Goal: Task Accomplishment & Management: Use online tool/utility

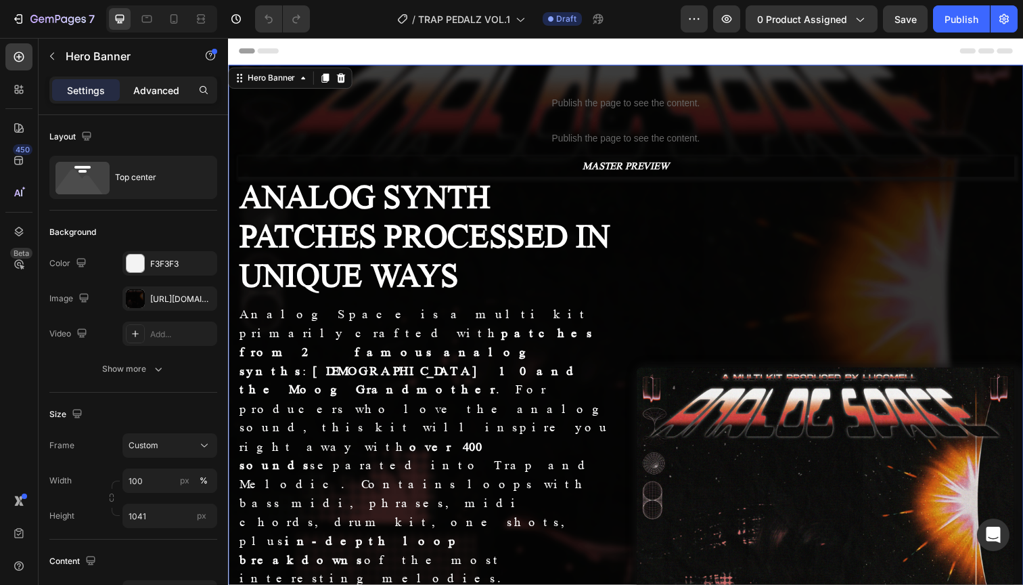
click at [150, 98] on div "Advanced" at bounding box center [156, 90] width 68 height 22
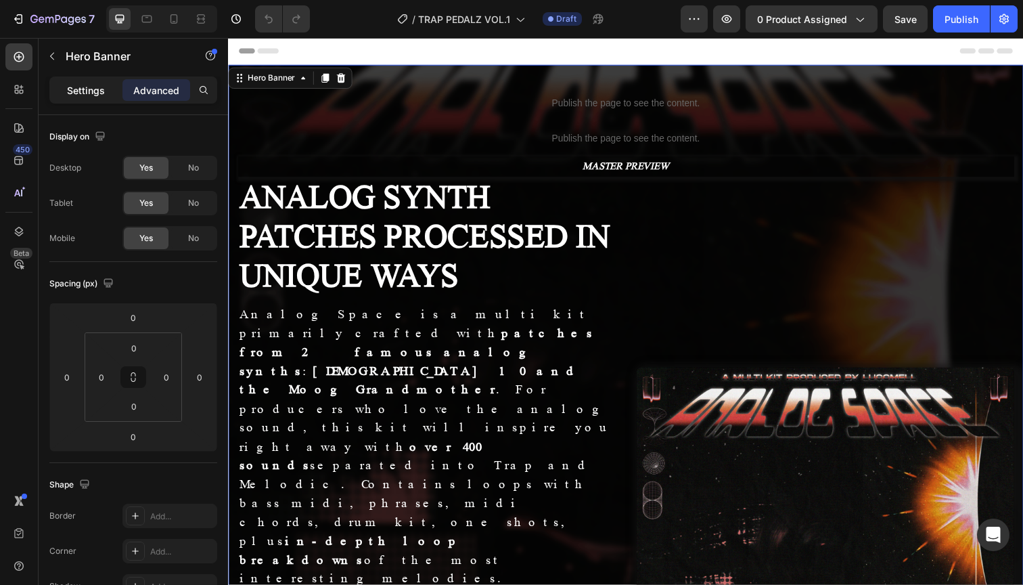
click at [93, 89] on p "Settings" at bounding box center [86, 90] width 38 height 14
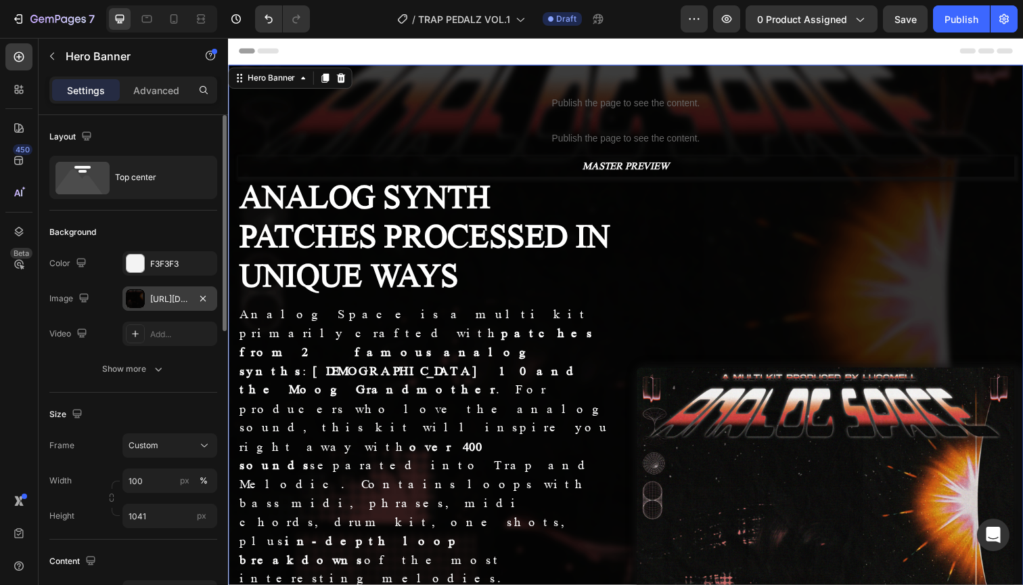
click at [173, 294] on div "[URL][DOMAIN_NAME]" at bounding box center [169, 299] width 39 height 12
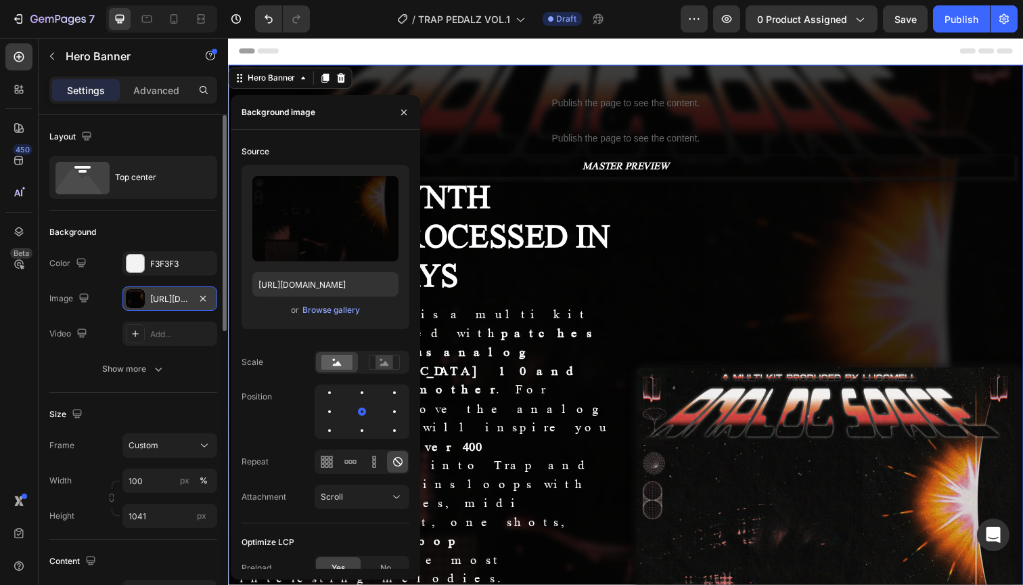
click at [173, 294] on div "[URL][DOMAIN_NAME]" at bounding box center [169, 299] width 39 height 12
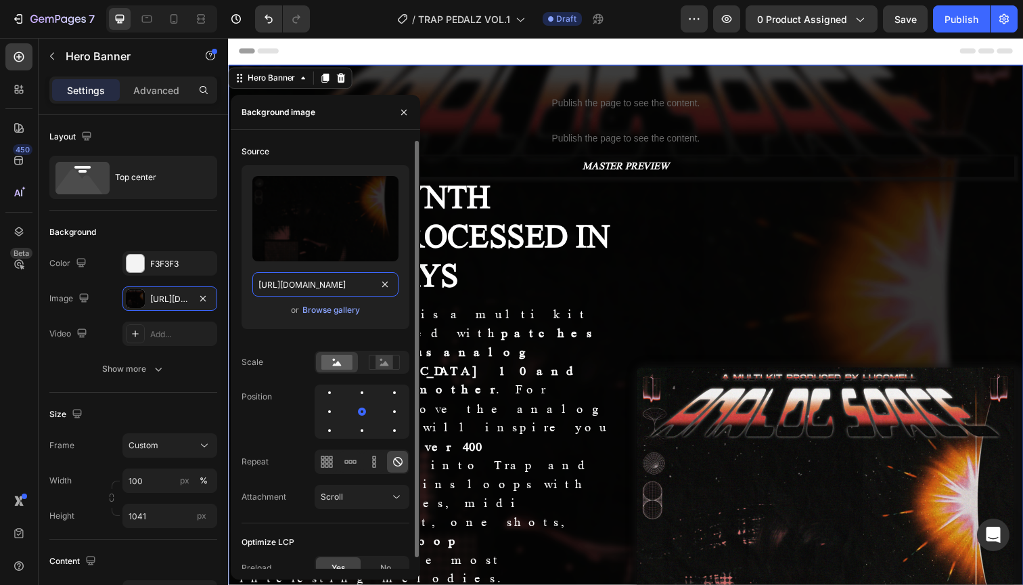
click at [323, 285] on input "[URL][DOMAIN_NAME]" at bounding box center [325, 284] width 146 height 24
paste input "1.png?v=1756232429"
type input "[URL][DOMAIN_NAME]"
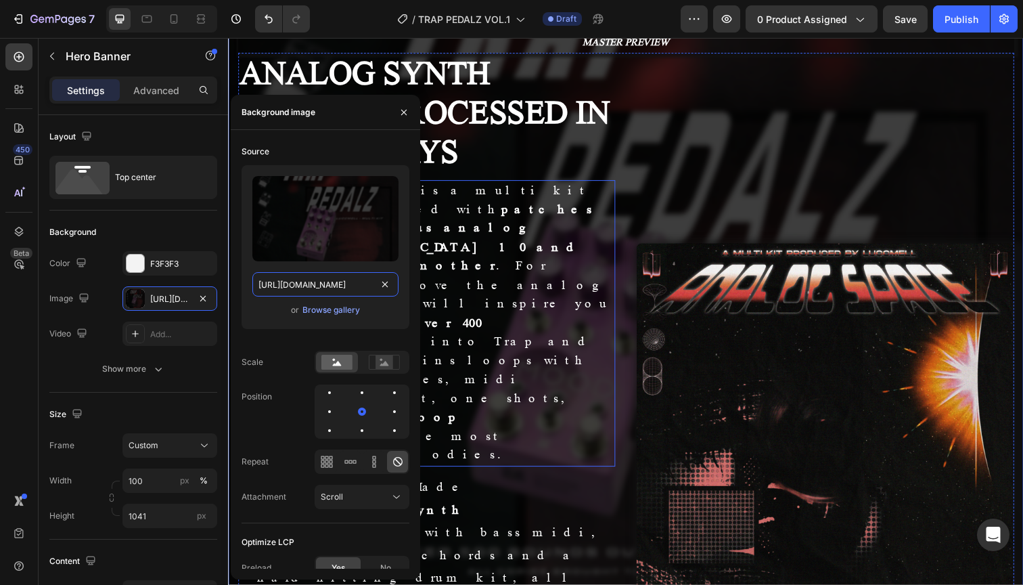
scroll to position [160, 0]
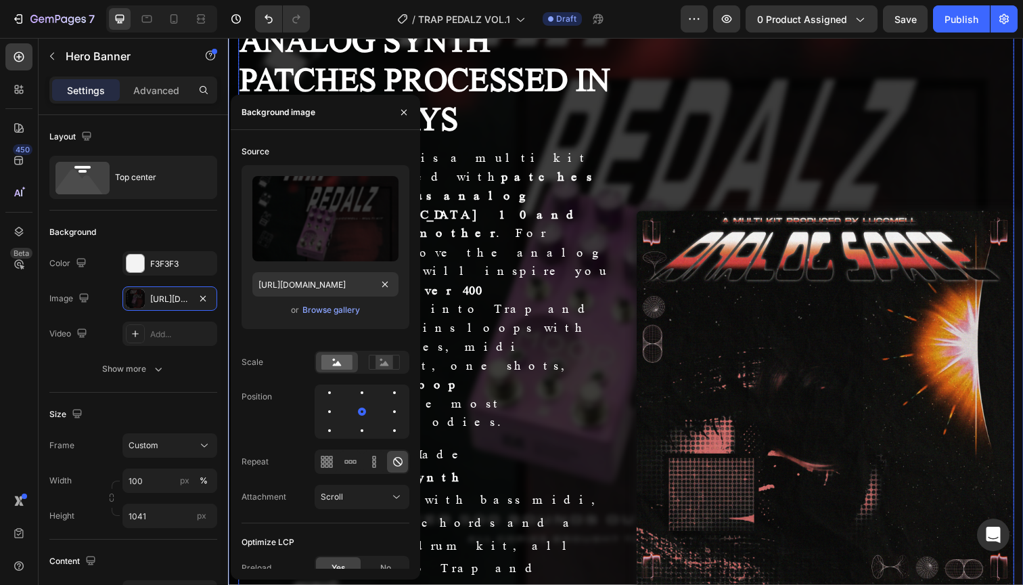
click at [589, 312] on div "Image ANALOG SYNTH PATCHES PROCESSED IN UNIQUE WAYS Heading Analog Space is a m…" at bounding box center [431, 369] width 386 height 698
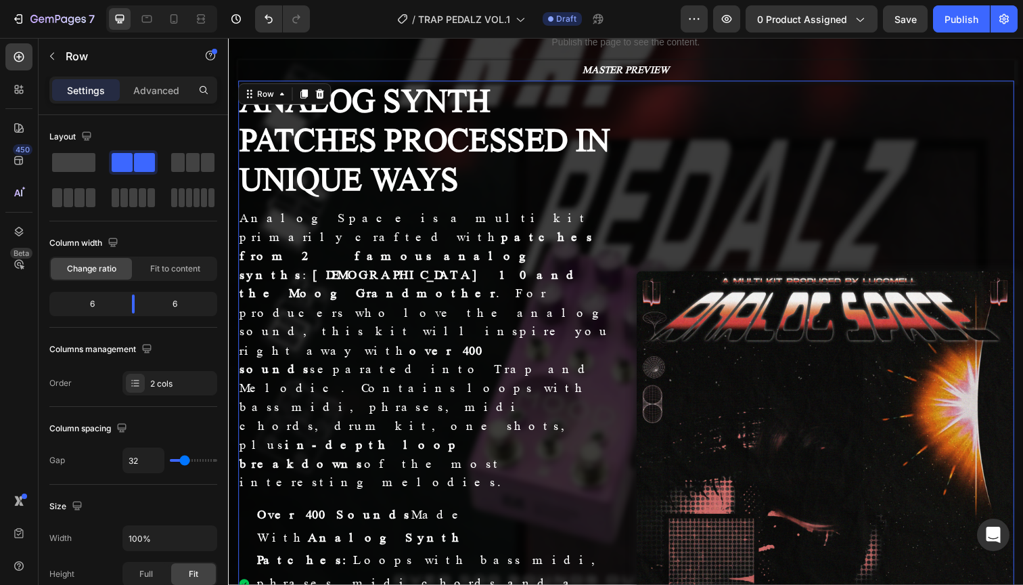
scroll to position [0, 0]
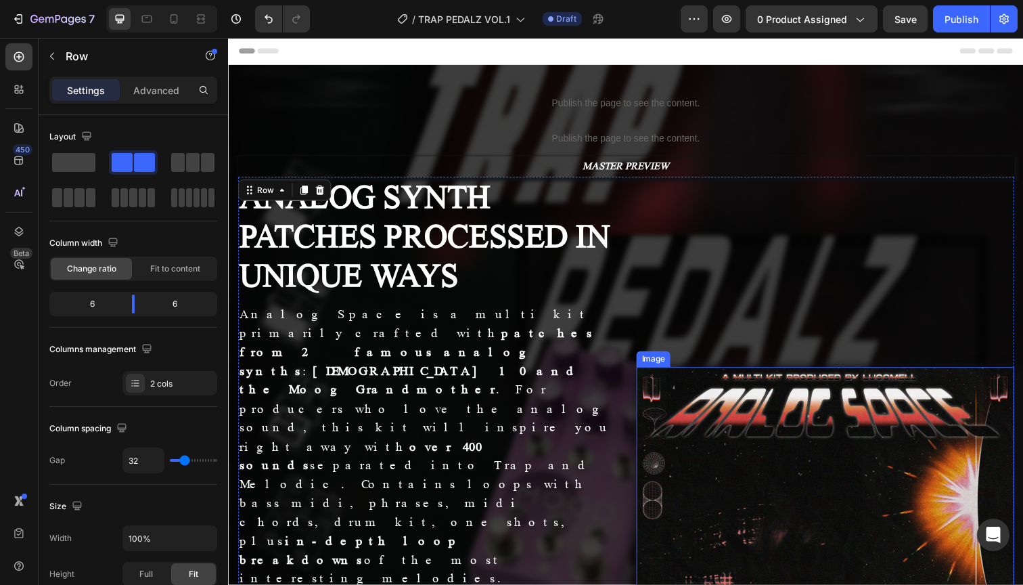
click at [726, 374] on img at bounding box center [838, 567] width 386 height 386
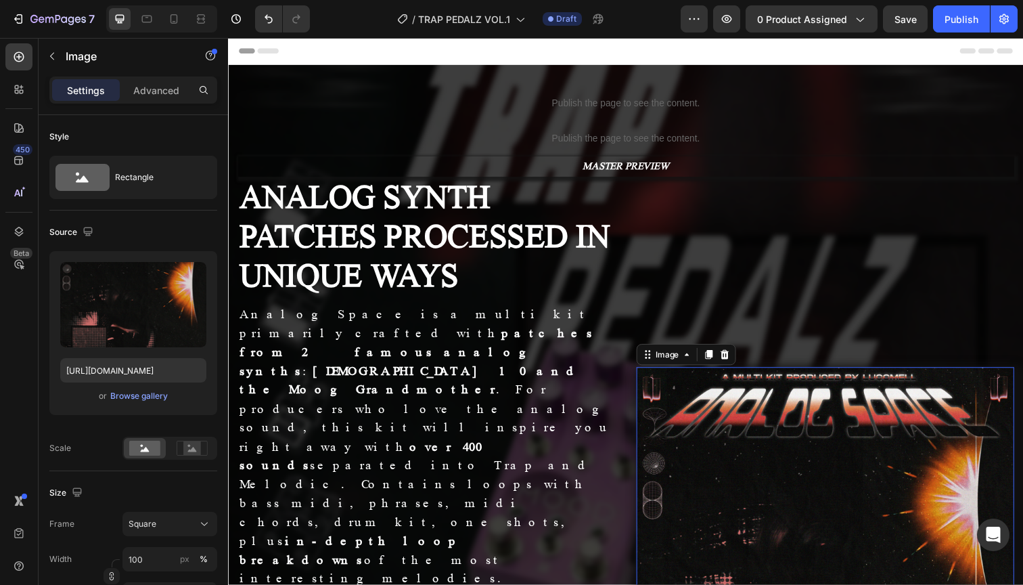
click at [804, 375] on img at bounding box center [838, 567] width 386 height 386
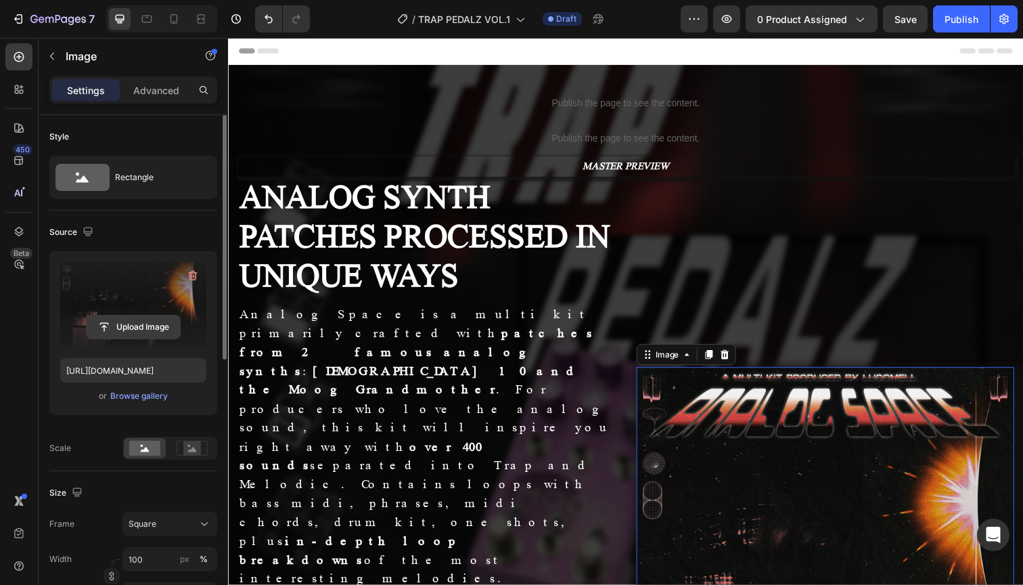
click at [121, 328] on input "file" at bounding box center [133, 326] width 93 height 23
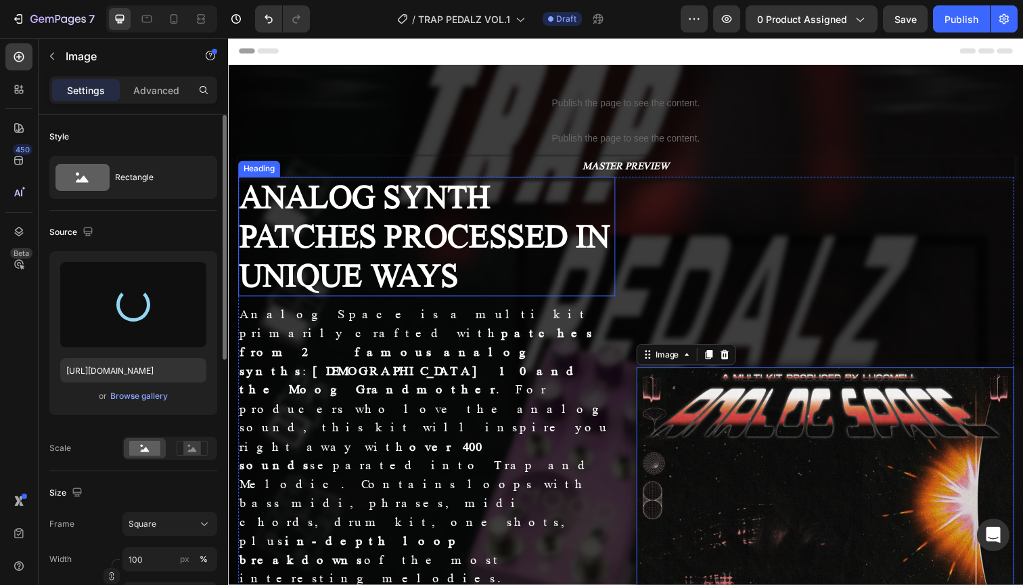
type input "[URL][DOMAIN_NAME]"
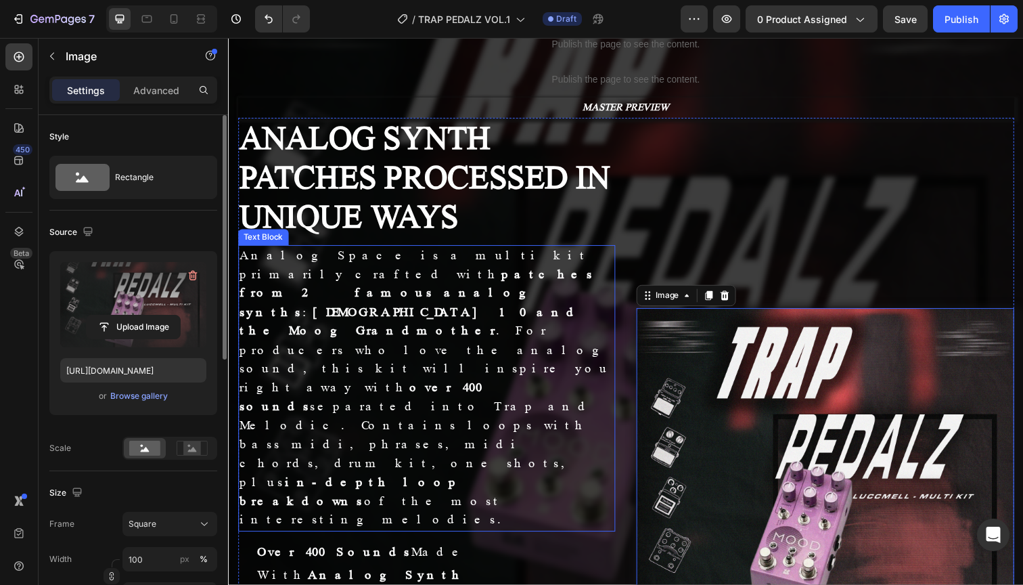
scroll to position [56, 0]
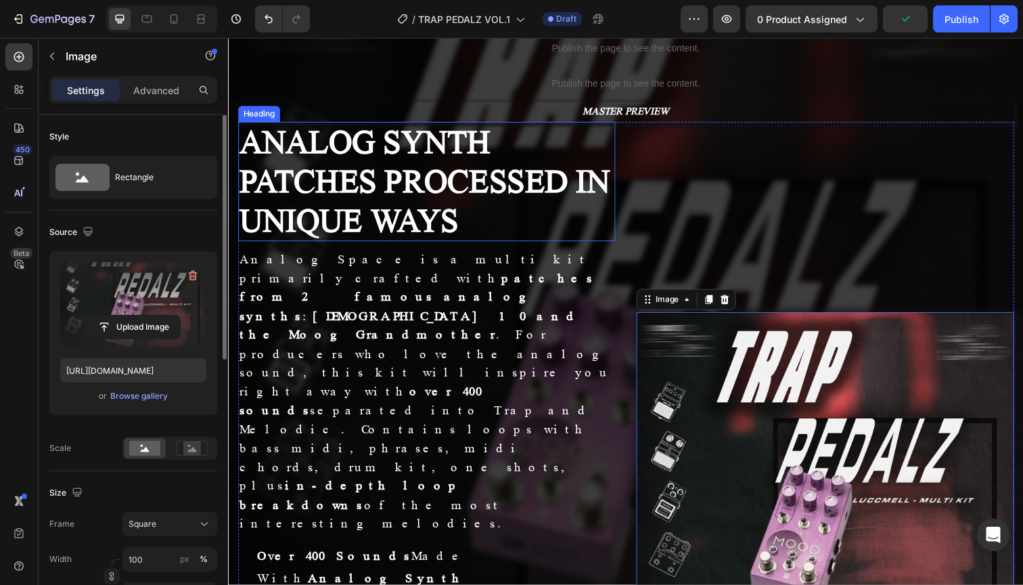
click at [348, 203] on h2 "ANALOG SYNTH PATCHES PROCESSED IN UNIQUE WAYS" at bounding box center [431, 185] width 386 height 122
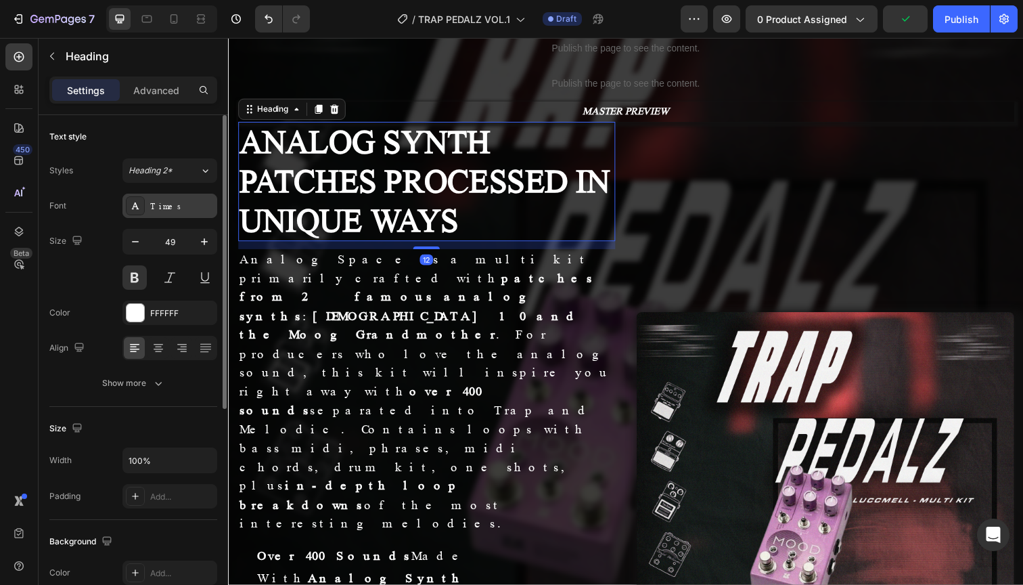
click at [183, 203] on div "Times" at bounding box center [182, 206] width 64 height 12
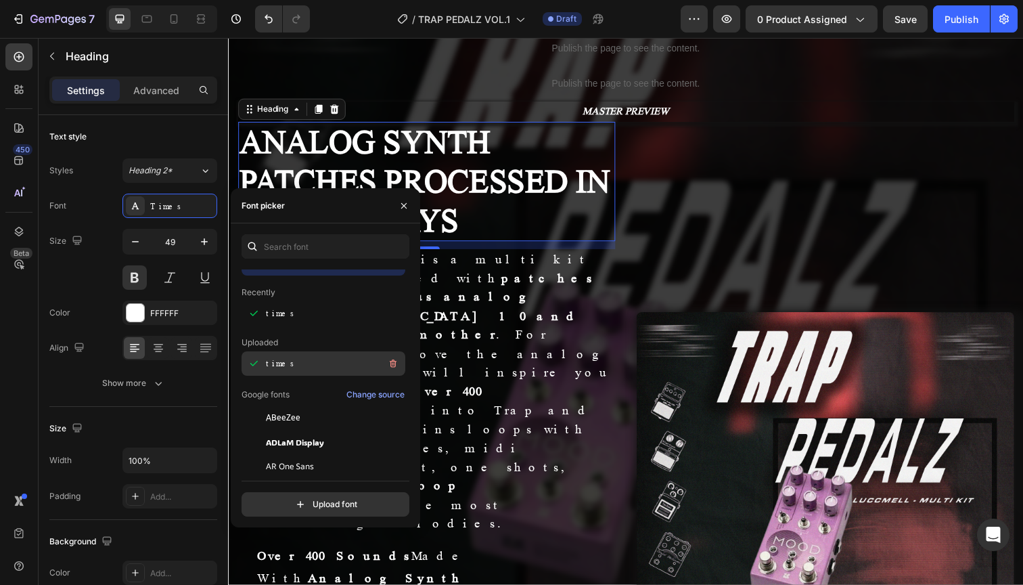
scroll to position [0, 0]
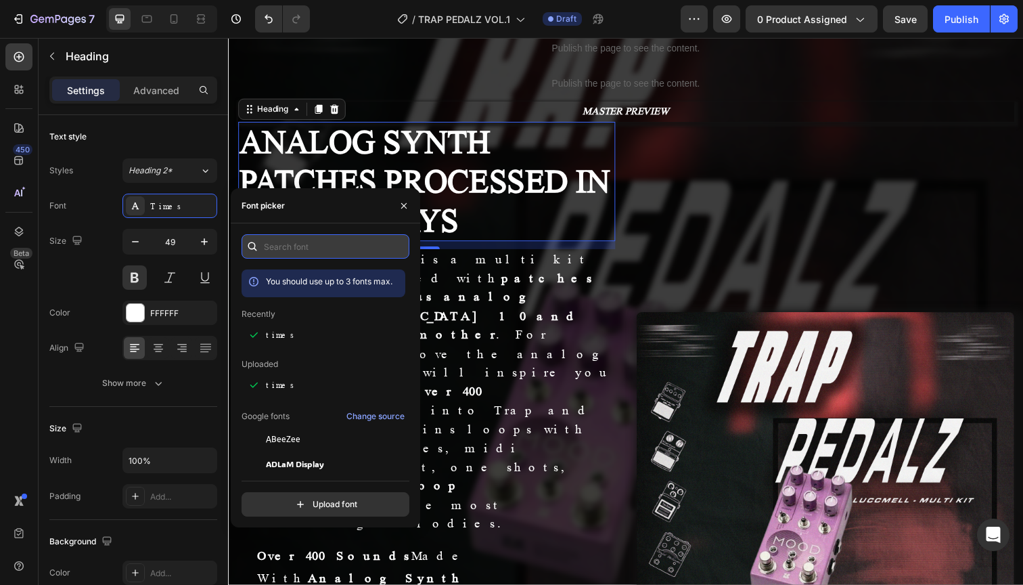
click at [305, 235] on input "text" at bounding box center [326, 246] width 168 height 24
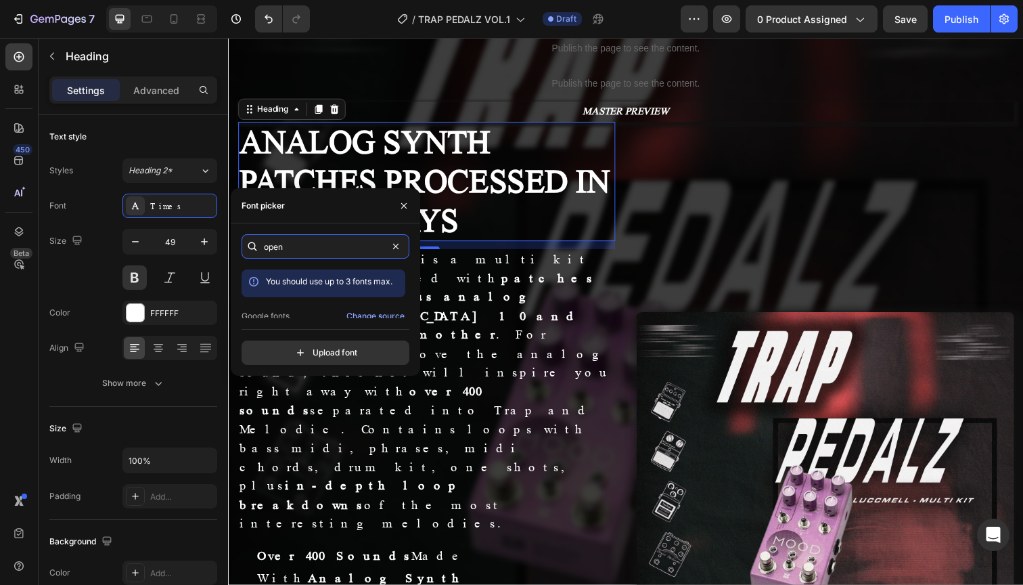
scroll to position [33, 0]
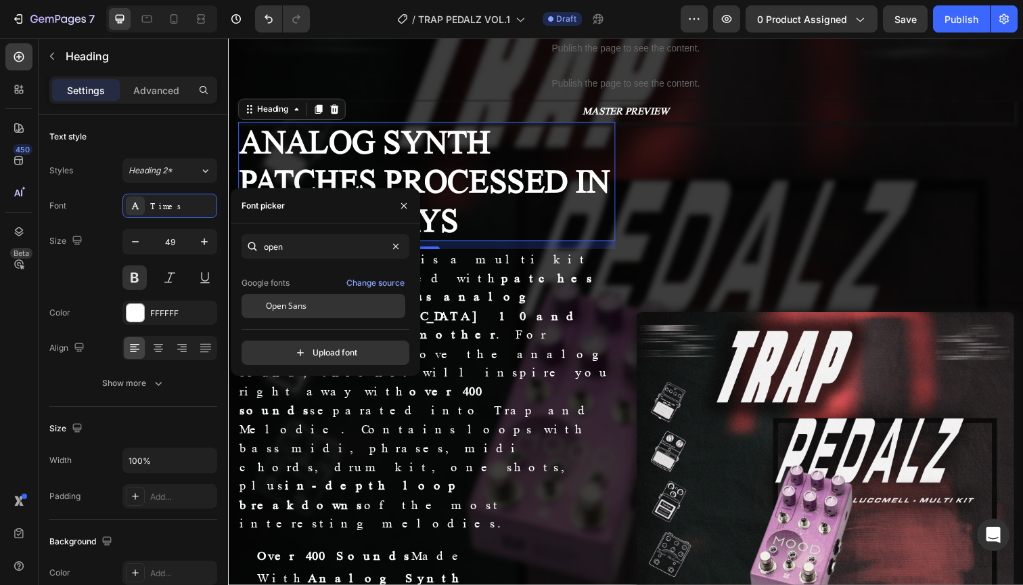
click at [291, 303] on span "Open Sans" at bounding box center [286, 306] width 41 height 12
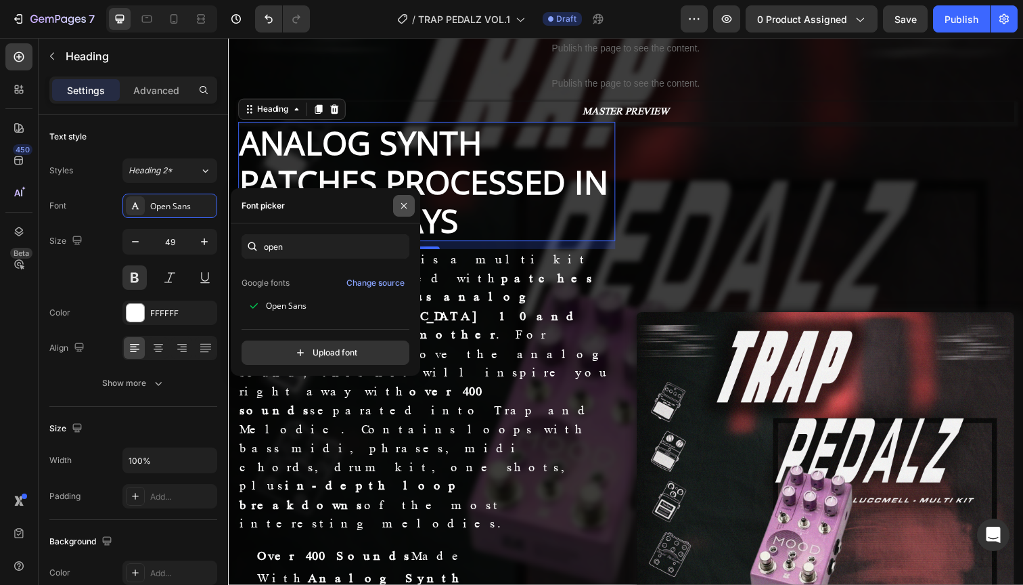
click at [407, 202] on icon "button" at bounding box center [403, 205] width 11 height 11
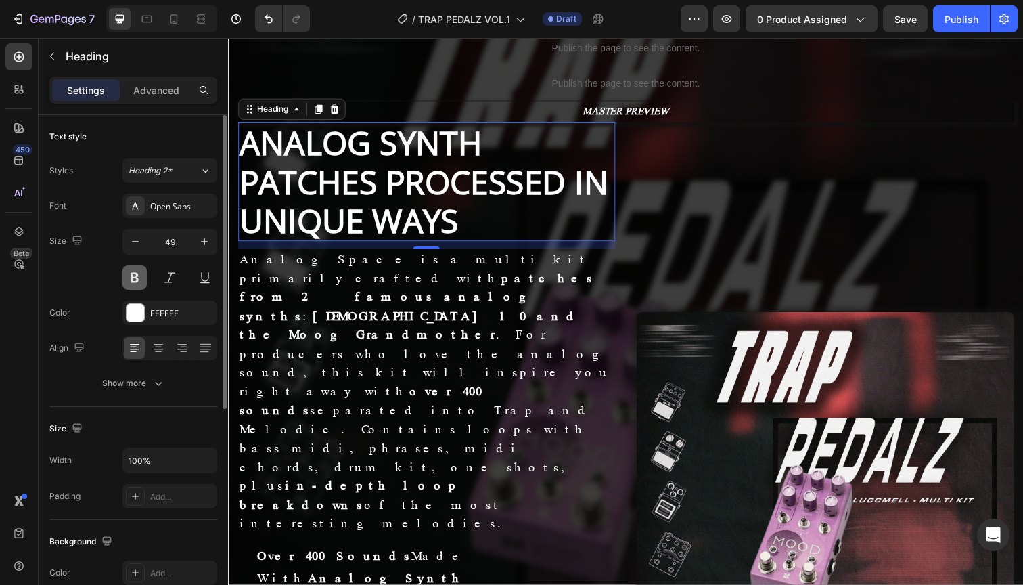
click at [134, 277] on button at bounding box center [134, 277] width 24 height 24
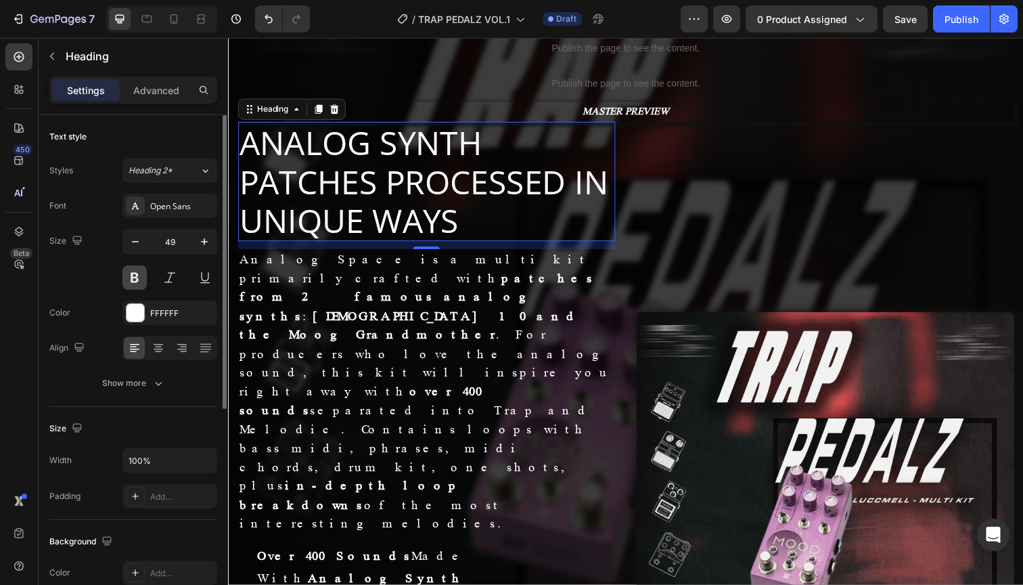
click at [134, 277] on button at bounding box center [134, 277] width 24 height 24
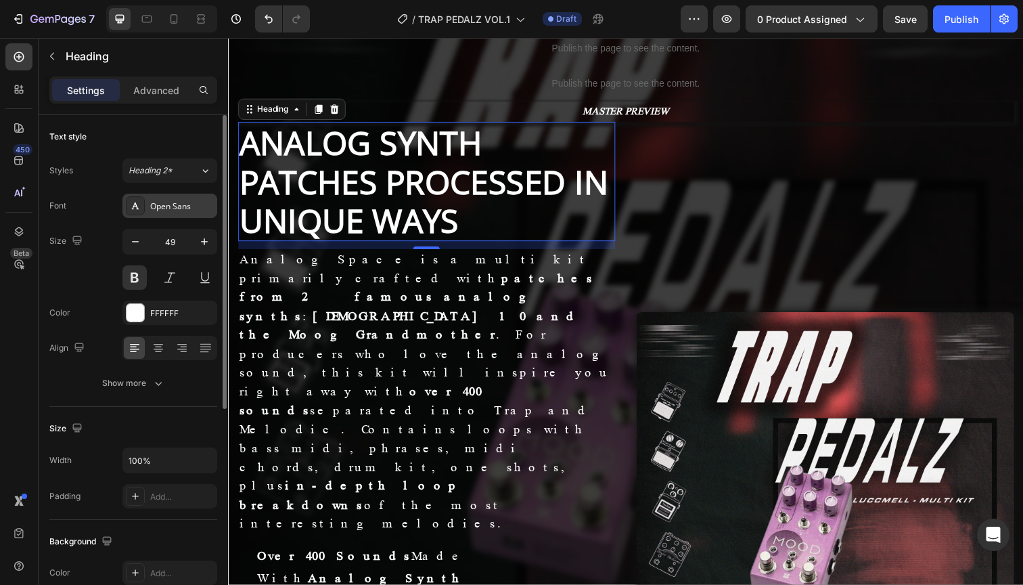
click at [178, 209] on div "Open Sans" at bounding box center [182, 206] width 64 height 12
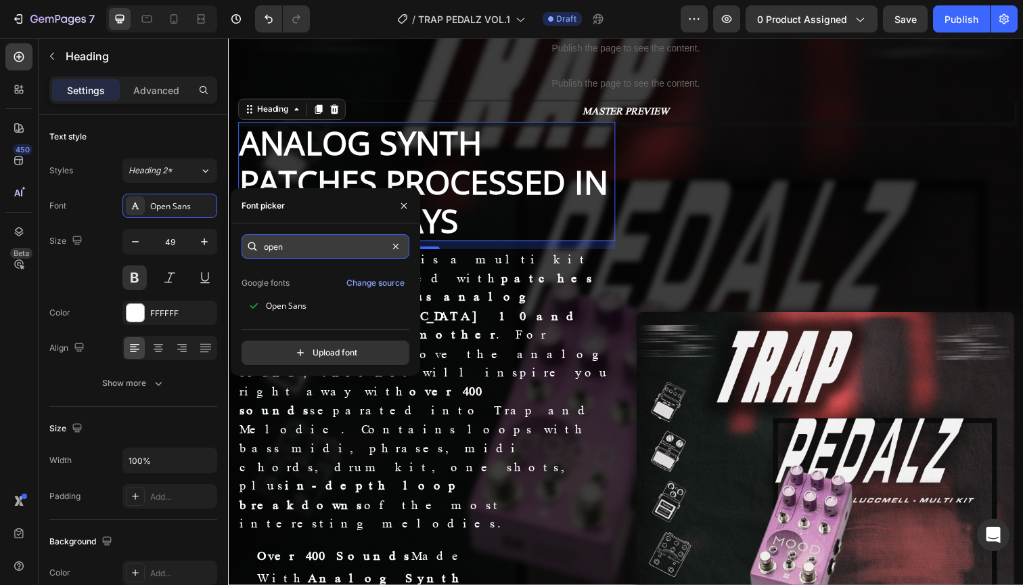
click at [306, 247] on input "open" at bounding box center [326, 246] width 168 height 24
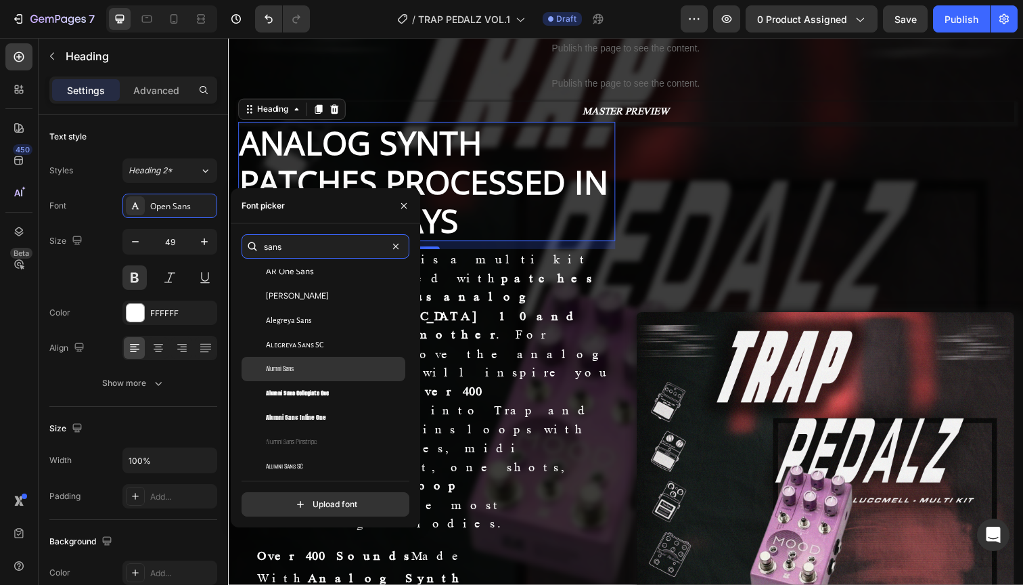
scroll to position [163, 0]
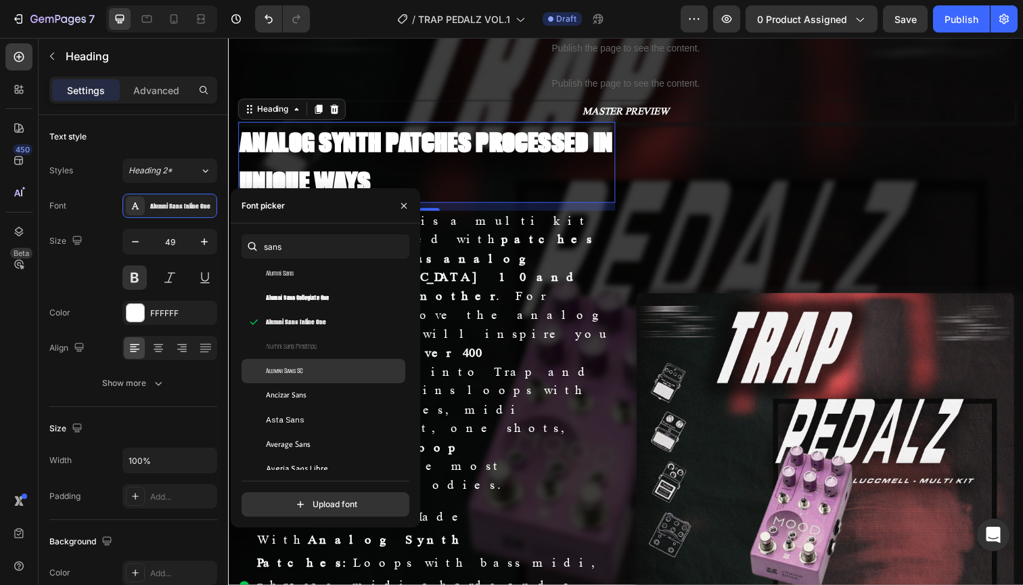
click at [300, 367] on span "Alumni Sans SC" at bounding box center [284, 371] width 37 height 12
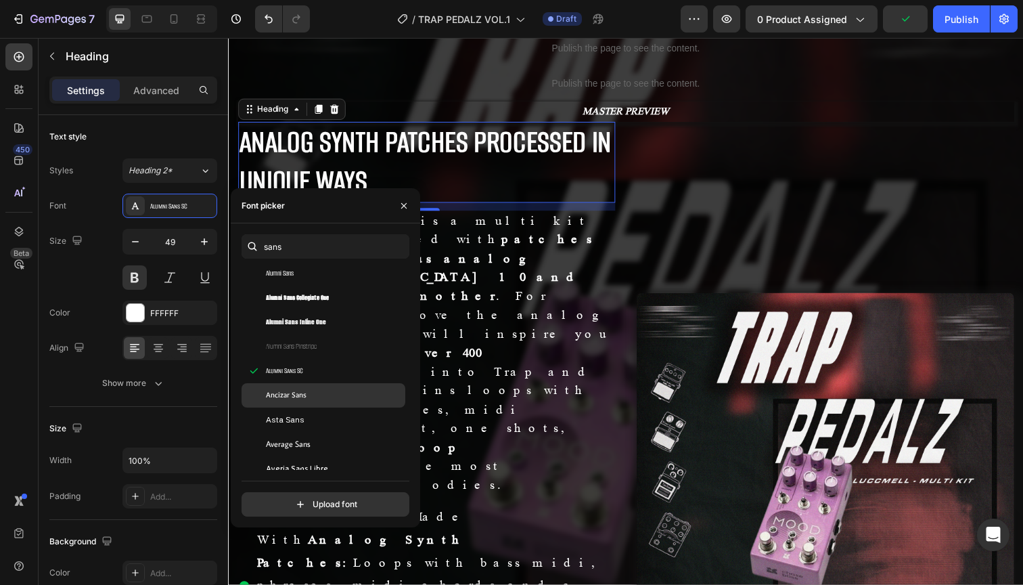
click at [298, 406] on div "Ancizar Sans" at bounding box center [324, 395] width 164 height 24
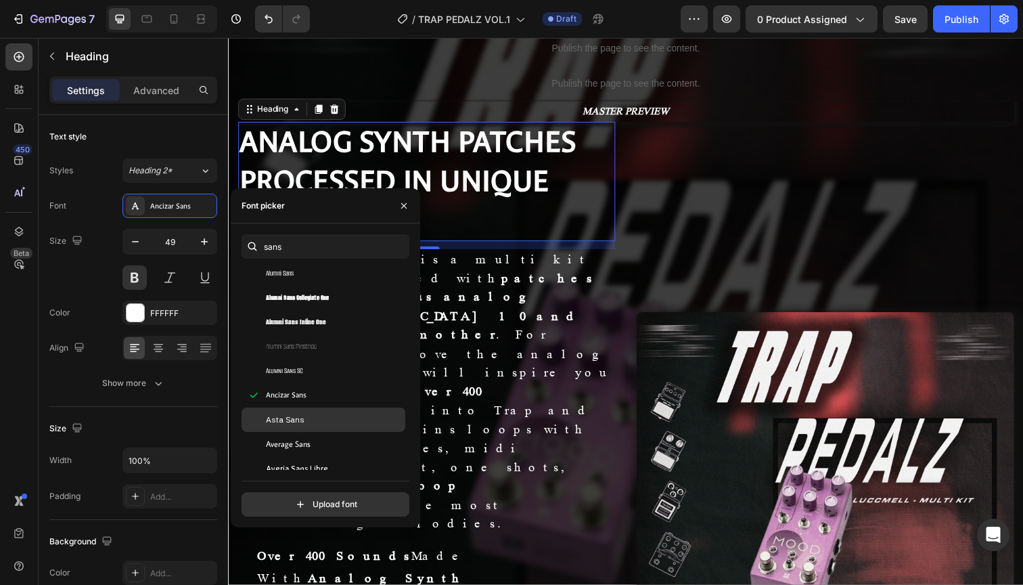
scroll to position [250, 0]
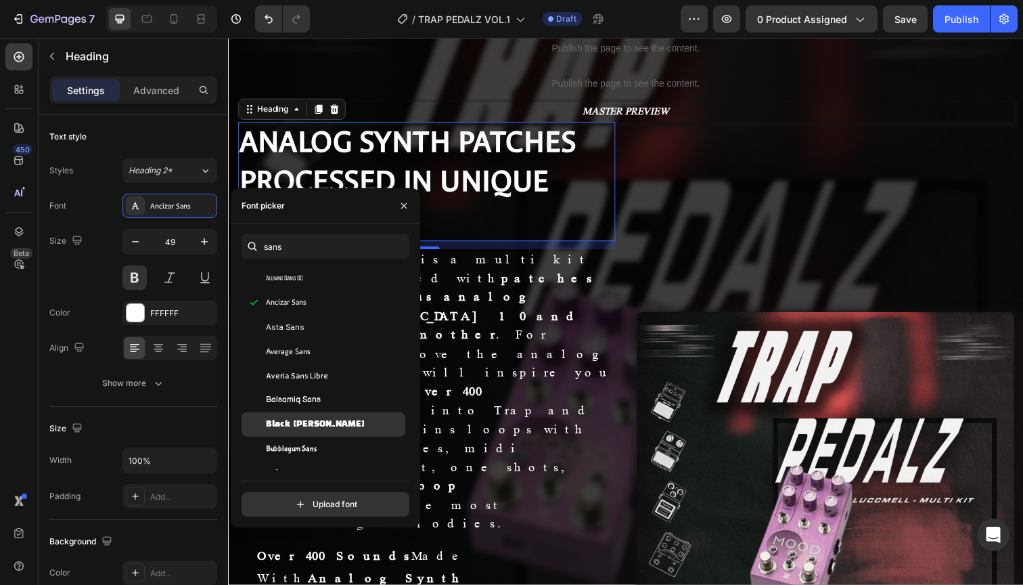
click at [310, 415] on div "Black [PERSON_NAME]" at bounding box center [324, 424] width 164 height 24
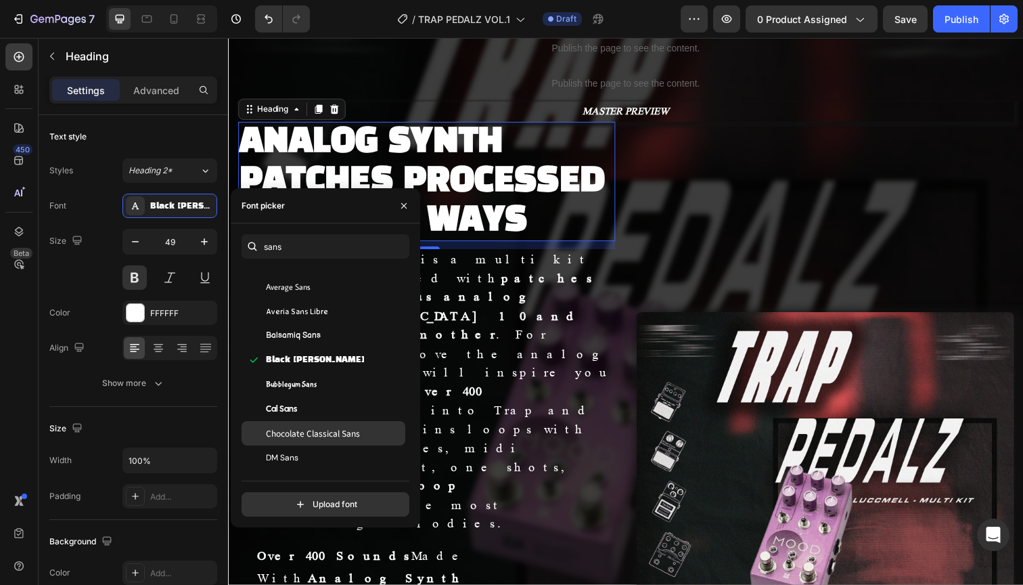
scroll to position [350, 0]
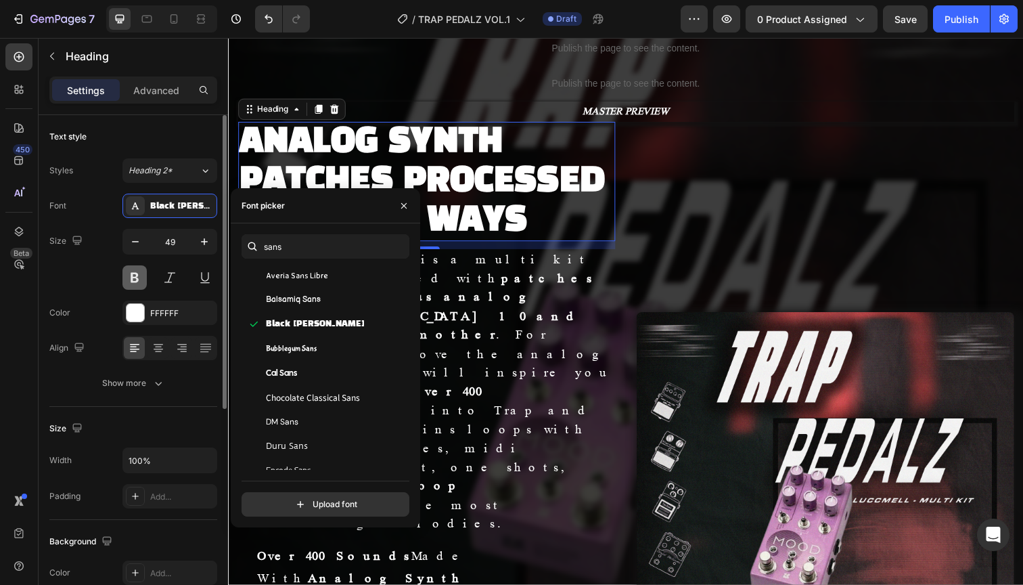
click at [132, 273] on button at bounding box center [134, 277] width 24 height 24
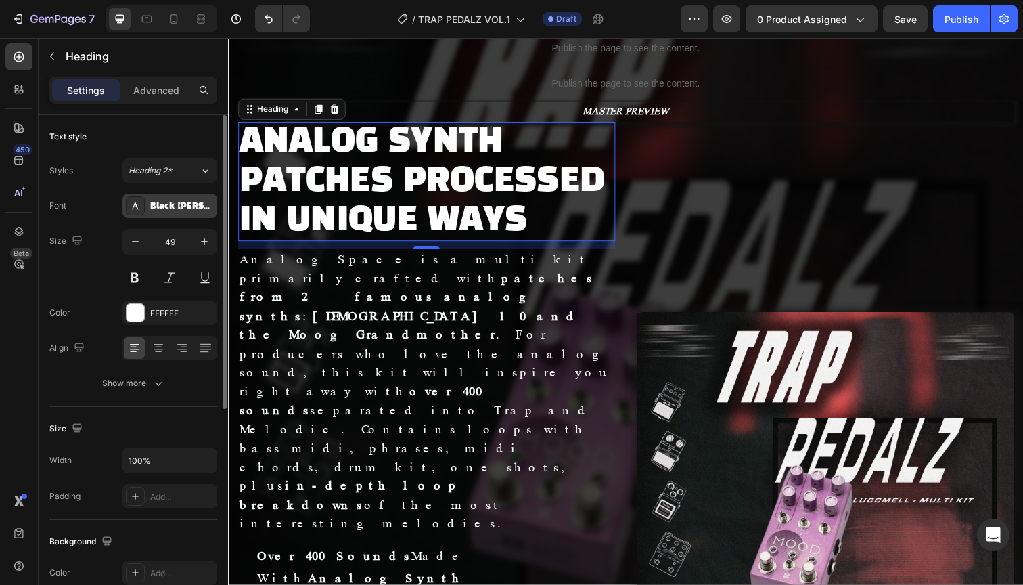
click at [182, 208] on div "Black [PERSON_NAME]" at bounding box center [182, 206] width 64 height 12
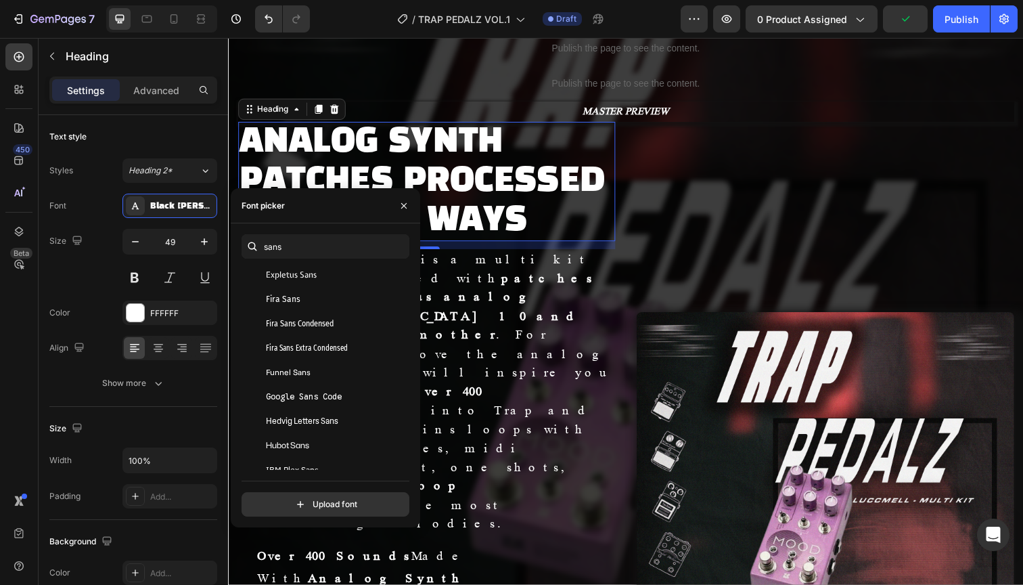
scroll to position [693, 0]
click at [311, 345] on span "Fira Sans Extra Condensed" at bounding box center [307, 346] width 82 height 12
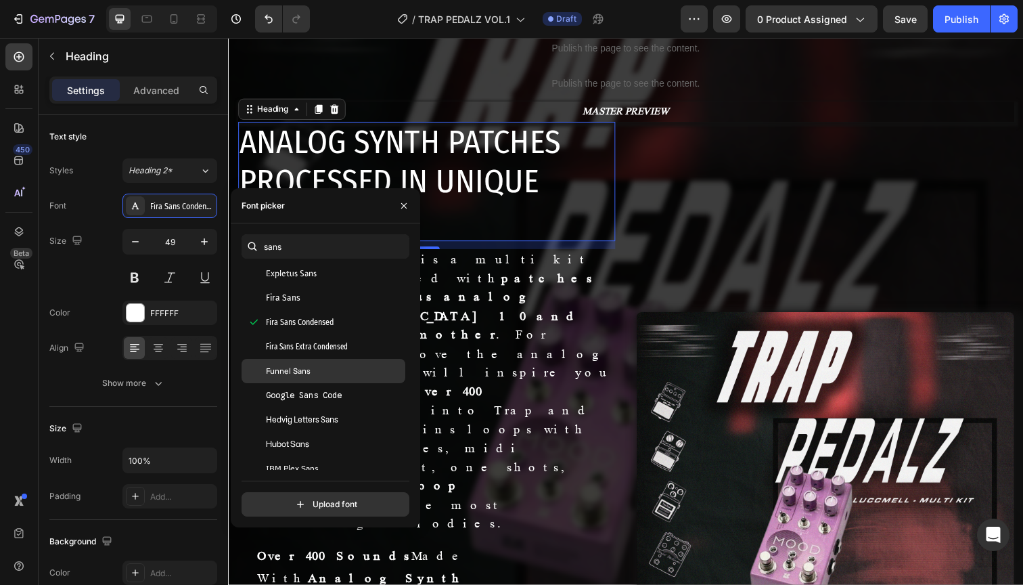
click at [304, 361] on div "Funnel Sans" at bounding box center [324, 371] width 164 height 24
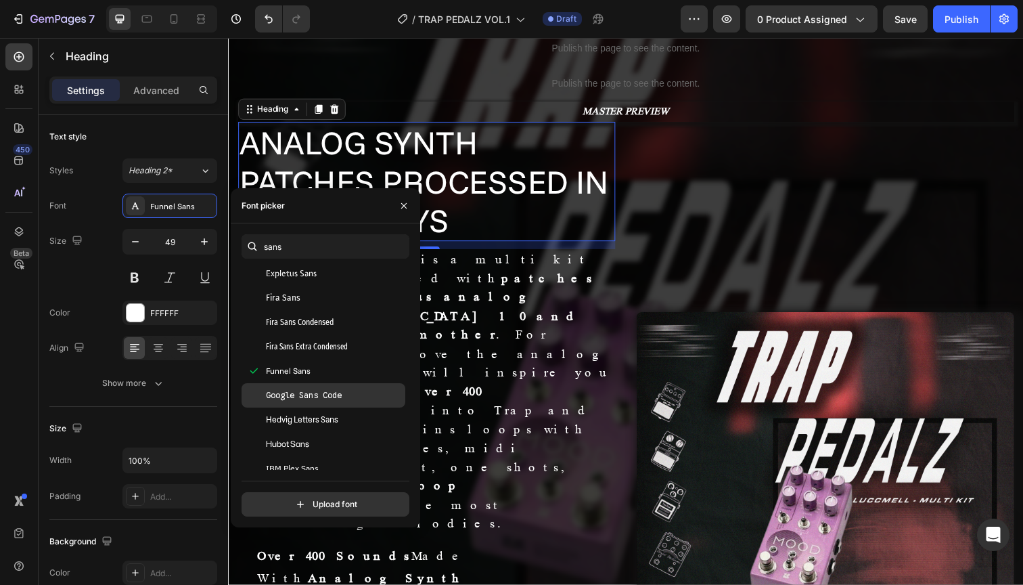
click at [319, 405] on div "Google Sans Code" at bounding box center [324, 395] width 164 height 24
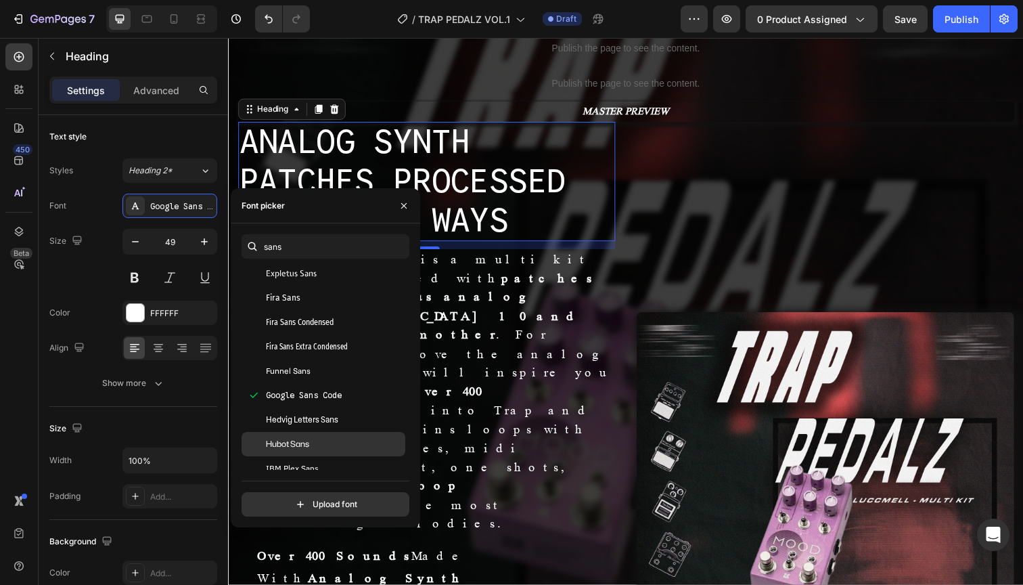
click at [320, 437] on div "Hubot Sans" at bounding box center [324, 444] width 164 height 24
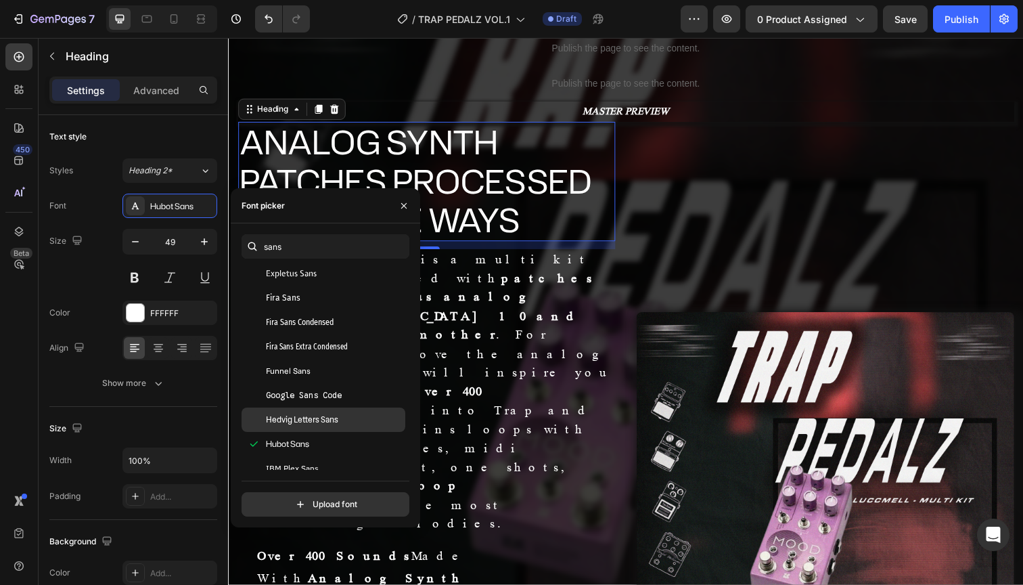
click at [323, 418] on span "Hedvig Letters Sans" at bounding box center [302, 419] width 72 height 12
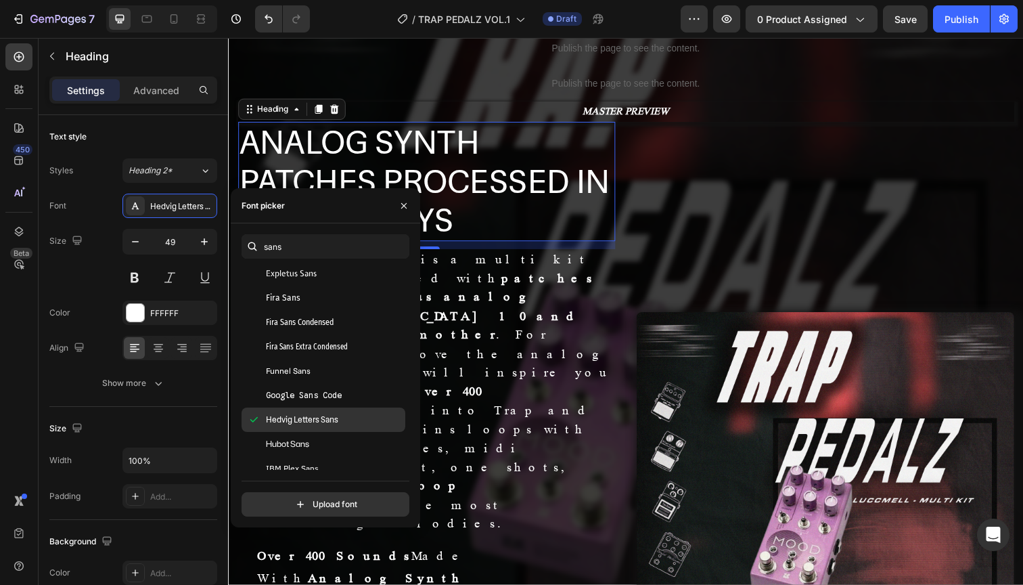
scroll to position [921, 0]
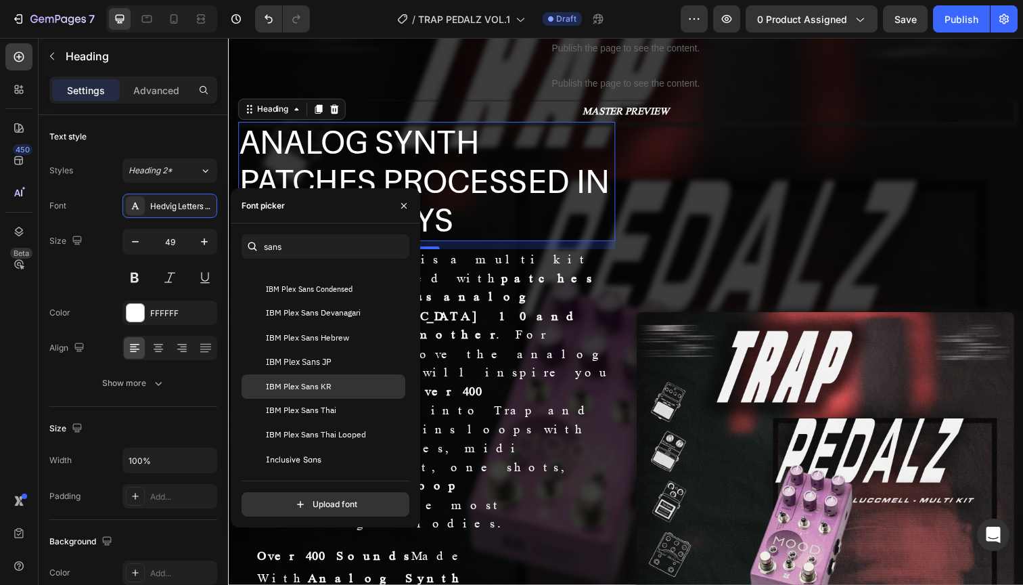
click at [327, 384] on span "IBM Plex Sans KR" at bounding box center [299, 386] width 66 height 12
click at [323, 386] on span "IBM Plex Sans KR" at bounding box center [299, 386] width 66 height 12
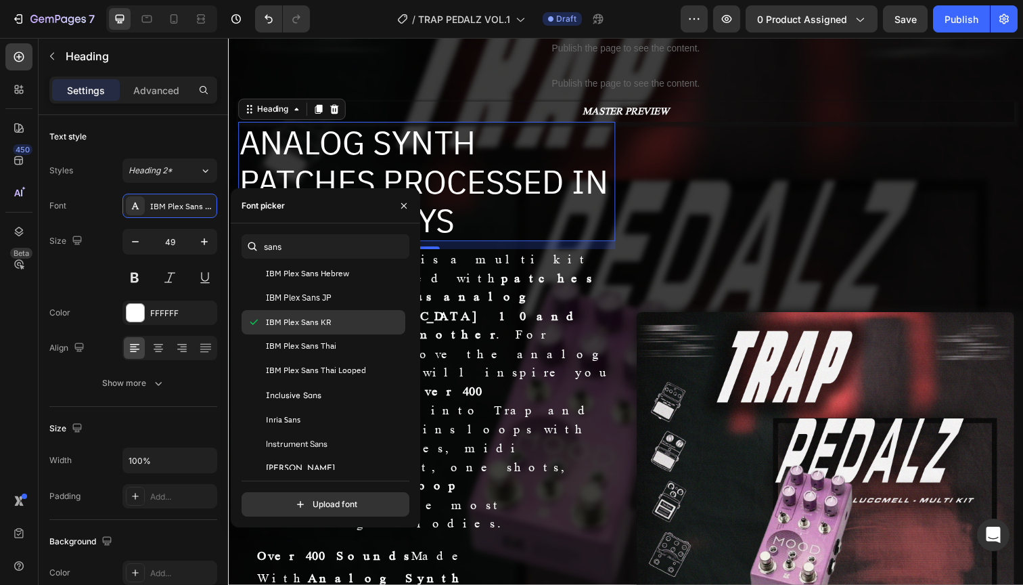
scroll to position [1051, 0]
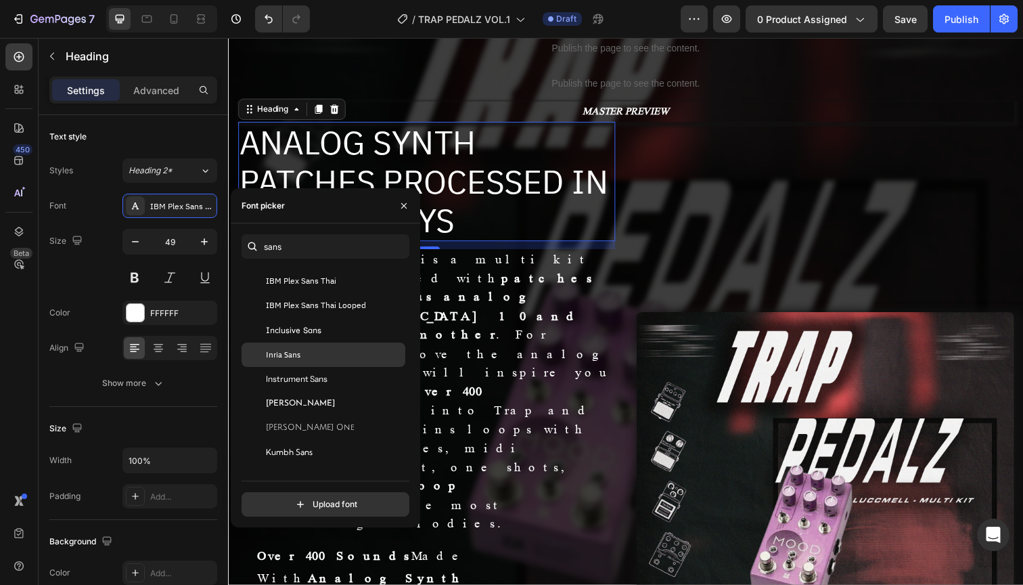
click at [323, 348] on div "Inria Sans" at bounding box center [324, 354] width 164 height 24
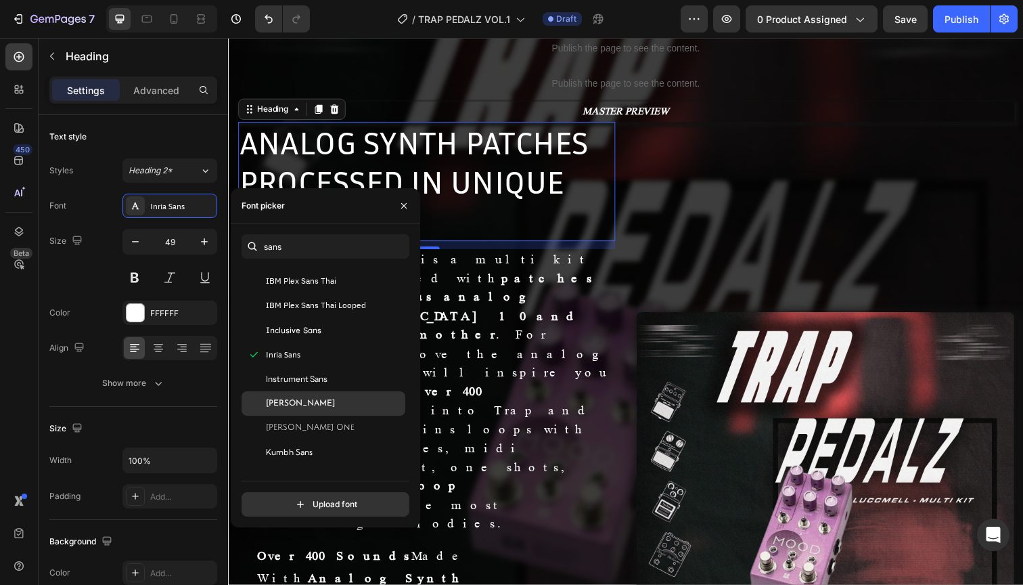
click at [323, 403] on div "[PERSON_NAME]" at bounding box center [334, 403] width 137 height 12
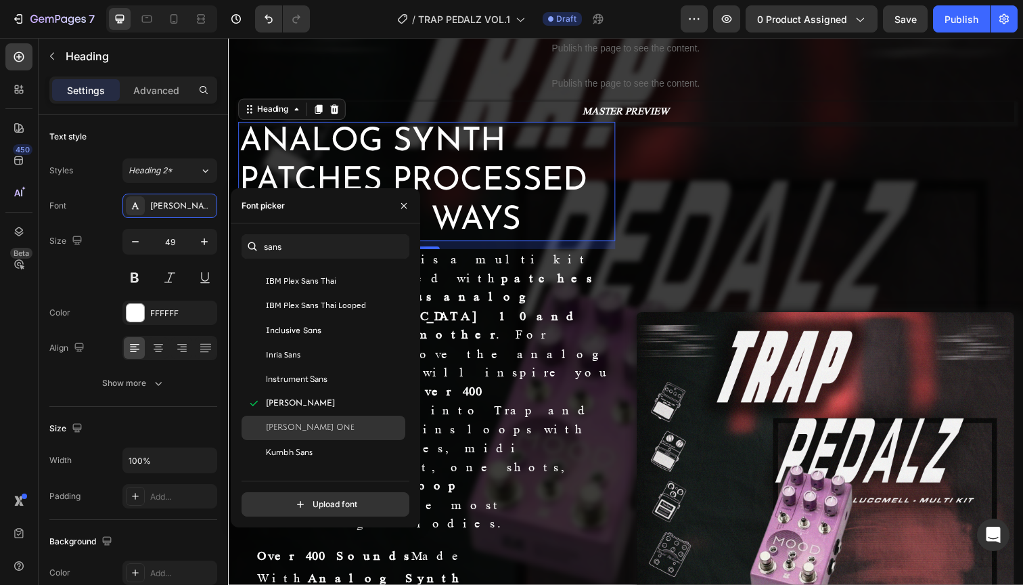
click at [321, 422] on span "[PERSON_NAME] One" at bounding box center [310, 427] width 89 height 12
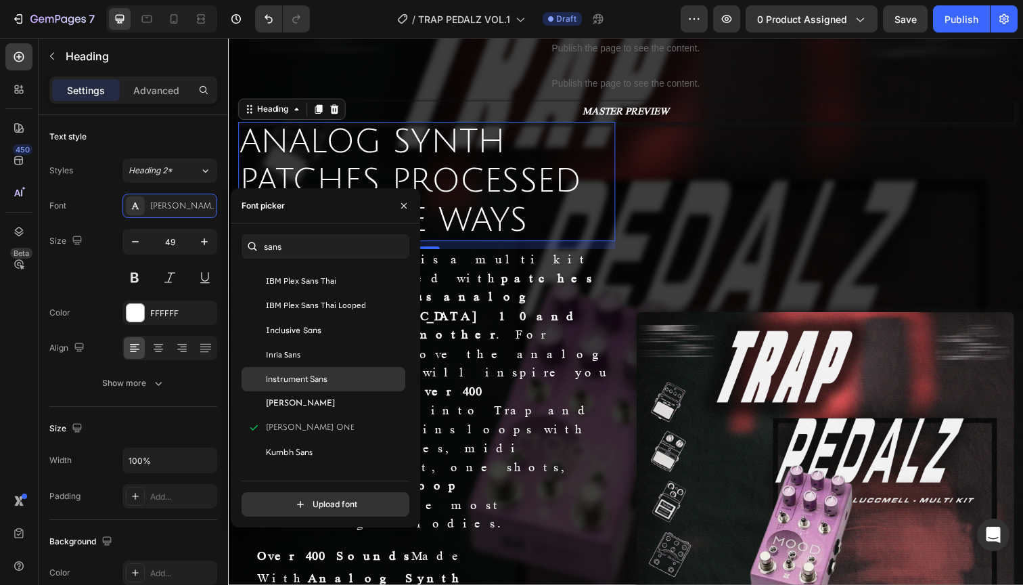
click at [324, 384] on span "Instrument Sans" at bounding box center [297, 379] width 62 height 12
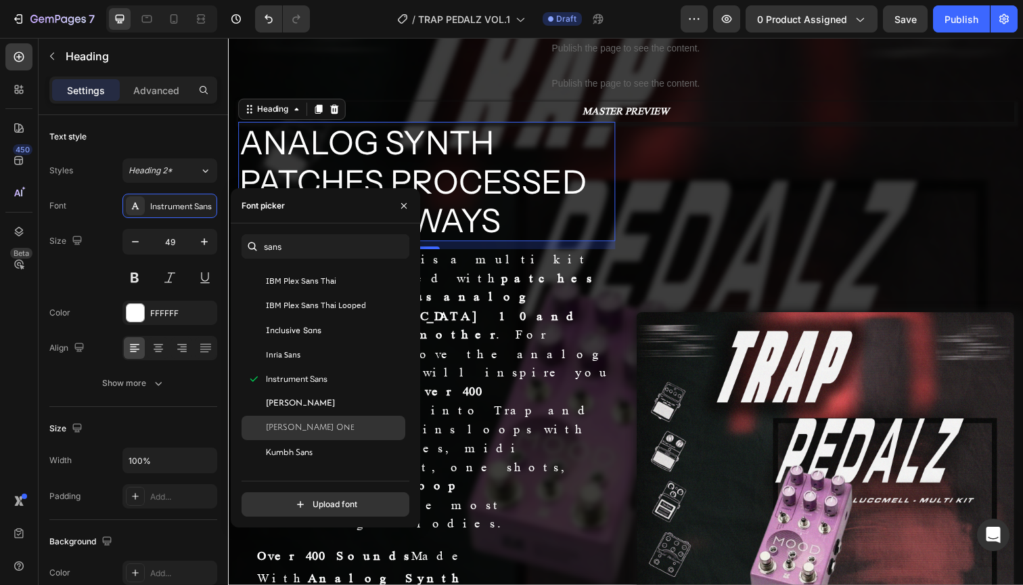
click at [321, 434] on div "[PERSON_NAME] One" at bounding box center [324, 427] width 164 height 24
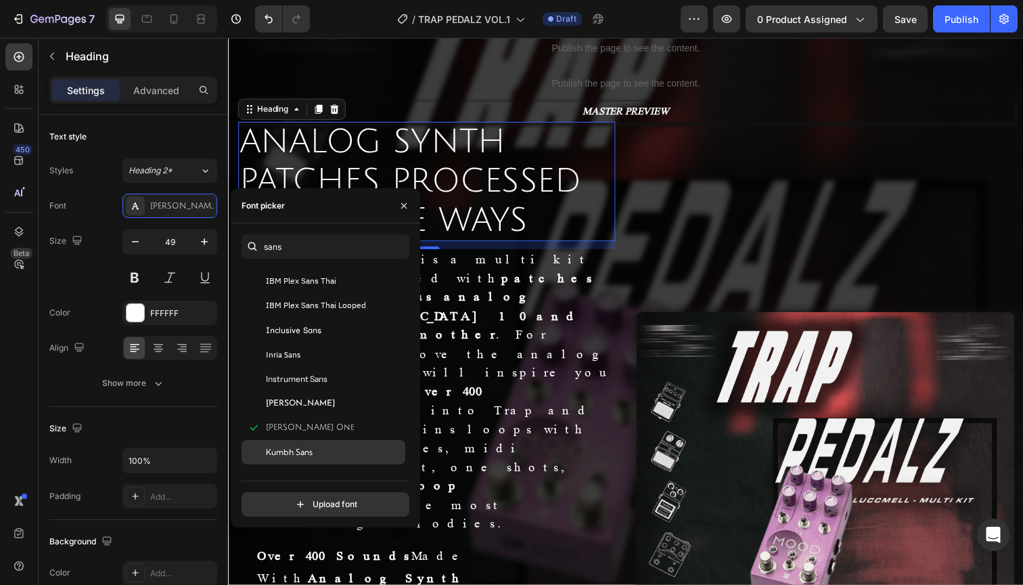
click at [321, 453] on div "Kumbh Sans" at bounding box center [334, 452] width 137 height 12
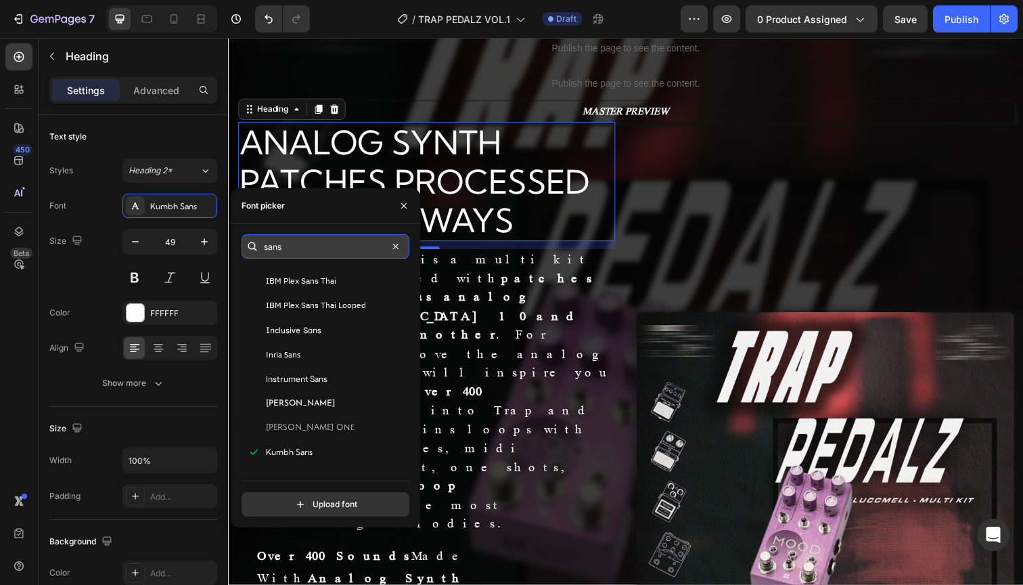
click at [303, 255] on input "sans" at bounding box center [326, 246] width 168 height 24
click at [290, 248] on input "sans" at bounding box center [326, 246] width 168 height 24
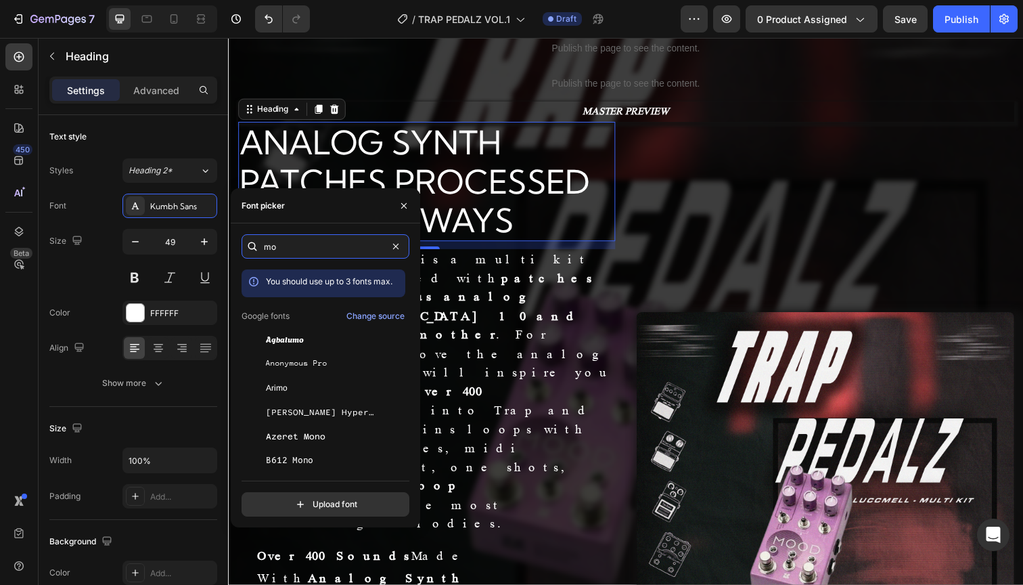
type input "m"
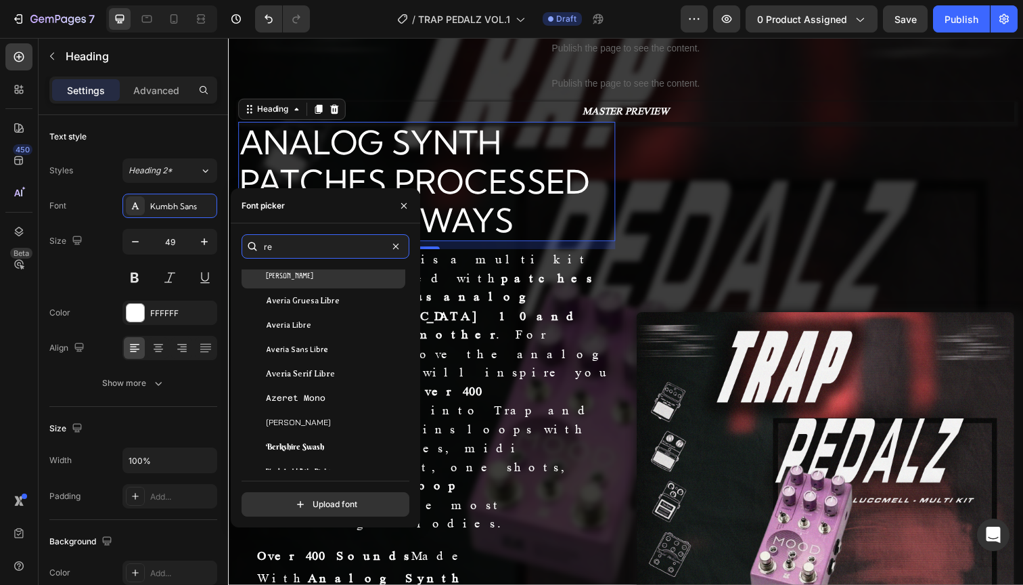
scroll to position [300, 0]
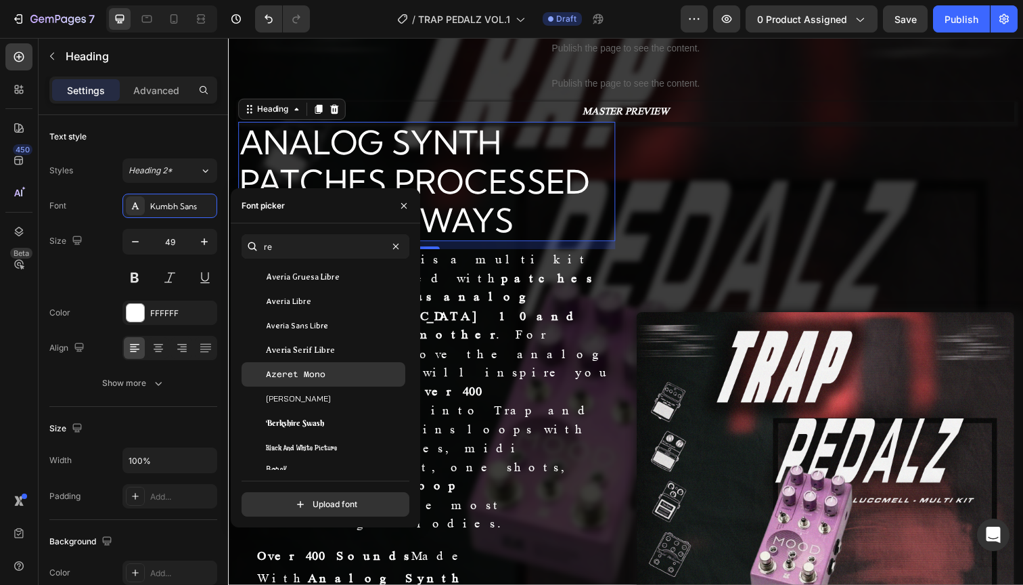
click at [335, 375] on div "Azeret Mono" at bounding box center [334, 374] width 137 height 12
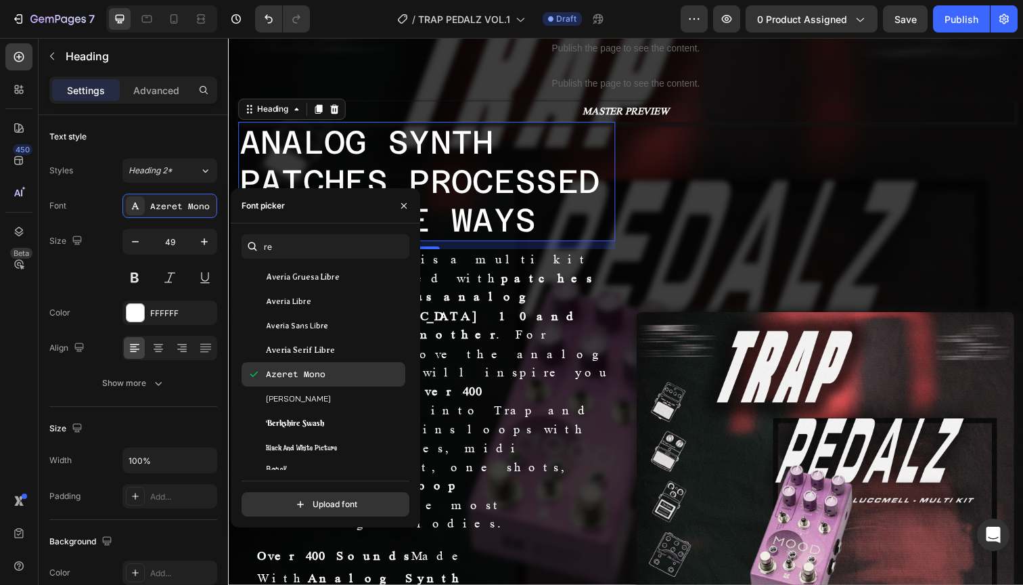
scroll to position [409, 0]
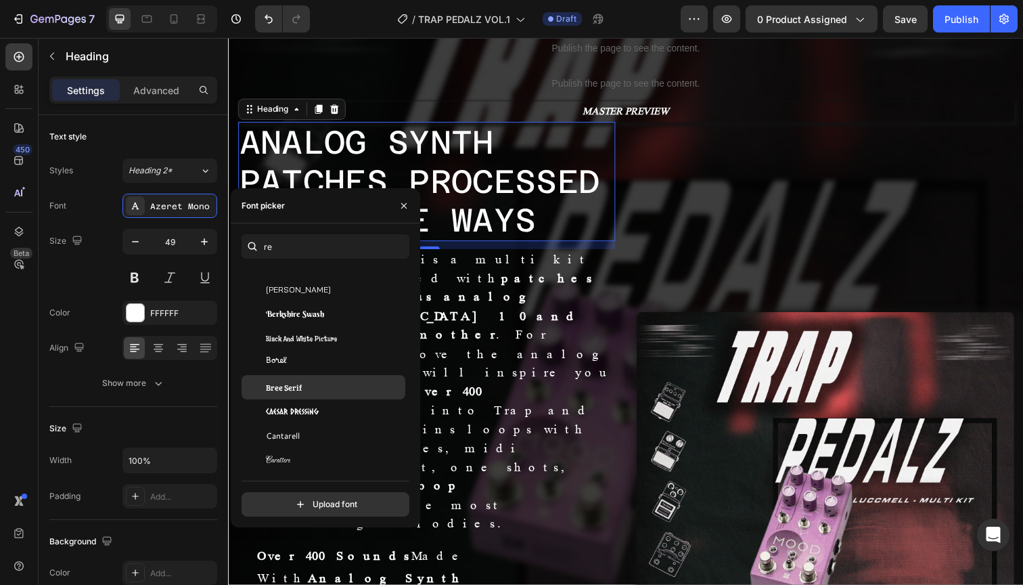
click at [317, 381] on div "Bree Serif" at bounding box center [334, 387] width 137 height 12
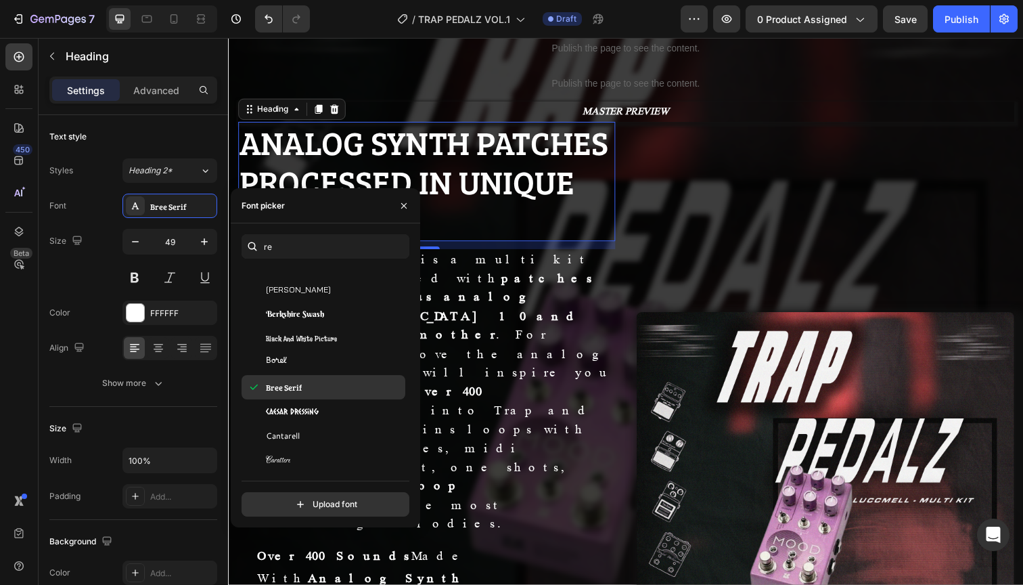
scroll to position [451, 0]
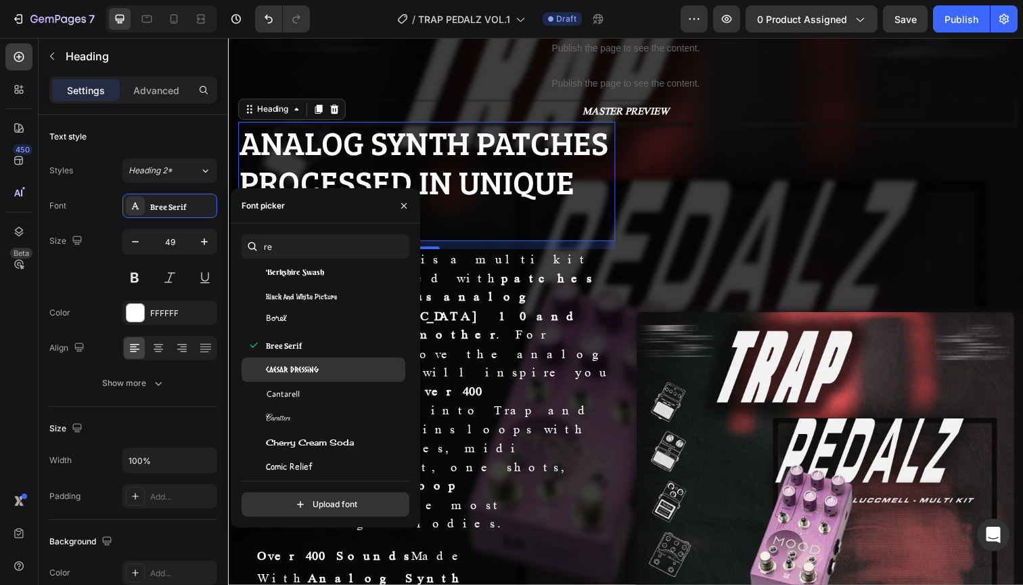
click at [313, 367] on span "Caesar Dressing" at bounding box center [292, 369] width 53 height 12
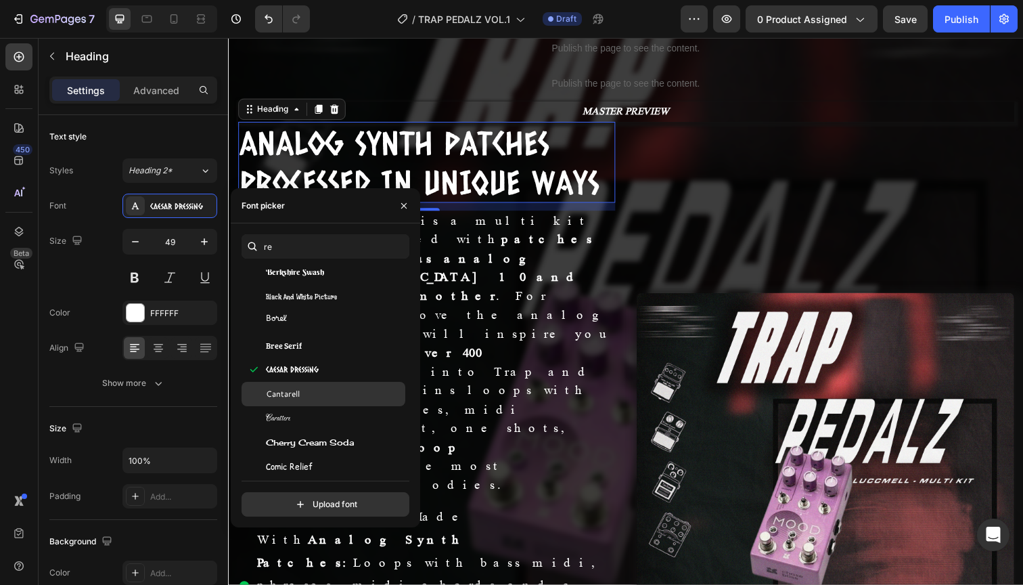
click at [306, 394] on div "Cantarell" at bounding box center [334, 394] width 137 height 12
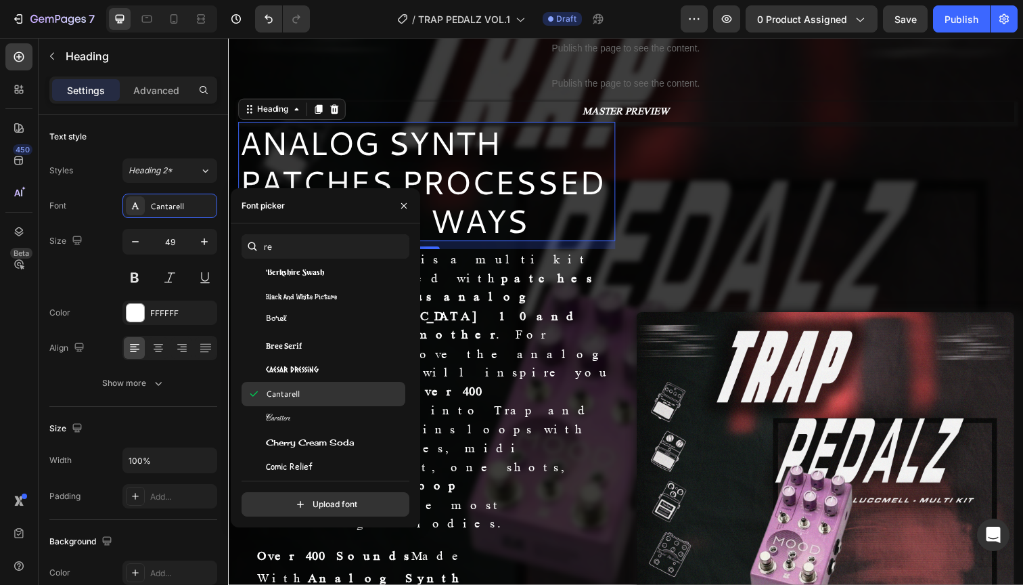
scroll to position [569, 0]
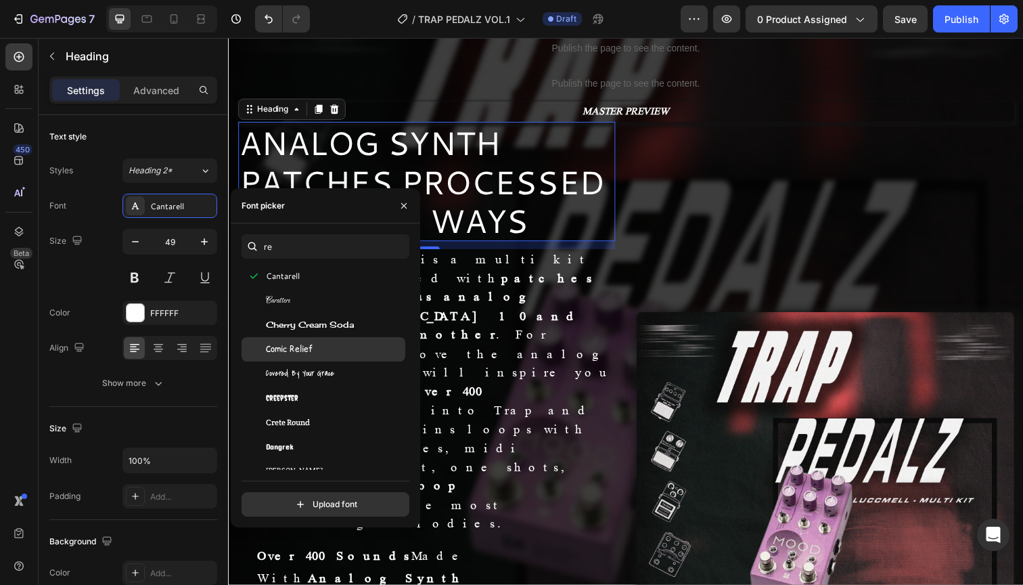
click at [310, 352] on span "Comic Relief" at bounding box center [289, 349] width 47 height 12
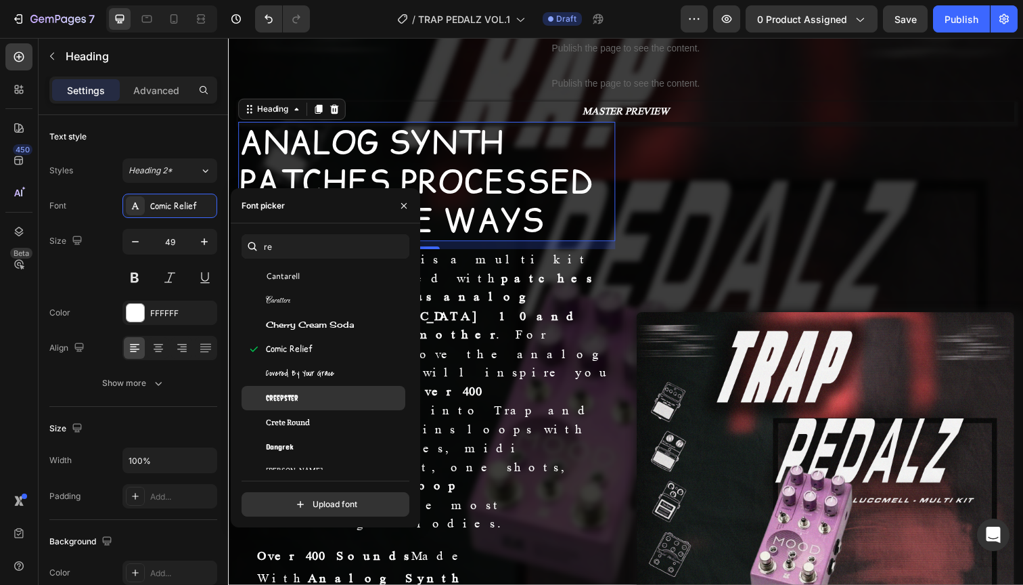
click at [310, 393] on div "Creepster" at bounding box center [334, 398] width 137 height 12
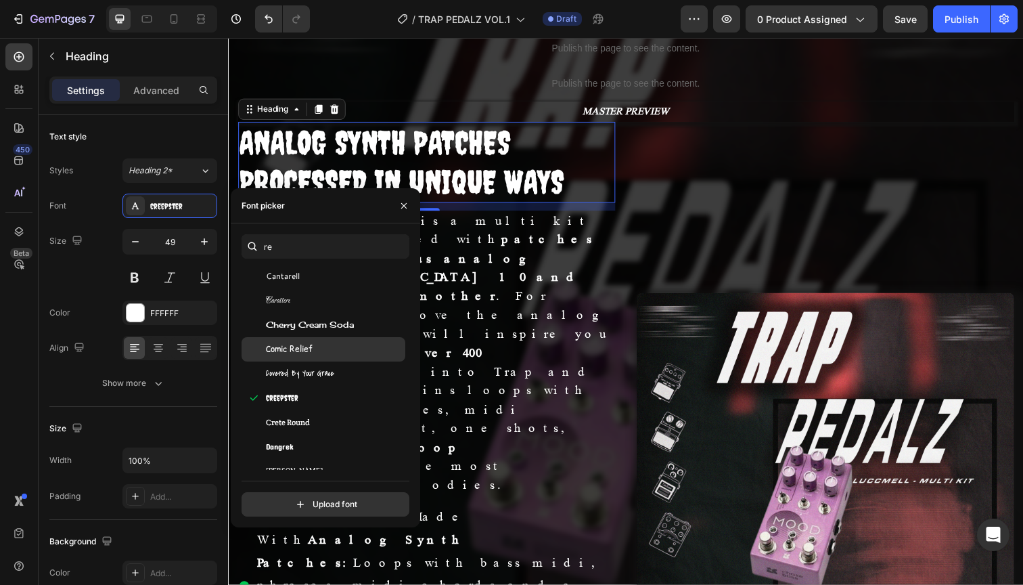
click at [315, 351] on div "Comic Relief" at bounding box center [334, 349] width 137 height 12
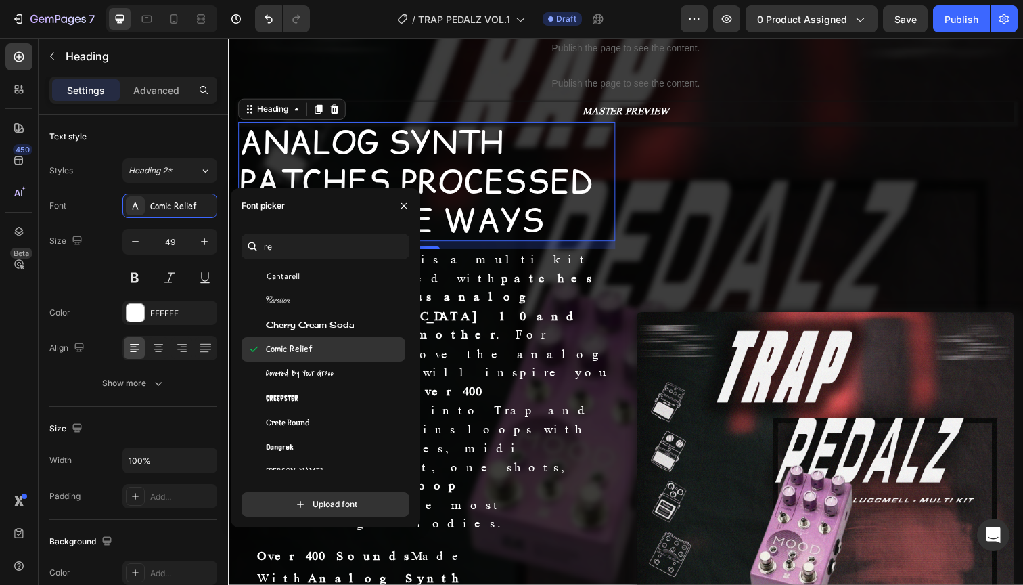
scroll to position [514, 0]
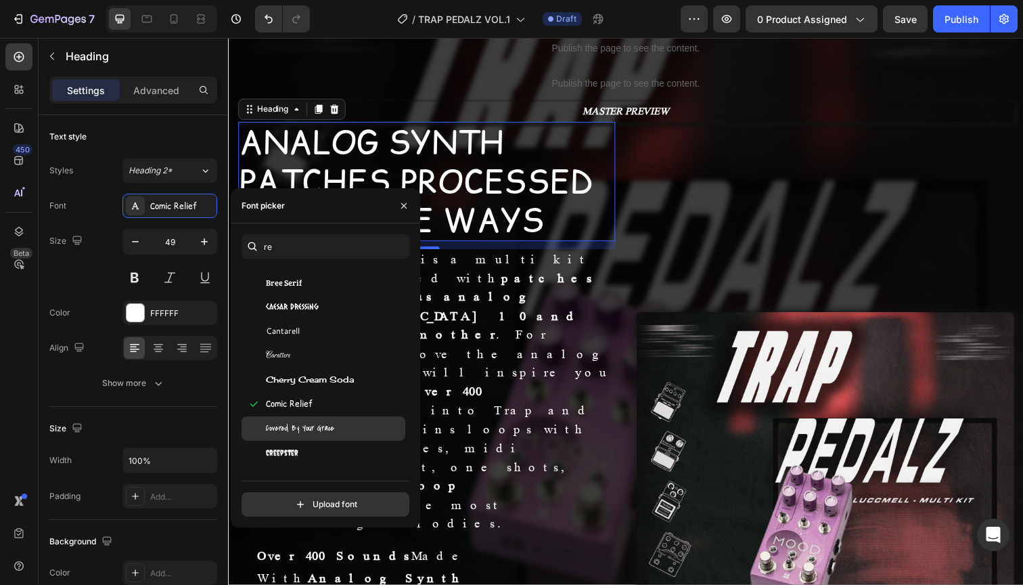
click at [300, 434] on span "Covered By Your Grace" at bounding box center [300, 428] width 68 height 12
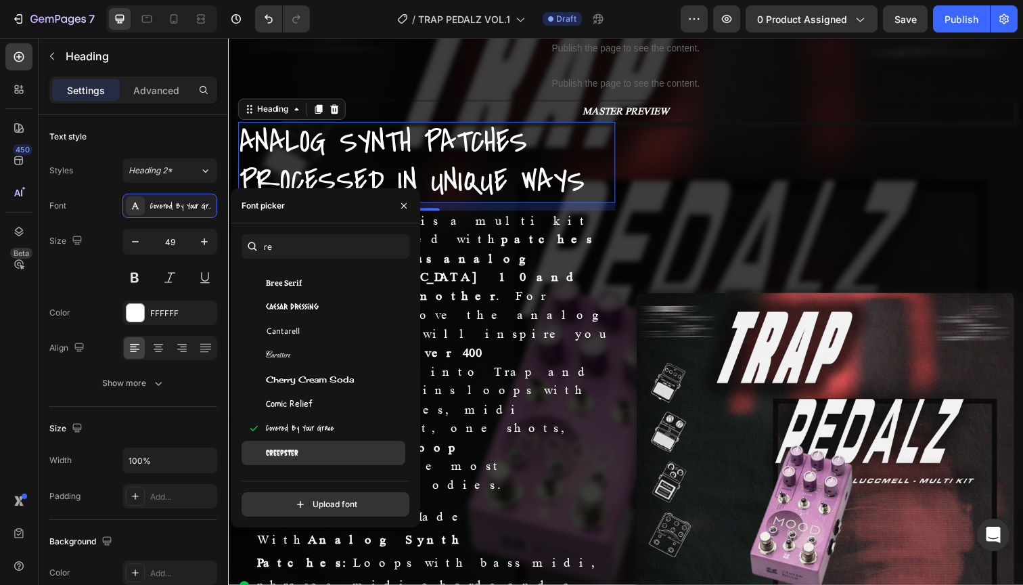
click at [296, 453] on span "Creepster" at bounding box center [282, 452] width 32 height 12
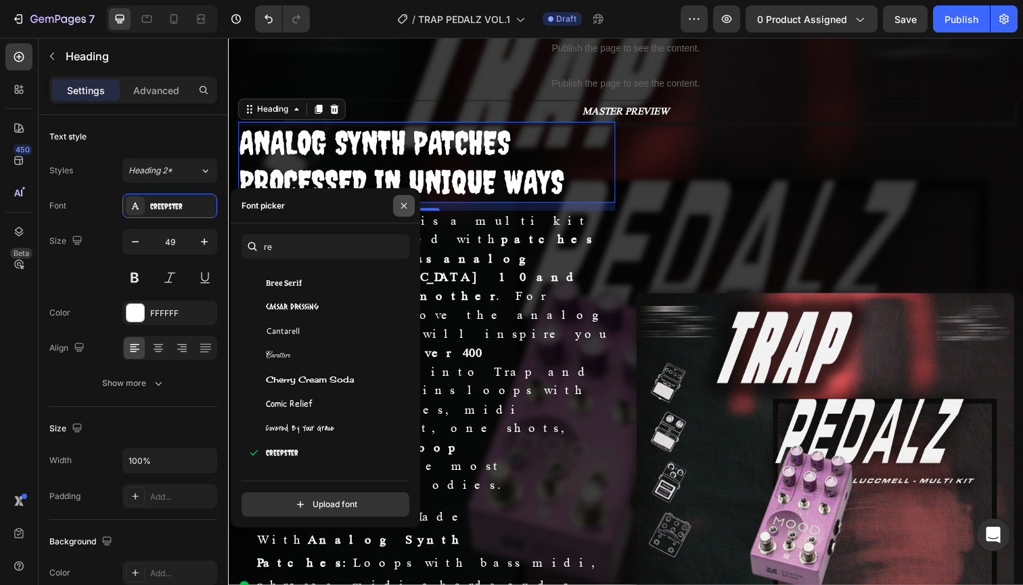
click at [405, 210] on icon "button" at bounding box center [403, 205] width 11 height 11
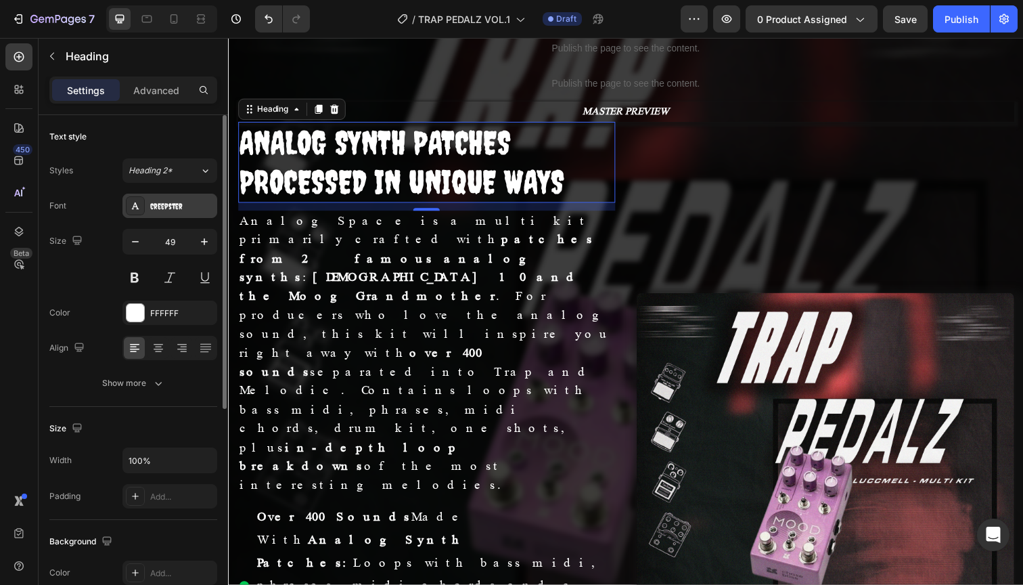
click at [163, 207] on div "Creepster" at bounding box center [182, 206] width 64 height 12
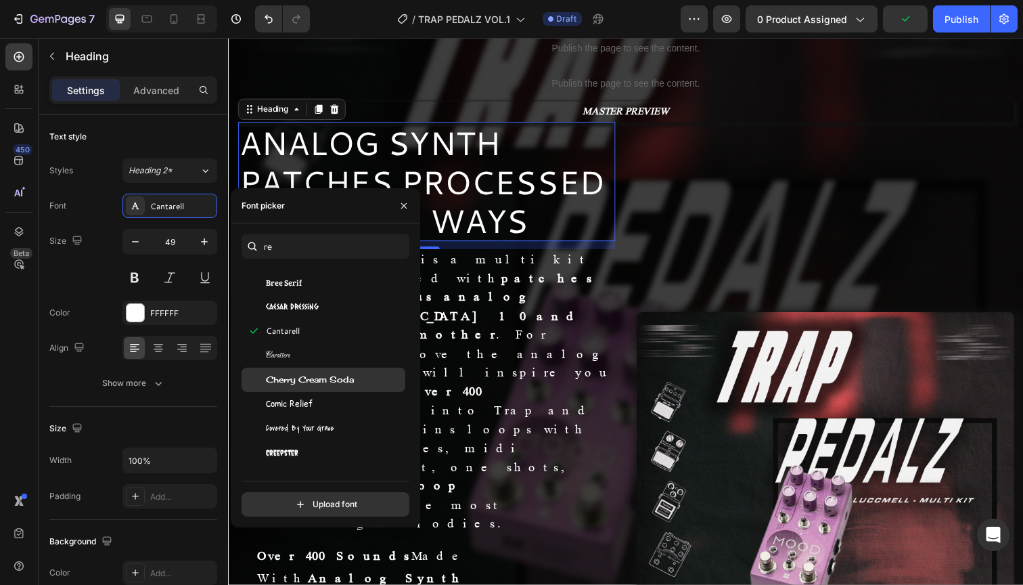
scroll to position [620, 0]
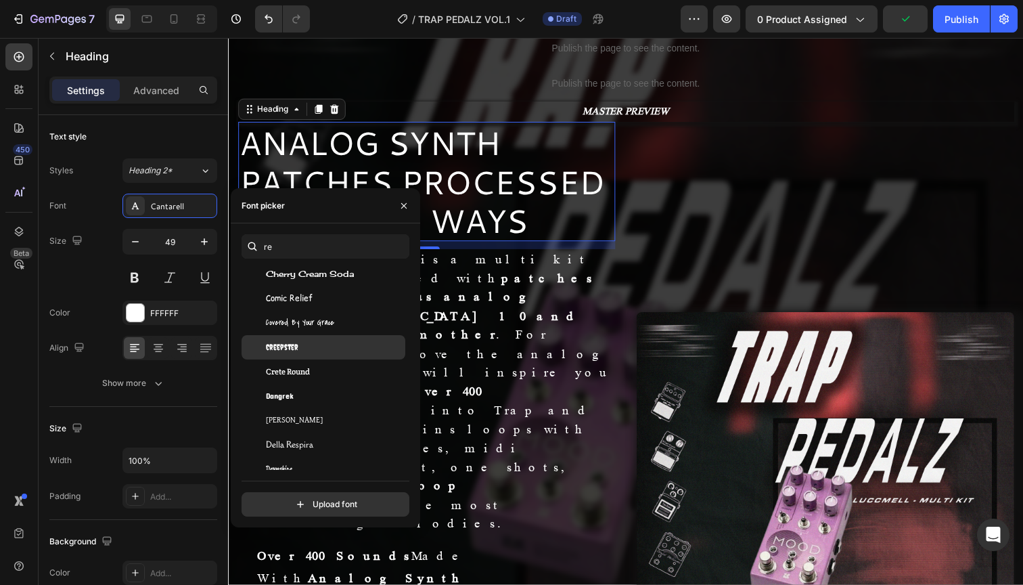
click at [329, 353] on div "Creepster" at bounding box center [324, 347] width 164 height 24
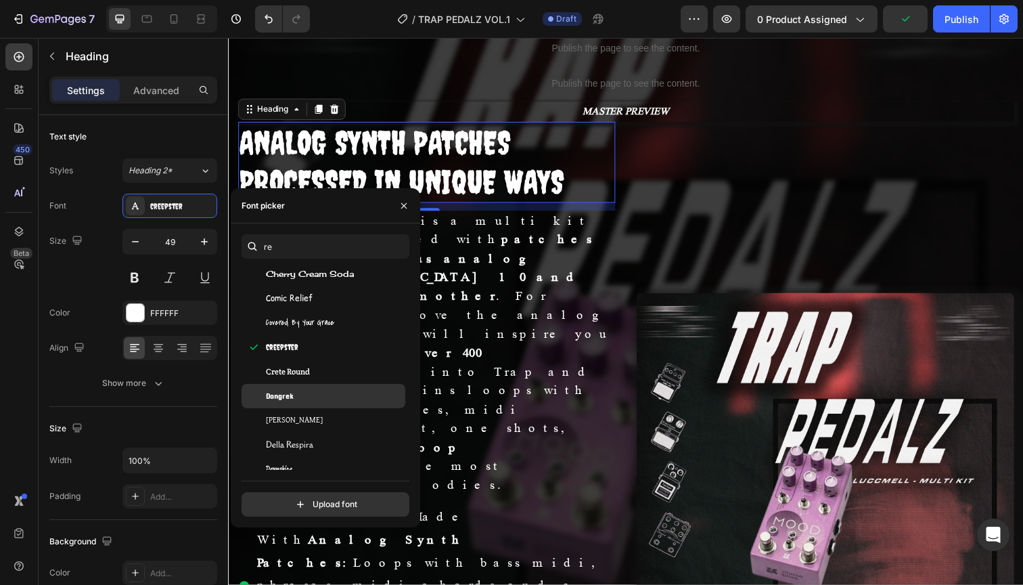
click at [319, 396] on div "Dangrek" at bounding box center [334, 396] width 137 height 12
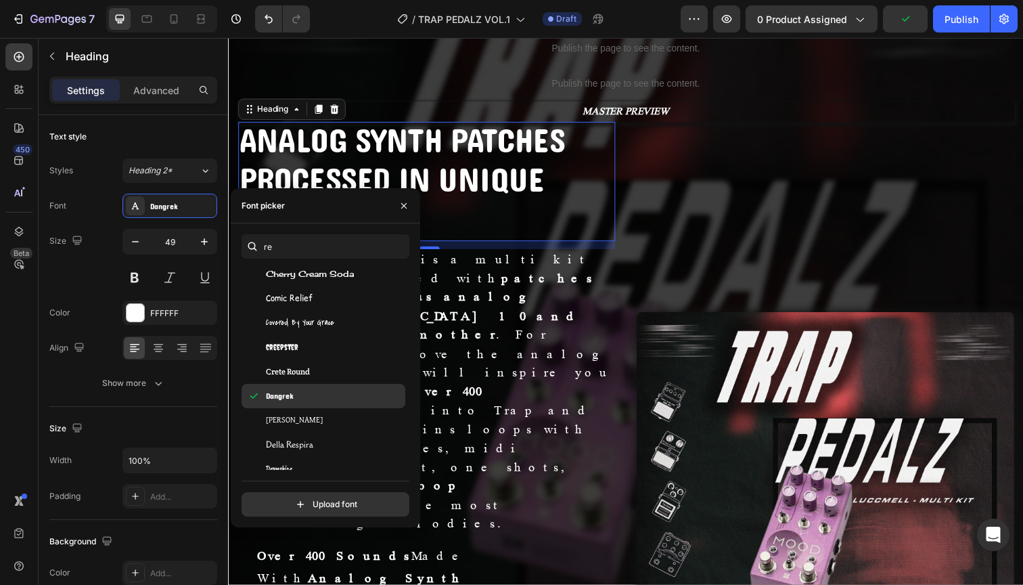
scroll to position [752, 0]
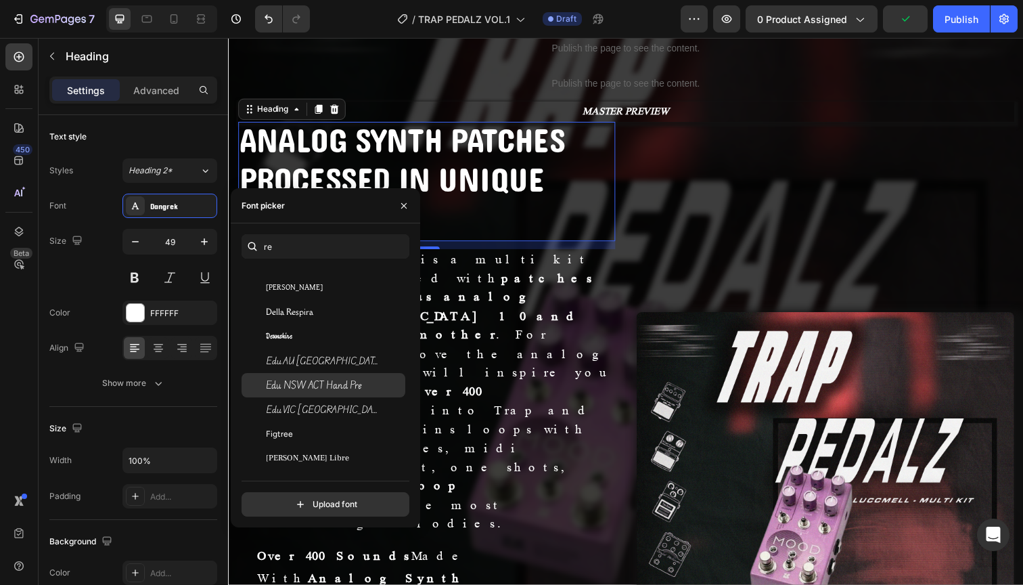
click at [317, 393] on div "Edu NSW ACT Hand Pre" at bounding box center [324, 385] width 164 height 24
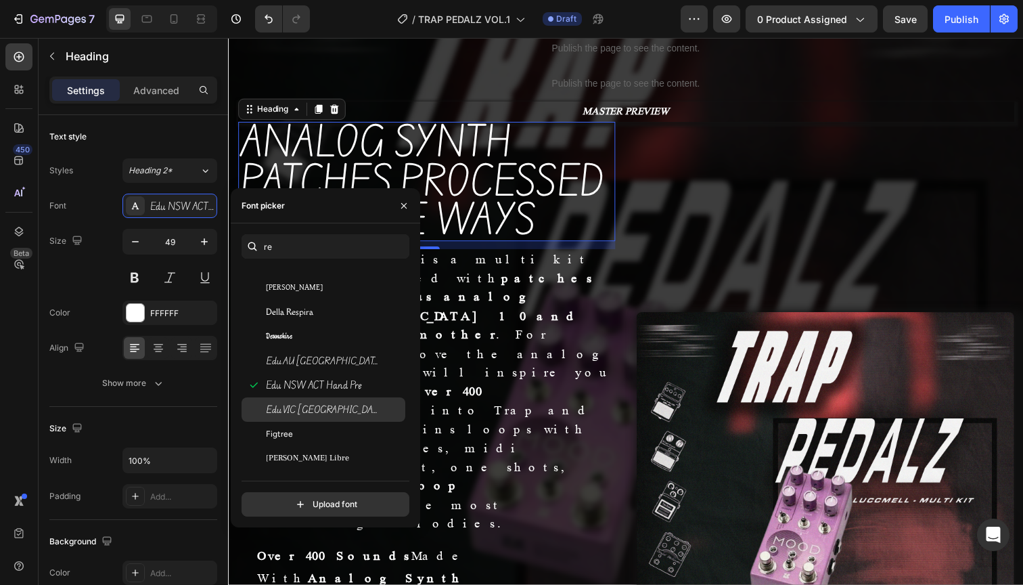
click at [317, 419] on div "Edu VIC [GEOGRAPHIC_DATA] NT Hand Pre" at bounding box center [324, 409] width 164 height 24
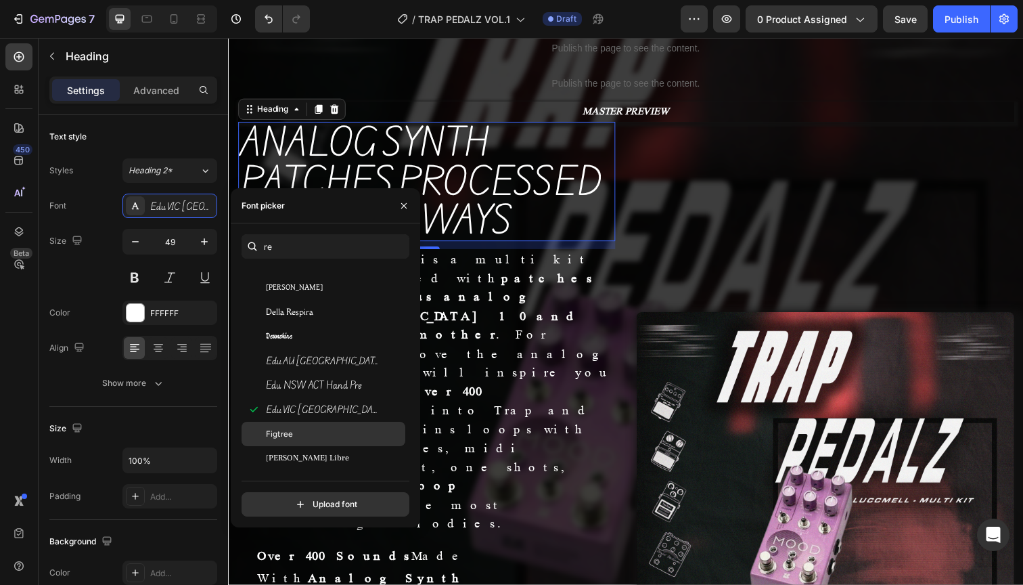
click at [319, 437] on div "Figtree" at bounding box center [334, 434] width 137 height 12
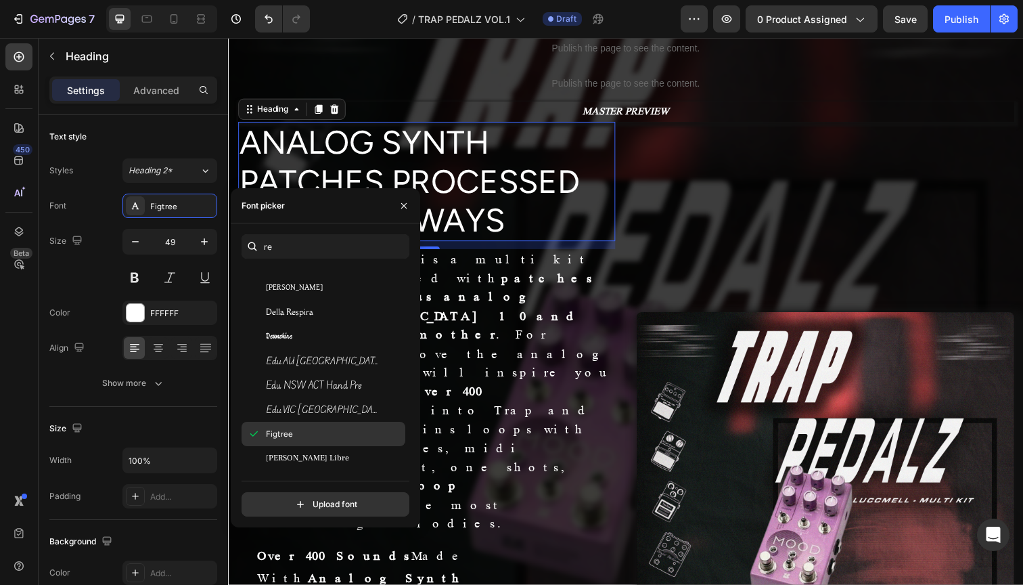
scroll to position [831, 0]
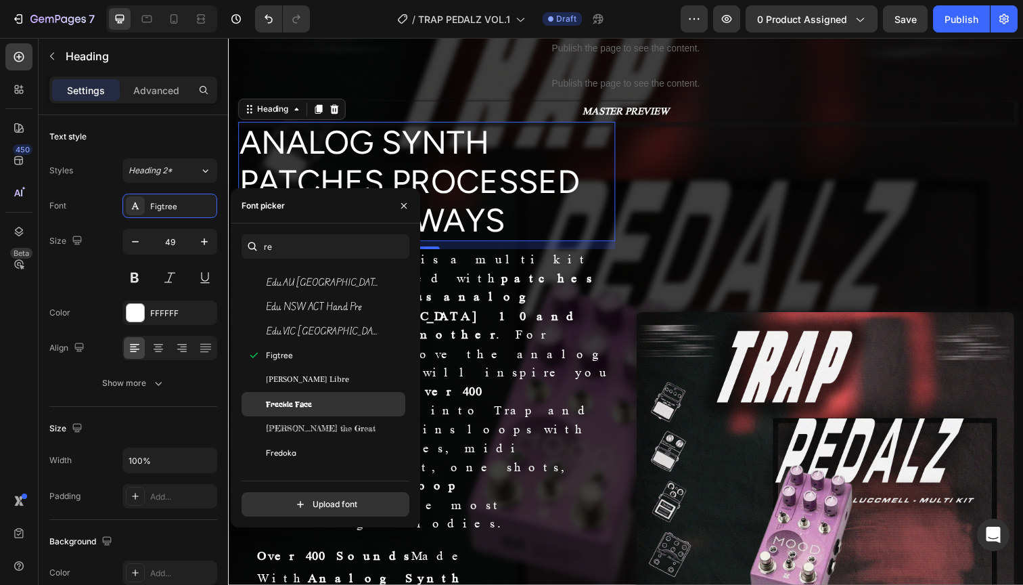
click at [321, 409] on div "Freckle Face" at bounding box center [334, 404] width 137 height 12
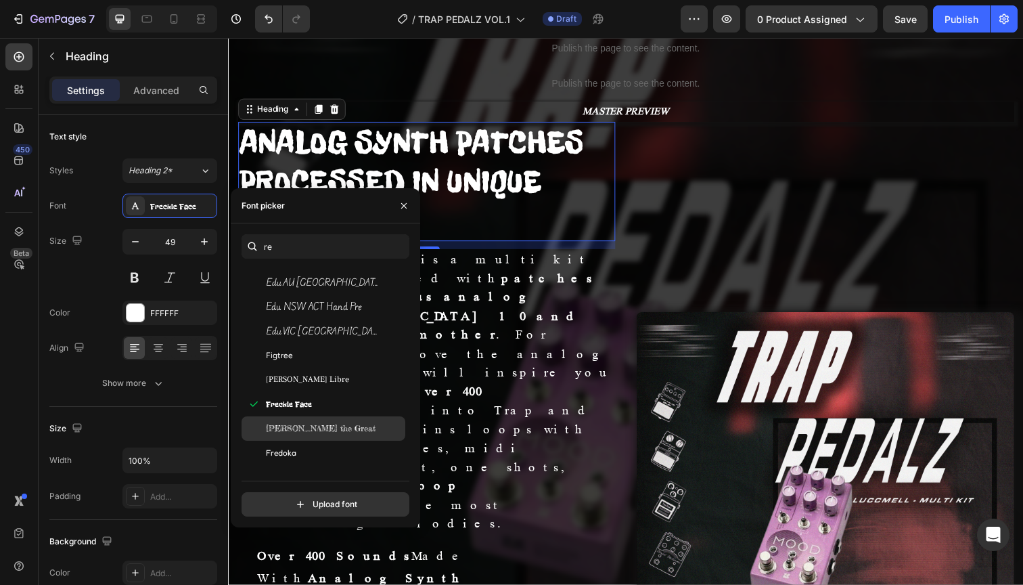
click at [315, 439] on div "[PERSON_NAME] the Great" at bounding box center [324, 428] width 164 height 24
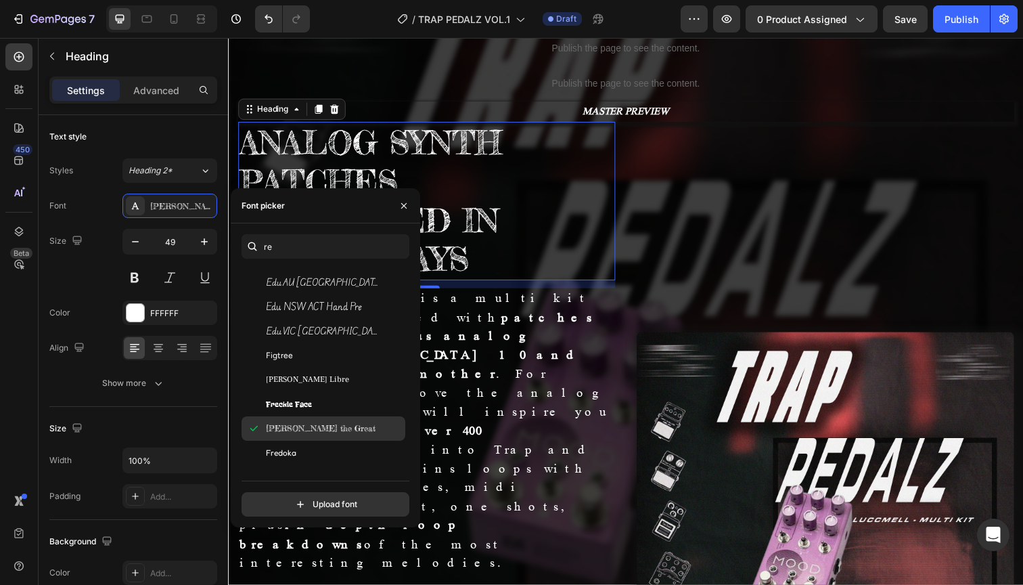
scroll to position [925, 0]
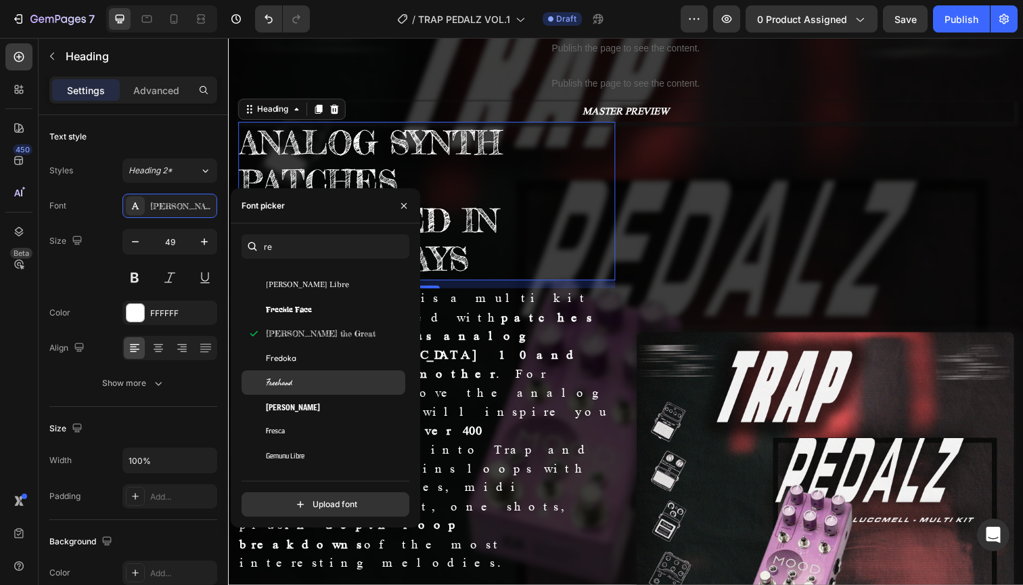
click at [319, 388] on div "Freehand" at bounding box center [324, 382] width 164 height 24
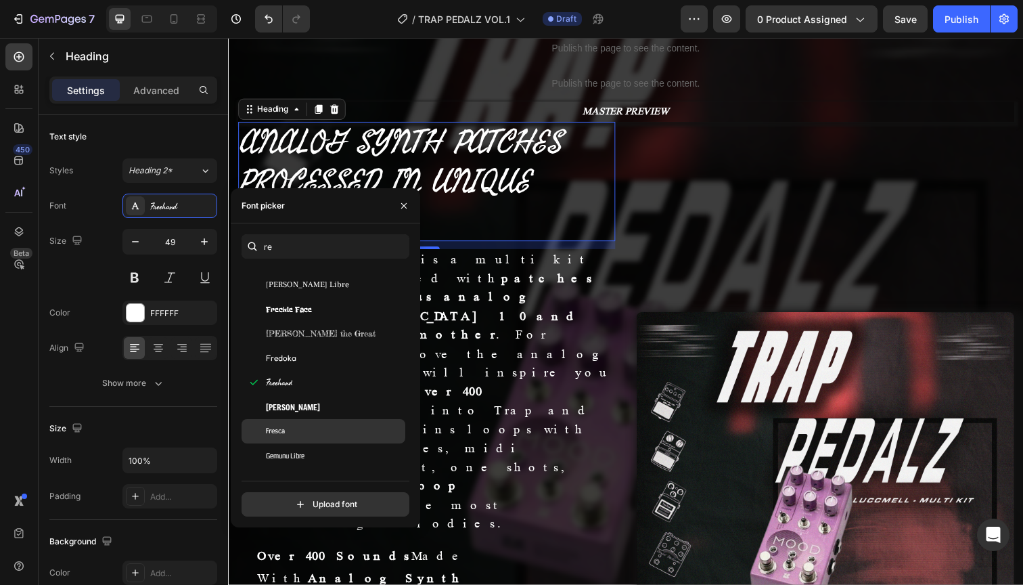
click at [317, 421] on div "Fresca" at bounding box center [324, 431] width 164 height 24
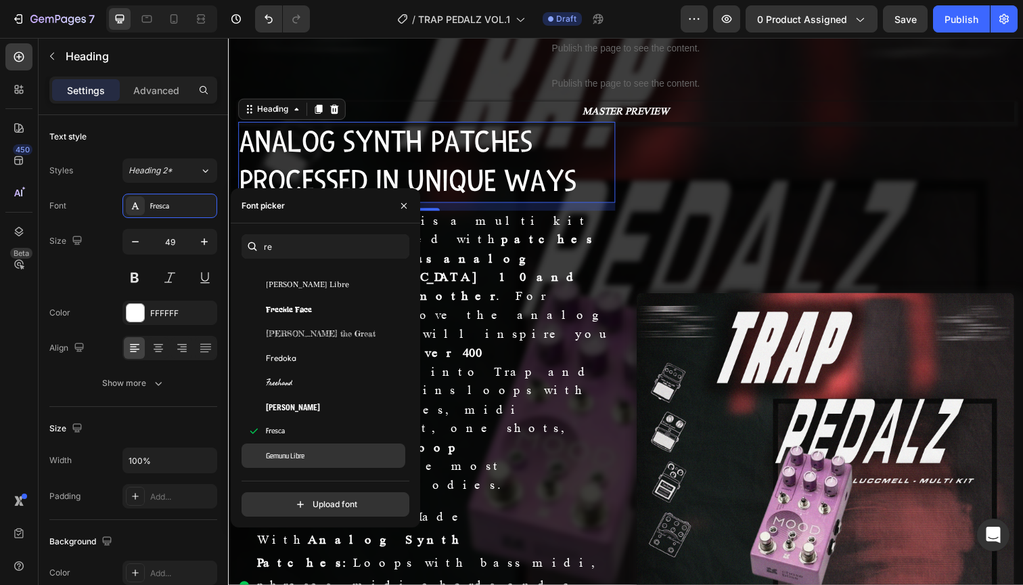
click at [317, 446] on div "Gemunu Libre" at bounding box center [324, 455] width 164 height 24
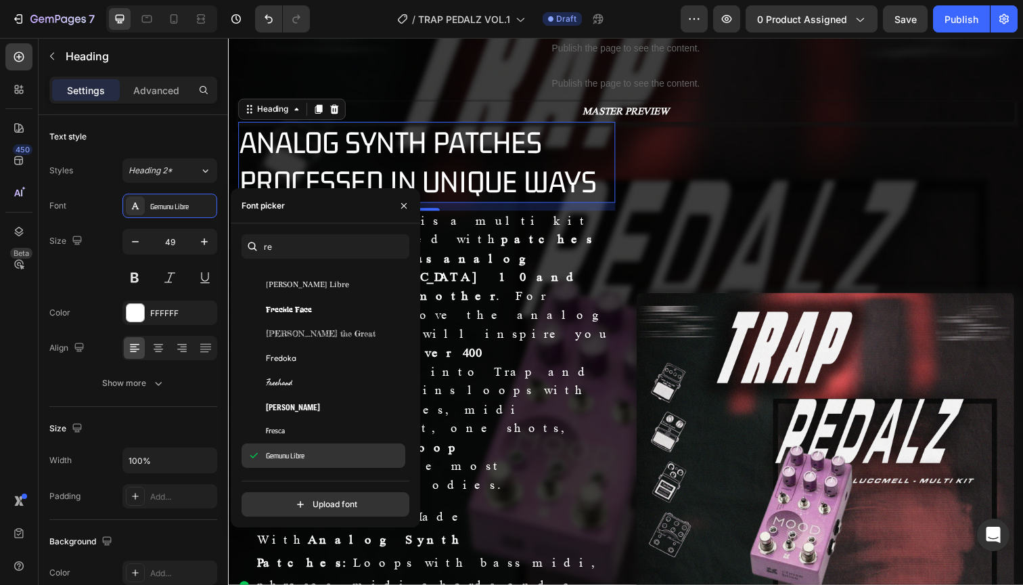
scroll to position [1093, 0]
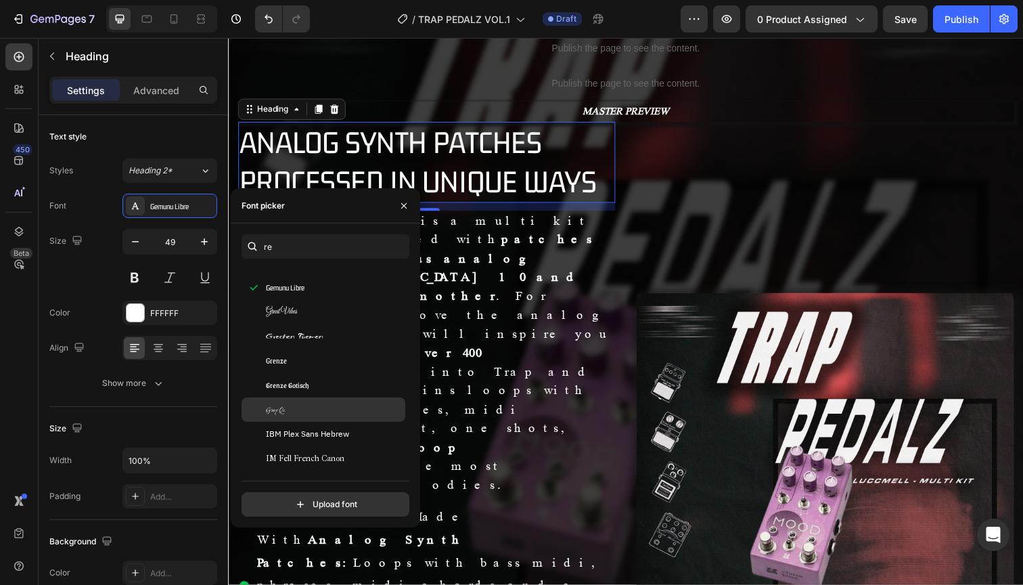
click at [321, 419] on div "Grey Qo" at bounding box center [324, 409] width 164 height 24
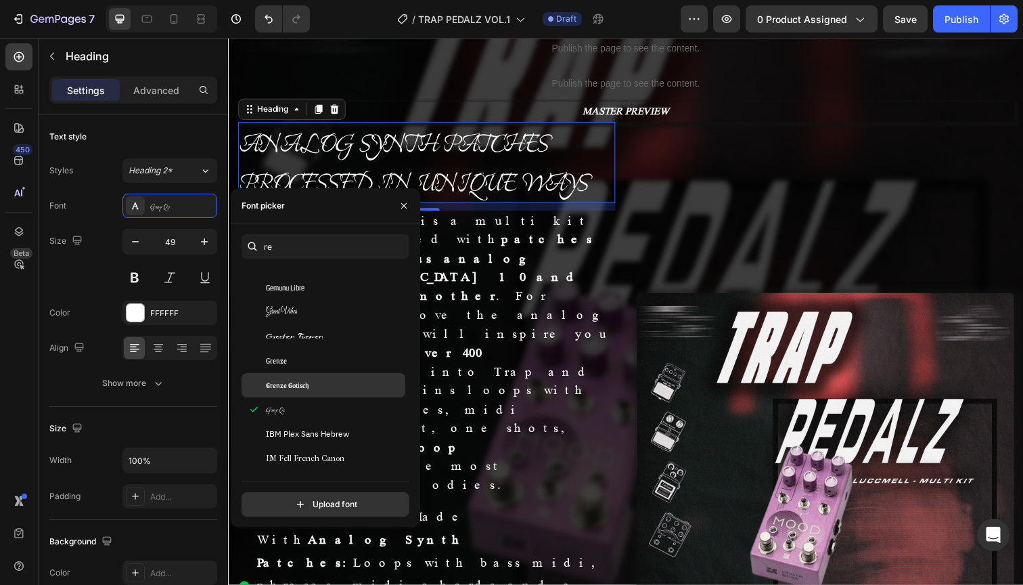
click at [322, 384] on div "Grenze Gotisch" at bounding box center [334, 385] width 137 height 12
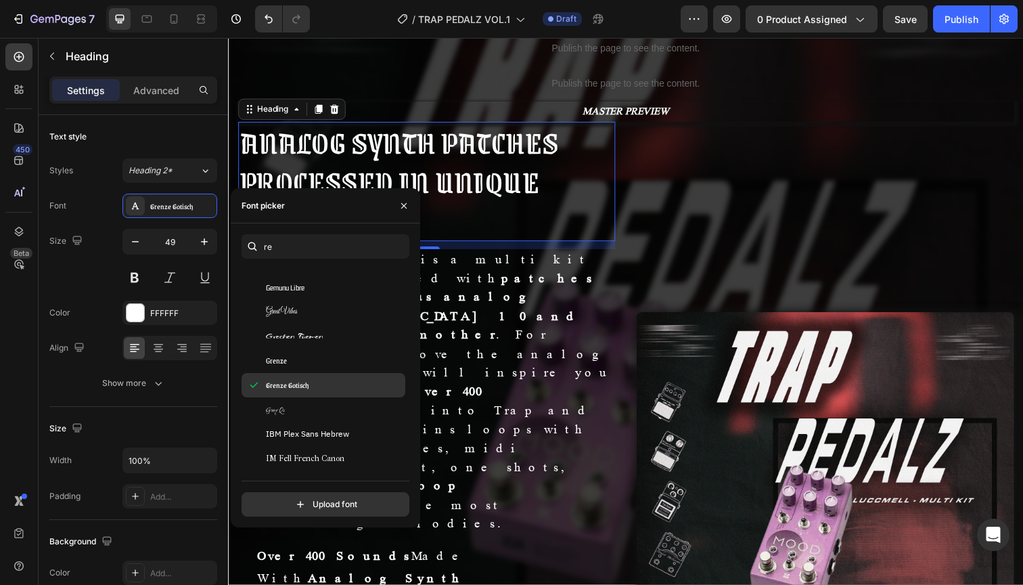
scroll to position [1243, 0]
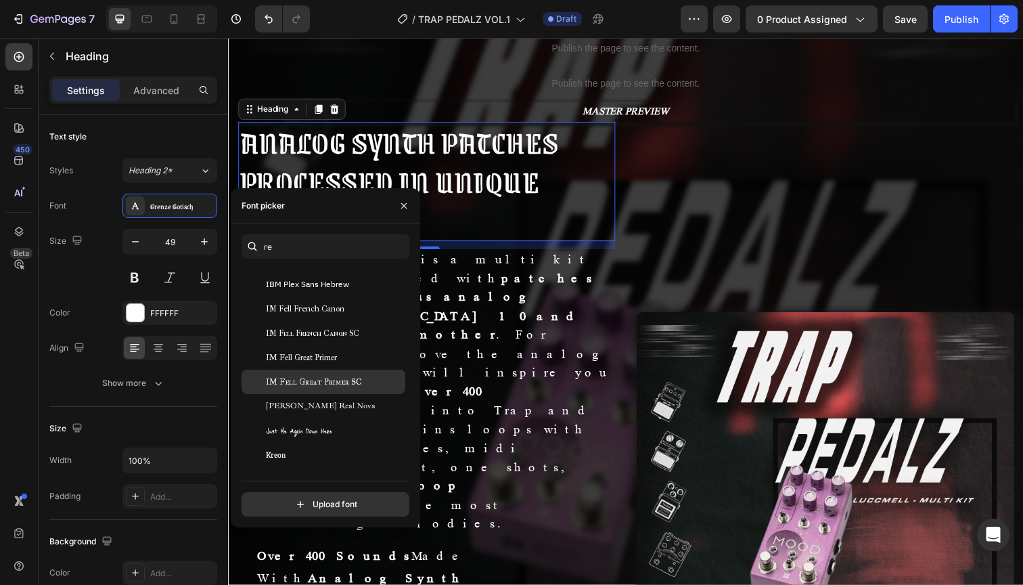
click at [316, 382] on span "IM Fell Great Primer SC" at bounding box center [313, 381] width 95 height 12
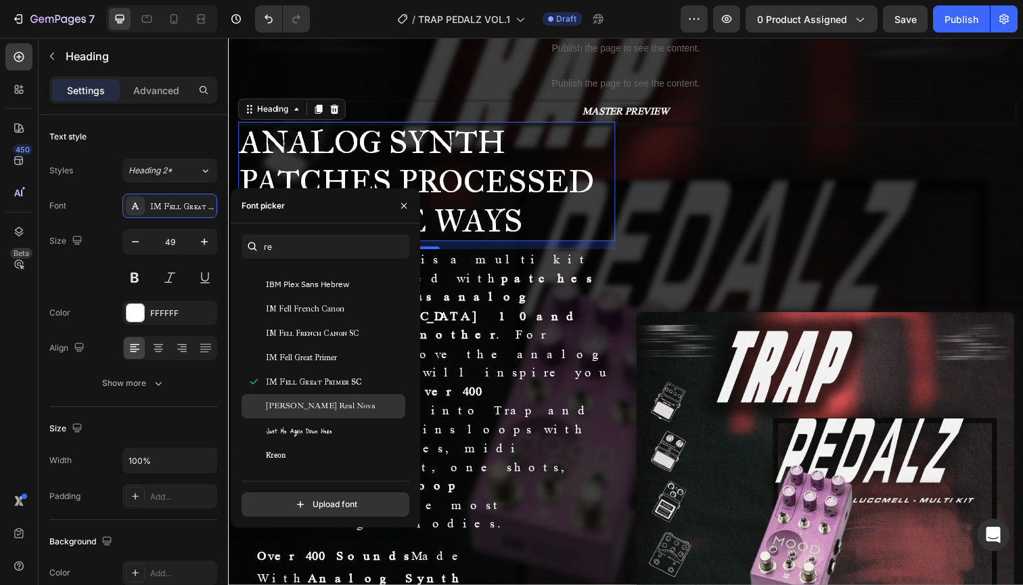
scroll to position [1388, 0]
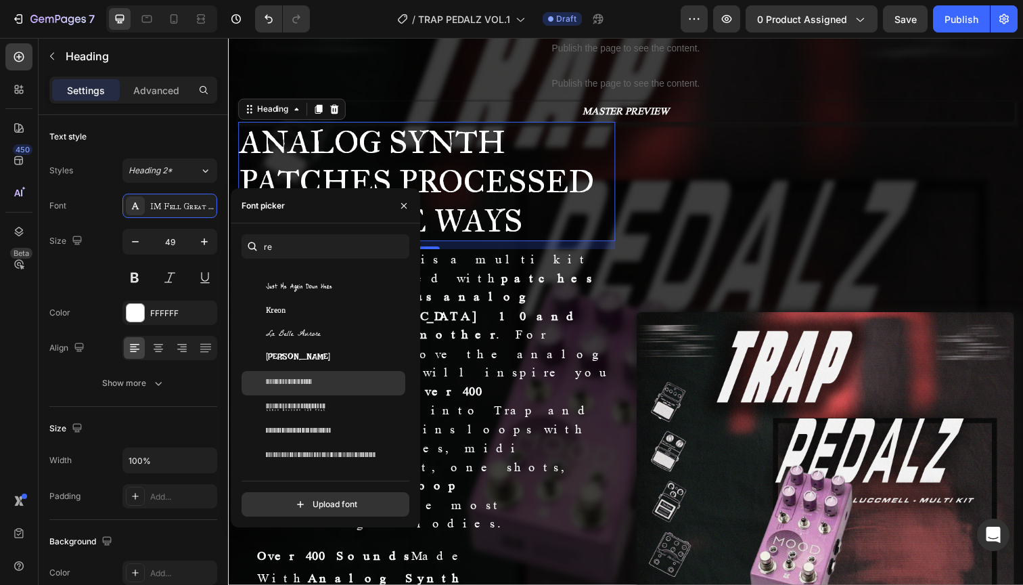
click at [316, 371] on div "Libre Barcode 128" at bounding box center [324, 383] width 164 height 24
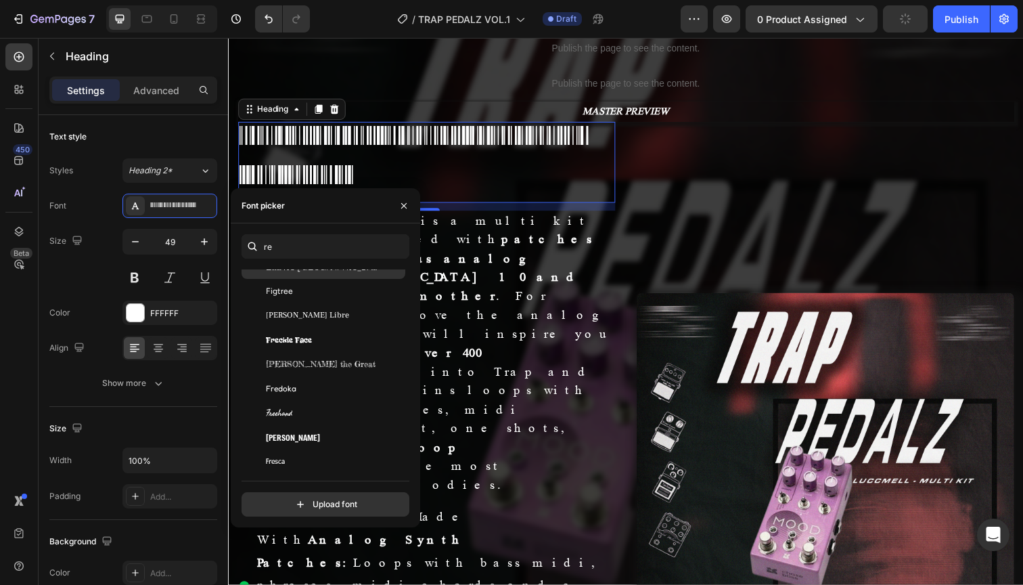
scroll to position [855, 0]
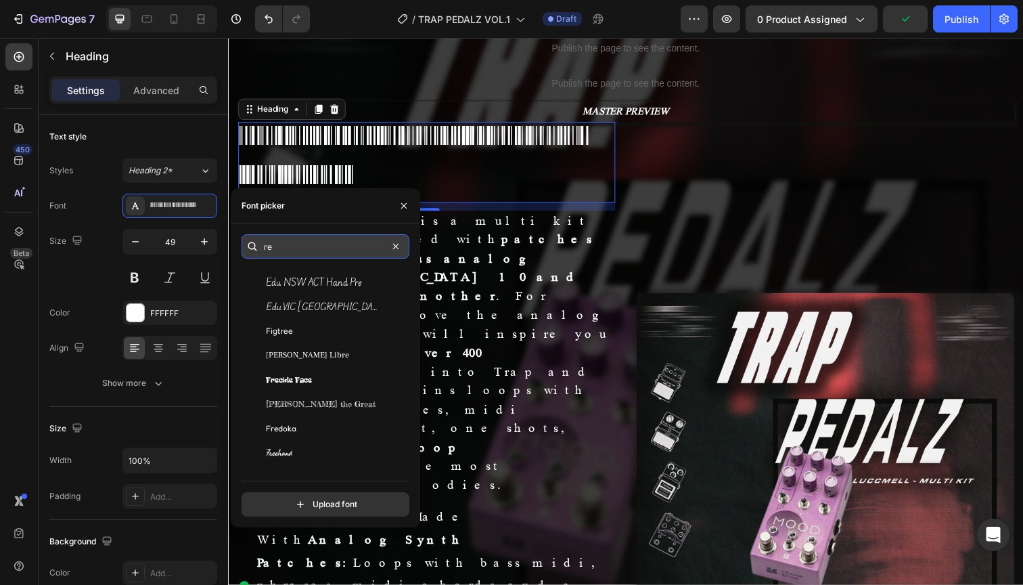
click at [286, 248] on input "re" at bounding box center [326, 246] width 168 height 24
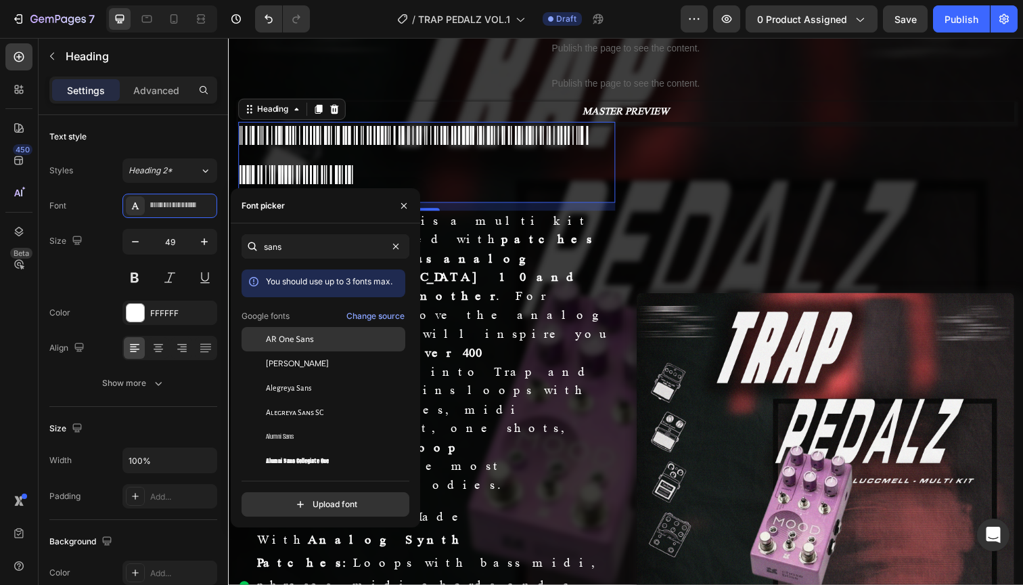
click at [289, 340] on span "AR One Sans" at bounding box center [290, 339] width 48 height 12
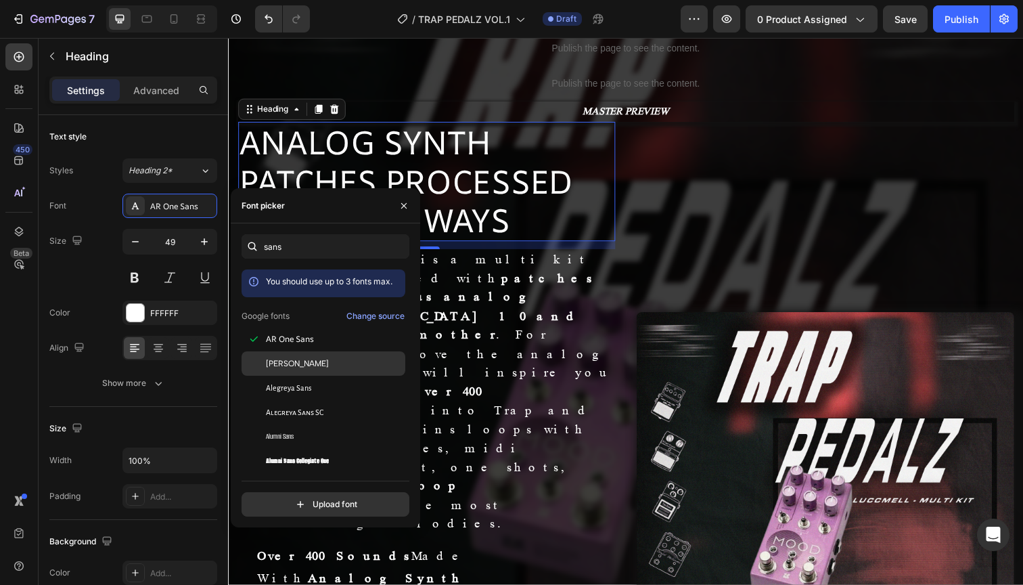
click at [290, 497] on div "[PERSON_NAME]" at bounding box center [324, 509] width 164 height 24
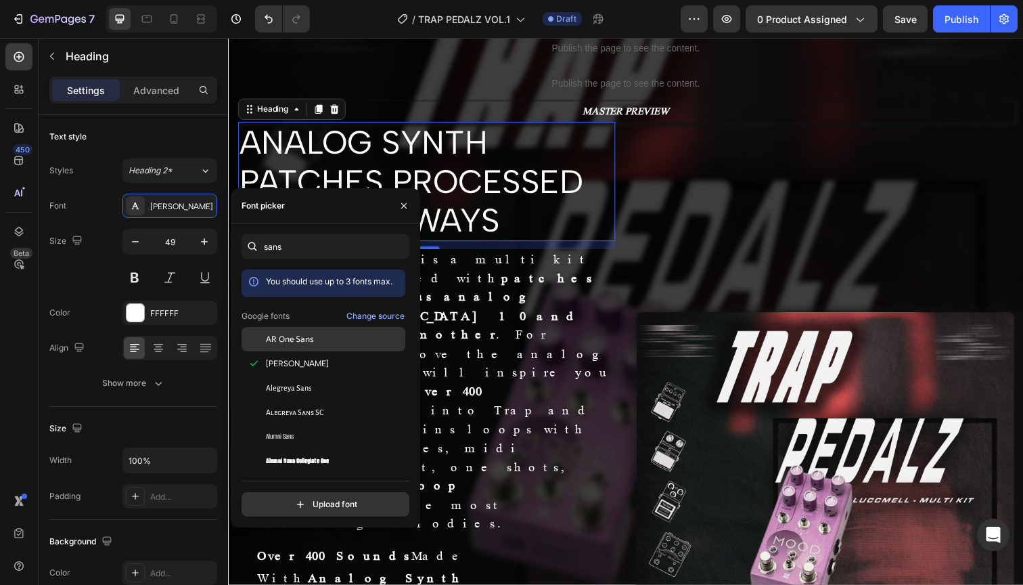
click at [292, 342] on span "AR One Sans" at bounding box center [290, 339] width 48 height 12
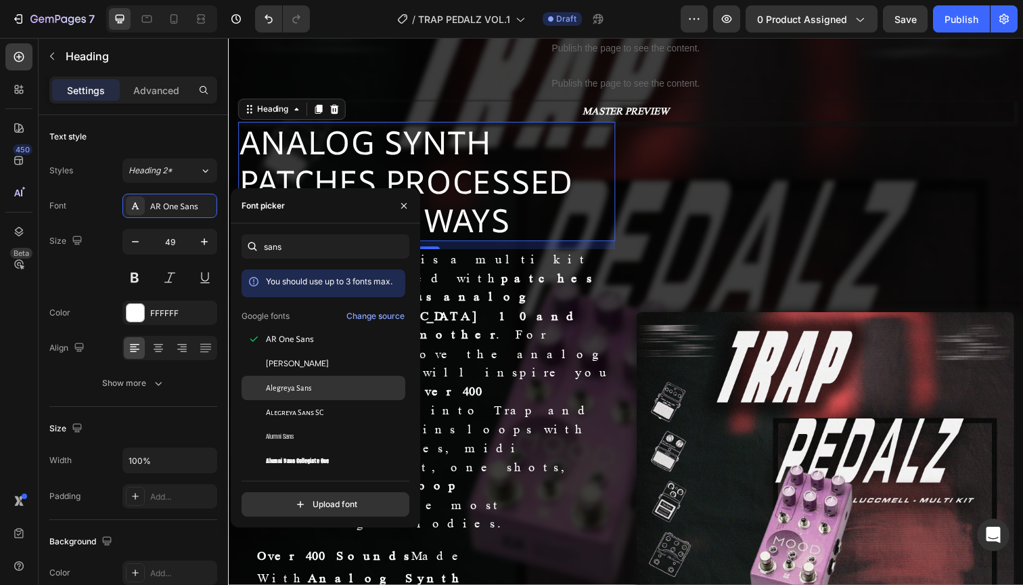
click at [292, 570] on div "Alegreya Sans" at bounding box center [324, 582] width 164 height 24
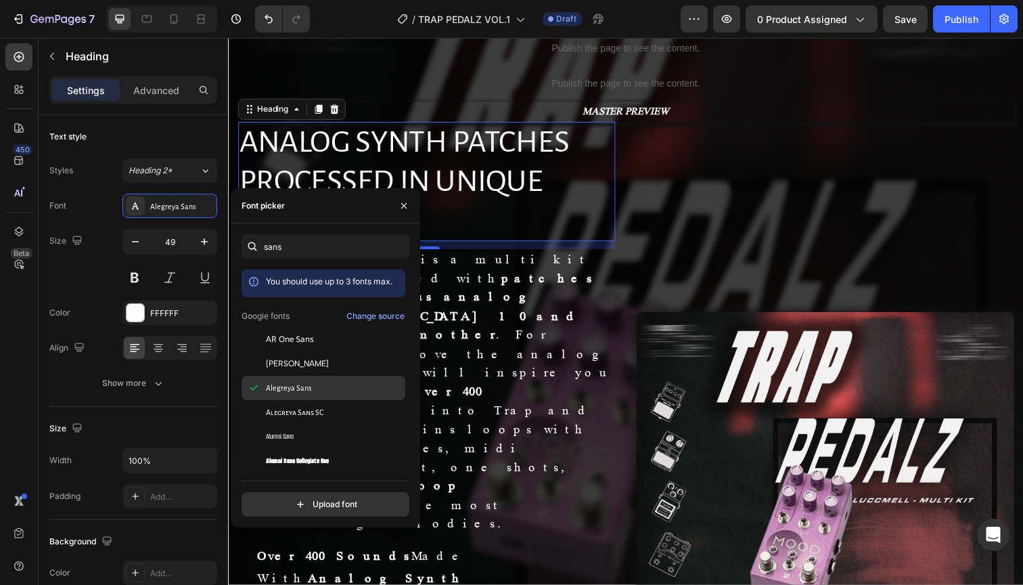
click at [293, 570] on div "Alegreya Sans" at bounding box center [324, 582] width 164 height 24
click at [293, 413] on span "Alegreya Sans SC" at bounding box center [295, 412] width 58 height 12
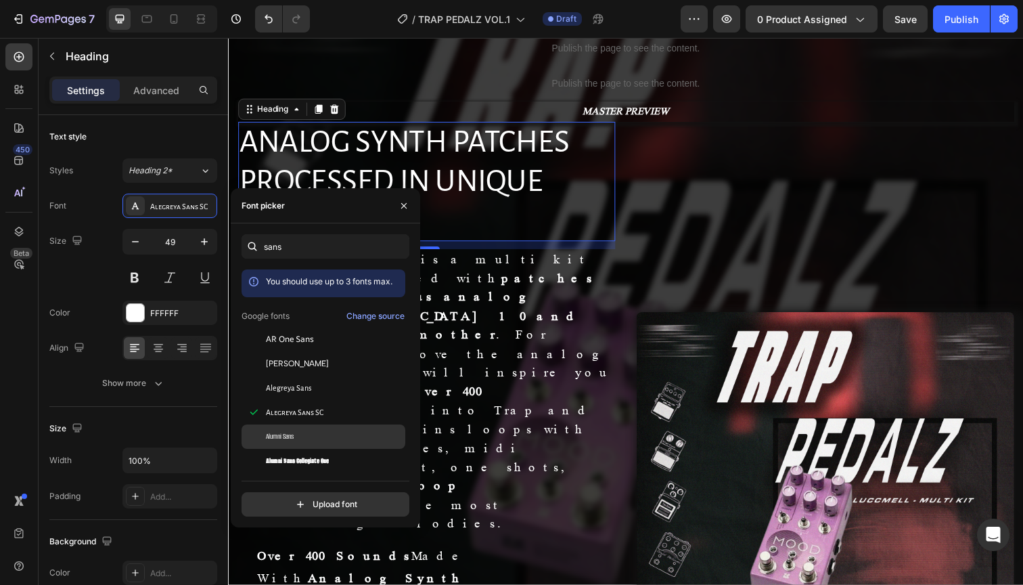
click at [294, 432] on span "Alumni Sans" at bounding box center [280, 436] width 28 height 12
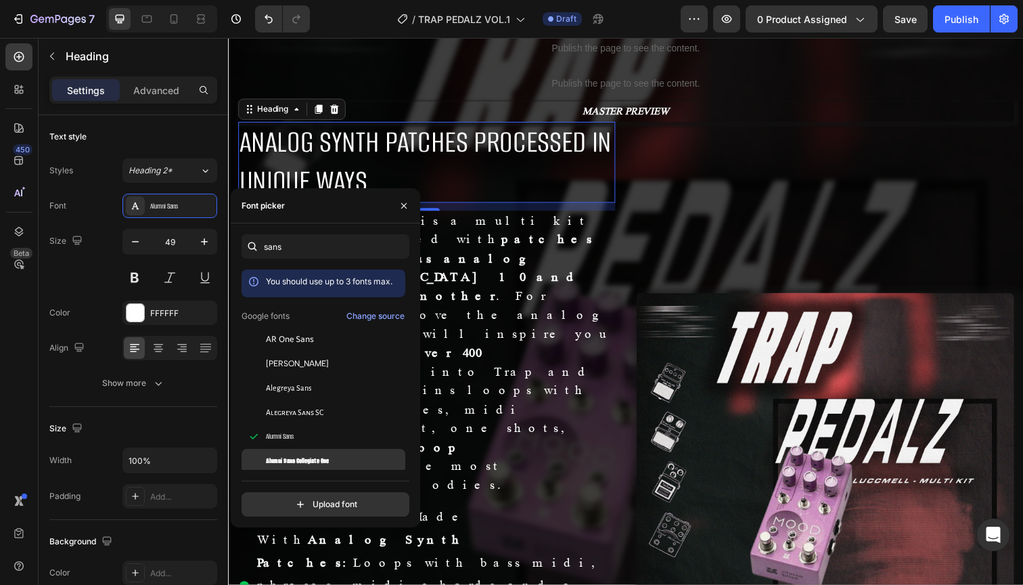
click at [296, 455] on span "Alumni Sans Collegiate One" at bounding box center [297, 461] width 63 height 12
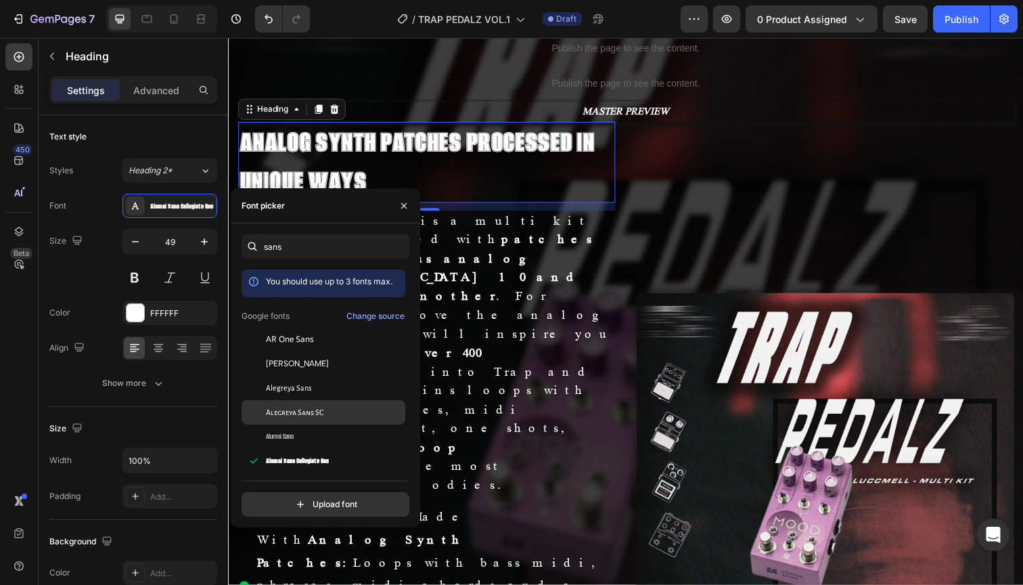
scroll to position [55, 0]
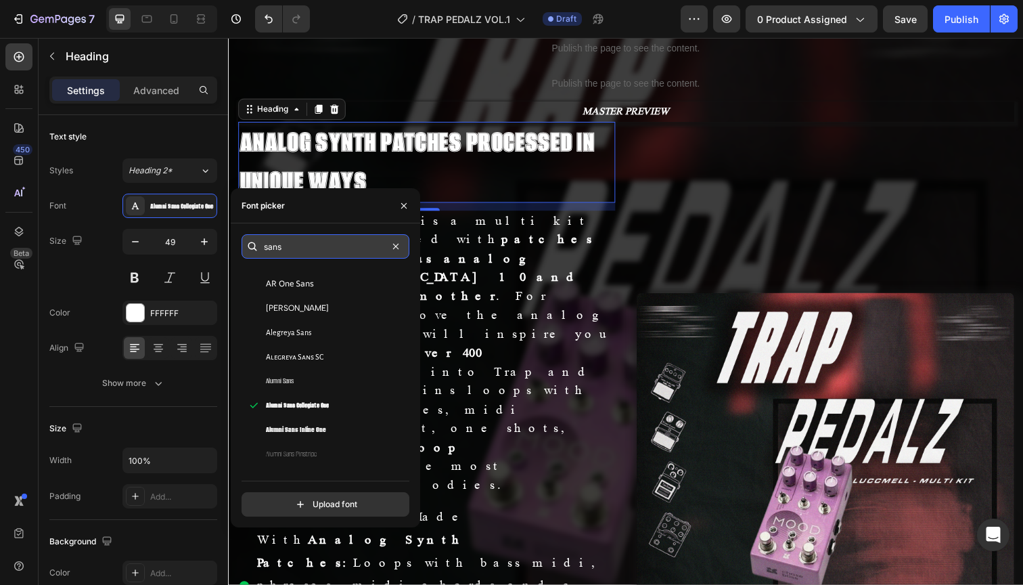
click at [291, 240] on input "sans" at bounding box center [326, 246] width 168 height 24
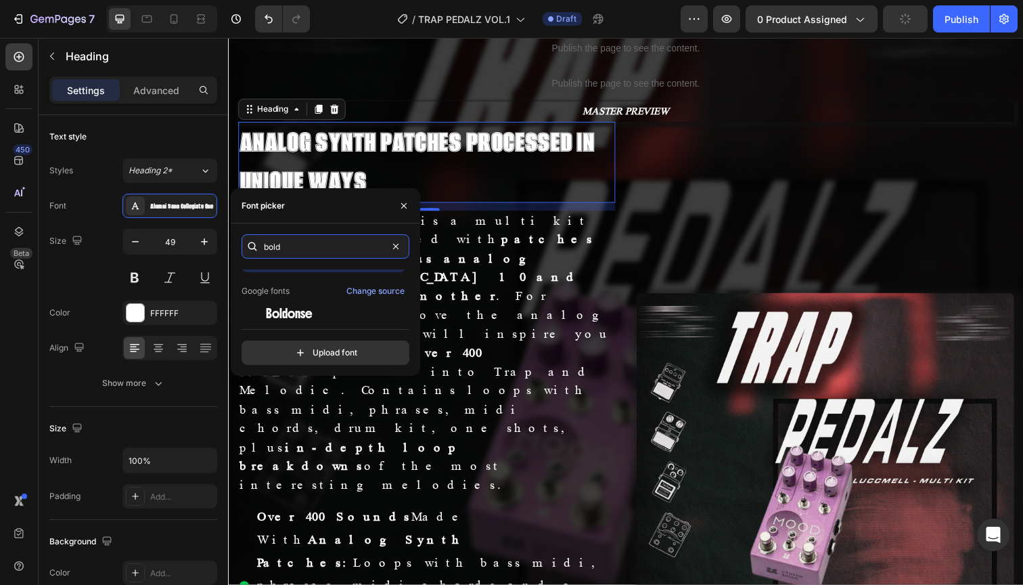
scroll to position [33, 0]
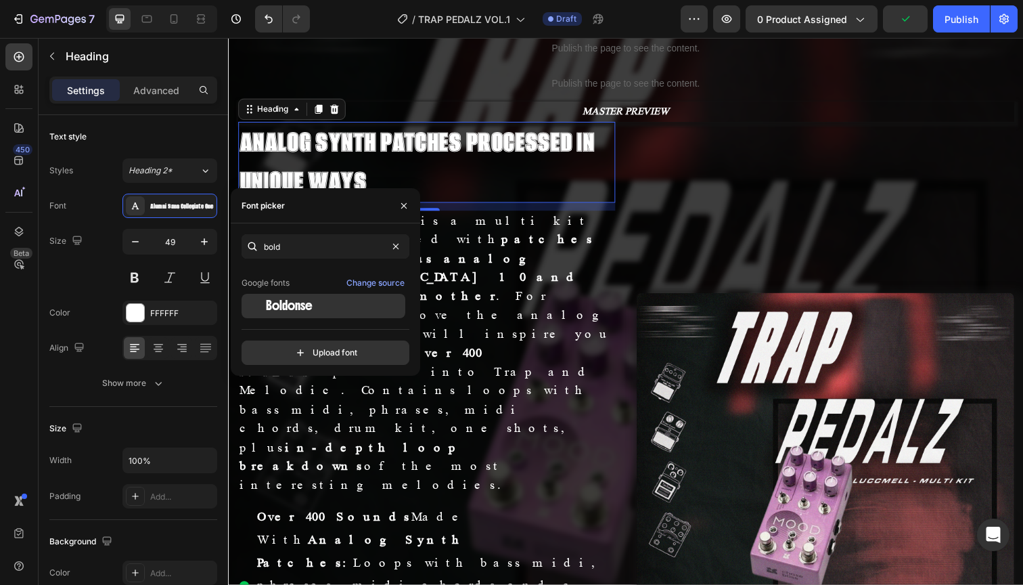
click at [300, 306] on span "Boldonse" at bounding box center [289, 306] width 47 height 12
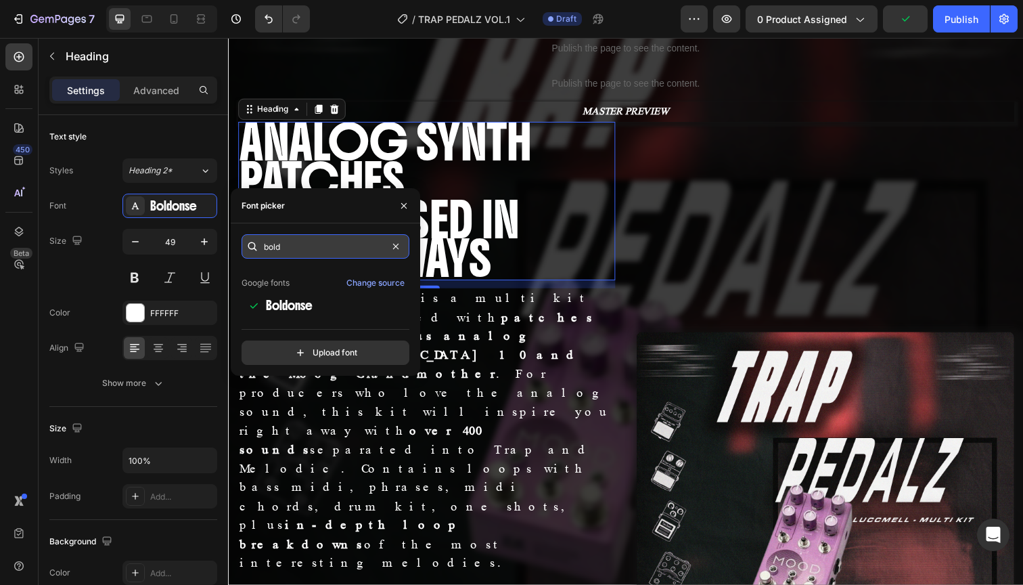
click at [289, 247] on input "bold" at bounding box center [326, 246] width 168 height 24
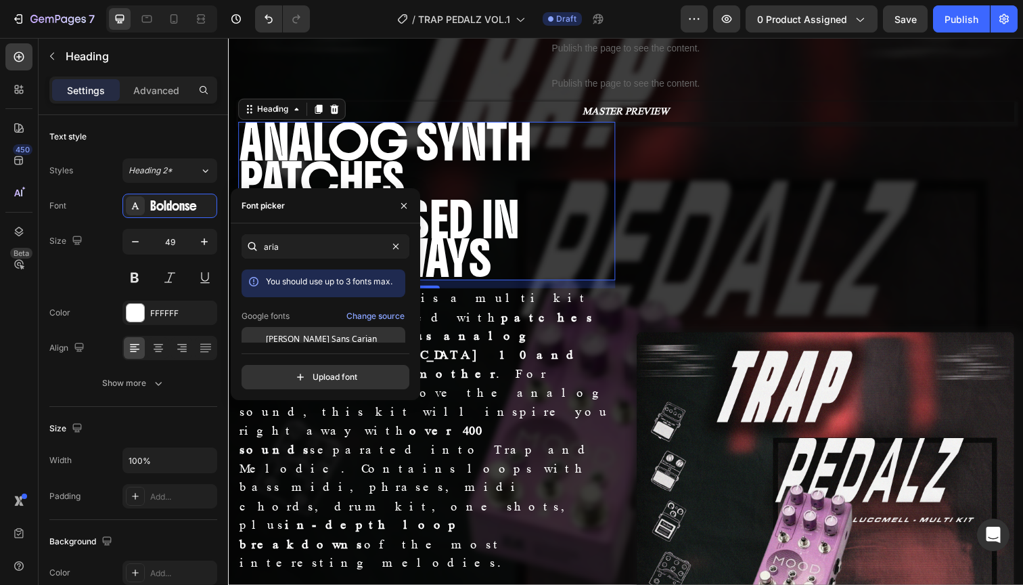
click at [302, 331] on div "[PERSON_NAME] Sans Carian" at bounding box center [324, 339] width 164 height 24
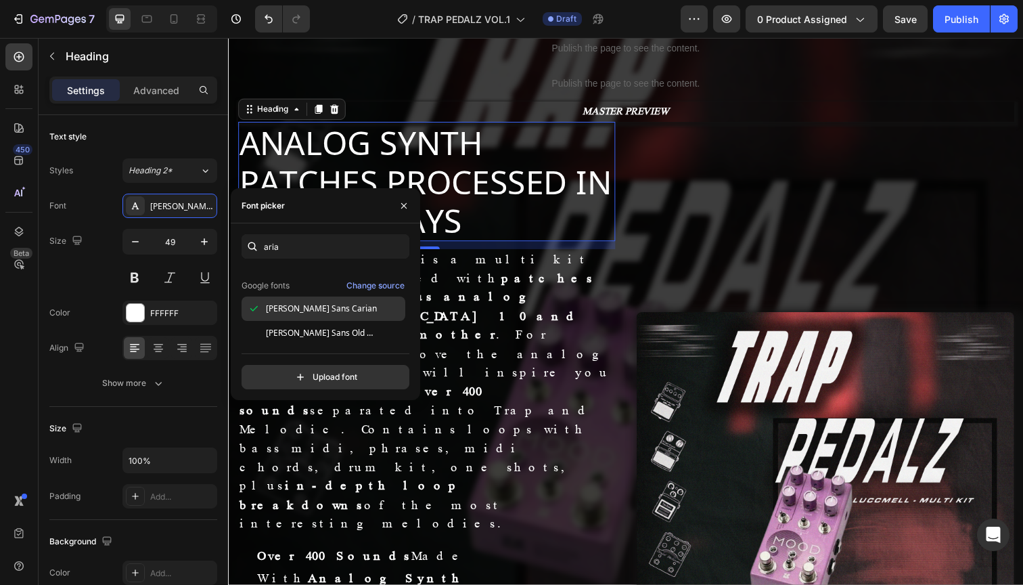
scroll to position [33, 0]
click at [308, 319] on div "[PERSON_NAME] Sans Old Hungarian" at bounding box center [324, 330] width 164 height 24
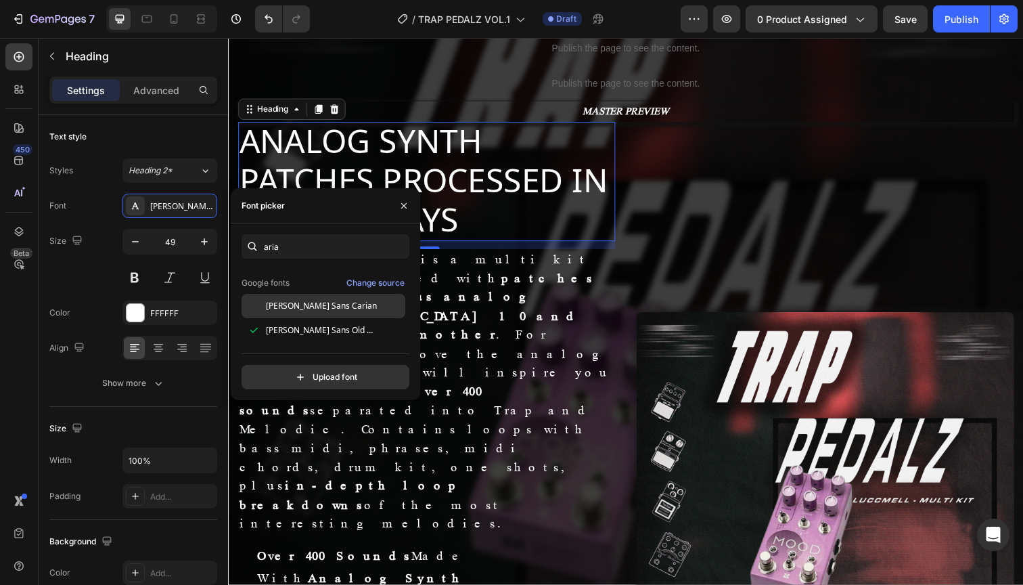
click at [313, 312] on div "[PERSON_NAME] Sans Carian" at bounding box center [324, 306] width 164 height 24
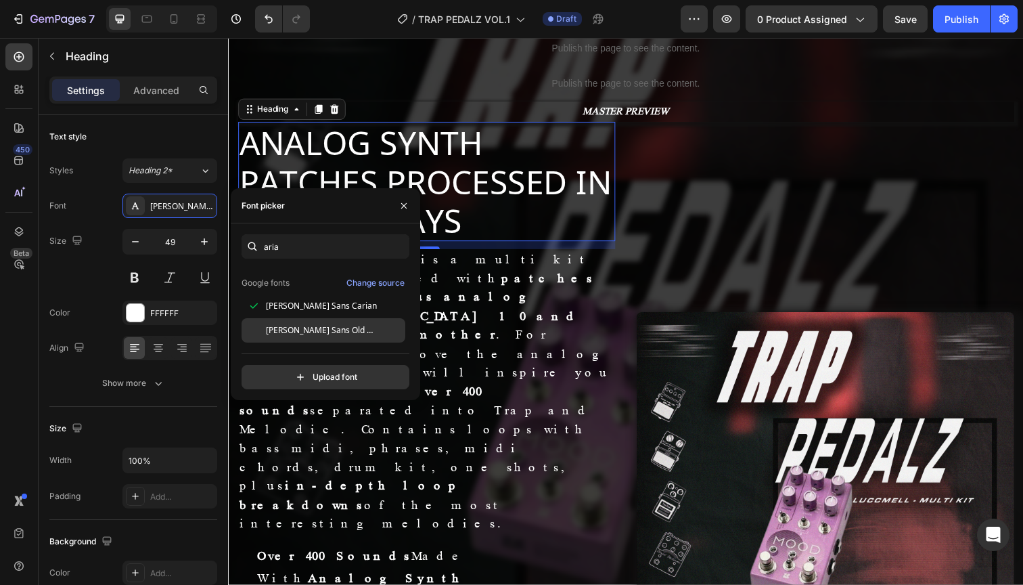
click at [308, 331] on span "[PERSON_NAME] Sans Old Hungarian" at bounding box center [322, 330] width 112 height 12
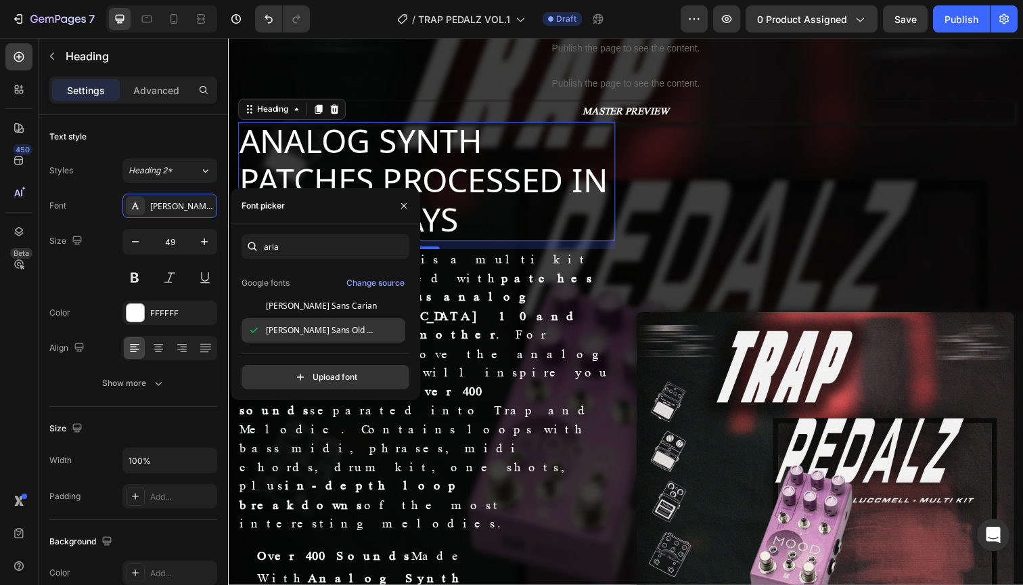
click at [311, 318] on div "[PERSON_NAME] Sans Old Hungarian" at bounding box center [324, 330] width 164 height 24
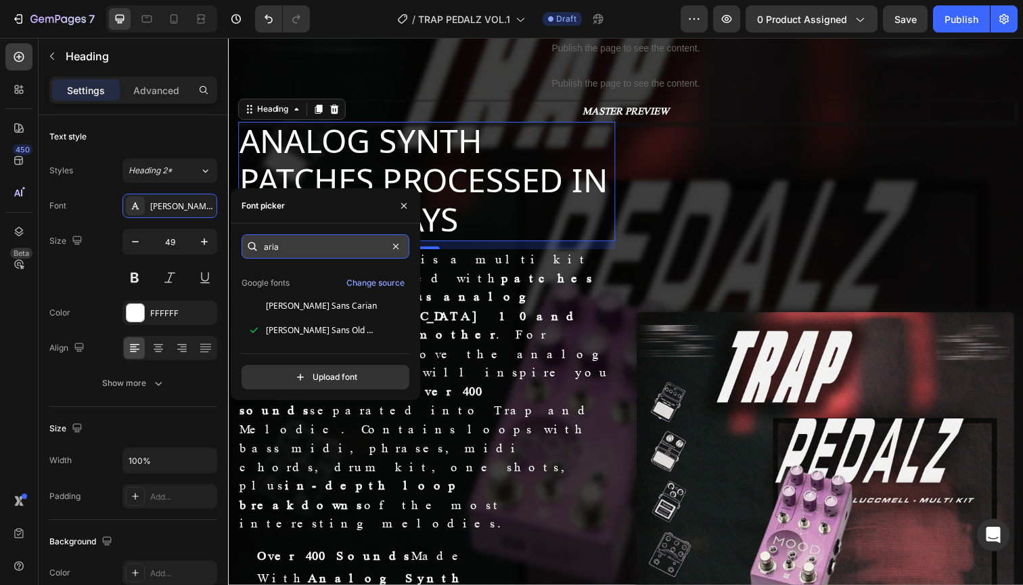
click at [302, 242] on input "aria" at bounding box center [326, 246] width 168 height 24
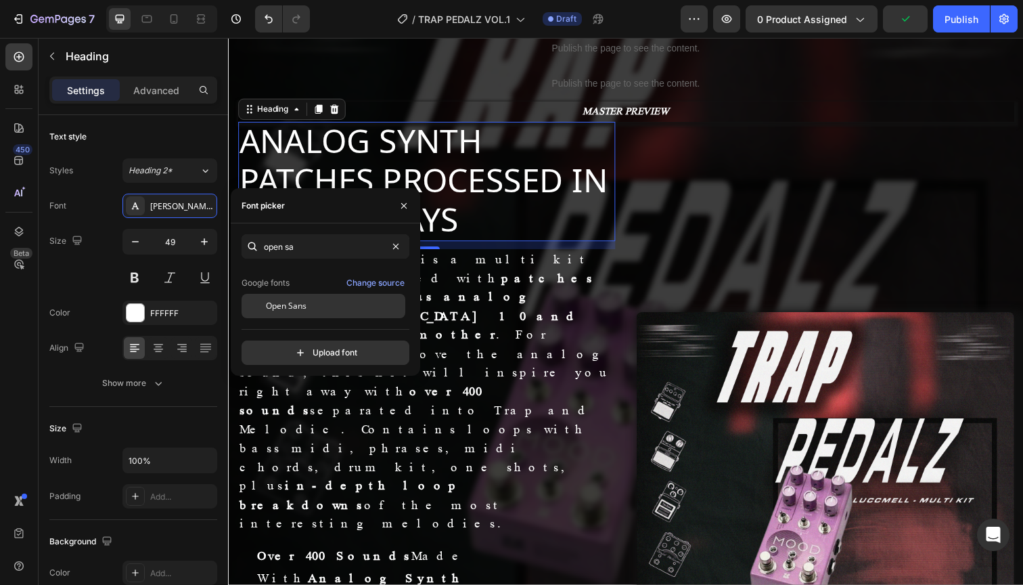
click at [290, 307] on span "Open Sans" at bounding box center [286, 306] width 41 height 12
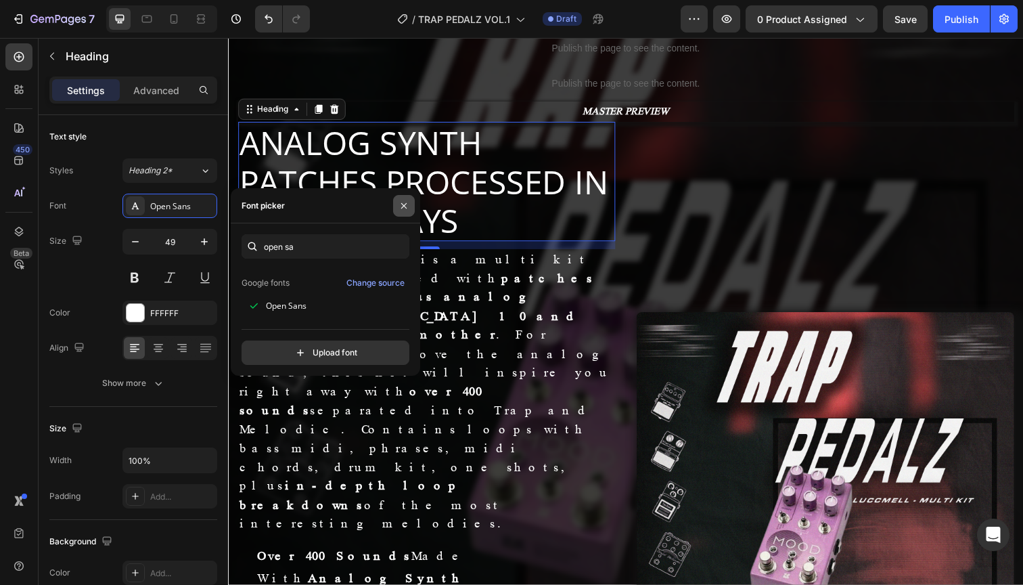
click at [405, 208] on icon "button" at bounding box center [403, 205] width 11 height 11
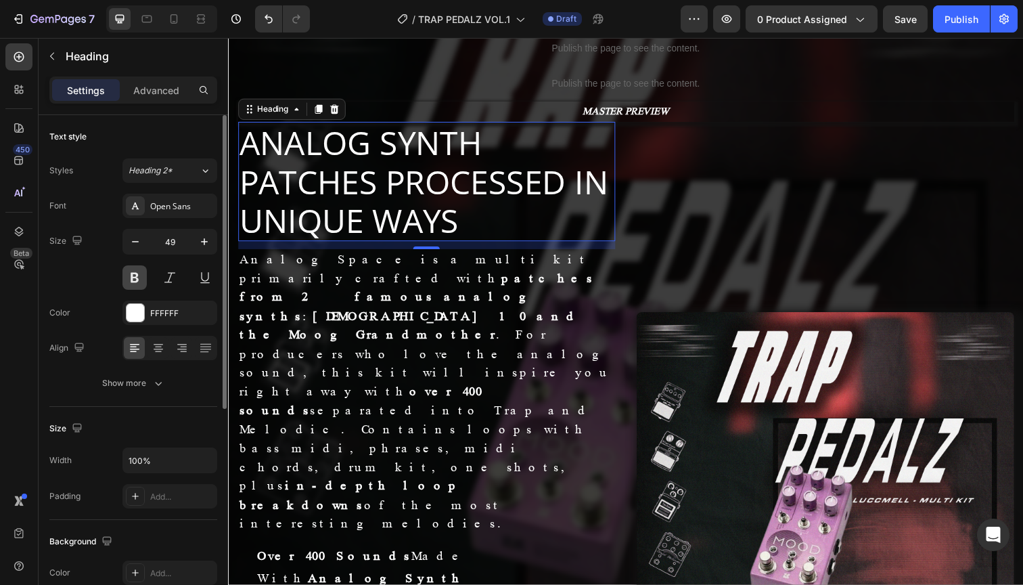
click at [135, 275] on button at bounding box center [134, 277] width 24 height 24
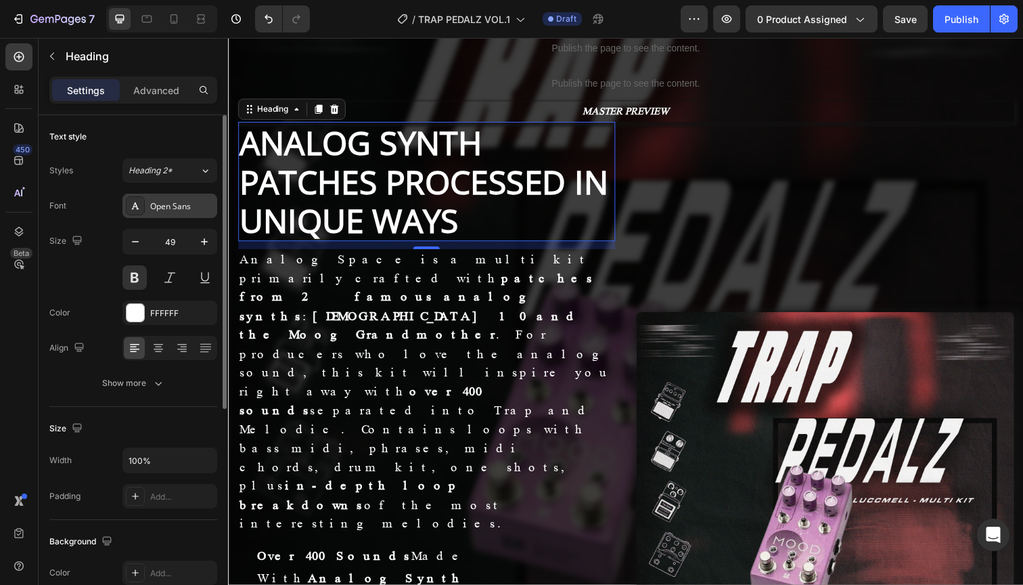
click at [179, 212] on div "Open Sans" at bounding box center [182, 206] width 64 height 12
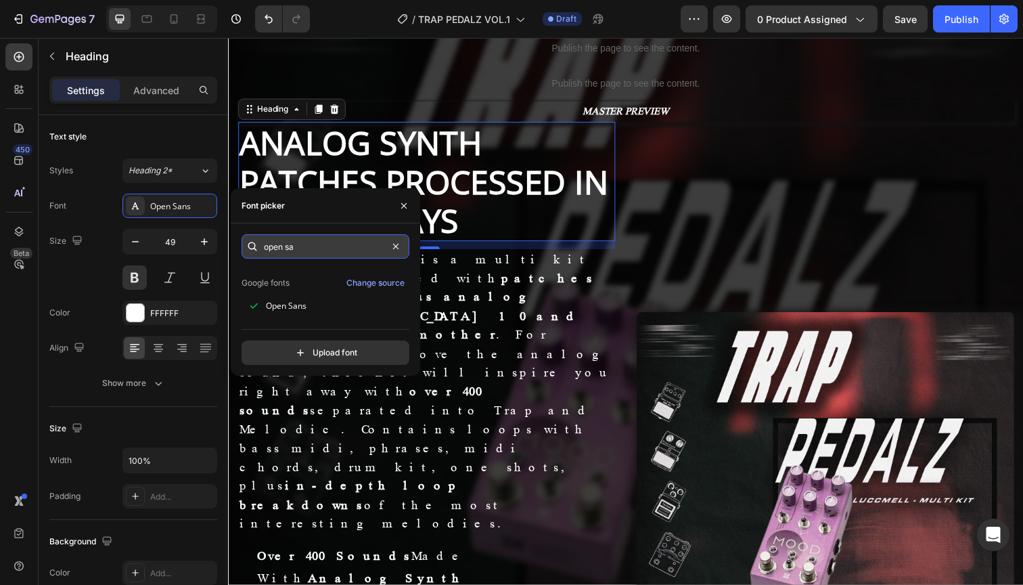
click at [281, 254] on input "open sa" at bounding box center [326, 246] width 168 height 24
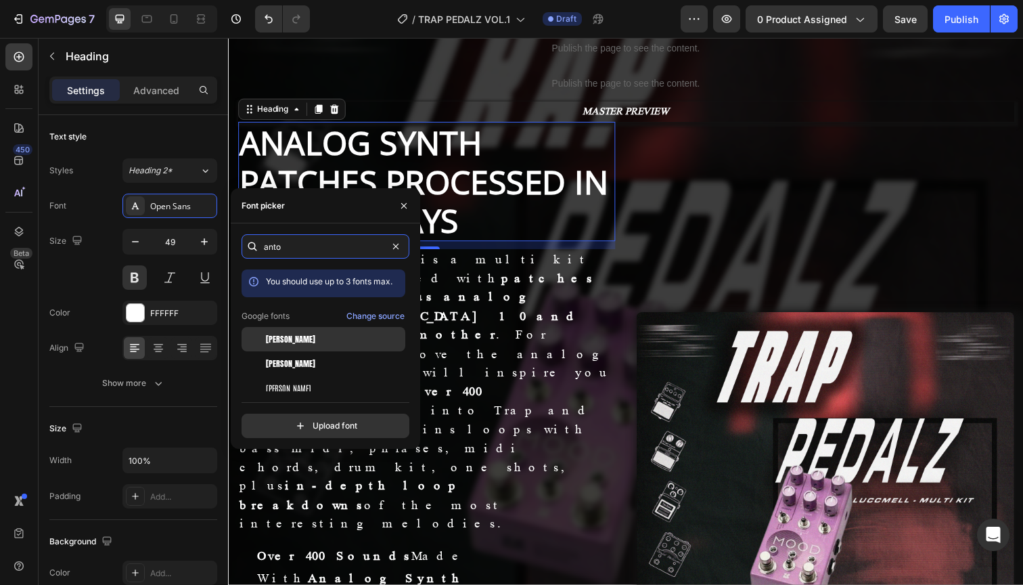
type input "anto"
click at [279, 334] on span "[PERSON_NAME]" at bounding box center [290, 339] width 49 height 12
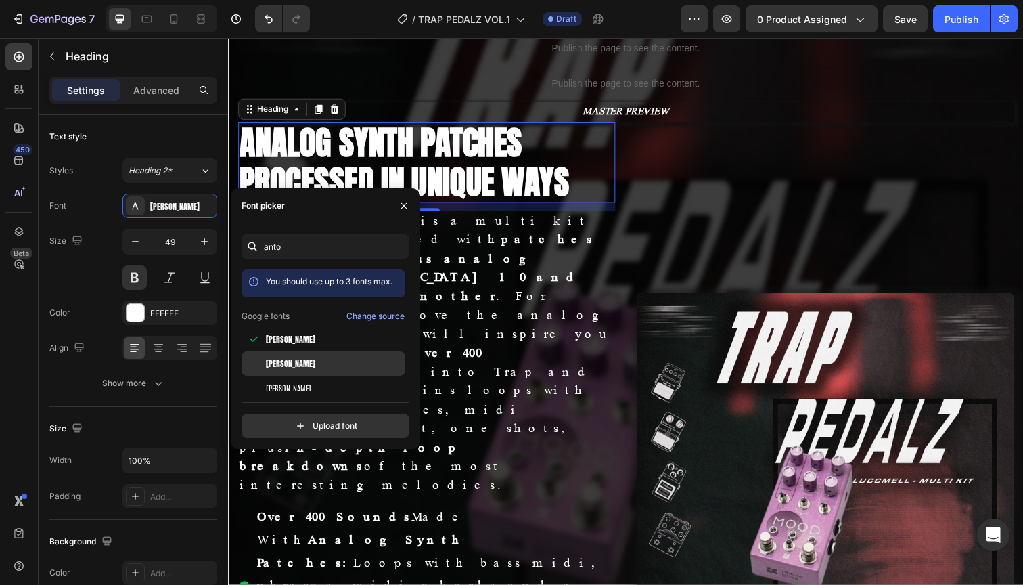
click at [290, 360] on span "[PERSON_NAME]" at bounding box center [290, 363] width 49 height 12
click at [288, 382] on span "[PERSON_NAME]" at bounding box center [288, 388] width 45 height 12
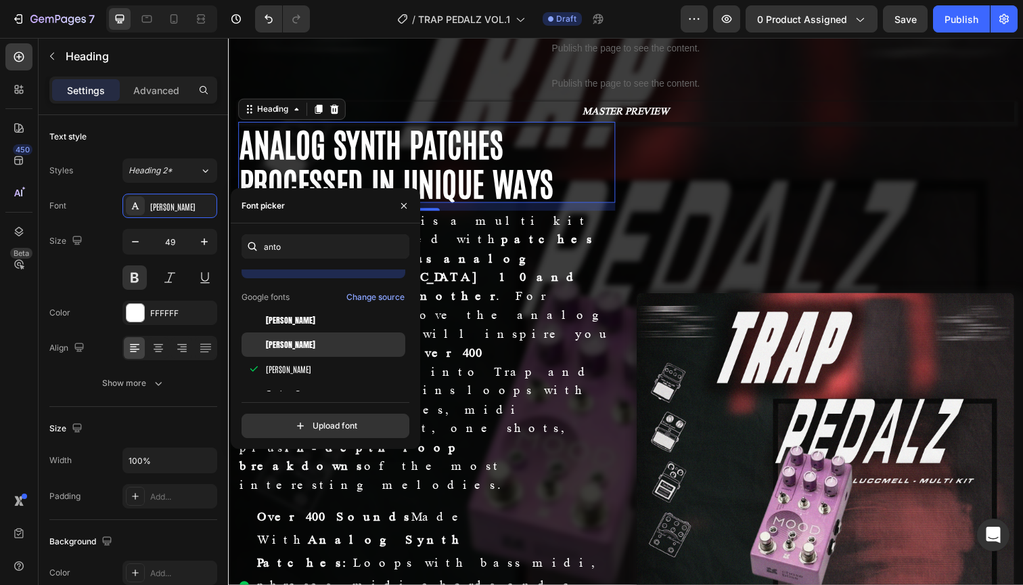
scroll to position [33, 0]
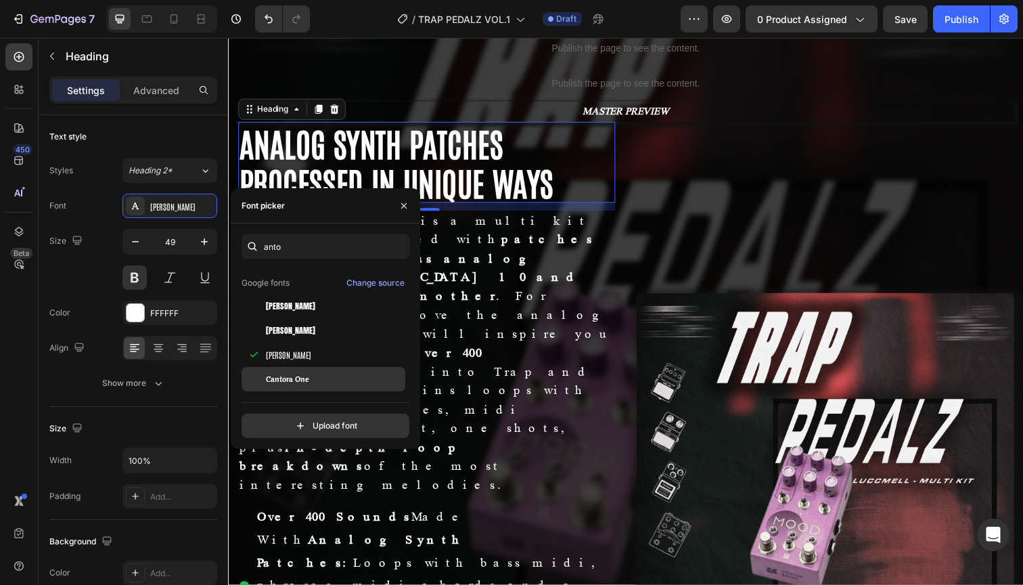
click at [294, 383] on span "Cantora One" at bounding box center [287, 379] width 43 height 12
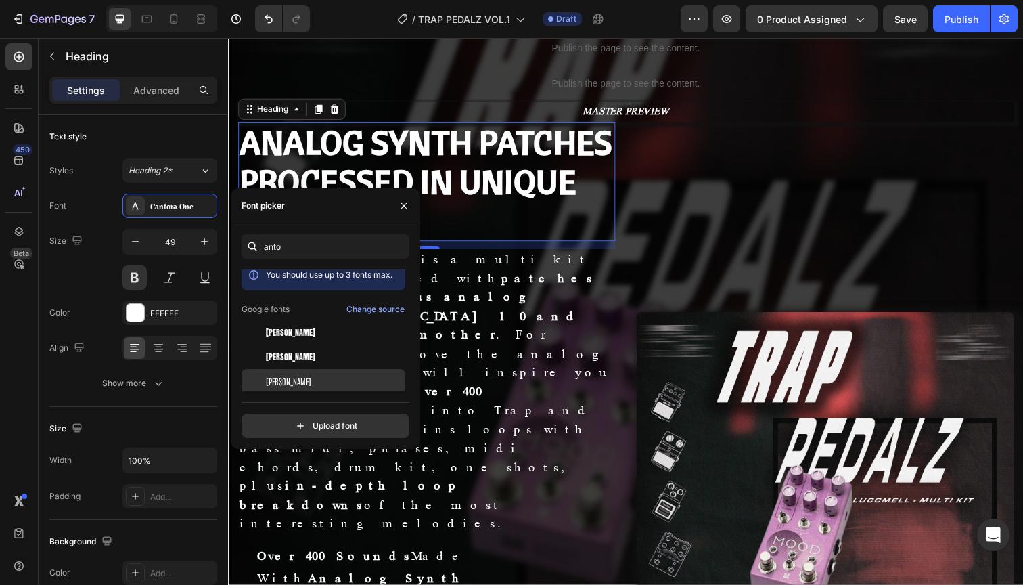
scroll to position [0, 0]
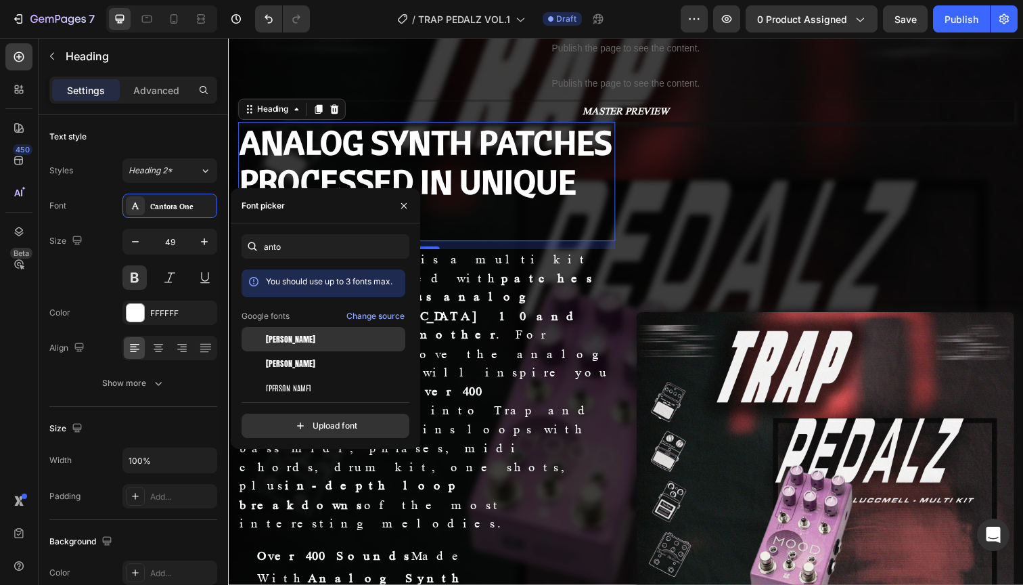
click at [292, 344] on div "[PERSON_NAME]" at bounding box center [334, 339] width 137 height 12
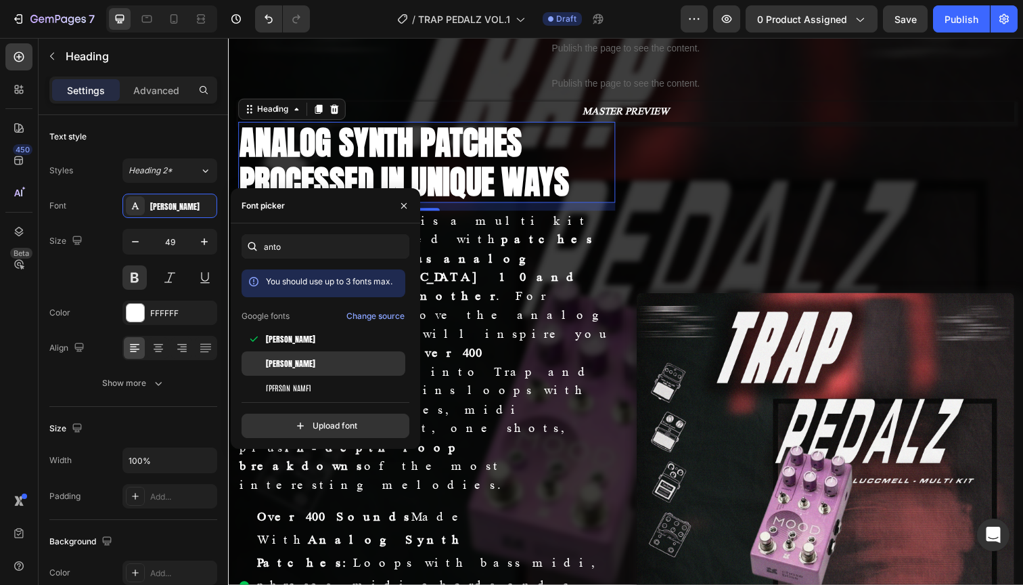
click at [292, 361] on span "[PERSON_NAME]" at bounding box center [290, 363] width 49 height 12
click at [292, 380] on div "[PERSON_NAME]" at bounding box center [324, 387] width 164 height 24
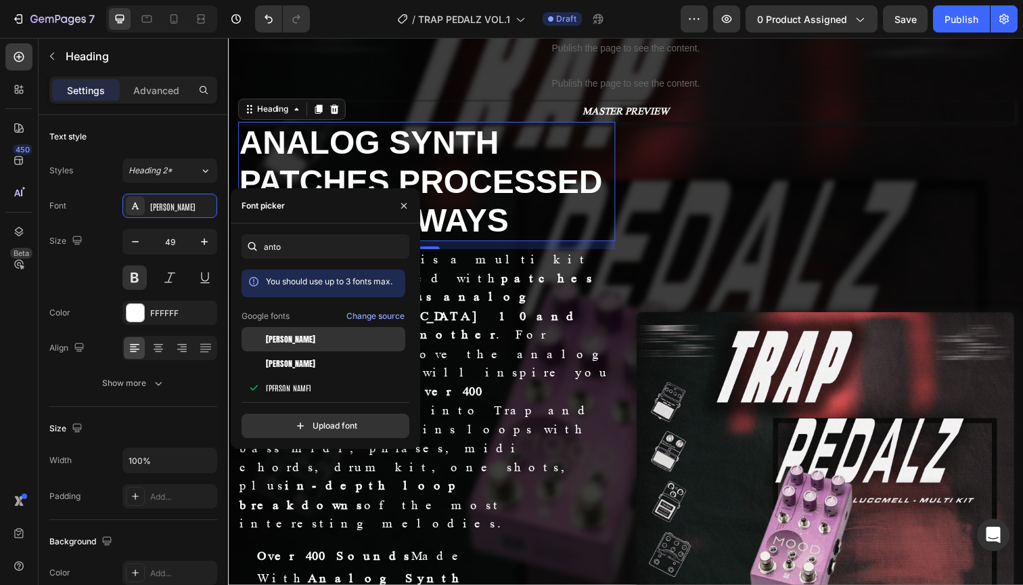
click at [293, 350] on div "[PERSON_NAME]" at bounding box center [324, 339] width 164 height 24
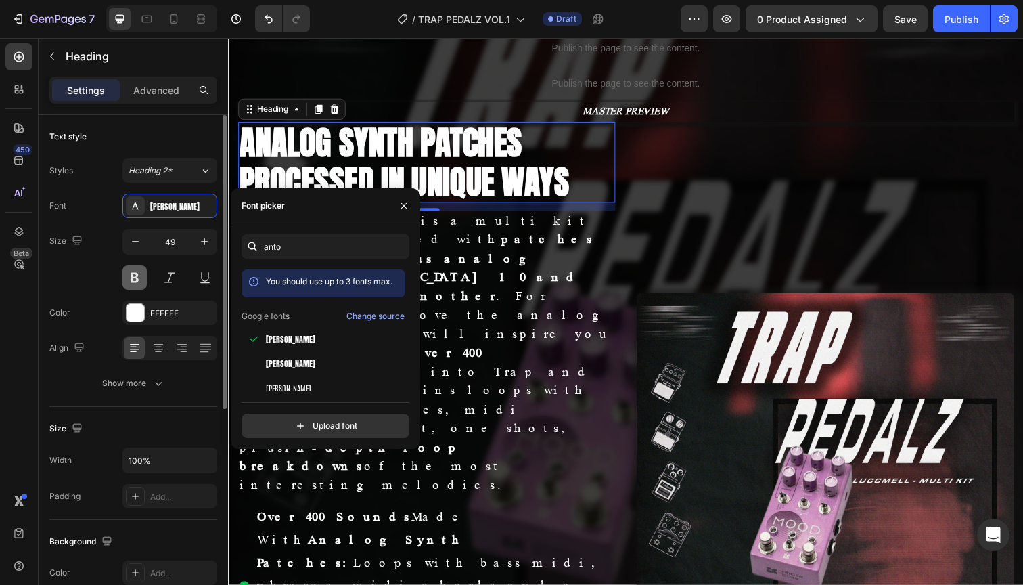
click at [134, 282] on button at bounding box center [134, 277] width 24 height 24
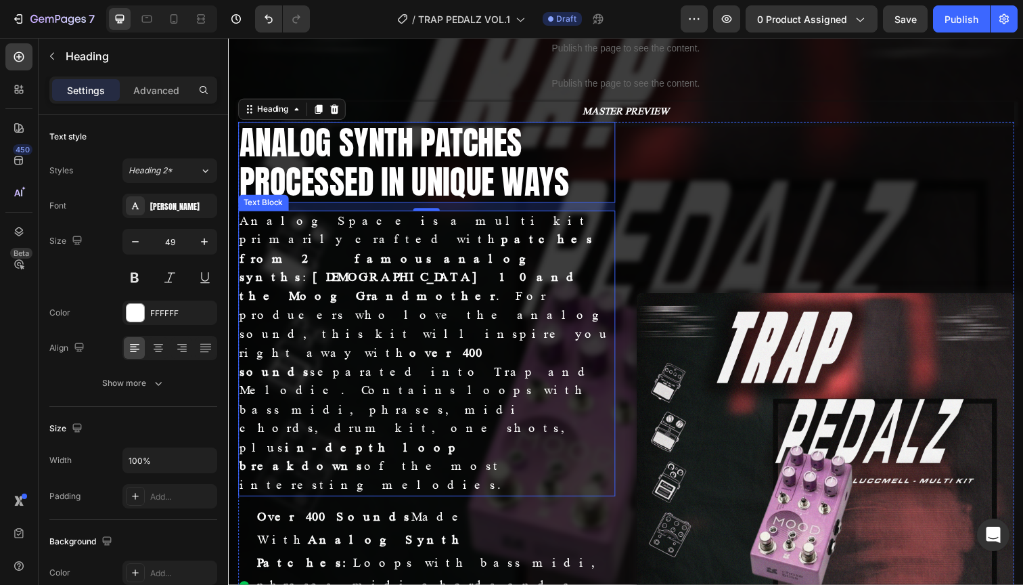
click at [309, 302] on p "Analog Space is a multi kit primarily crafted with patches from 2 famous analog…" at bounding box center [430, 361] width 383 height 290
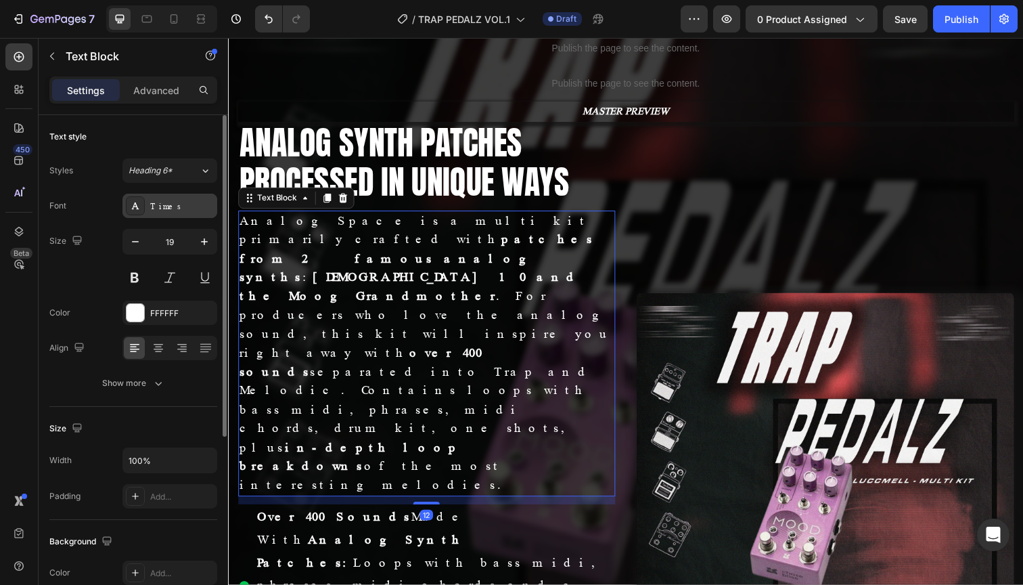
click at [168, 209] on div "Times" at bounding box center [182, 206] width 64 height 12
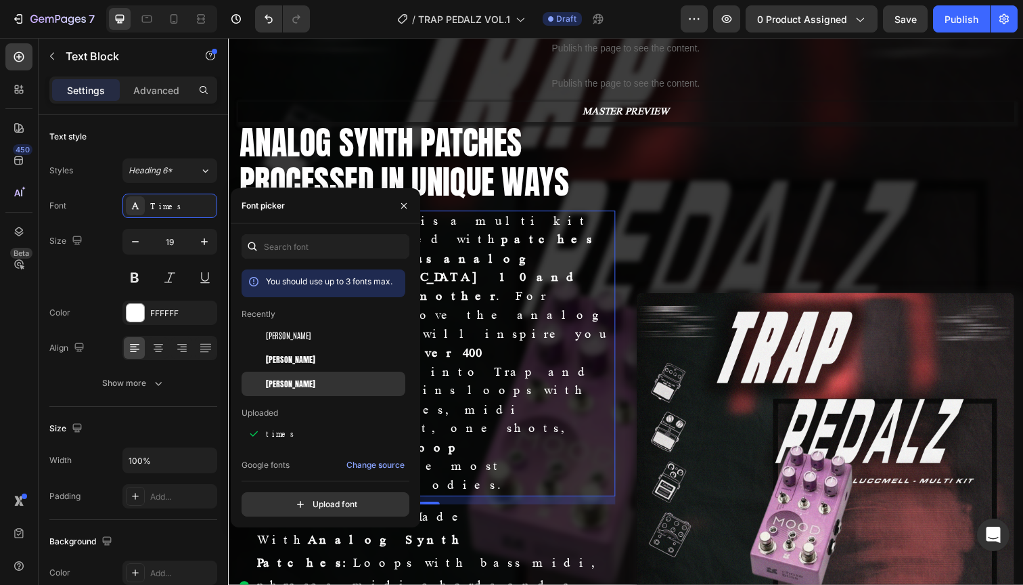
click at [292, 384] on div "[PERSON_NAME]" at bounding box center [334, 383] width 137 height 12
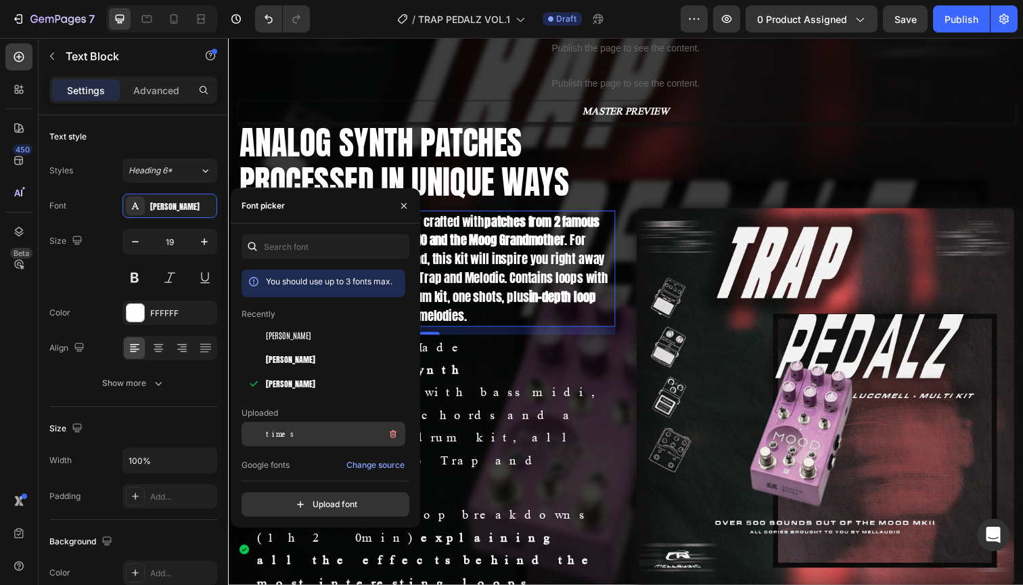
click at [286, 431] on div "times" at bounding box center [334, 434] width 137 height 16
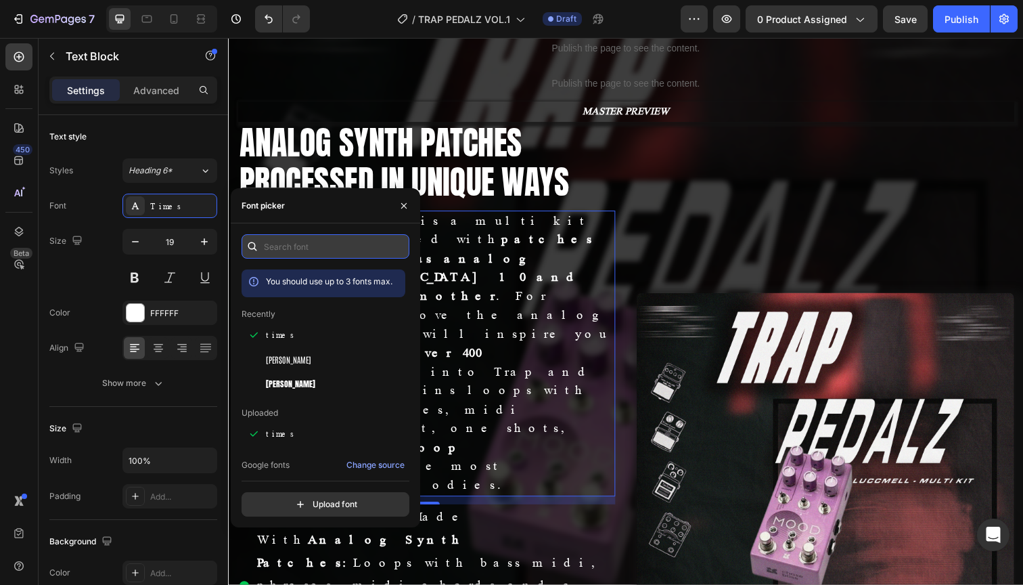
click at [292, 255] on input "text" at bounding box center [326, 246] width 168 height 24
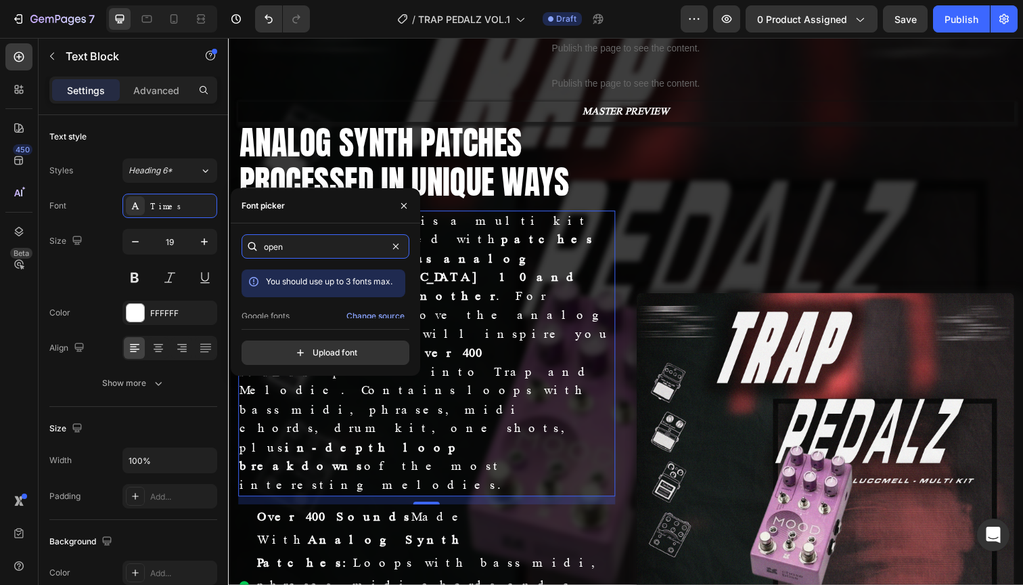
scroll to position [33, 0]
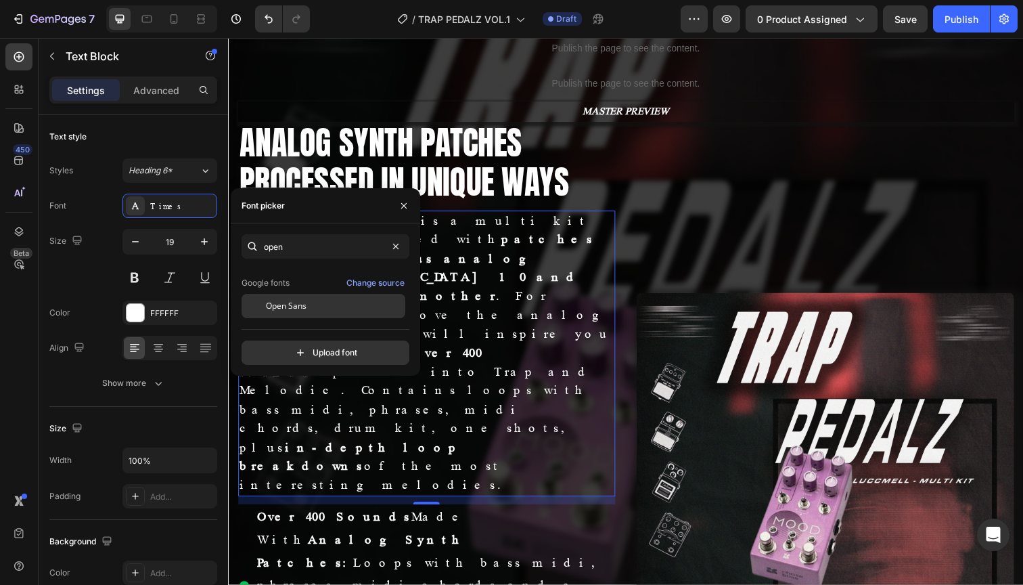
click at [288, 304] on span "Open Sans" at bounding box center [286, 306] width 41 height 12
type input "open"
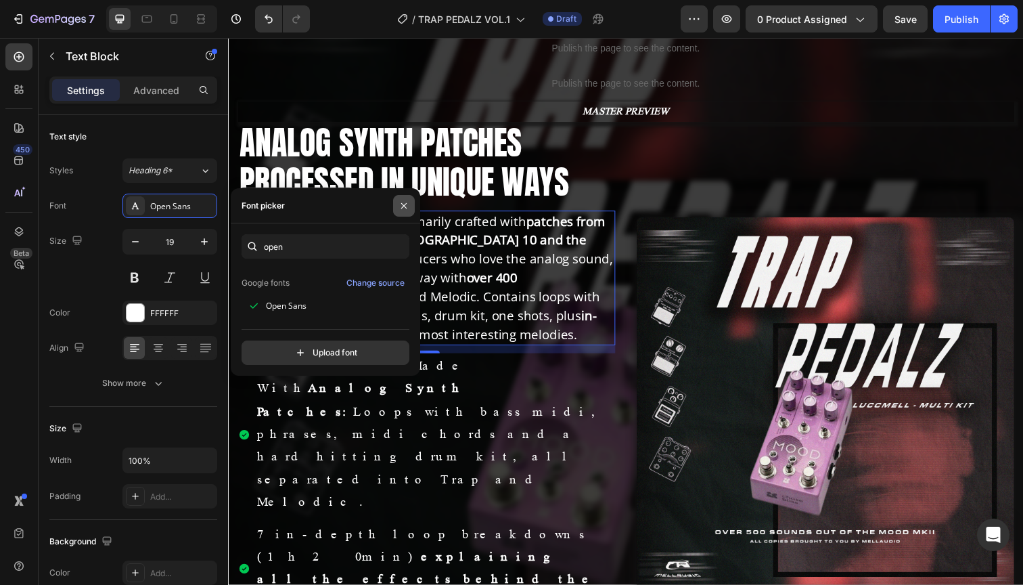
click at [405, 200] on icon "button" at bounding box center [403, 205] width 11 height 11
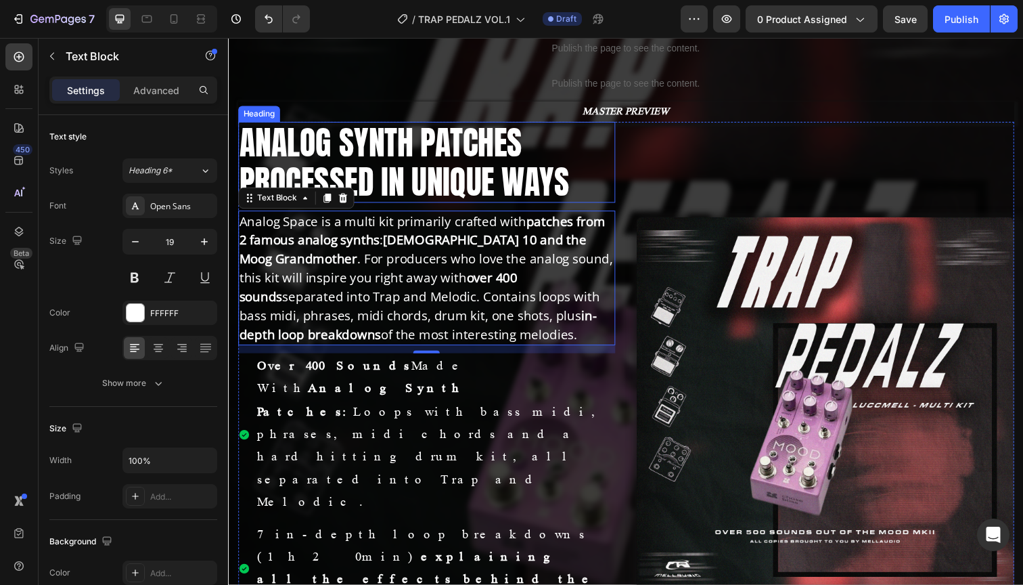
click at [413, 206] on h2 "ANALOG SYNTH PATCHES PROCESSED IN UNIQUE WAYS" at bounding box center [431, 165] width 386 height 83
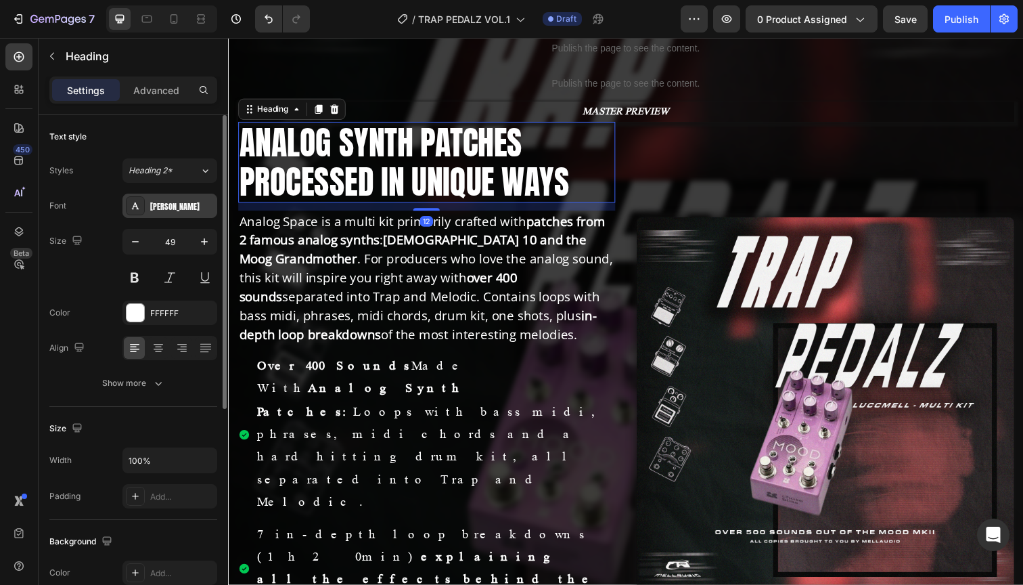
click at [171, 210] on div "[PERSON_NAME]" at bounding box center [182, 206] width 64 height 12
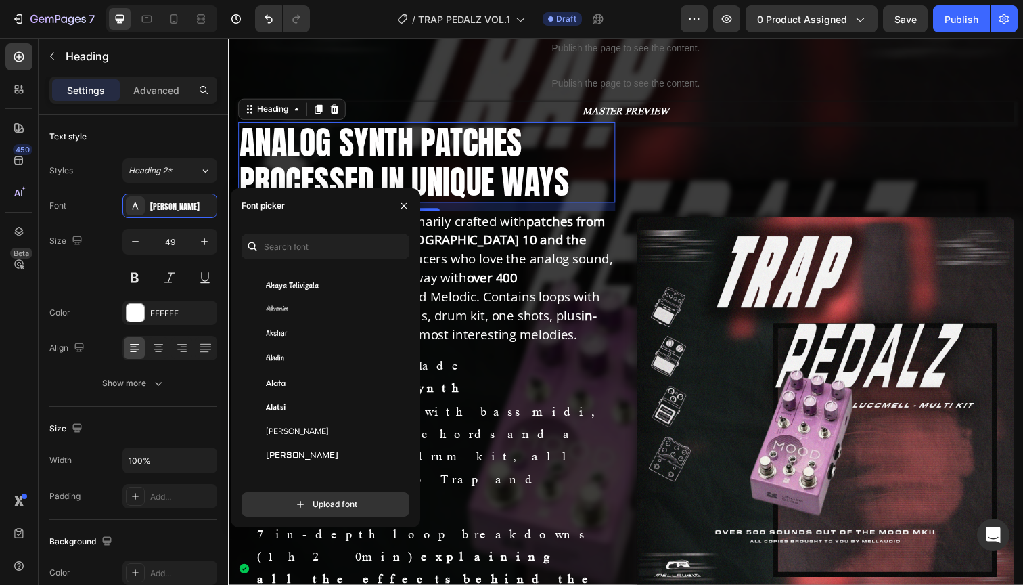
scroll to position [0, 0]
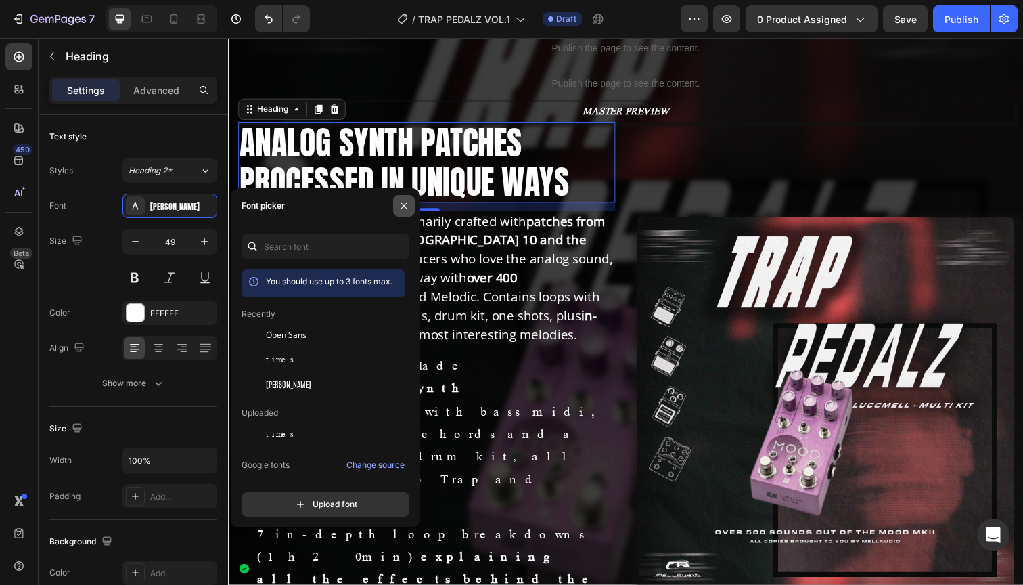
click at [399, 212] on button "button" at bounding box center [404, 206] width 22 height 22
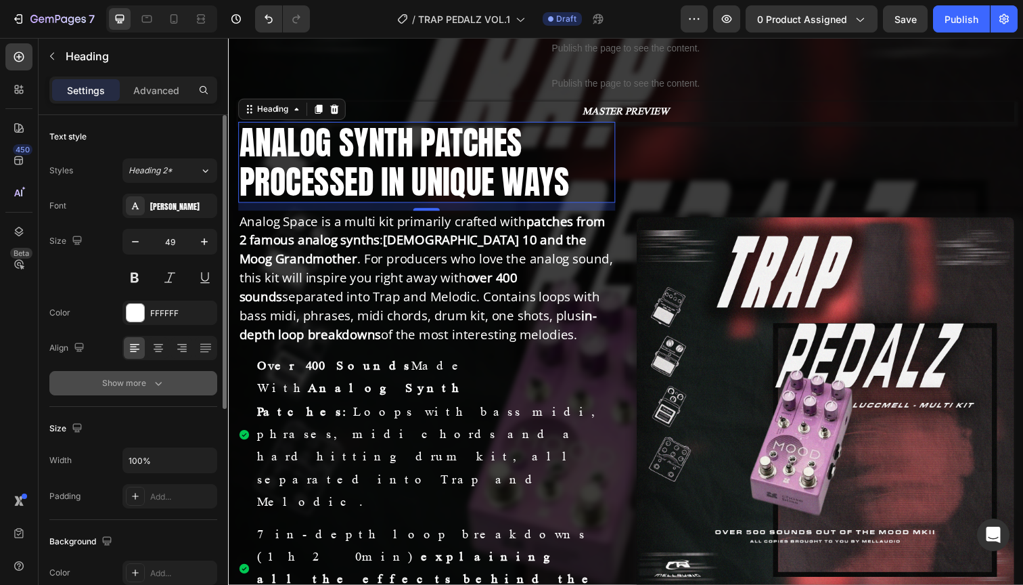
click at [144, 384] on div "Show more" at bounding box center [133, 383] width 63 height 14
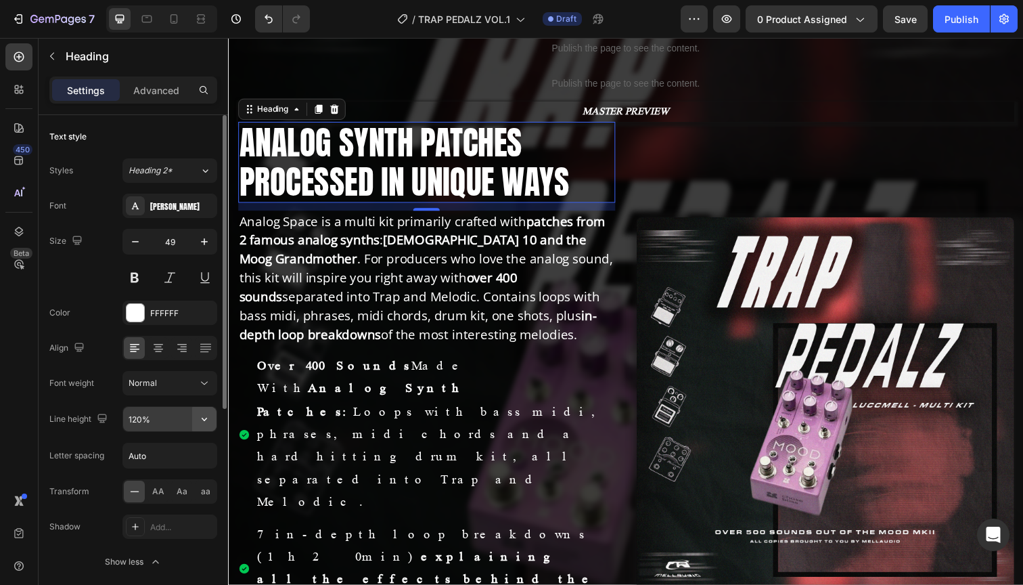
click at [196, 423] on button "button" at bounding box center [204, 419] width 24 height 24
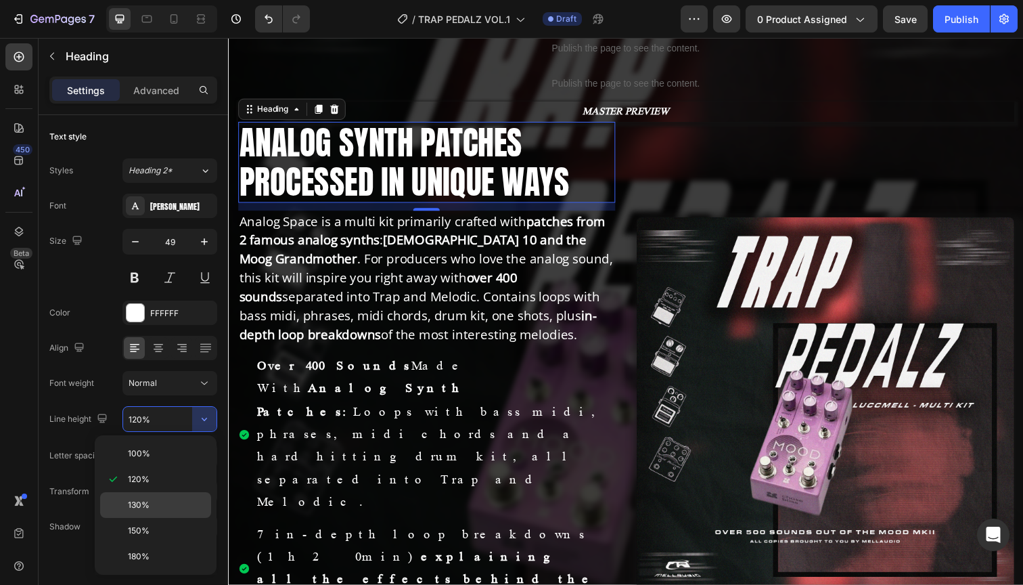
click at [157, 499] on p "130%" at bounding box center [166, 505] width 77 height 12
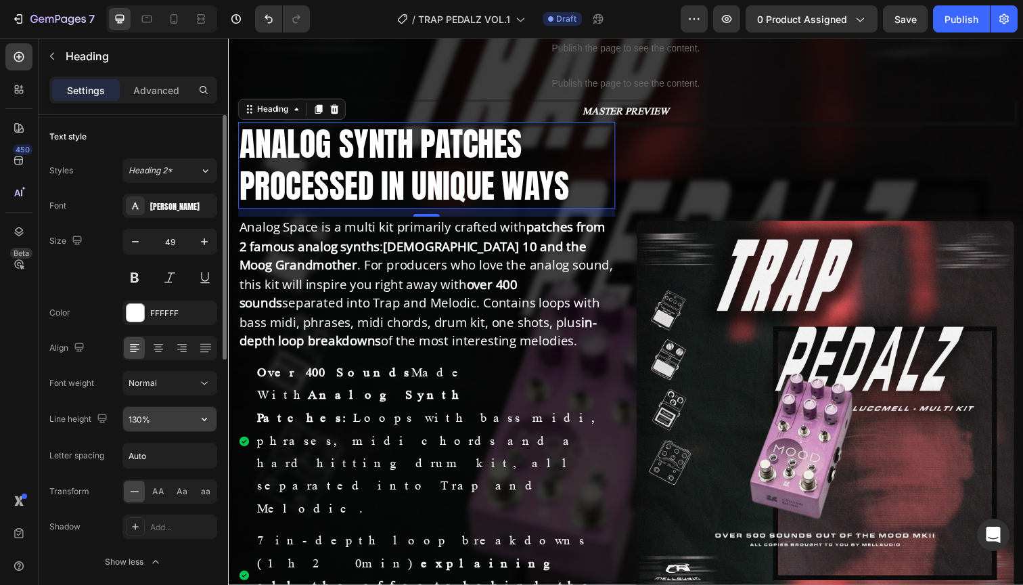
click at [183, 419] on input "130%" at bounding box center [169, 419] width 93 height 24
click at [207, 420] on icon "button" at bounding box center [205, 419] width 14 height 14
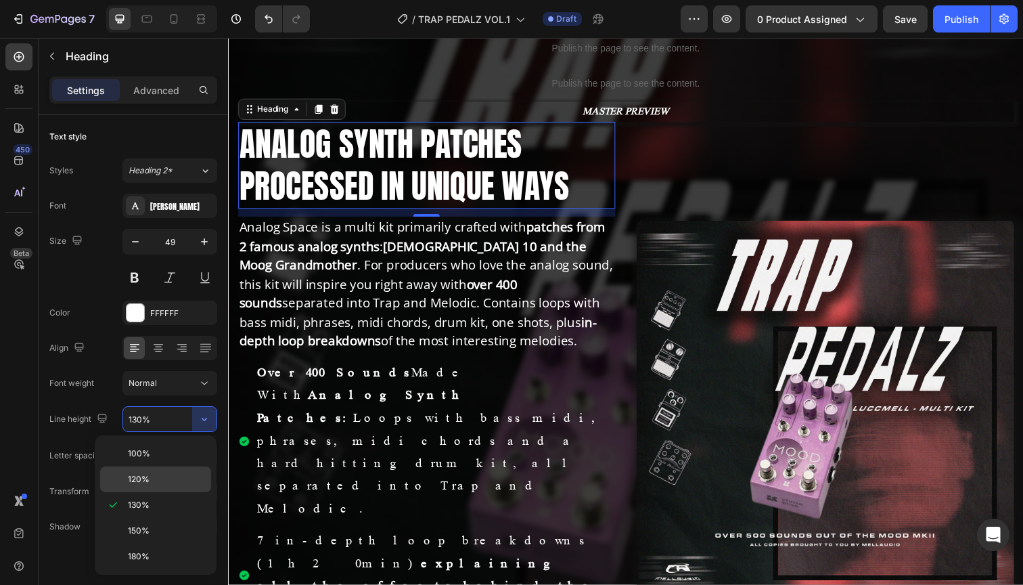
click at [147, 474] on span "120%" at bounding box center [139, 479] width 22 height 12
type input "120%"
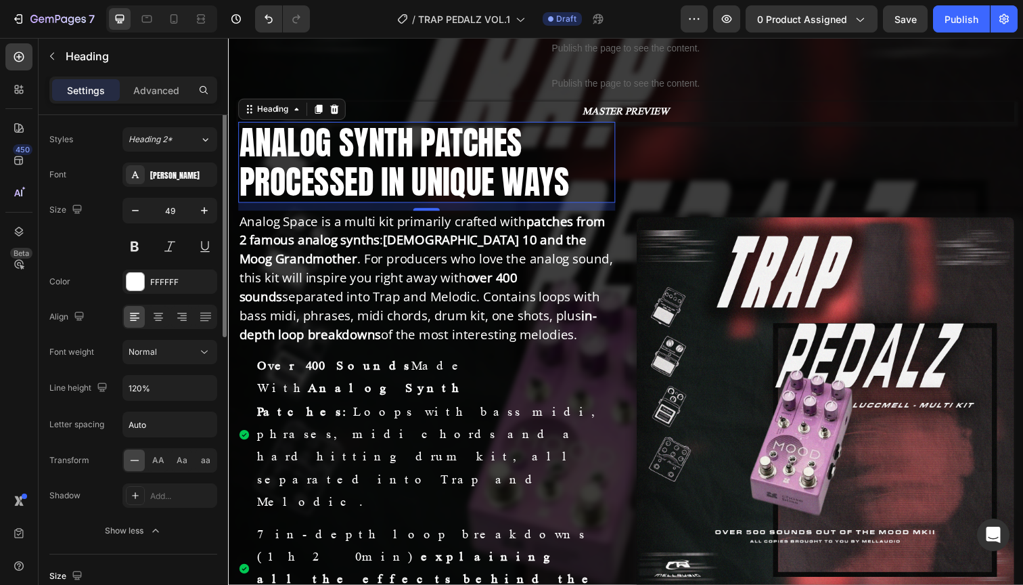
scroll to position [39, 0]
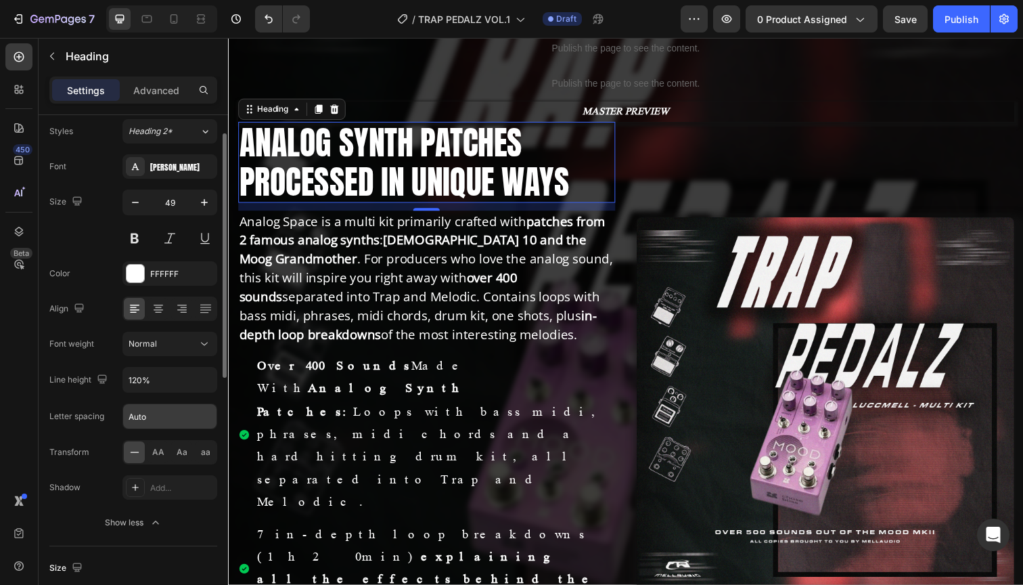
click at [144, 421] on input "Auto" at bounding box center [169, 416] width 93 height 24
click at [162, 421] on input "Auto" at bounding box center [169, 416] width 93 height 24
click at [149, 418] on input "Auto" at bounding box center [169, 416] width 93 height 24
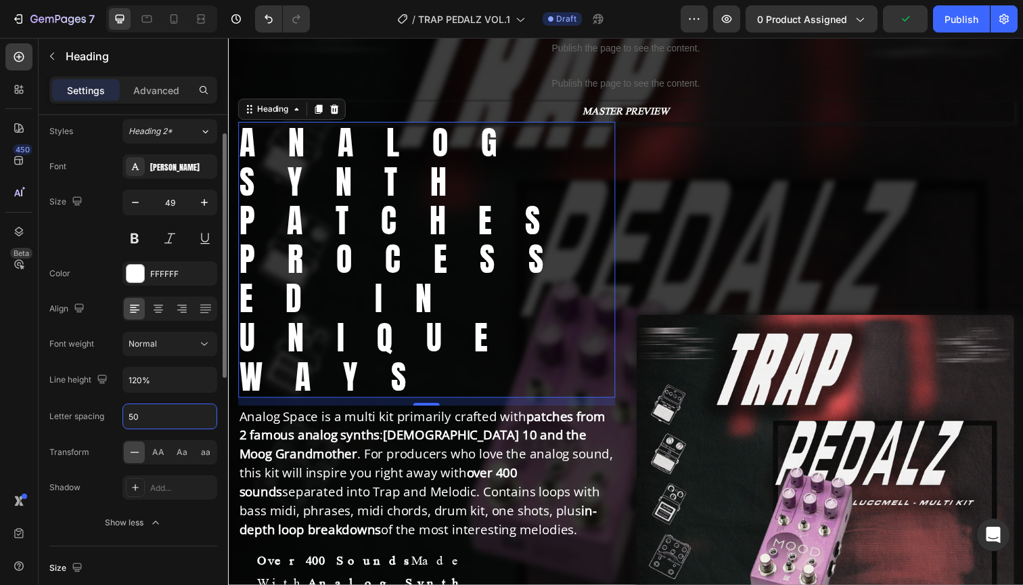
type input "5"
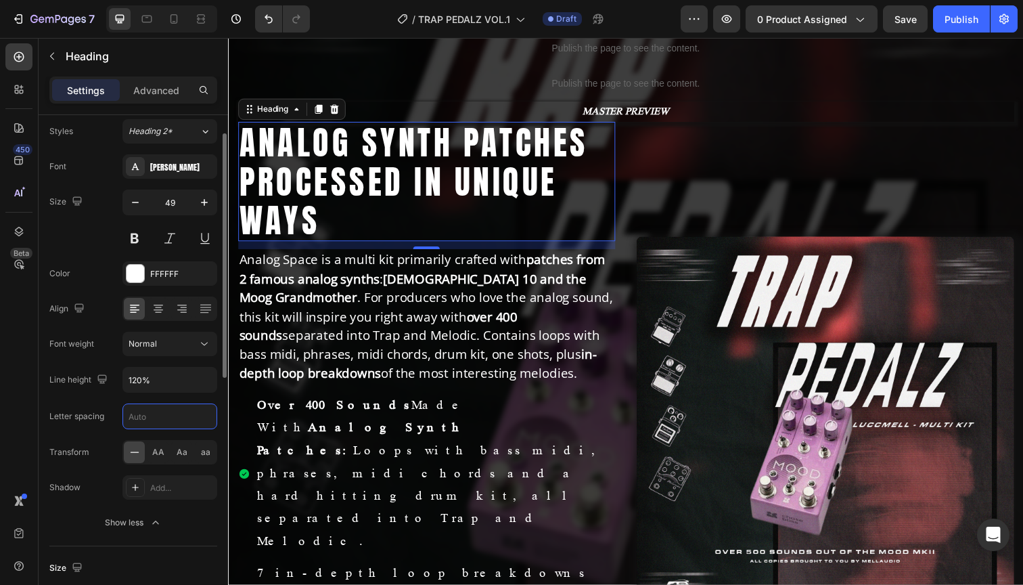
type input "2"
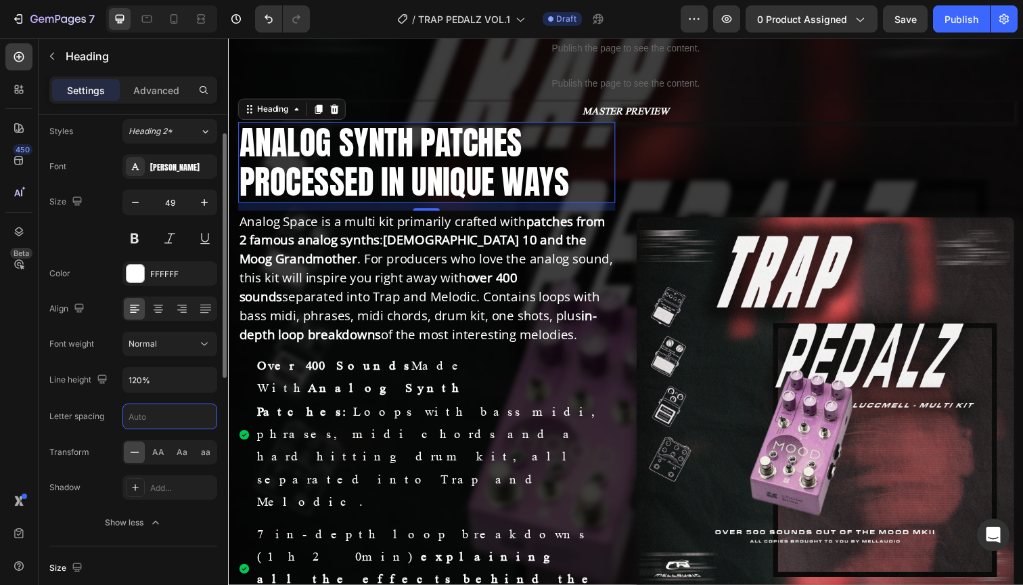
type input "3"
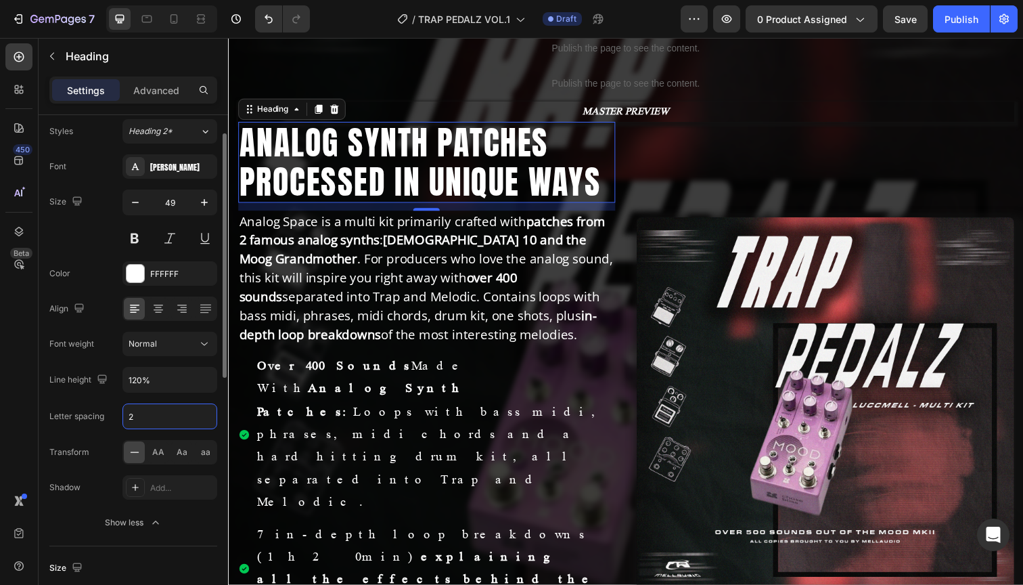
type input "2"
click at [104, 406] on div "Letter spacing 2" at bounding box center [133, 416] width 168 height 26
click at [209, 20] on div at bounding box center [201, 19] width 22 height 22
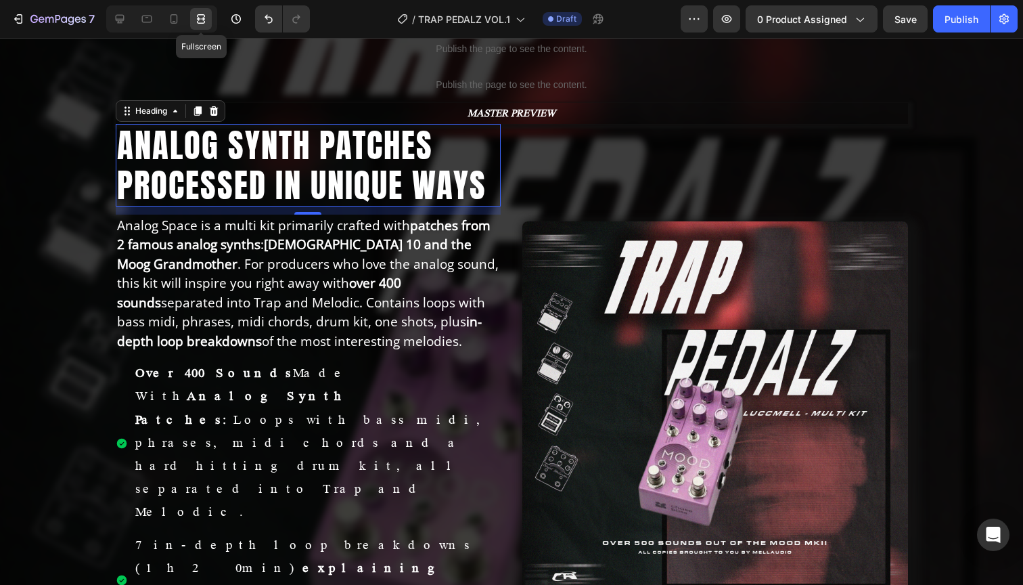
click at [204, 16] on icon at bounding box center [201, 19] width 14 height 14
click at [124, 24] on icon at bounding box center [120, 19] width 14 height 14
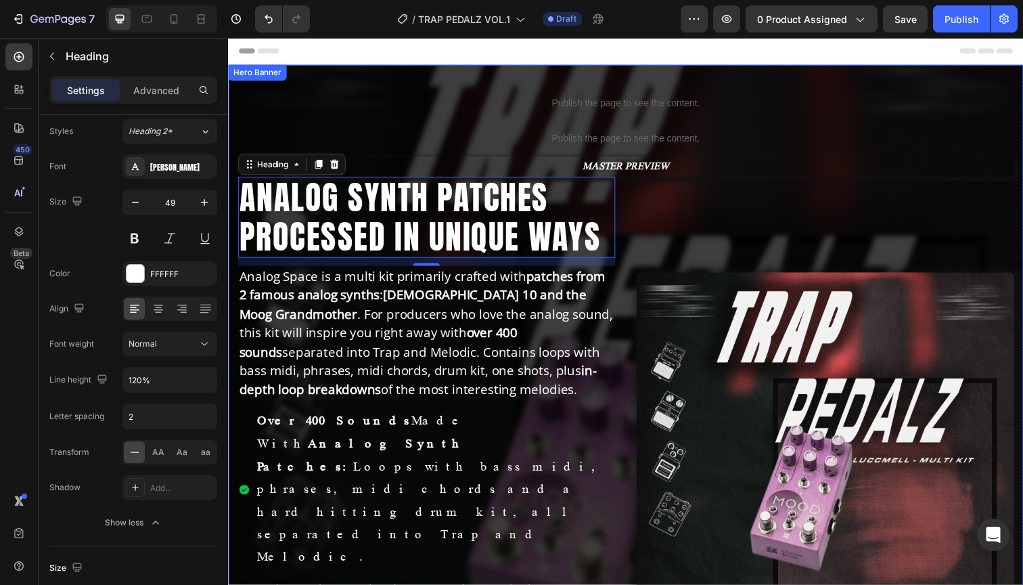
click at [289, 81] on div "Publish the page to see the content. Custom Code Publish the page to see the co…" at bounding box center [634, 418] width 812 height 704
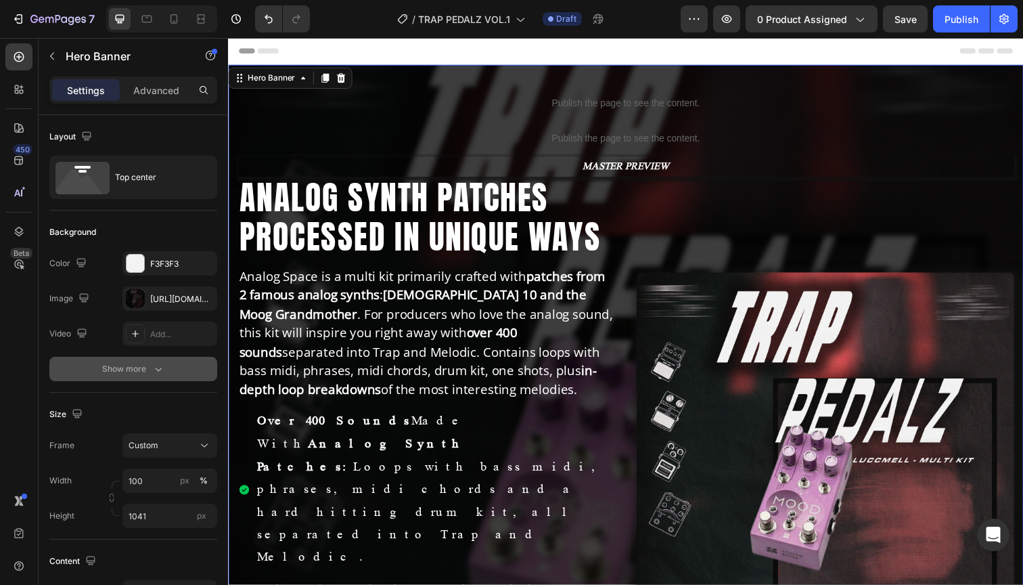
click at [153, 376] on button "Show more" at bounding box center [133, 369] width 168 height 24
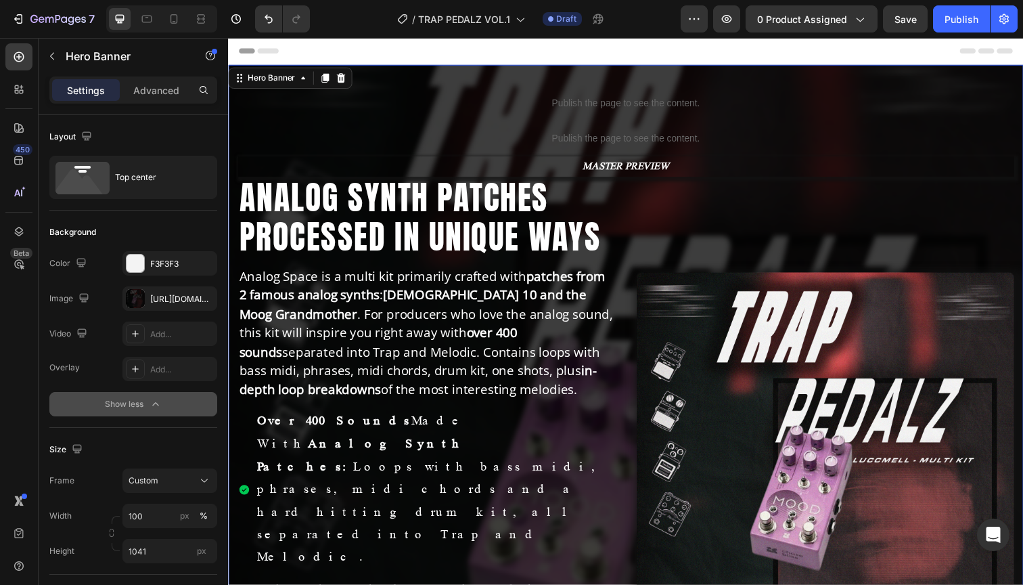
click at [152, 405] on icon "button" at bounding box center [156, 404] width 14 height 14
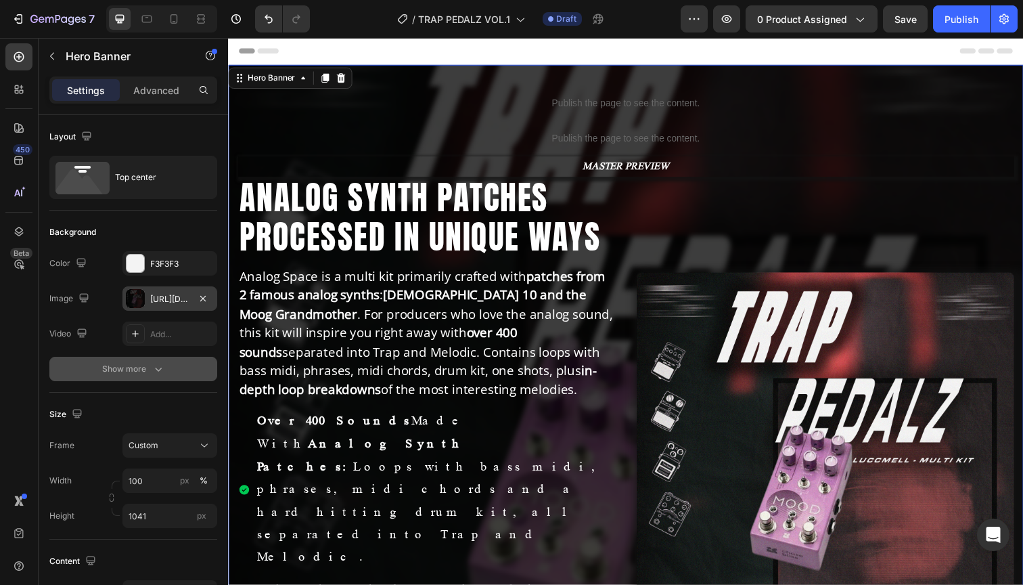
click at [158, 295] on div "[URL][DOMAIN_NAME]" at bounding box center [169, 299] width 39 height 12
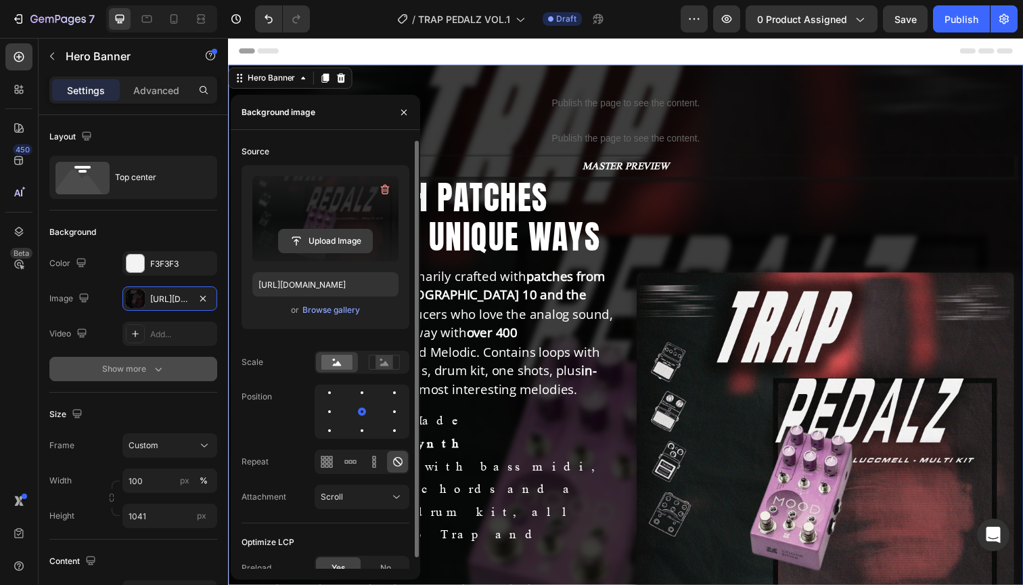
click at [311, 238] on input "file" at bounding box center [325, 240] width 93 height 23
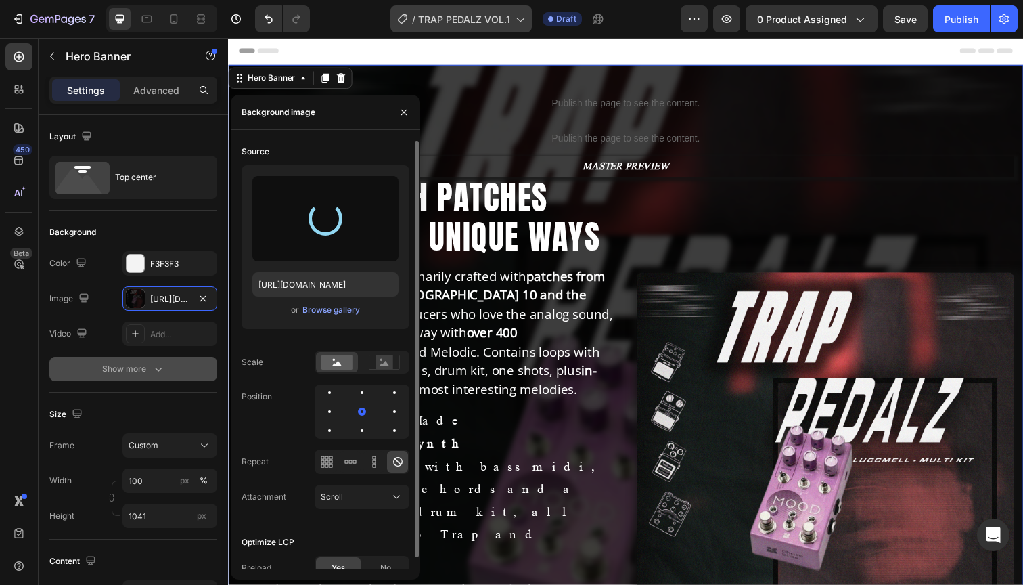
type input "[URL][DOMAIN_NAME]"
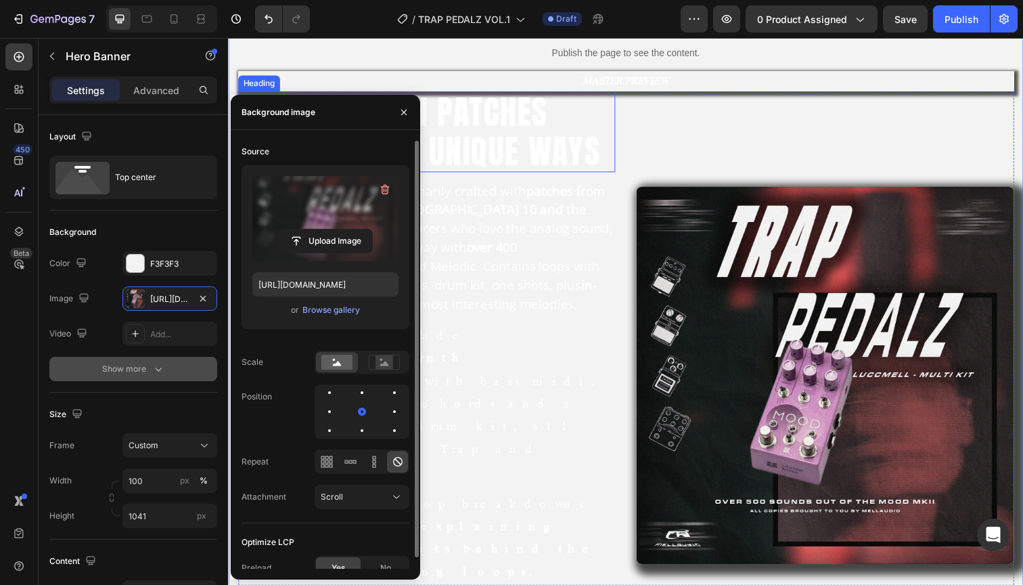
scroll to position [129, 0]
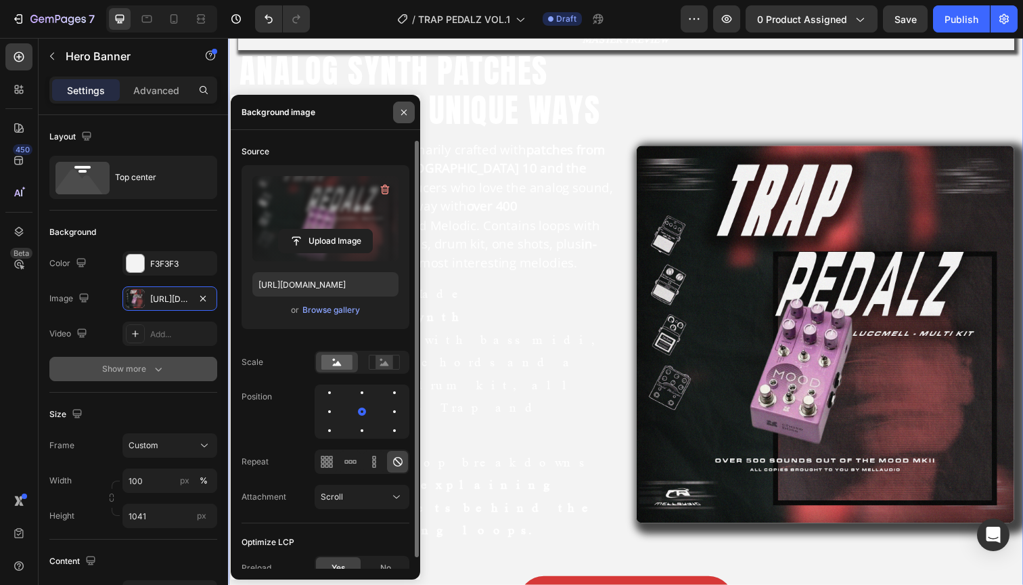
click at [406, 107] on icon "button" at bounding box center [403, 112] width 11 height 11
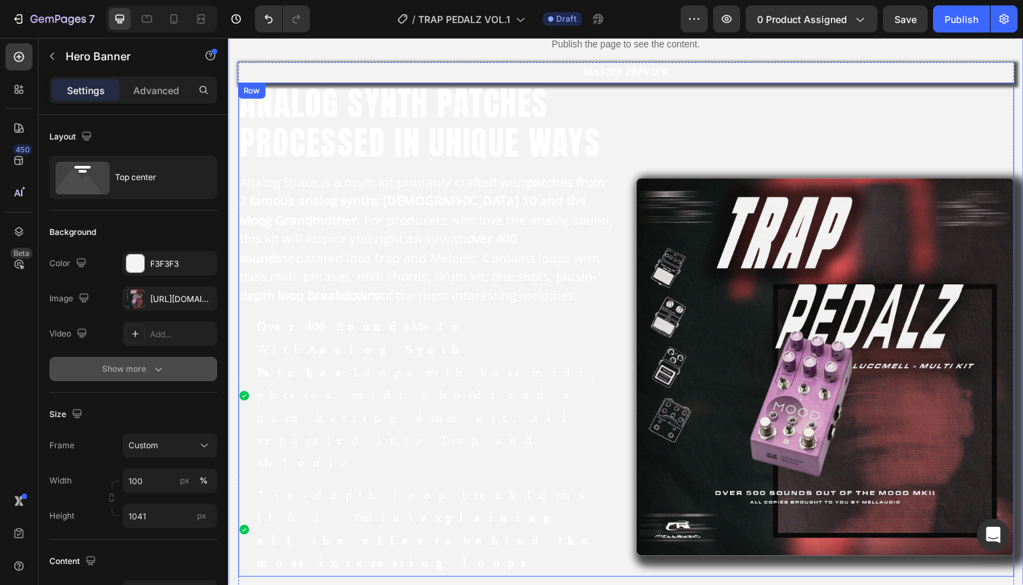
scroll to position [68, 0]
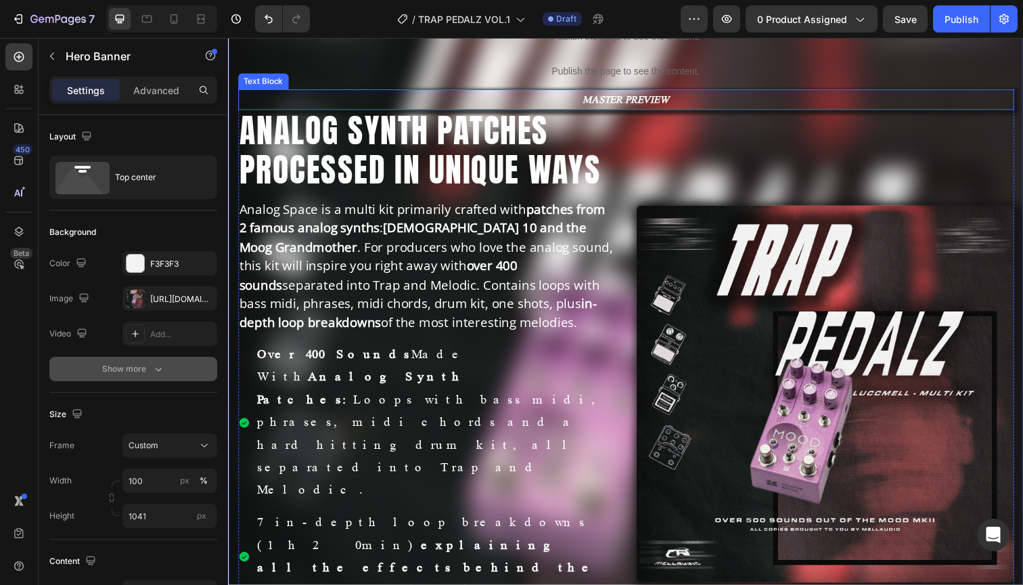
click at [636, 101] on p "MASTER PREVIEW" at bounding box center [633, 101] width 789 height 18
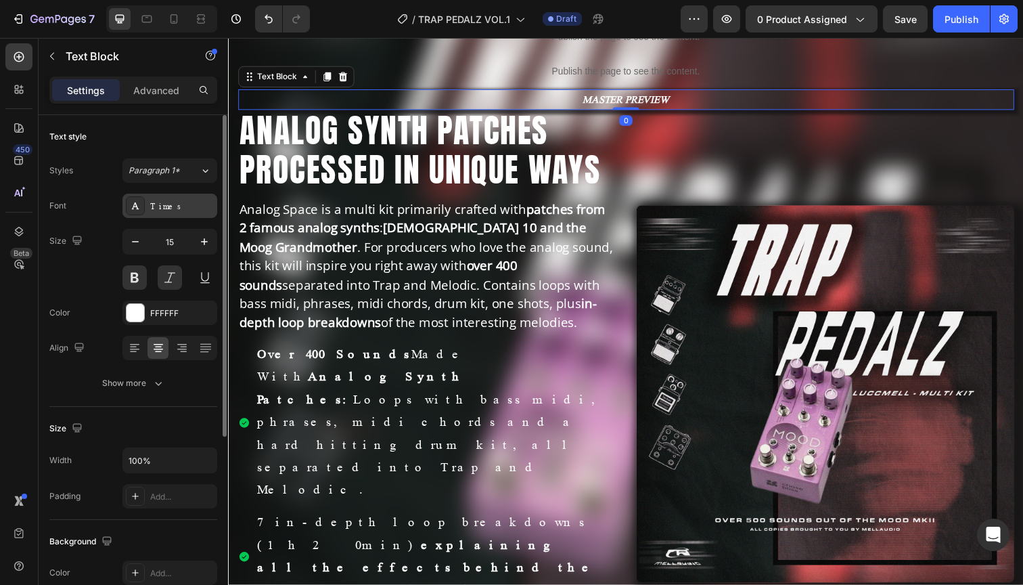
click at [169, 209] on div "Times" at bounding box center [182, 206] width 64 height 12
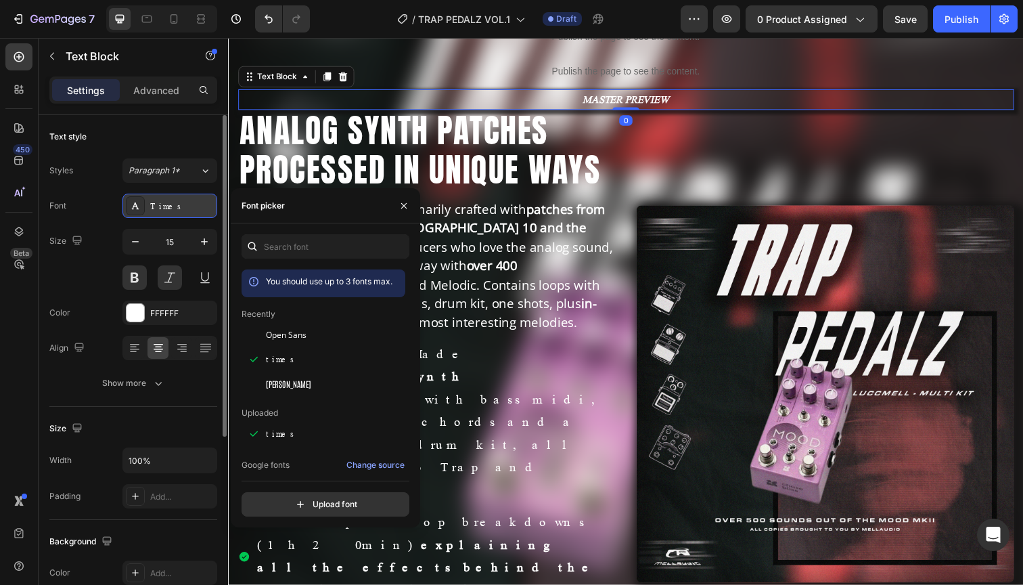
click at [159, 200] on div "Times" at bounding box center [182, 206] width 64 height 12
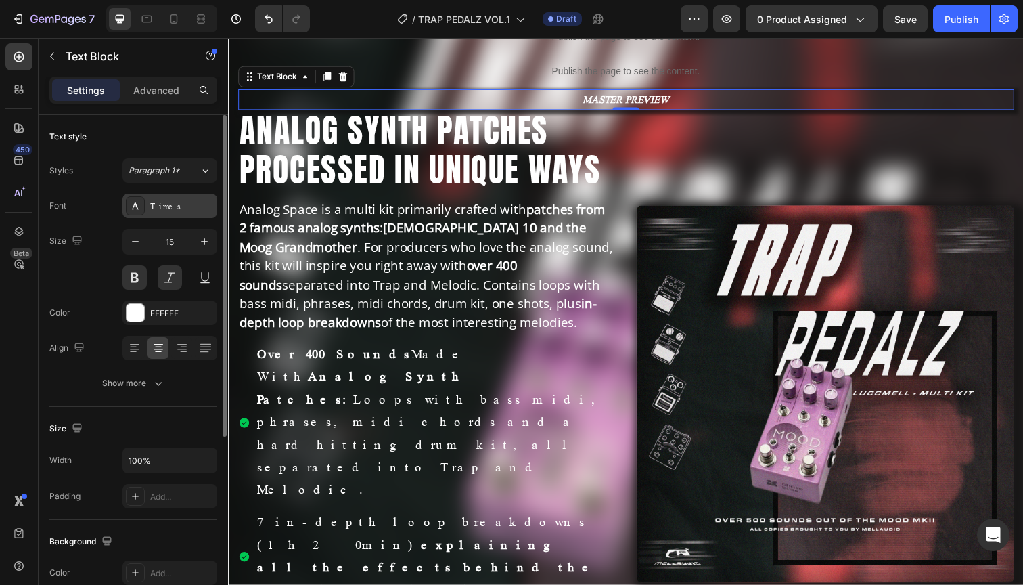
click at [175, 208] on div "Times" at bounding box center [182, 206] width 64 height 12
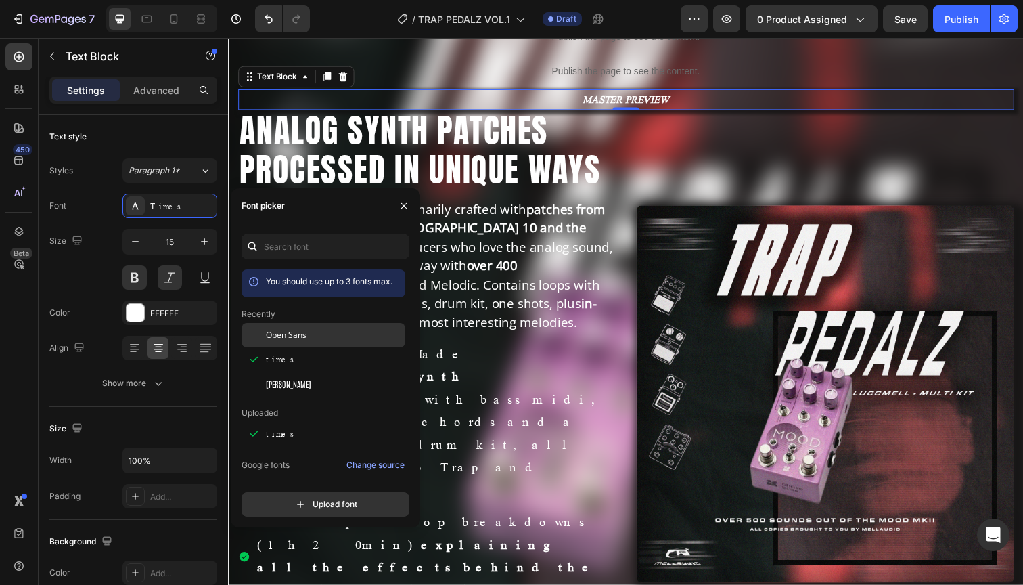
click at [277, 338] on span "Open Sans" at bounding box center [286, 335] width 41 height 12
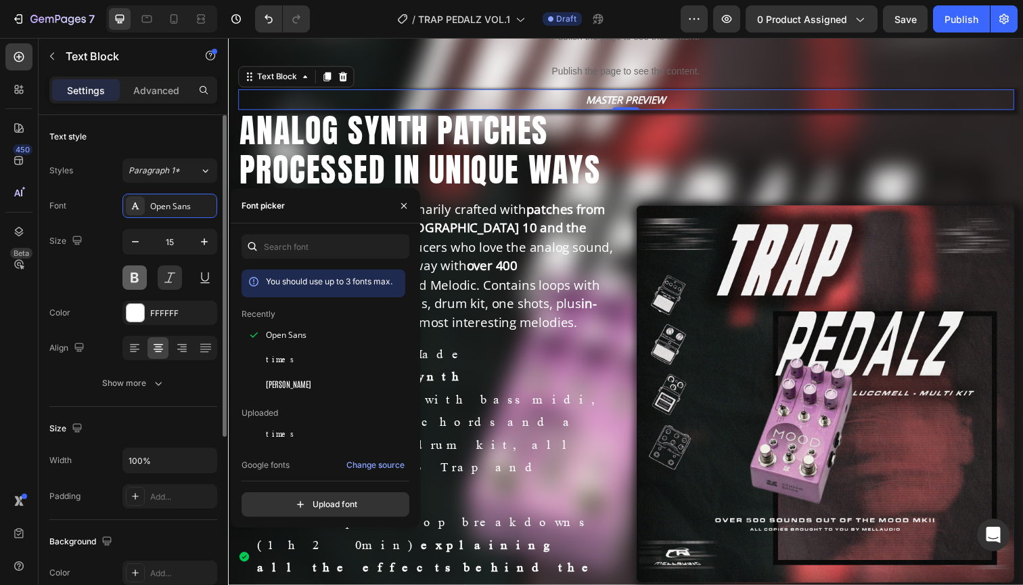
click at [135, 277] on button at bounding box center [134, 277] width 24 height 24
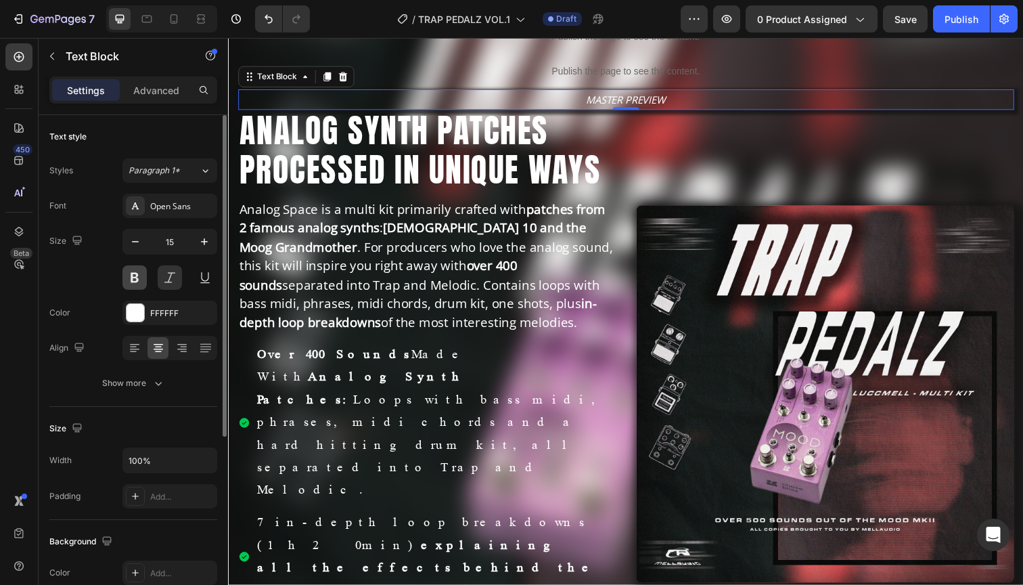
click at [135, 277] on button at bounding box center [134, 277] width 24 height 24
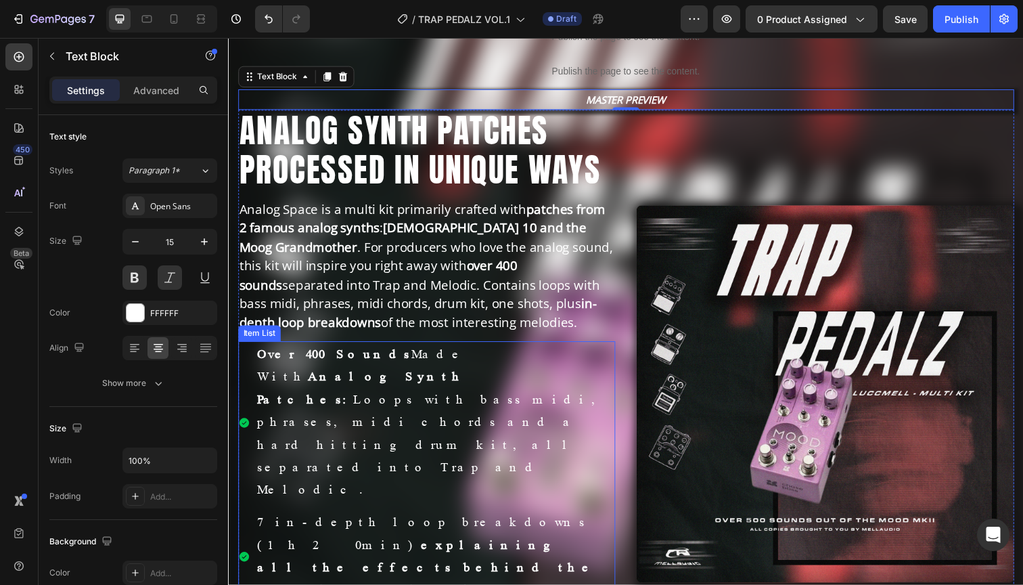
click at [356, 413] on p "Over 400 Sounds Made With Analog Synth Patches: Loops with bass midi, phrases, …" at bounding box center [440, 431] width 364 height 162
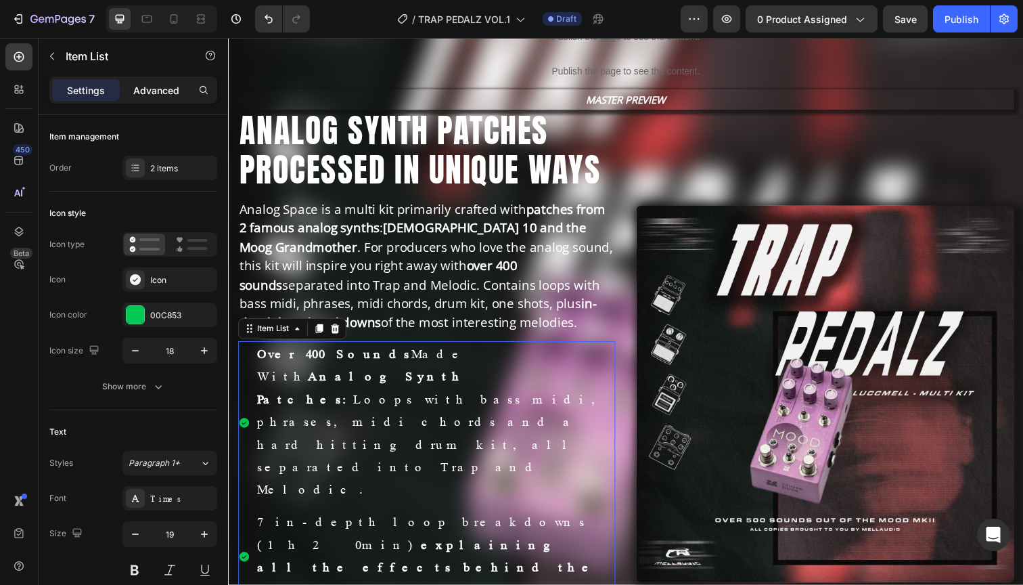
click at [154, 92] on p "Advanced" at bounding box center [156, 90] width 46 height 14
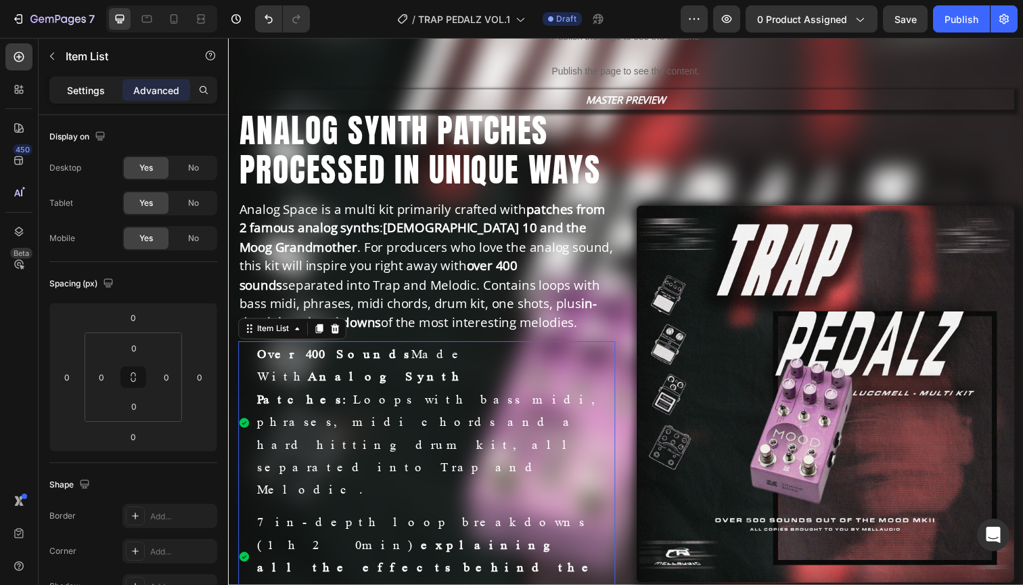
click at [76, 96] on p "Settings" at bounding box center [86, 90] width 38 height 14
type input "8"
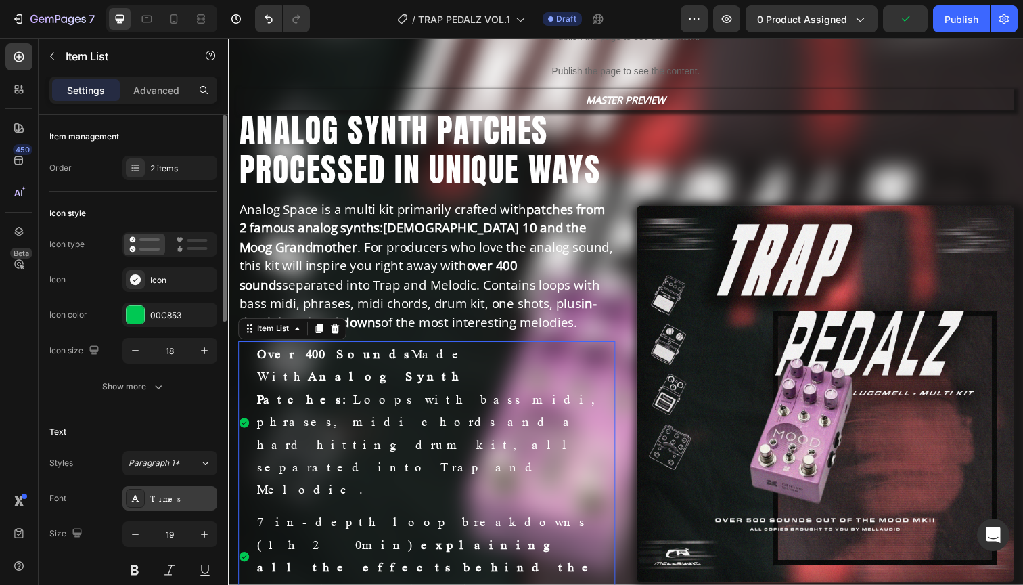
click at [173, 503] on div "Times" at bounding box center [182, 499] width 64 height 12
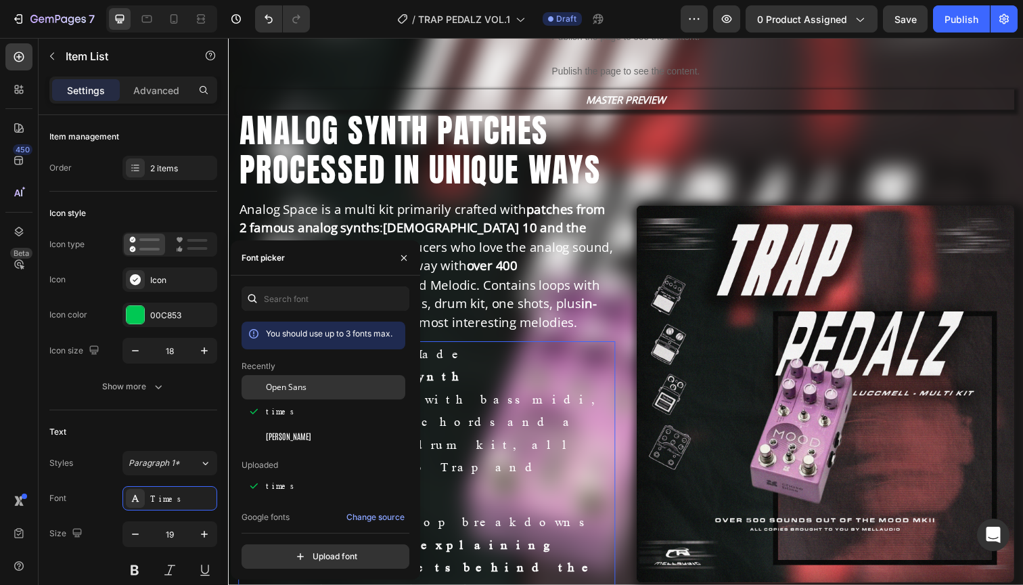
click at [301, 386] on span "Open Sans" at bounding box center [286, 387] width 41 height 12
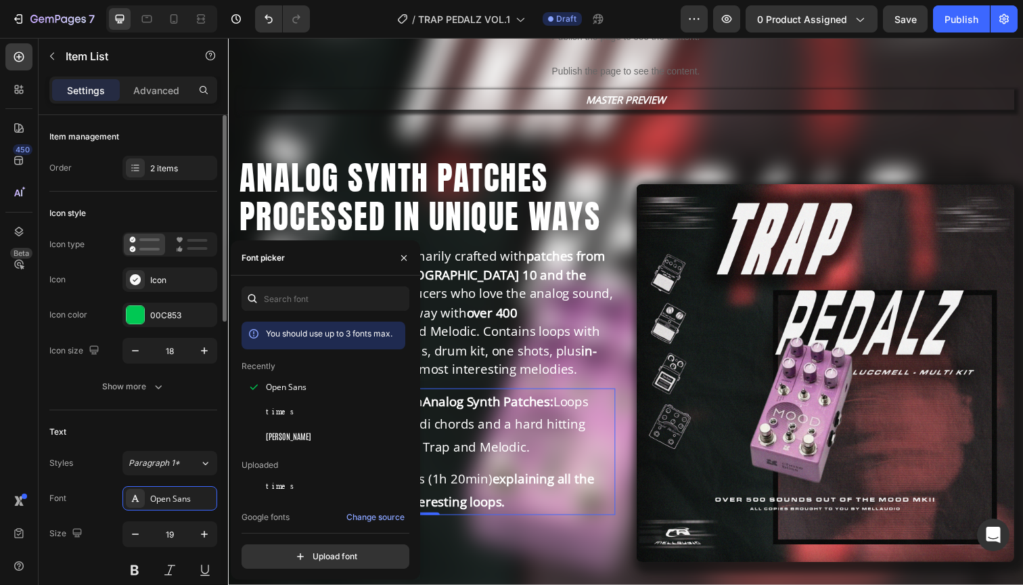
click at [122, 417] on div "Text Styles Paragraph 1* Font Open Sans Size 19 Color FFFFFF Show more" at bounding box center [133, 537] width 168 height 254
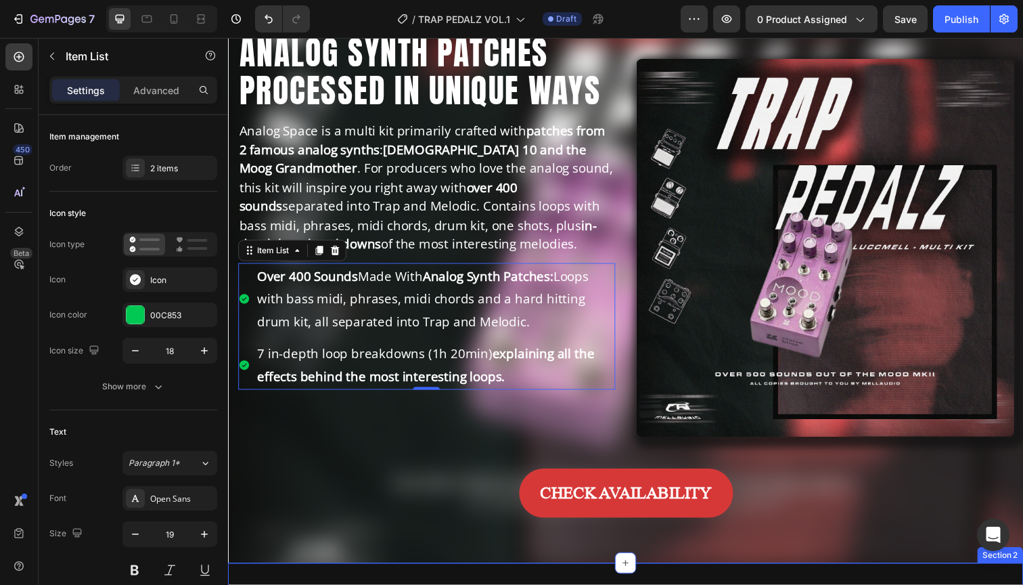
scroll to position [363, 0]
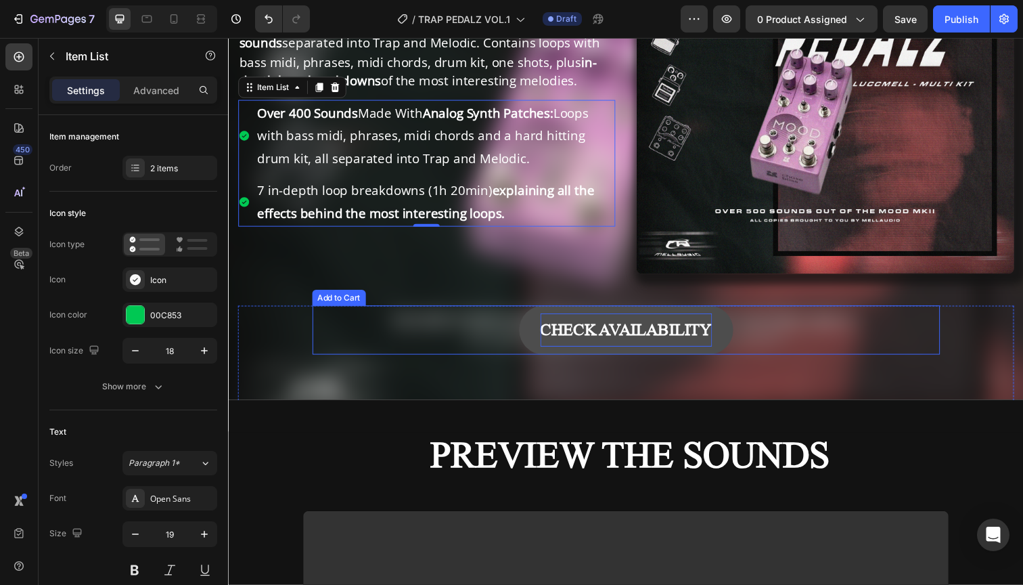
click at [548, 331] on div "CHECK AVAILABILITY" at bounding box center [634, 336] width 175 height 34
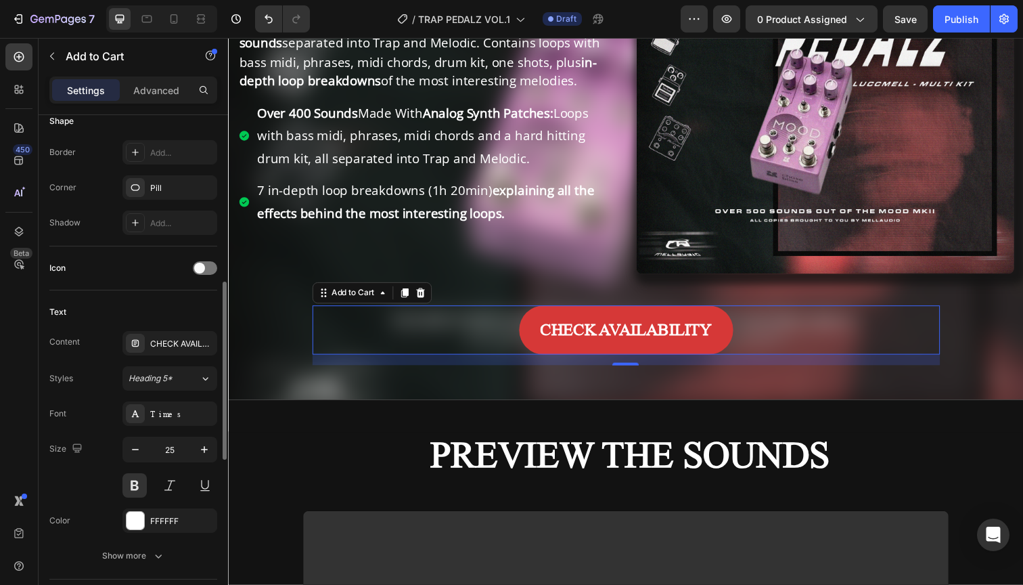
scroll to position [454, 0]
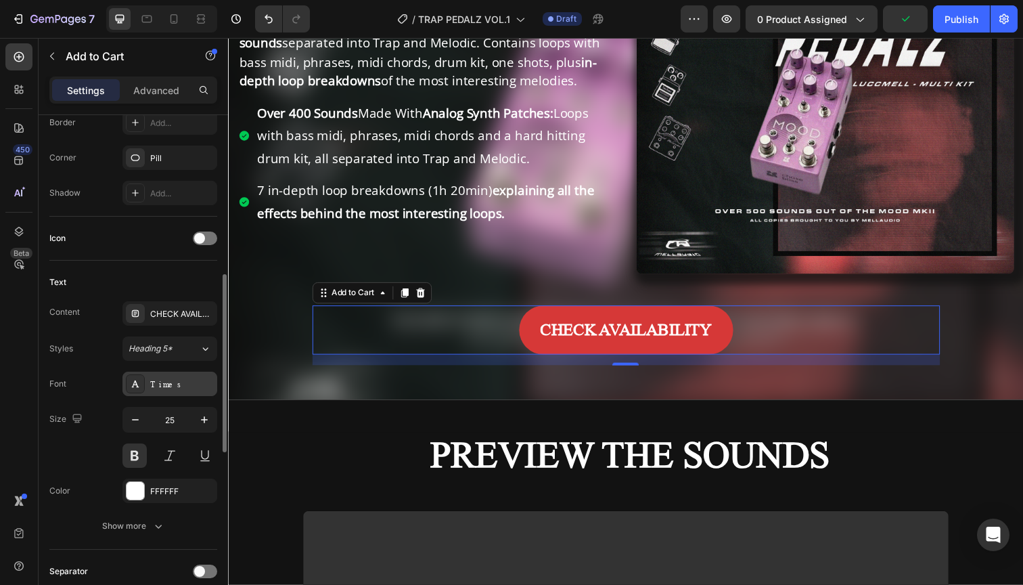
click at [162, 380] on div "Times" at bounding box center [182, 384] width 64 height 12
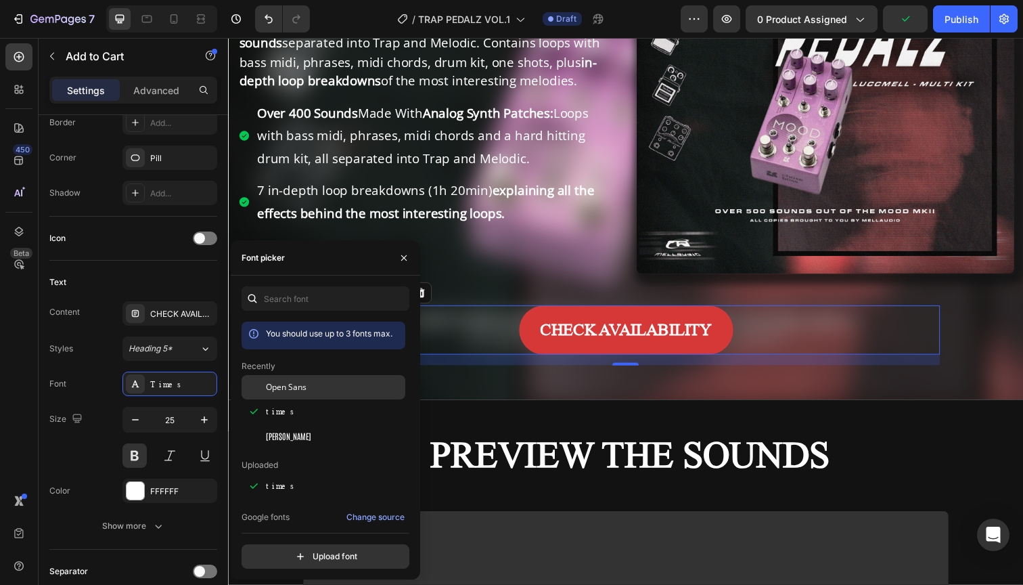
click at [288, 388] on span "Open Sans" at bounding box center [286, 387] width 41 height 12
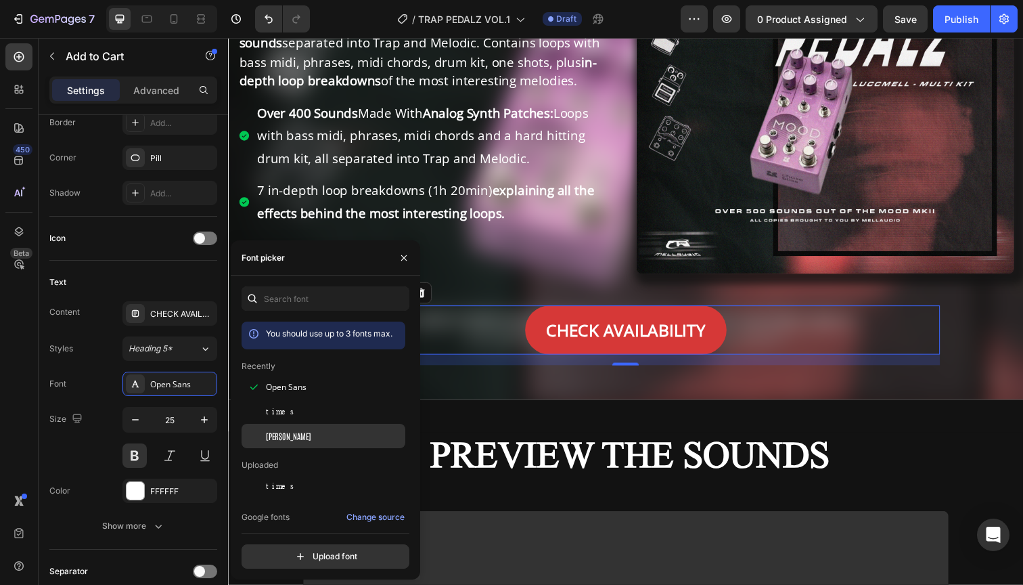
click at [292, 433] on div "[PERSON_NAME]" at bounding box center [334, 436] width 137 height 12
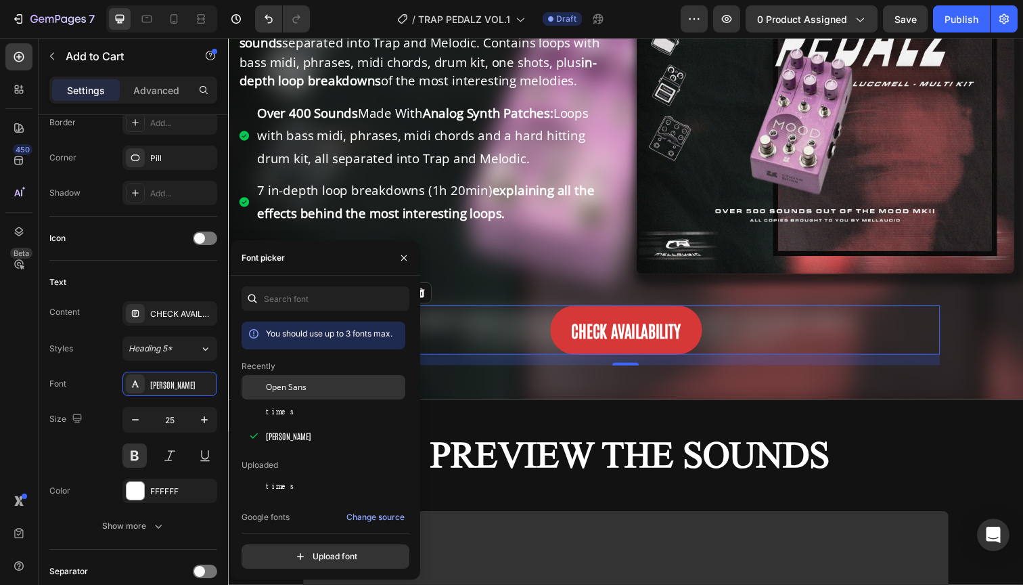
click at [292, 386] on span "Open Sans" at bounding box center [286, 387] width 41 height 12
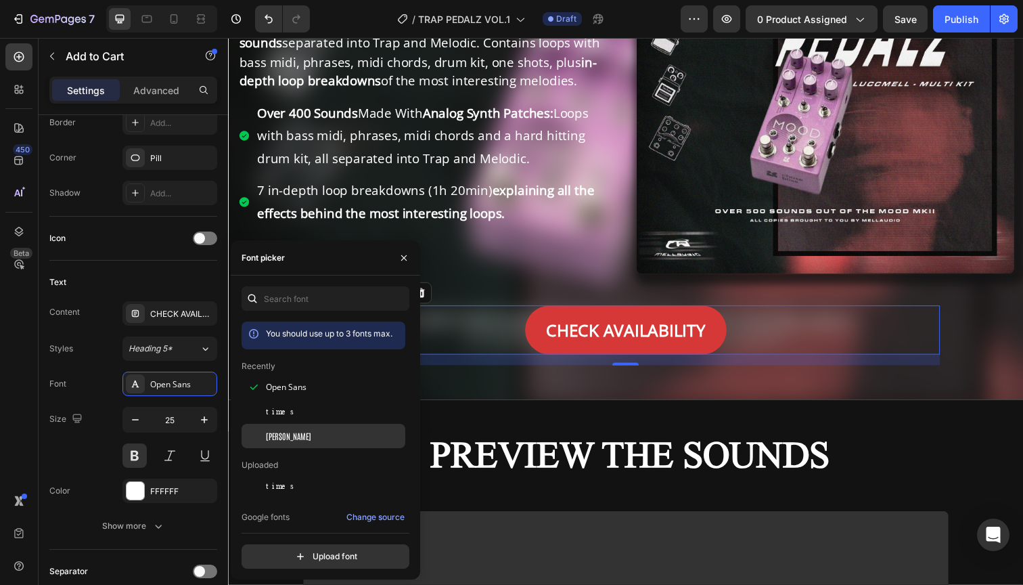
click at [283, 440] on span "[PERSON_NAME]" at bounding box center [288, 436] width 45 height 12
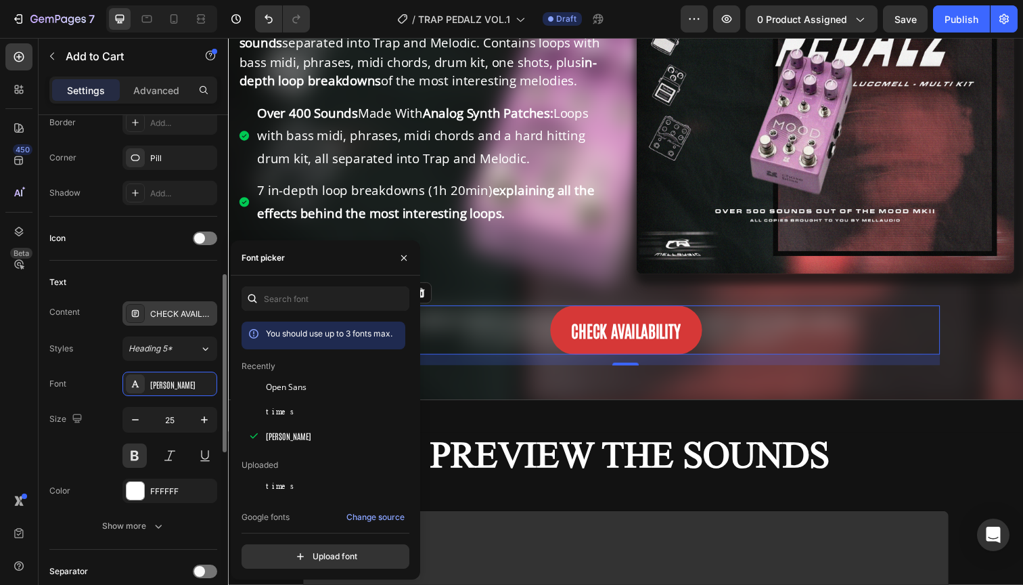
click at [177, 321] on div "CHECK AVAILABILITY" at bounding box center [169, 313] width 95 height 24
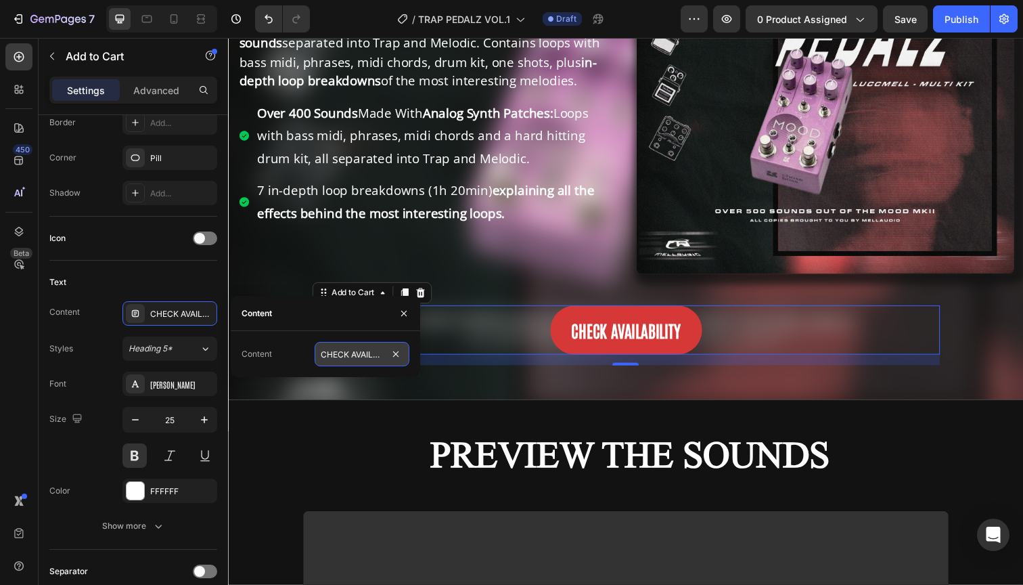
click at [342, 346] on input "CHECK AVAILABILITY" at bounding box center [362, 354] width 95 height 24
click at [352, 352] on input "CHECK AVAILABILITY" at bounding box center [362, 354] width 95 height 24
type input "BUY NOW"
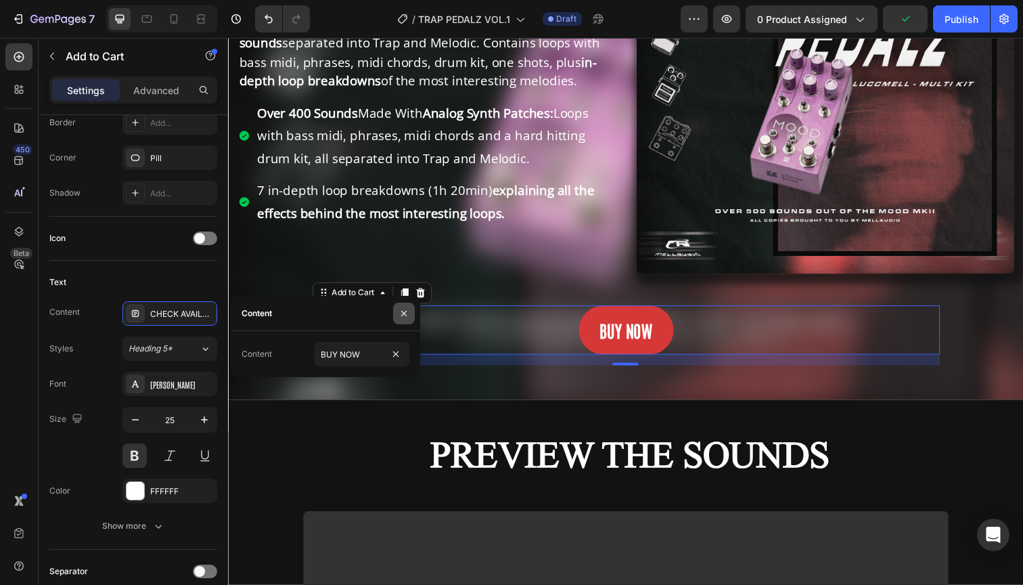
click at [405, 313] on icon "button" at bounding box center [403, 312] width 5 height 5
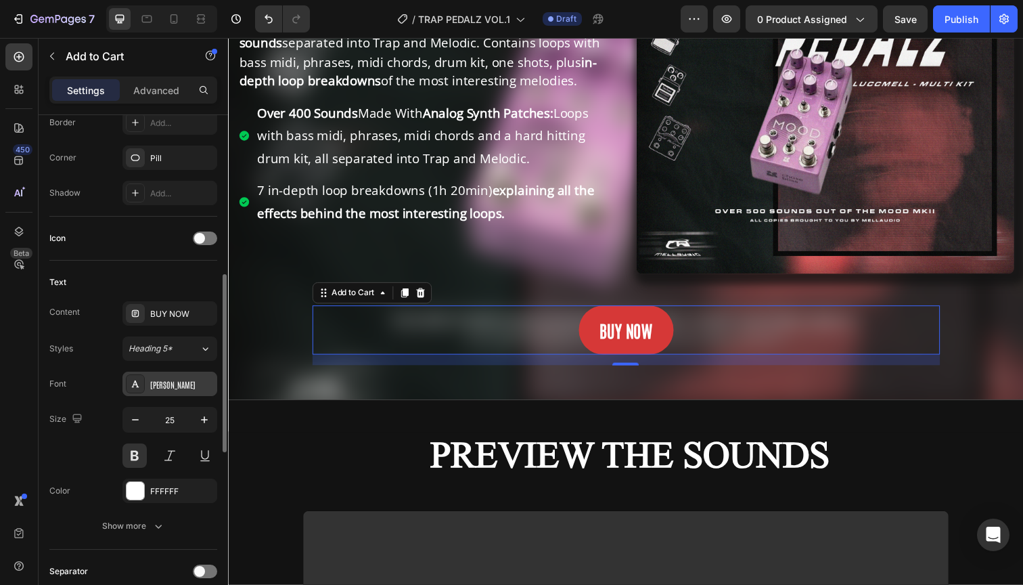
click at [168, 375] on div "[PERSON_NAME]" at bounding box center [169, 383] width 95 height 24
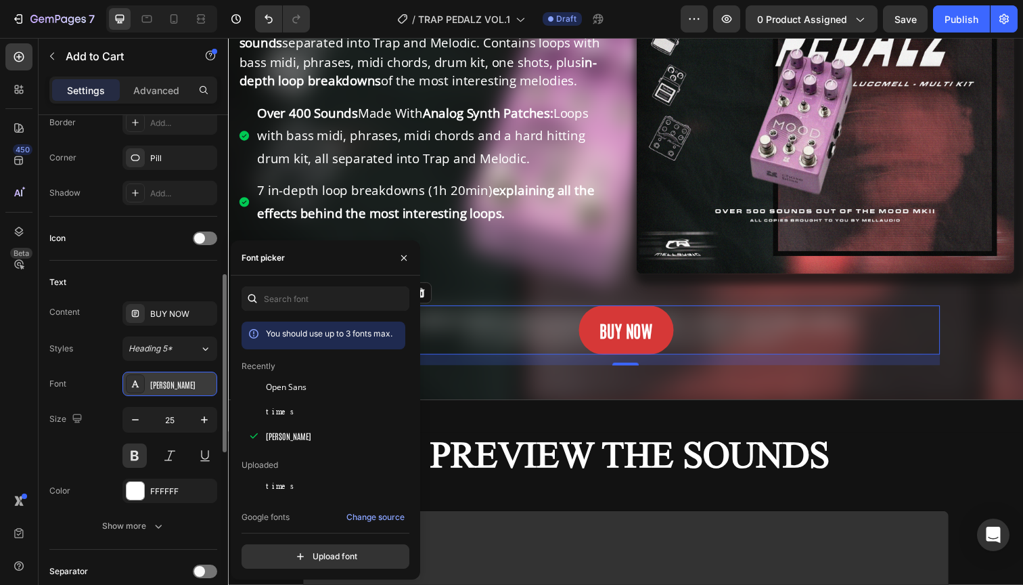
click at [176, 380] on div "[PERSON_NAME]" at bounding box center [182, 384] width 64 height 12
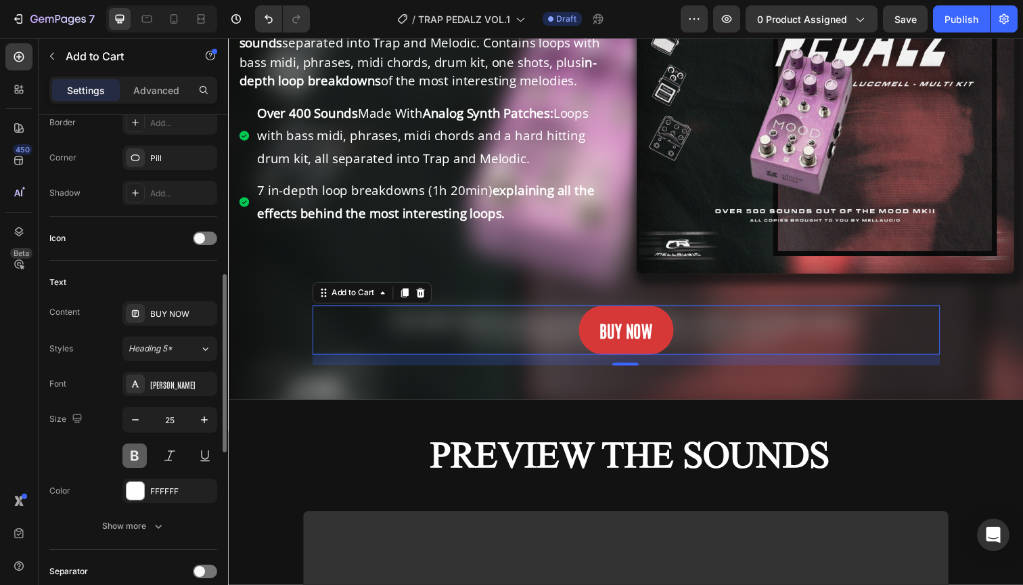
click at [137, 452] on button at bounding box center [134, 455] width 24 height 24
click at [165, 393] on div "[PERSON_NAME]" at bounding box center [169, 383] width 95 height 24
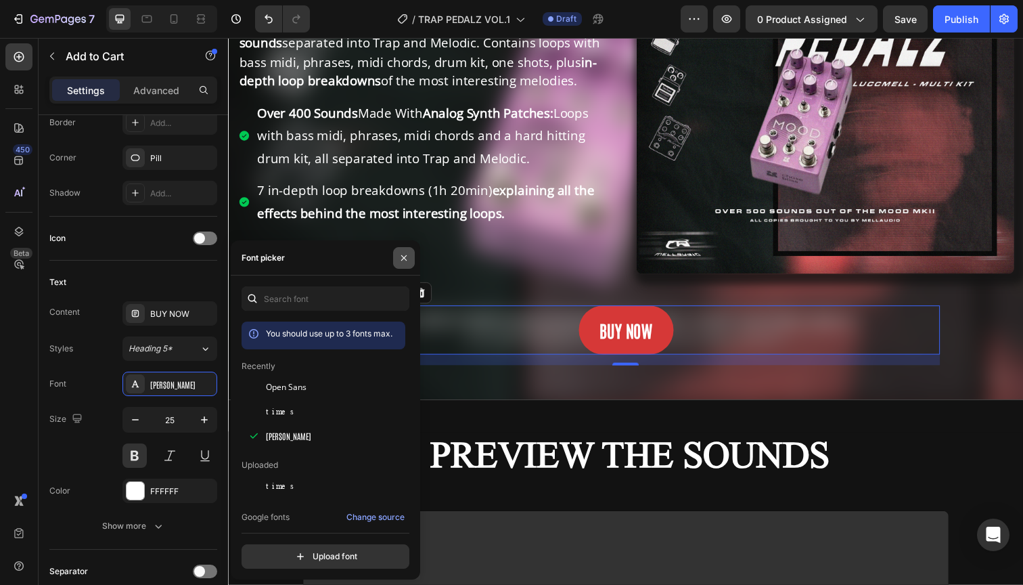
click at [400, 259] on icon "button" at bounding box center [403, 257] width 11 height 11
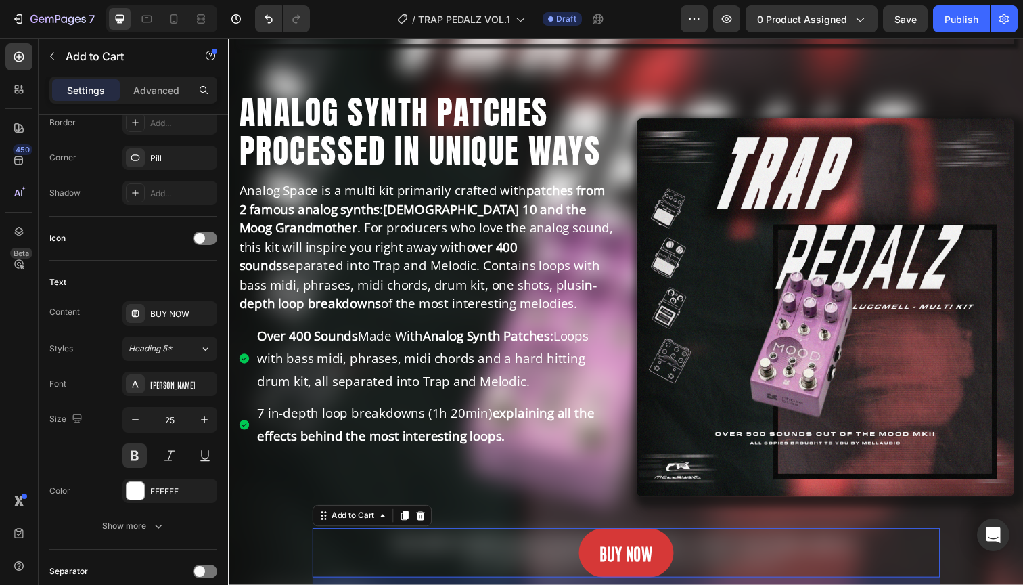
scroll to position [25, 0]
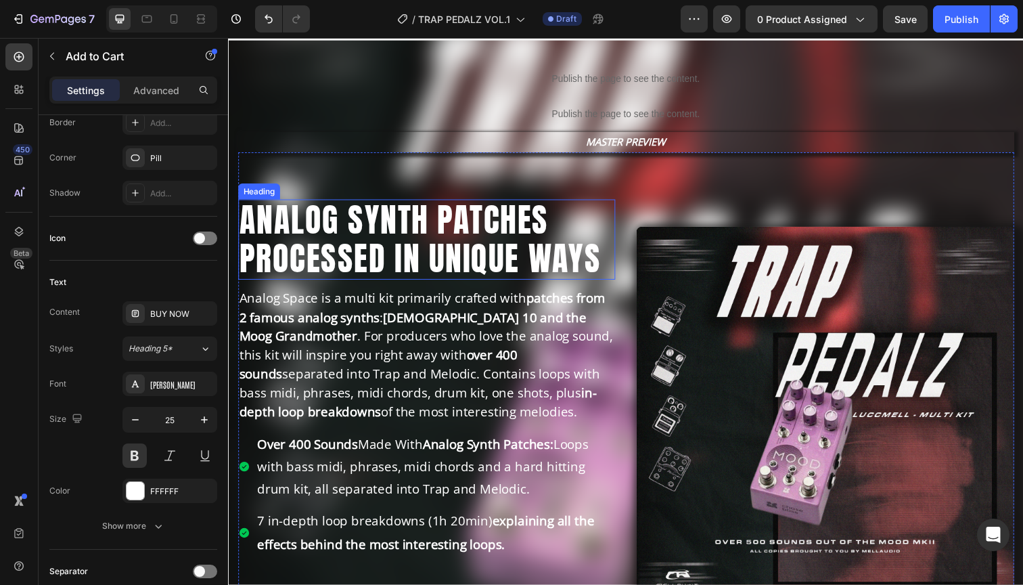
click at [361, 221] on h2 "ANALOG SYNTH PATCHES PROCESSED IN UNIQUE WAYS" at bounding box center [431, 244] width 386 height 83
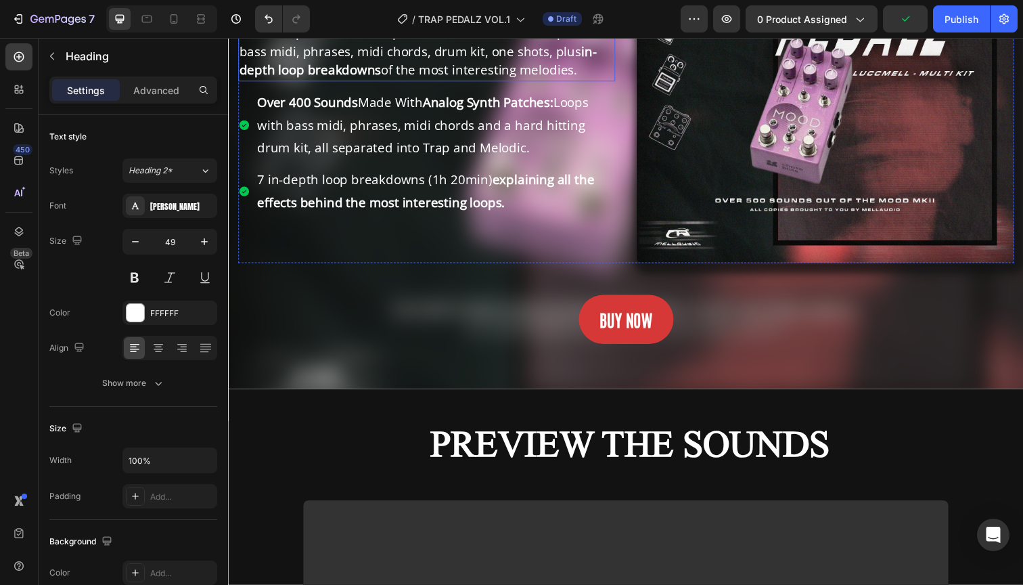
scroll to position [464, 0]
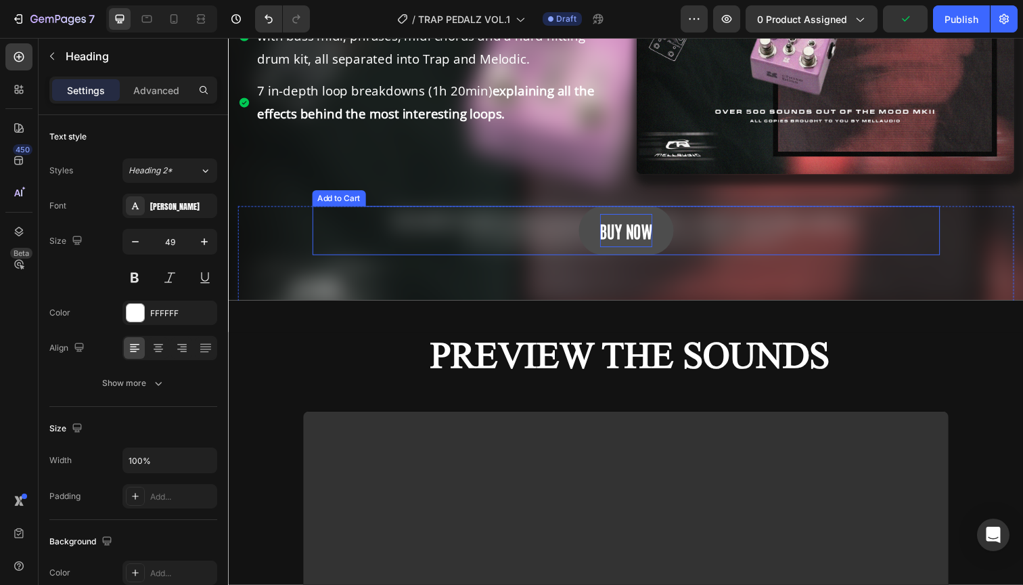
click at [625, 224] on div "BUY NOW" at bounding box center [634, 235] width 53 height 34
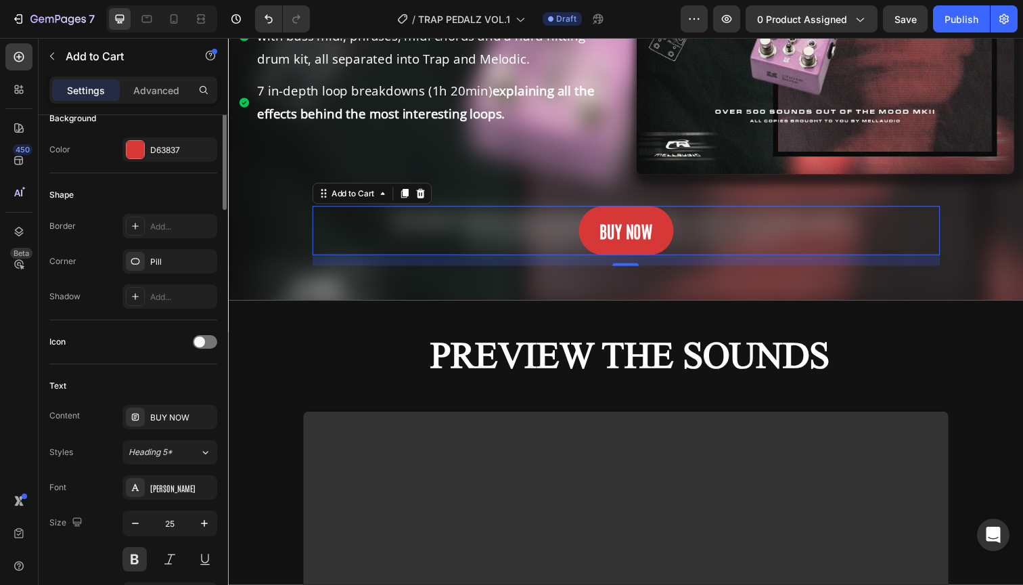
scroll to position [366, 0]
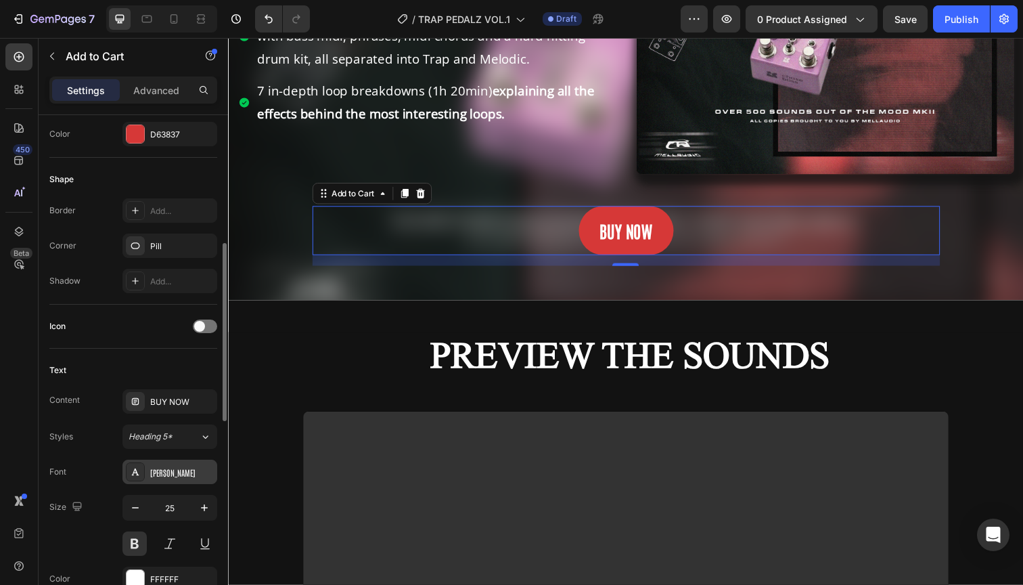
click at [156, 471] on div "[PERSON_NAME]" at bounding box center [182, 472] width 64 height 12
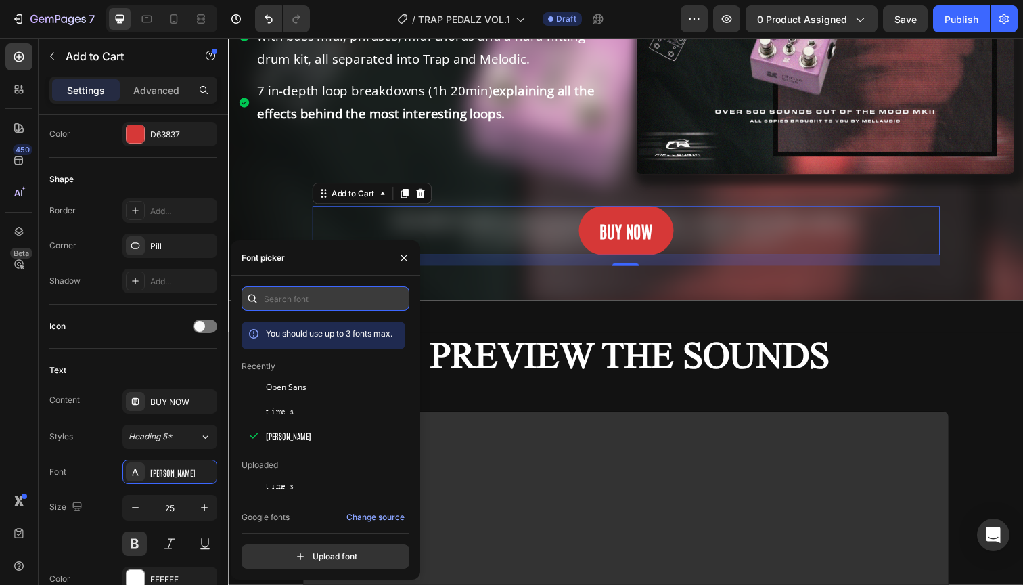
click at [292, 296] on input "text" at bounding box center [326, 298] width 168 height 24
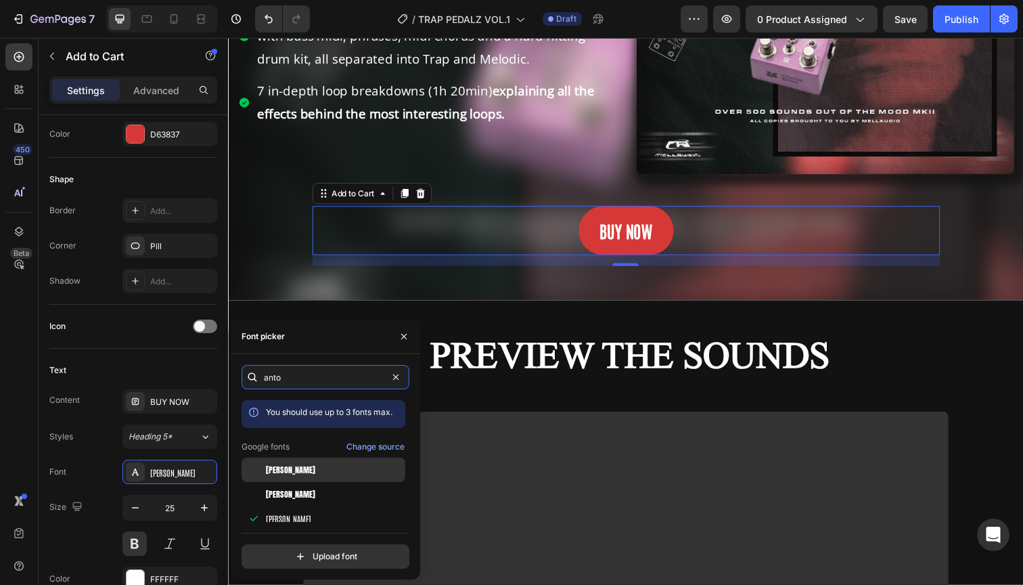
type input "anto"
click at [293, 469] on div "[PERSON_NAME]" at bounding box center [334, 469] width 137 height 12
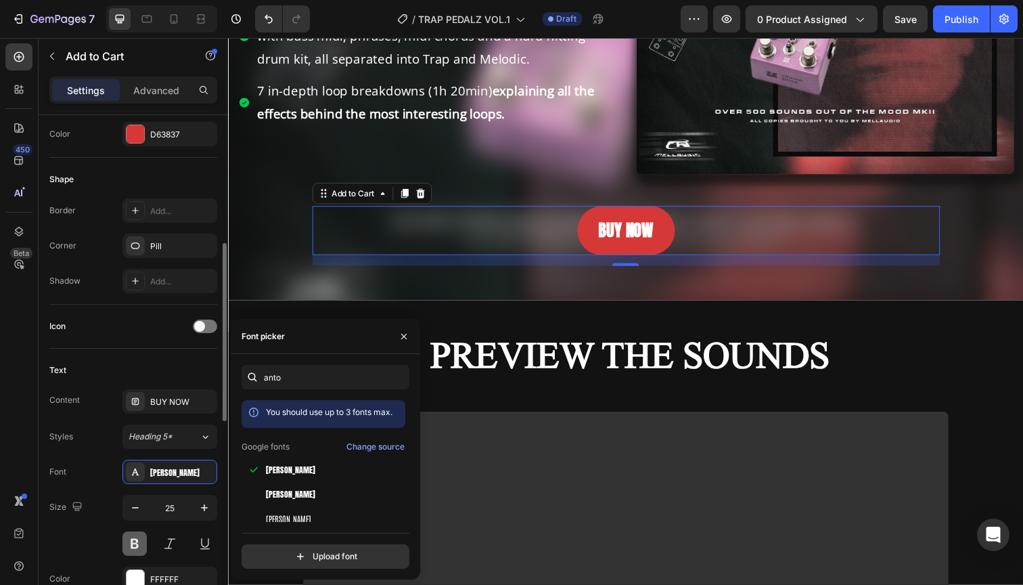
click at [136, 544] on button at bounding box center [134, 543] width 24 height 24
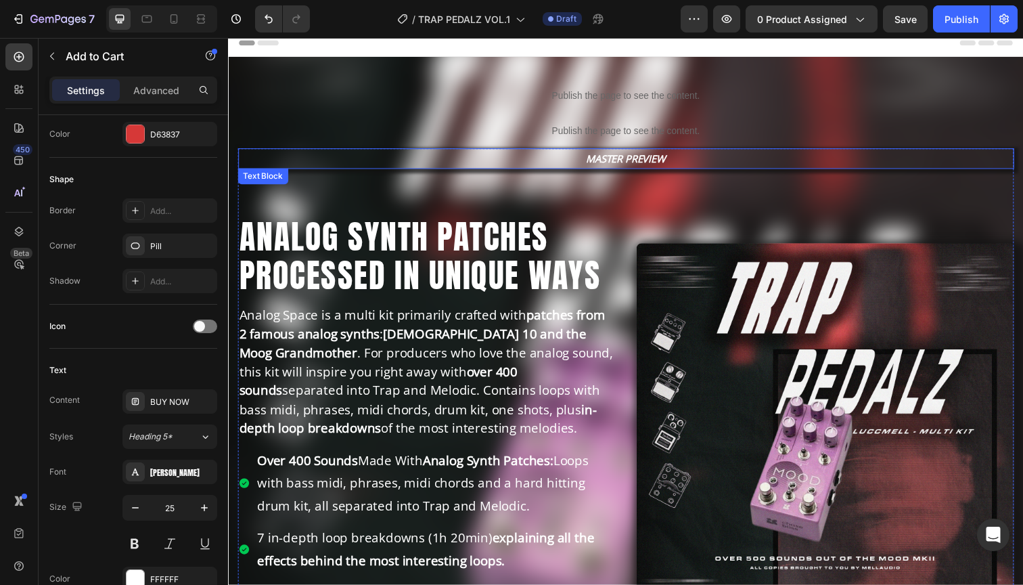
scroll to position [0, 0]
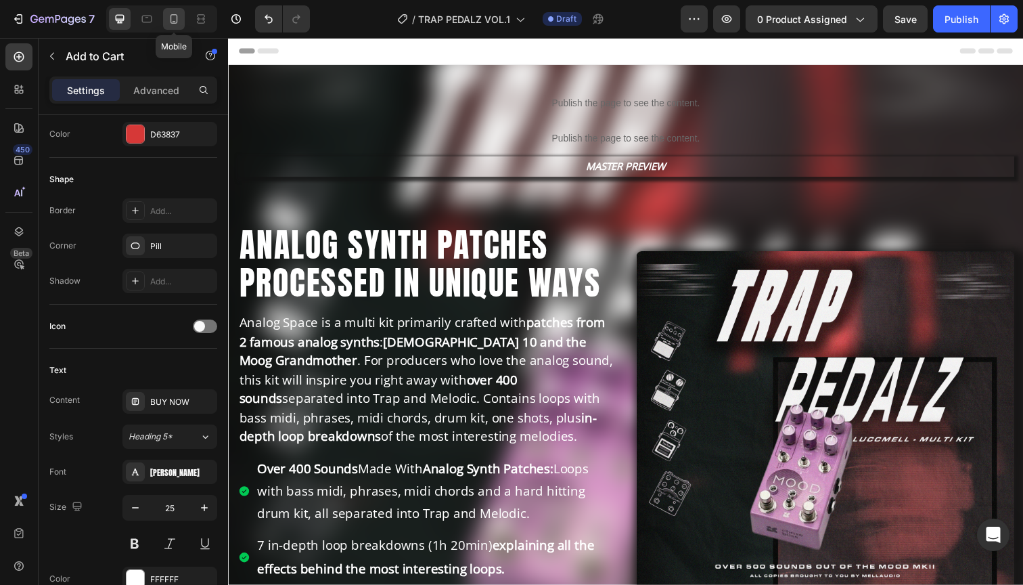
click at [177, 18] on icon at bounding box center [174, 19] width 14 height 14
type input "23"
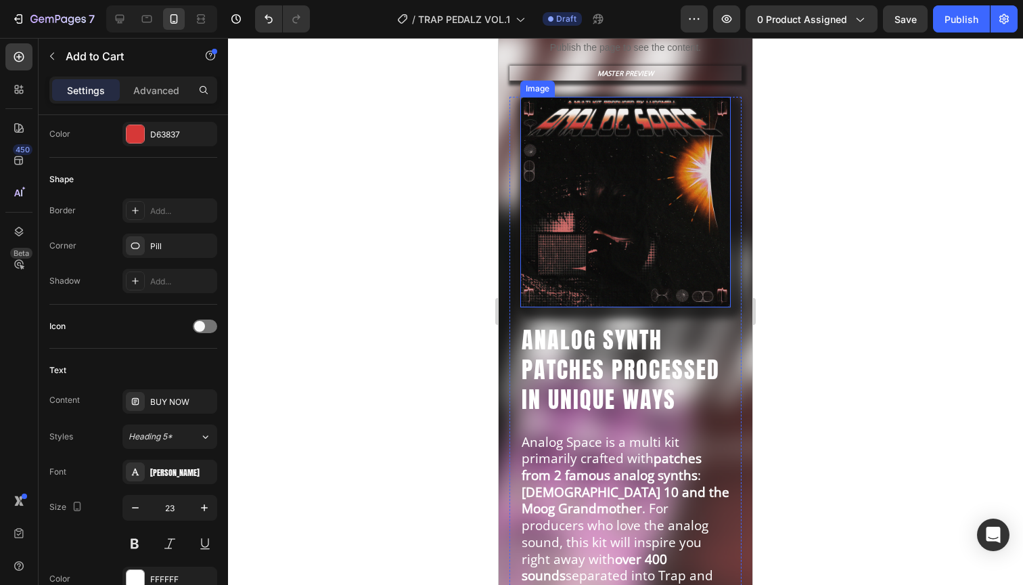
scroll to position [79, 0]
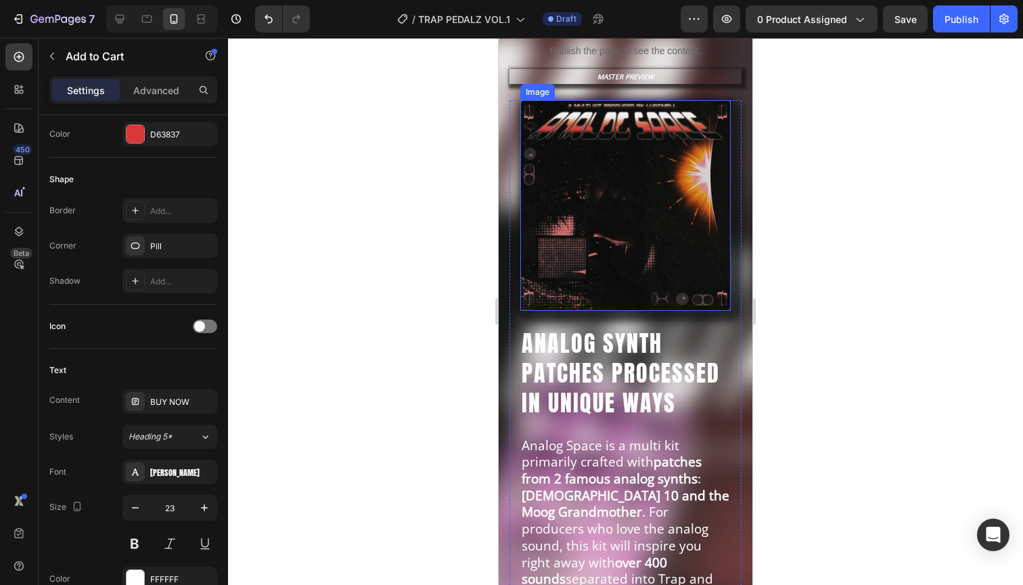
click at [633, 168] on img at bounding box center [625, 205] width 210 height 210
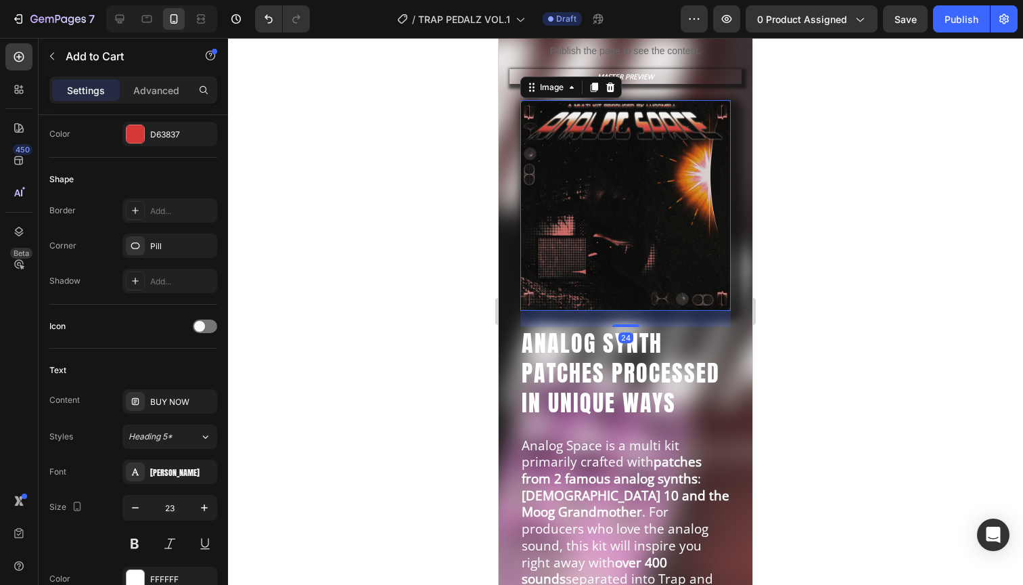
scroll to position [0, 0]
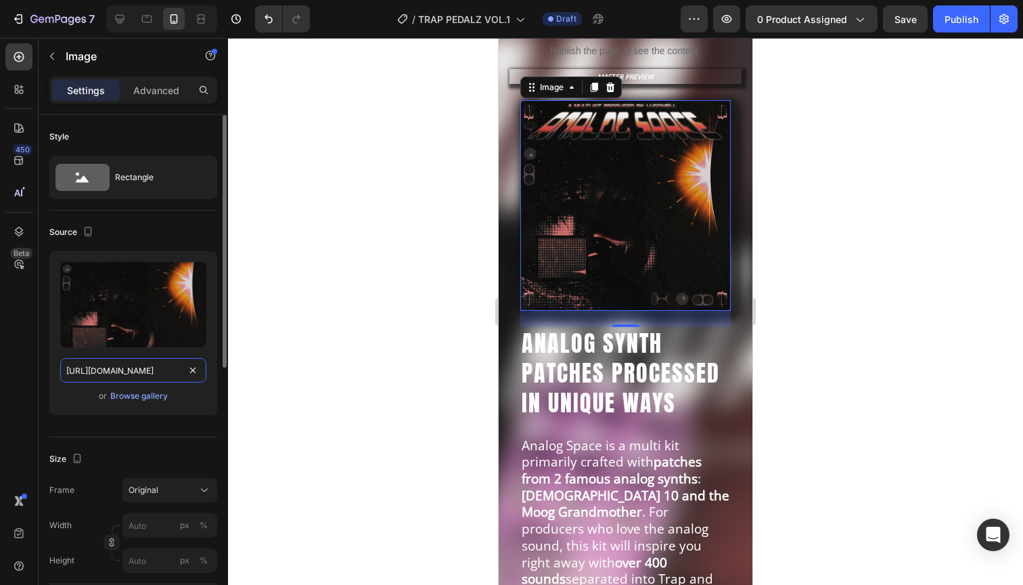
click at [124, 375] on input "[URL][DOMAIN_NAME]" at bounding box center [133, 370] width 146 height 24
paste input "gempages_571079344877732679-383750e9-c079-4f6d-aeb3-c286f4896ad7.png?v=17562325…"
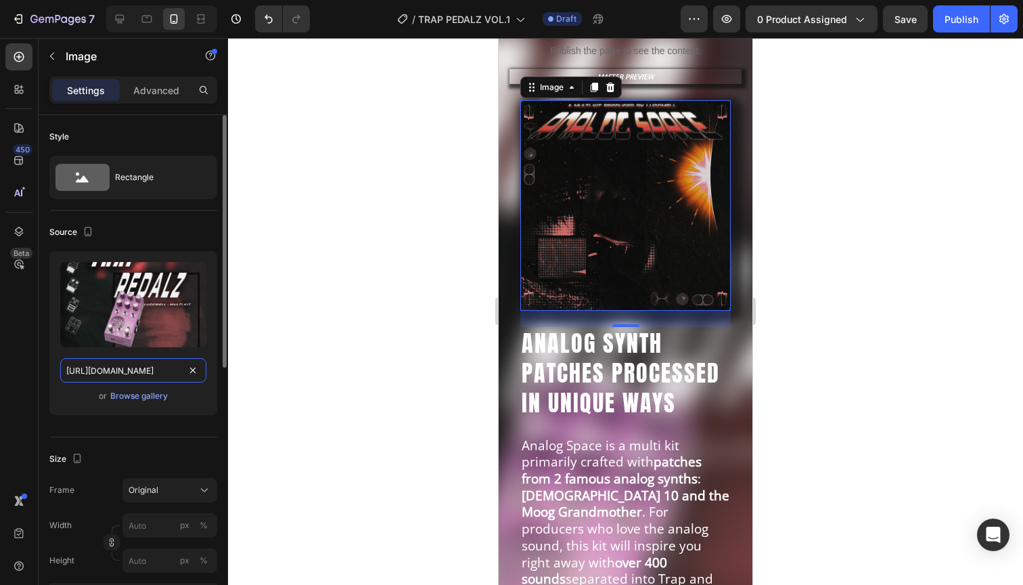
scroll to position [0, 480]
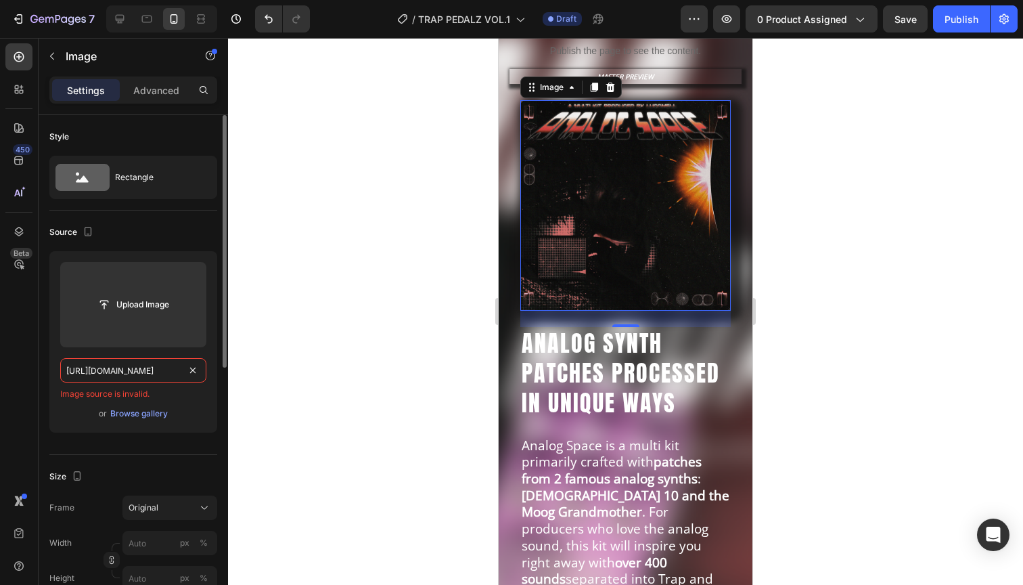
click at [127, 369] on input "[URL][DOMAIN_NAME]" at bounding box center [133, 370] width 146 height 24
paste input "text"
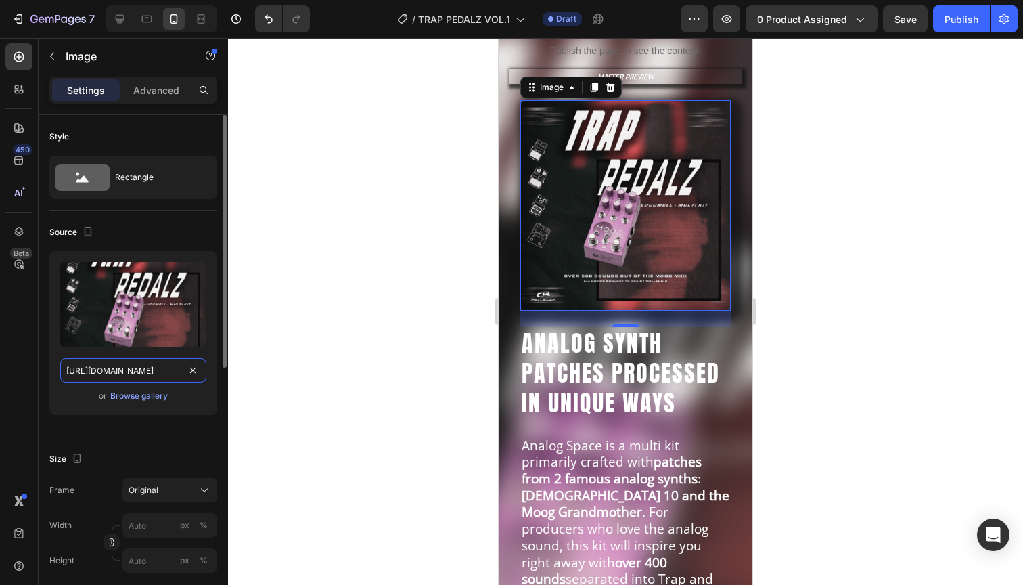
type input "[URL][DOMAIN_NAME]"
click at [151, 226] on div "Source" at bounding box center [133, 232] width 168 height 22
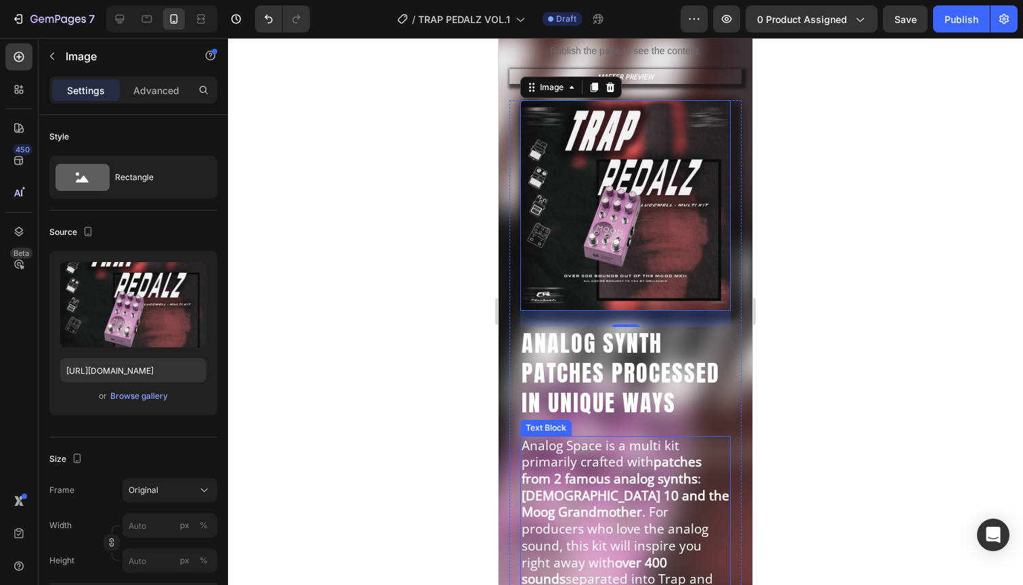
click at [601, 434] on div "Image 24 ANALOG SYNTH PATCHES PROCESSED IN UNIQUE WAYS Heading Analog Space is …" at bounding box center [625, 503] width 232 height 806
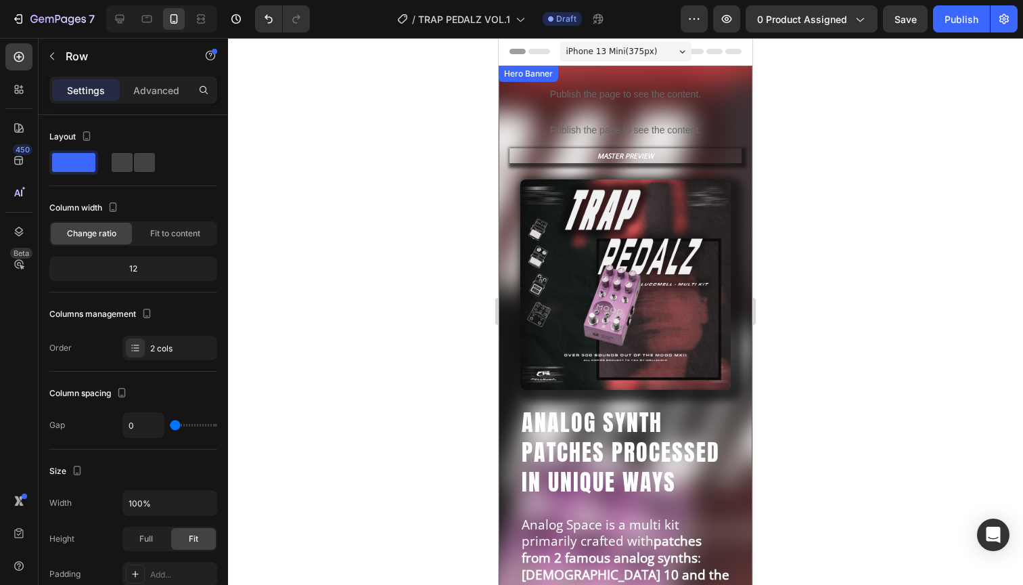
click at [514, 76] on div "Hero Banner" at bounding box center [528, 74] width 54 height 12
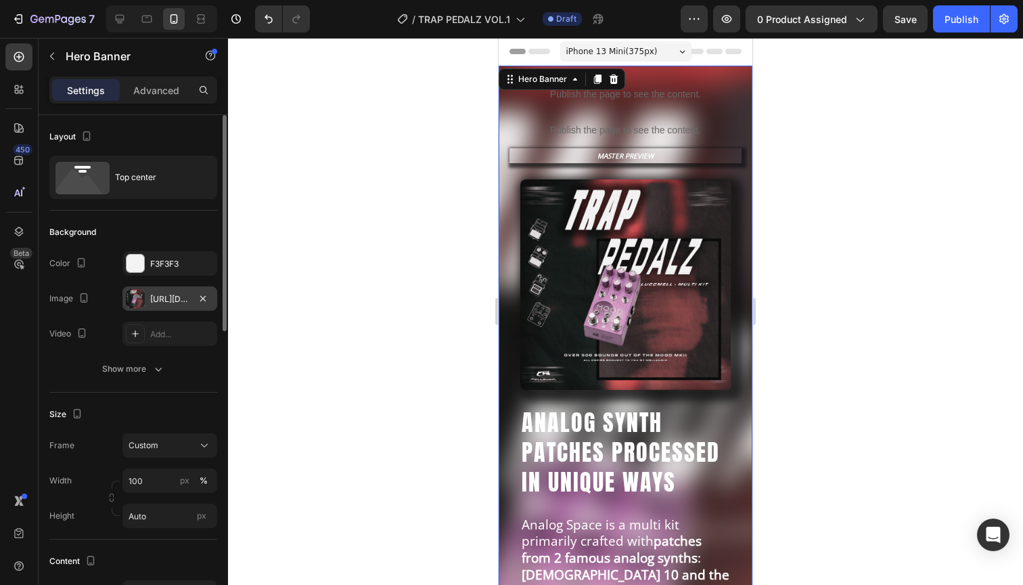
click at [160, 291] on div "[URL][DOMAIN_NAME]" at bounding box center [169, 298] width 95 height 24
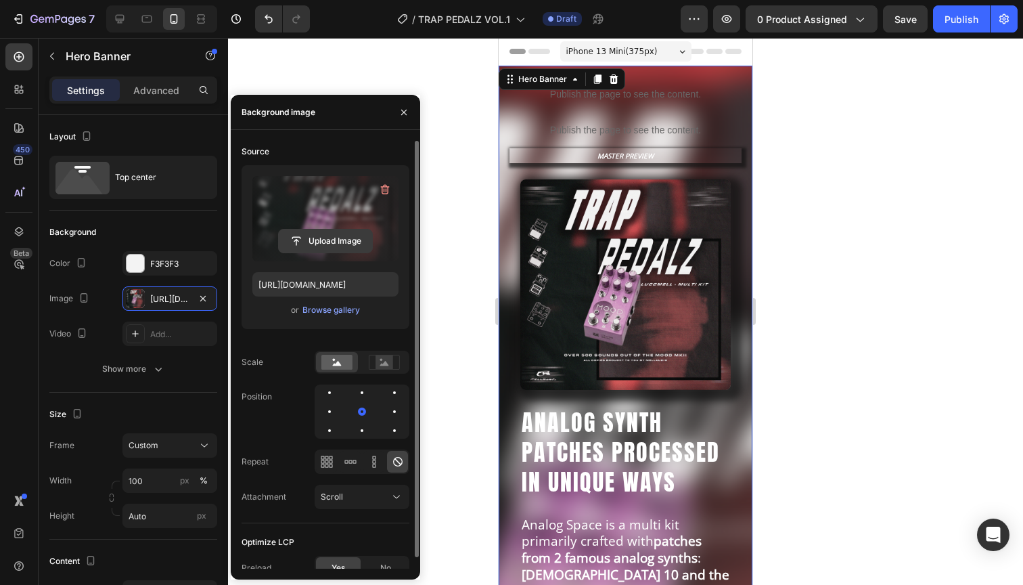
click at [331, 239] on input "file" at bounding box center [325, 240] width 93 height 23
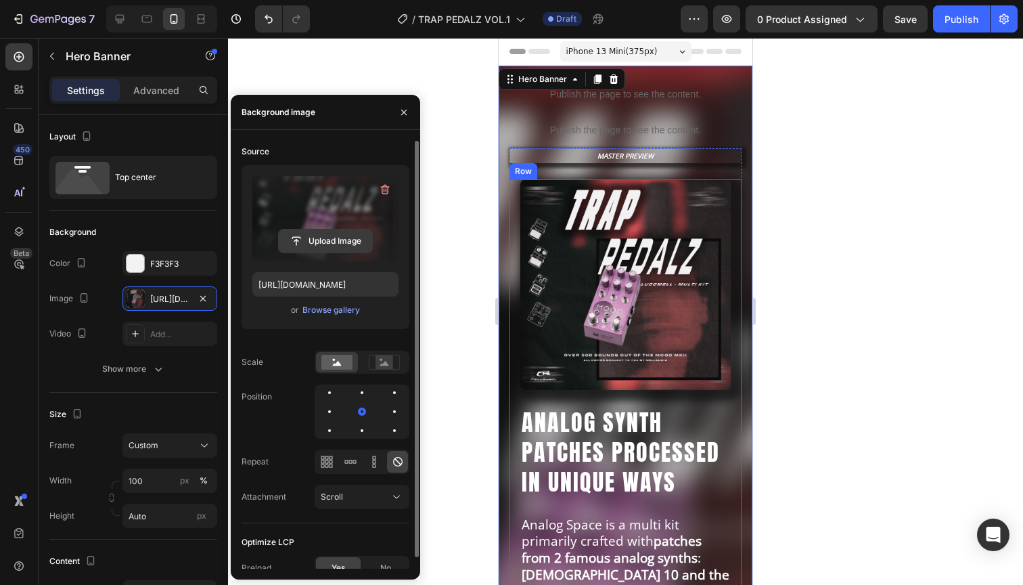
click at [316, 239] on input "file" at bounding box center [325, 240] width 93 height 23
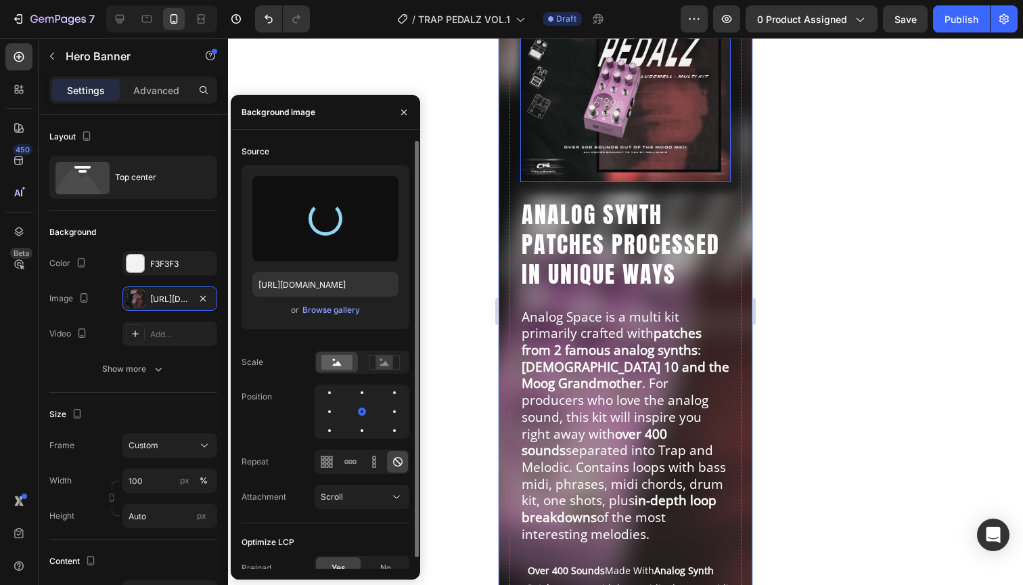
scroll to position [210, 0]
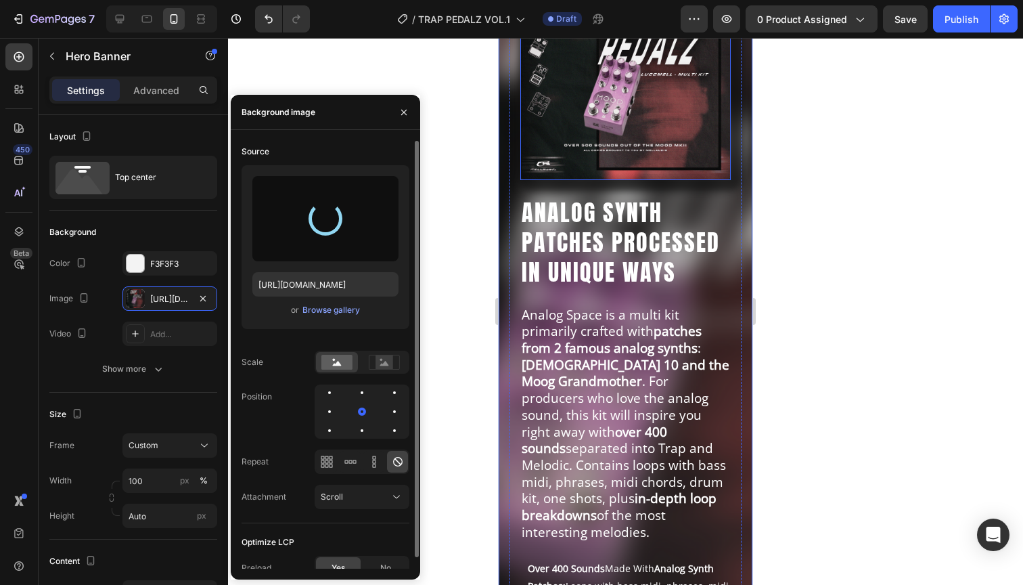
type input "[URL][DOMAIN_NAME]"
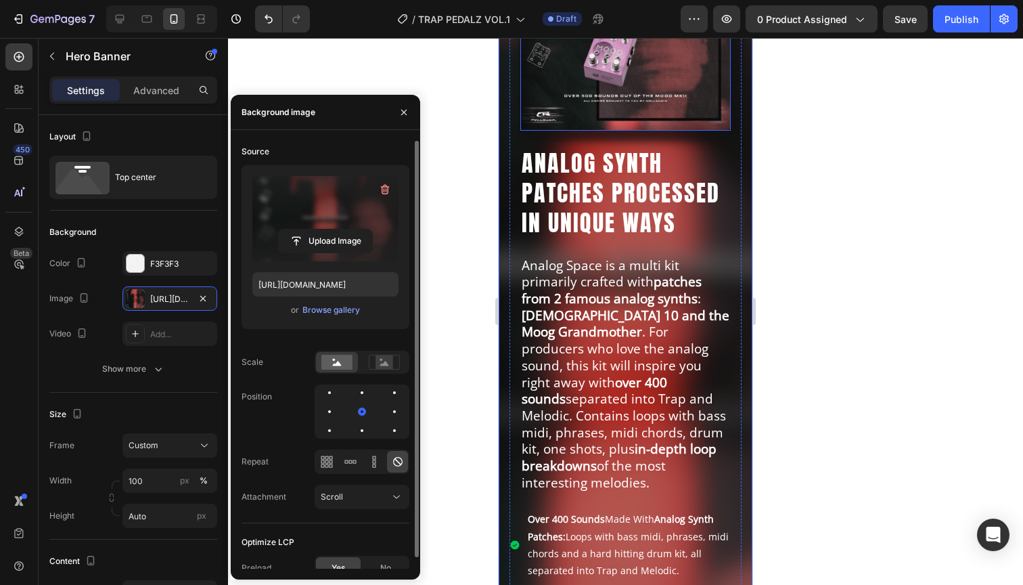
scroll to position [244, 0]
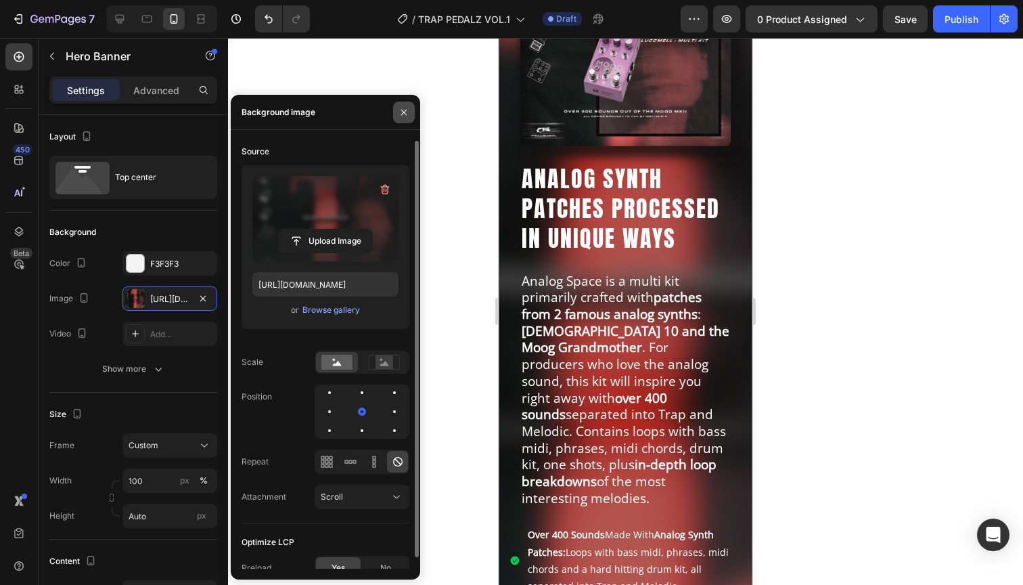
click at [407, 112] on icon "button" at bounding box center [403, 112] width 11 height 11
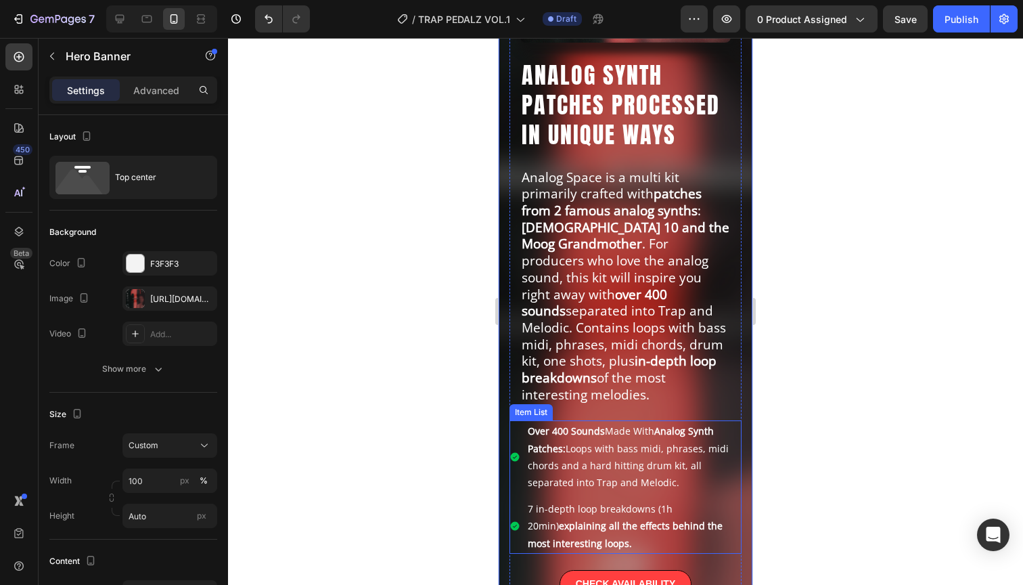
scroll to position [494, 0]
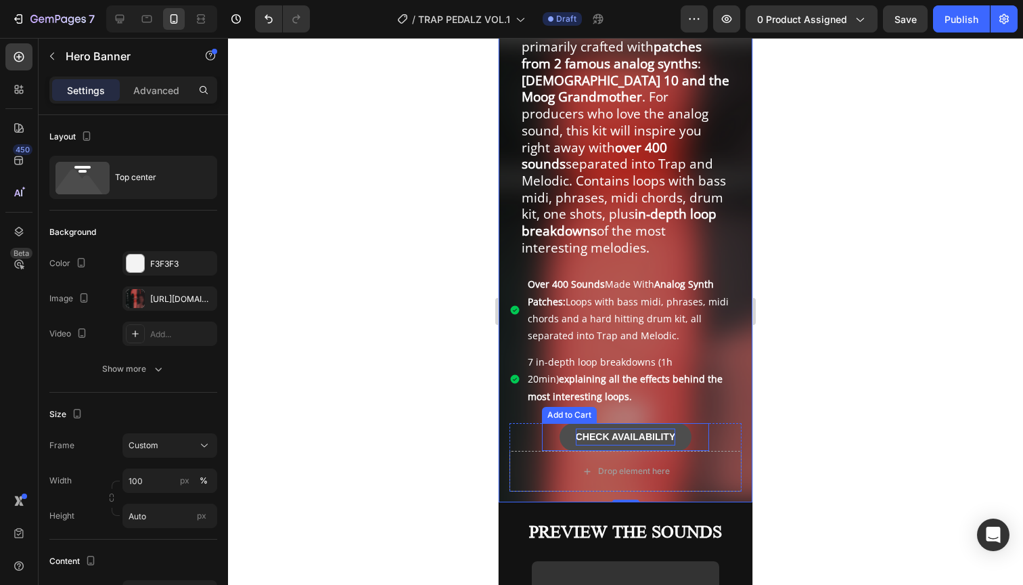
click at [621, 428] on div "CHECK AVAILABILITY" at bounding box center [626, 436] width 100 height 17
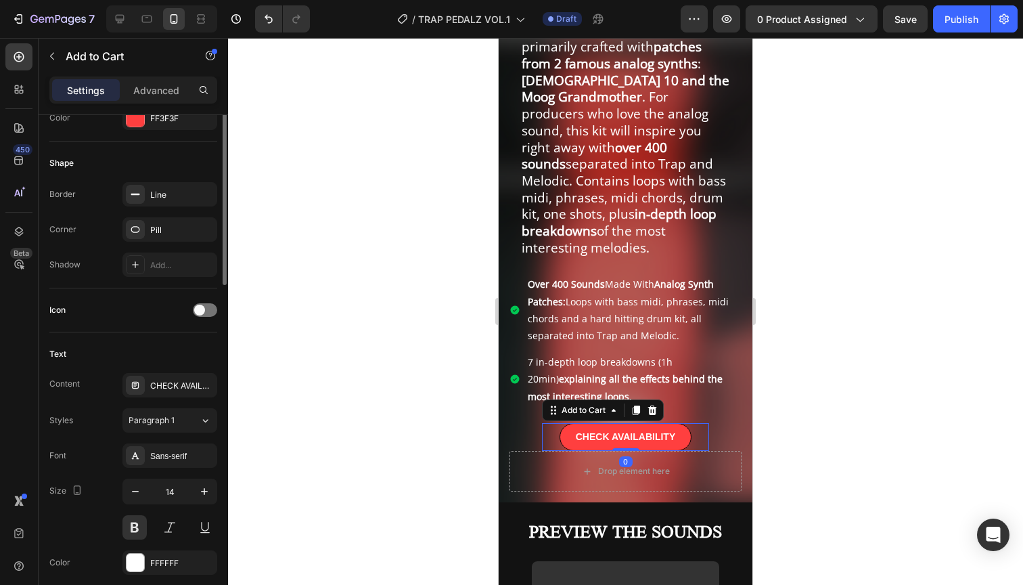
scroll to position [396, 0]
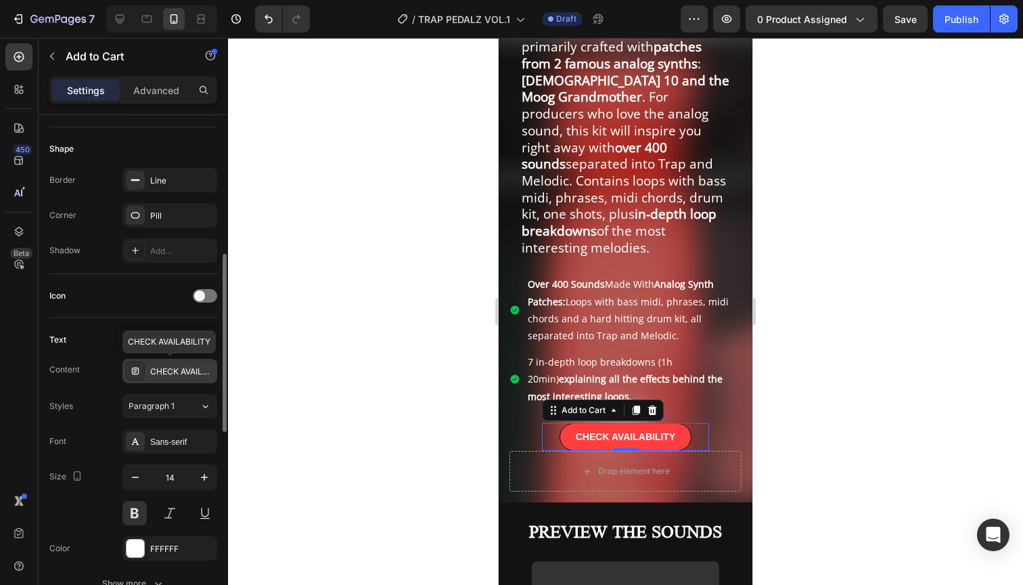
click at [166, 372] on div "CHECK AVAILABILITY" at bounding box center [182, 371] width 64 height 12
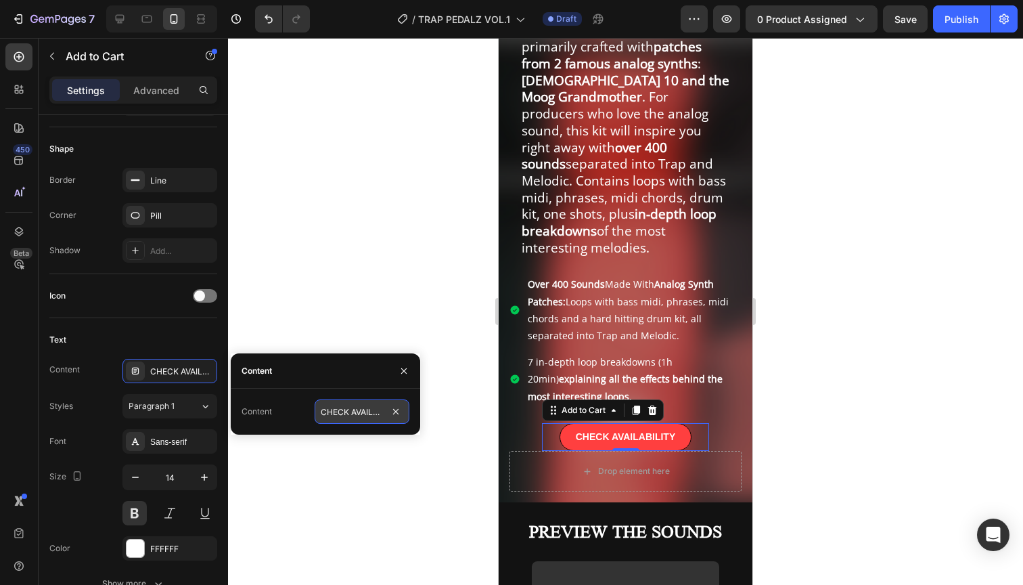
click at [346, 416] on input "CHECK AVAILABILITY" at bounding box center [362, 411] width 95 height 24
type input "BUY NOW"
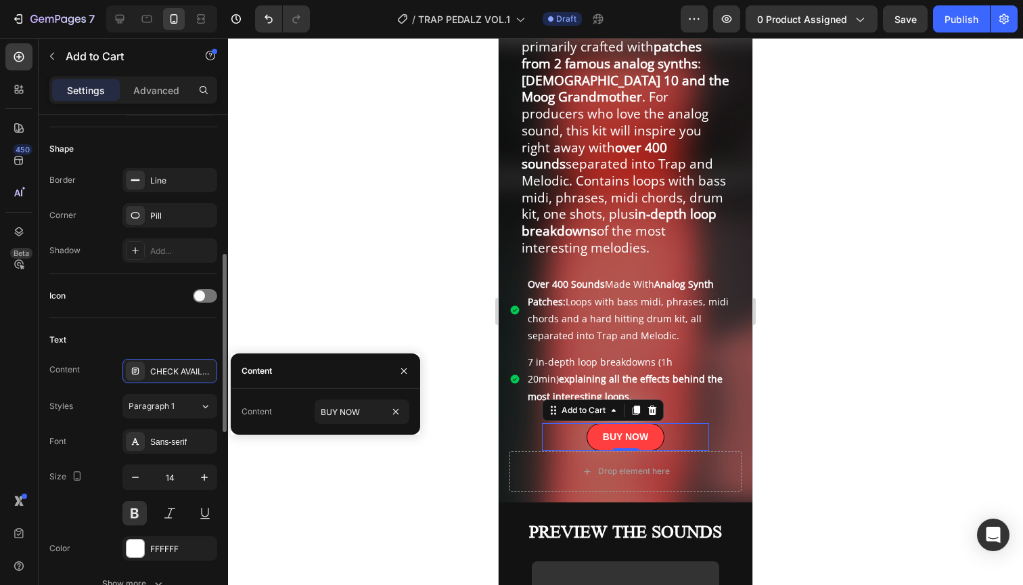
click at [161, 329] on div "Text" at bounding box center [133, 340] width 168 height 22
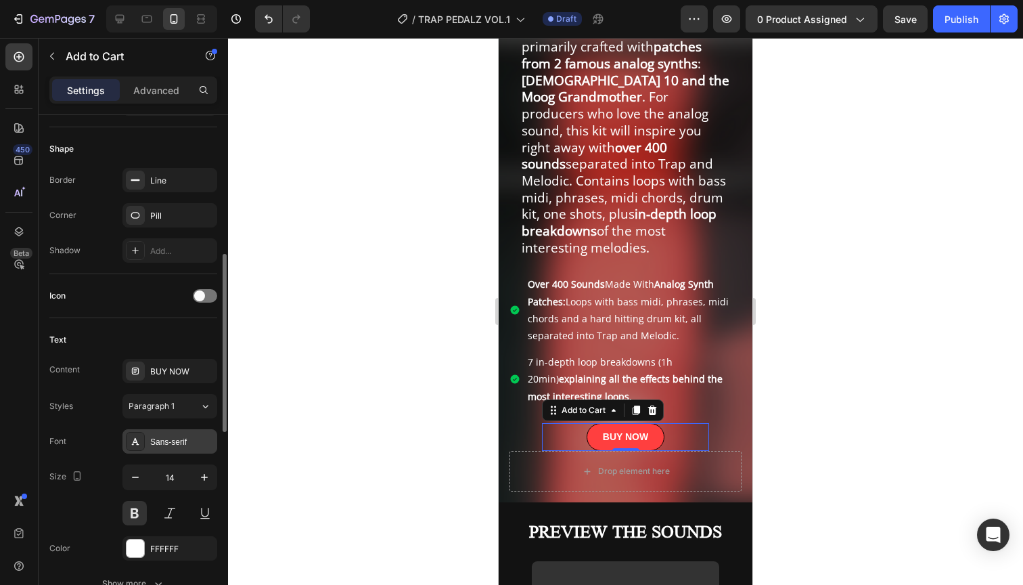
click at [172, 442] on div "Sans-serif" at bounding box center [182, 442] width 64 height 12
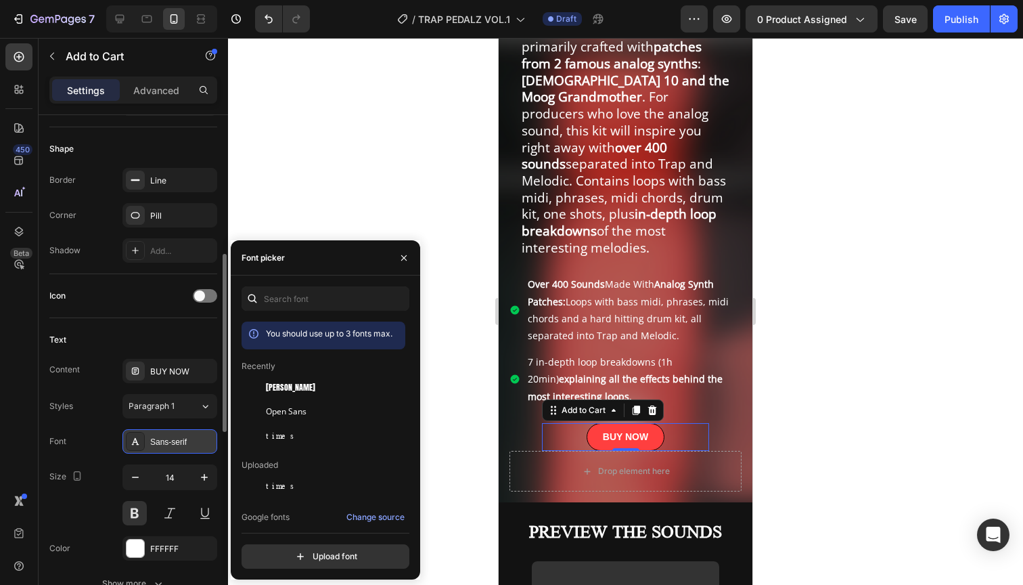
click at [172, 442] on div "Sans-serif" at bounding box center [182, 442] width 64 height 12
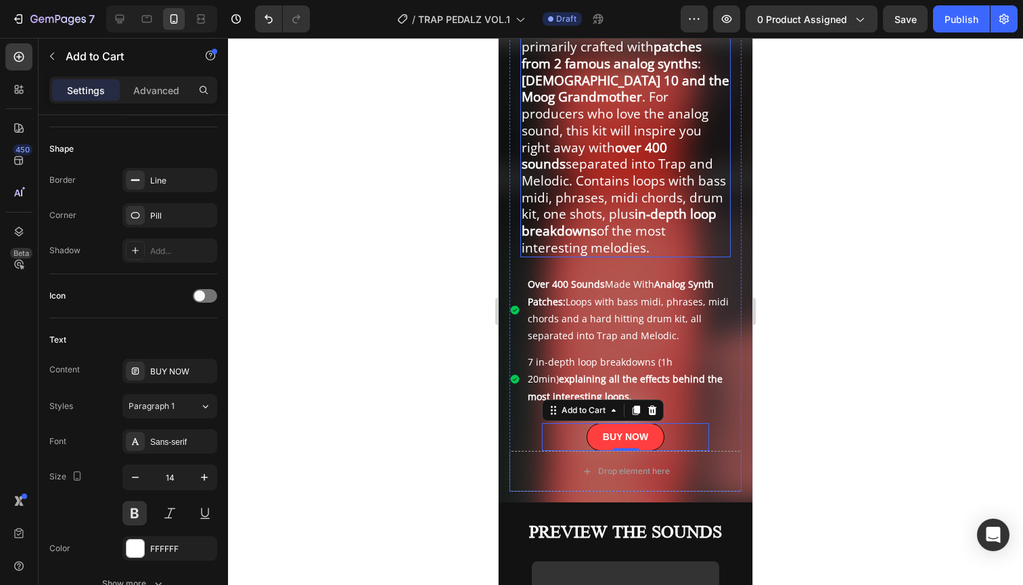
click at [596, 159] on p "Analog Space is a multi kit primarily crafted with patches from 2 famous analog…" at bounding box center [626, 139] width 208 height 234
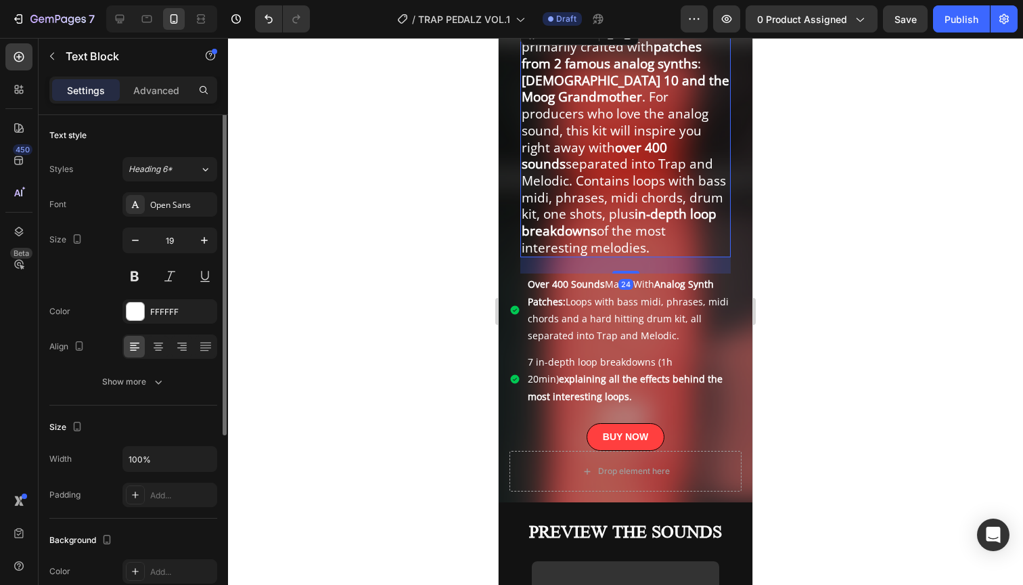
scroll to position [0, 0]
click at [176, 212] on div "Open Sans" at bounding box center [169, 205] width 95 height 24
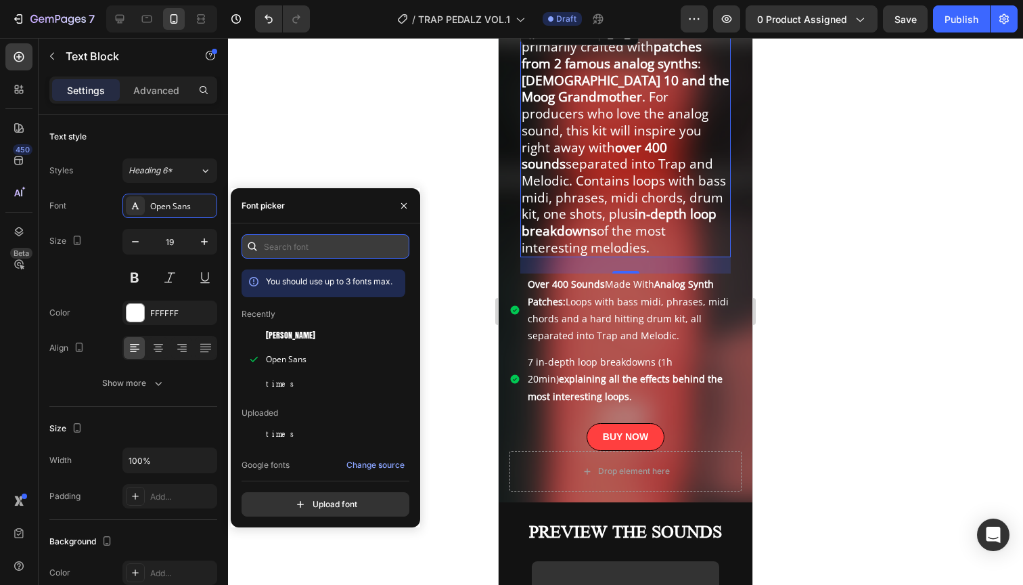
click at [317, 249] on input "text" at bounding box center [326, 246] width 168 height 24
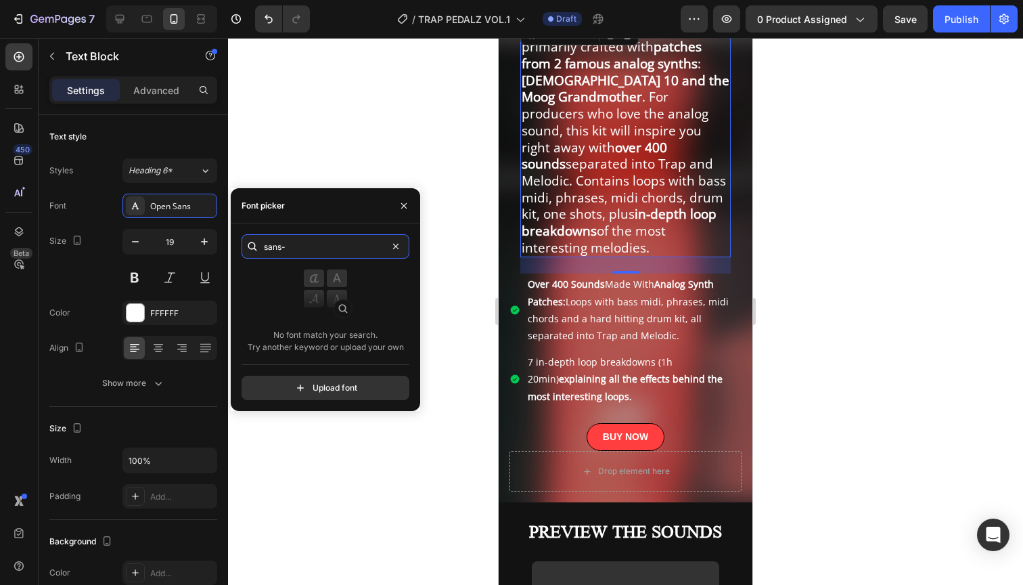
type input "sans"
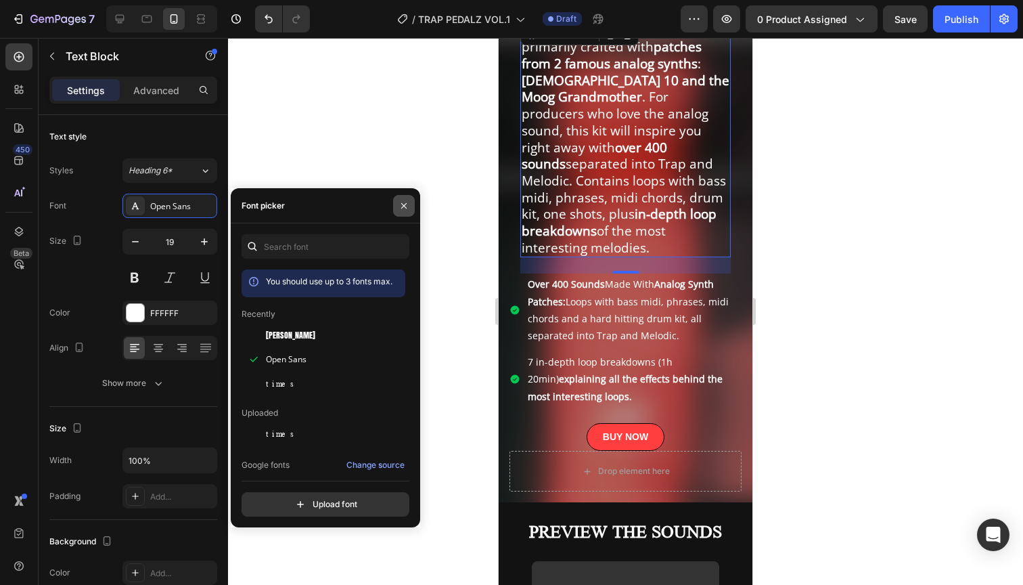
click at [404, 200] on icon "button" at bounding box center [403, 205] width 11 height 11
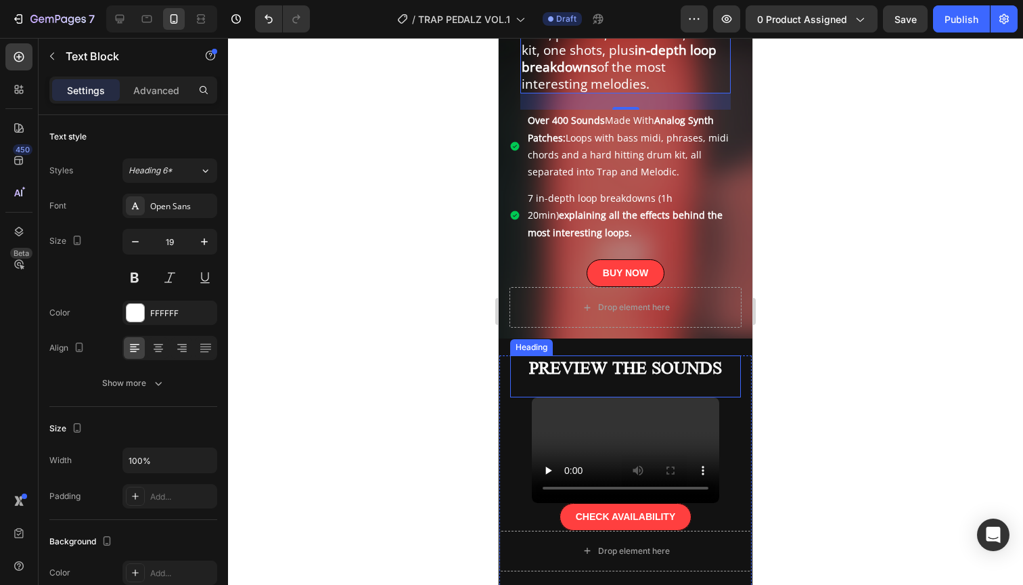
scroll to position [553, 0]
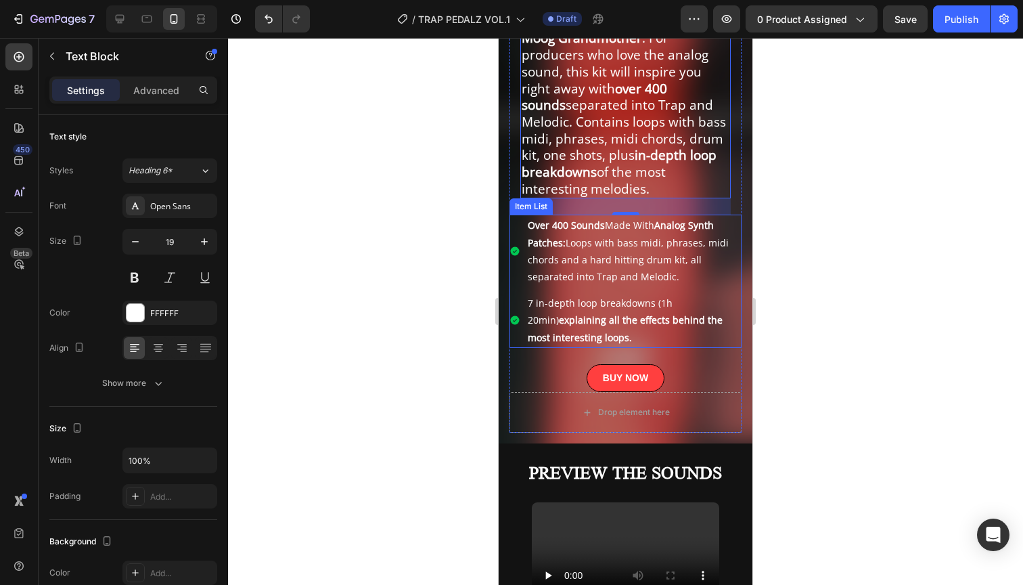
click at [597, 228] on p "Over 400 Sounds Made With Analog Synth Patches: Loops with bass midi, phrases, …" at bounding box center [634, 250] width 212 height 68
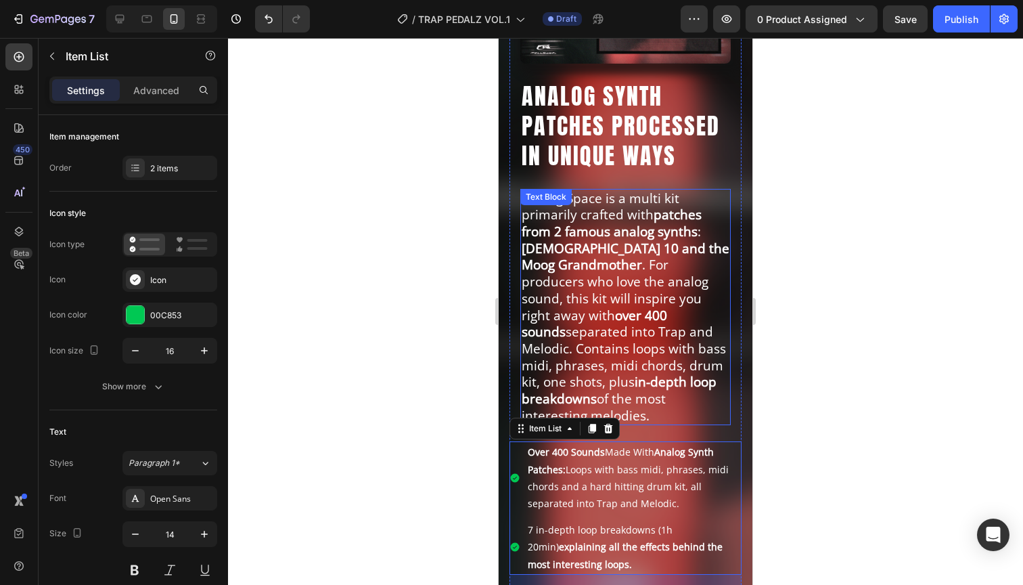
scroll to position [294, 0]
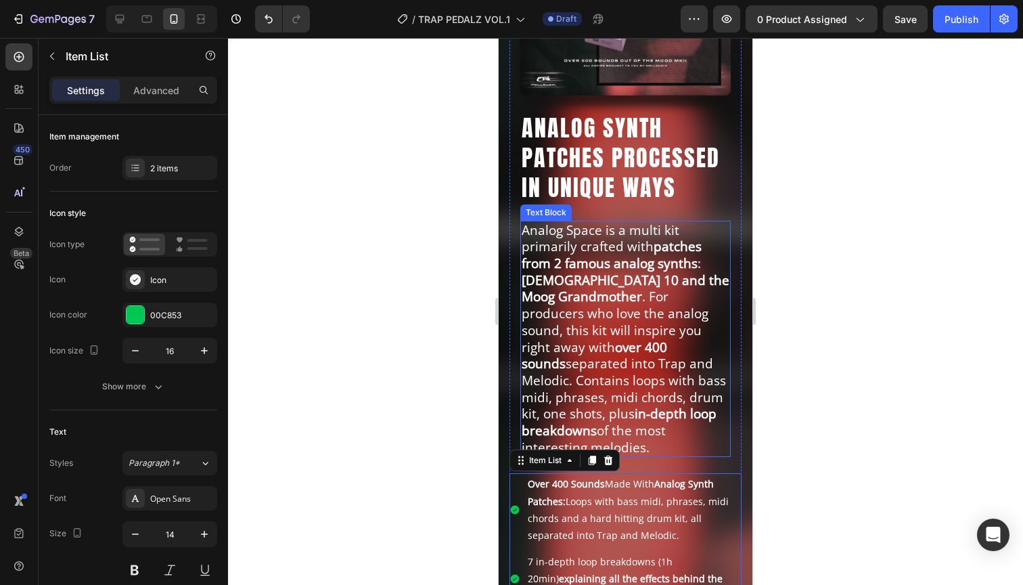
click at [593, 319] on p "Analog Space is a multi kit primarily crafted with patches from 2 famous analog…" at bounding box center [626, 339] width 208 height 234
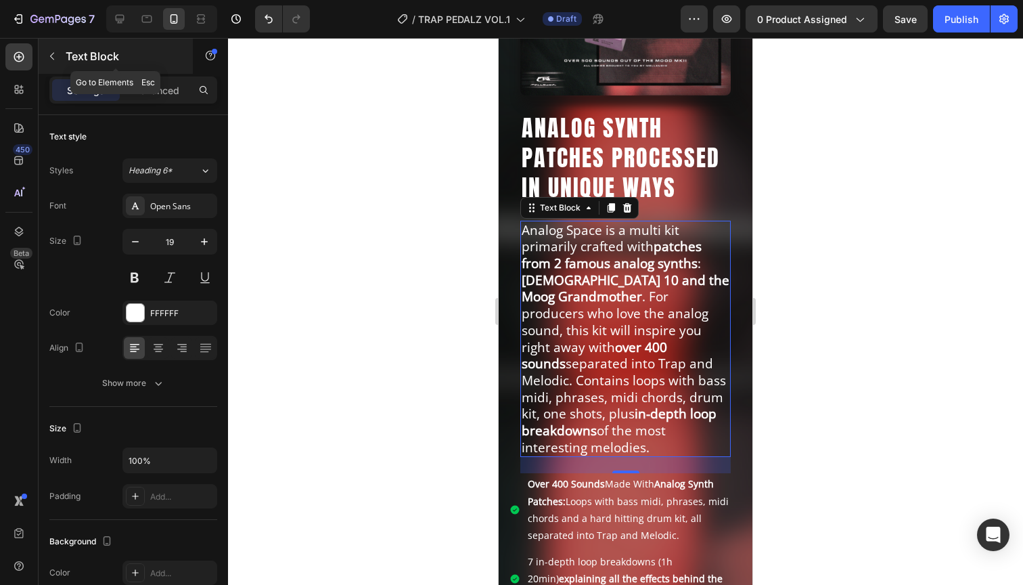
click at [50, 58] on icon "button" at bounding box center [52, 56] width 11 height 11
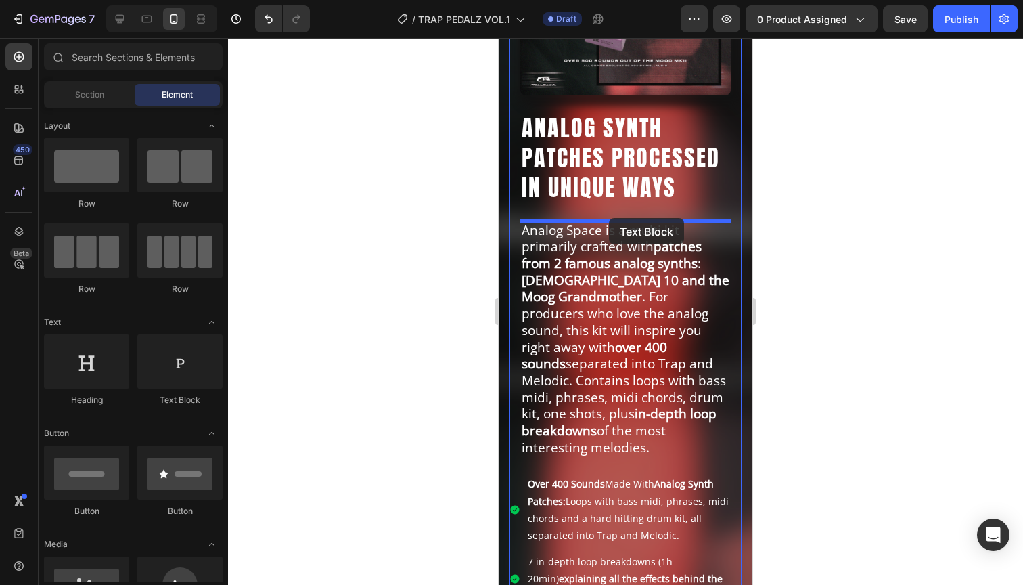
drag, startPoint x: 674, startPoint y: 399, endPoint x: 609, endPoint y: 218, distance: 192.8
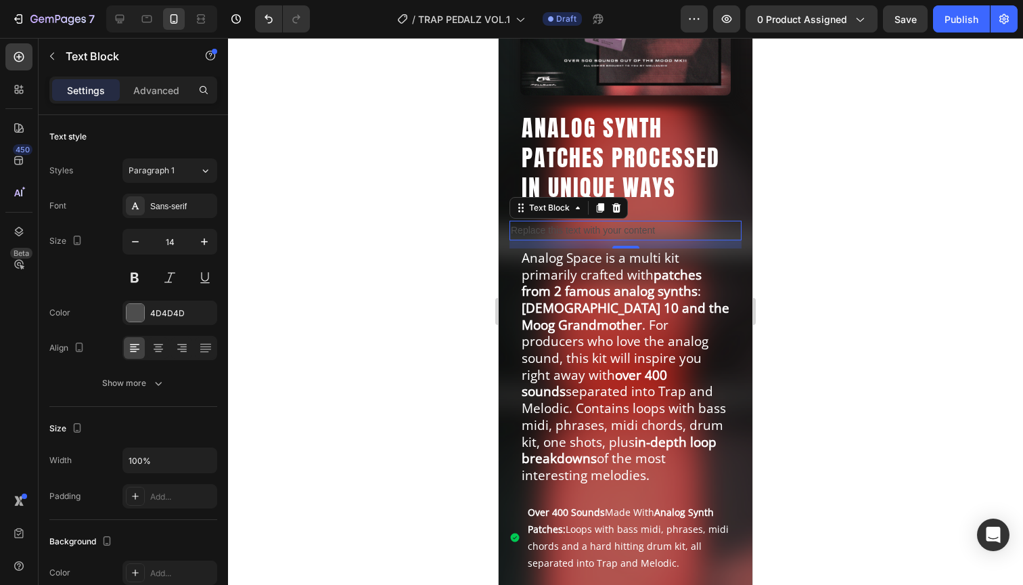
click at [572, 230] on div "Replace this text with your content" at bounding box center [625, 231] width 232 height 20
click at [572, 230] on p "Replace this text with your content" at bounding box center [625, 230] width 229 height 17
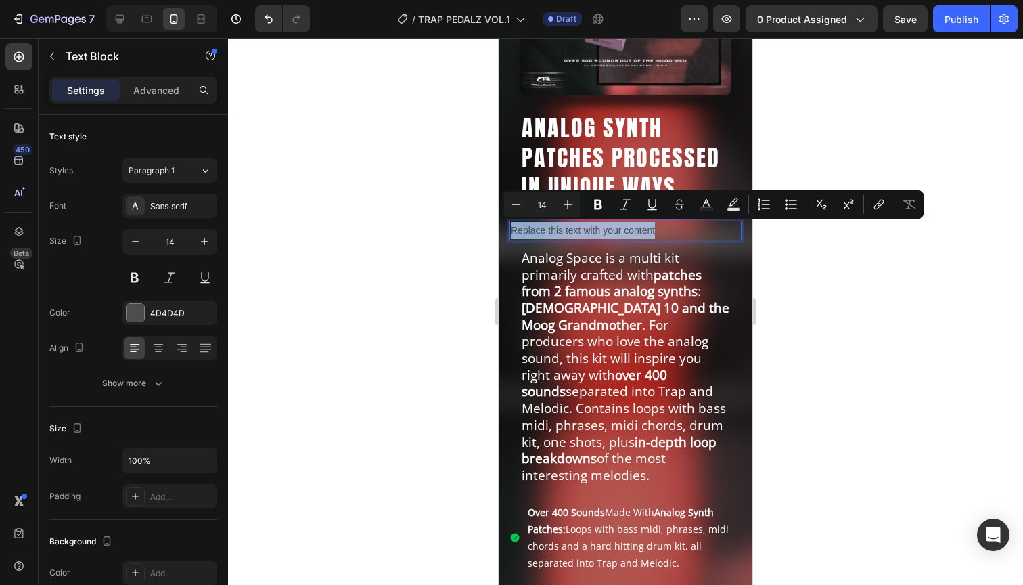
click at [572, 230] on p "Replace this text with your content" at bounding box center [625, 230] width 229 height 17
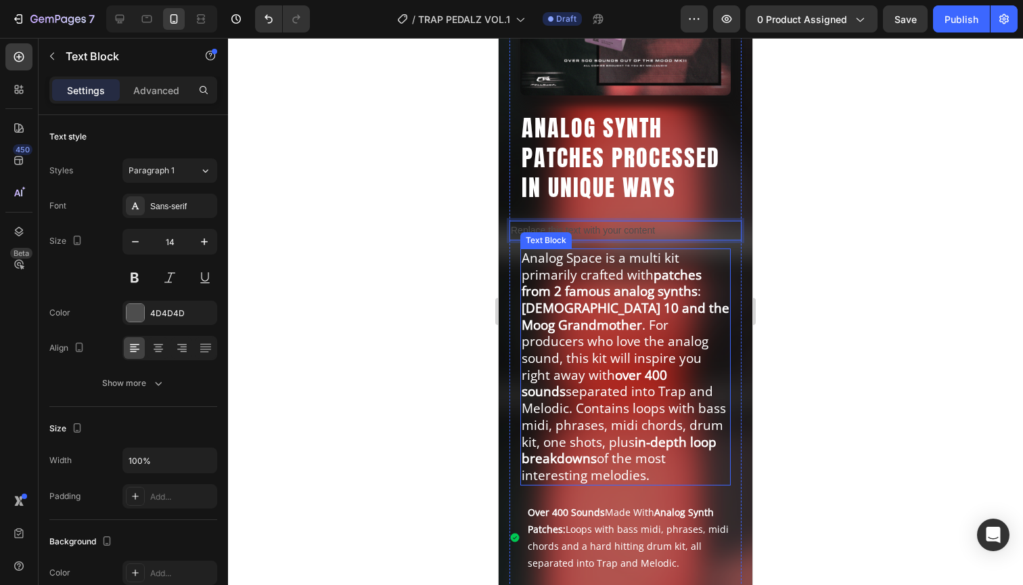
click at [579, 299] on strong "[DEMOGRAPHIC_DATA] 10 and the Moog Grandmother" at bounding box center [626, 316] width 208 height 35
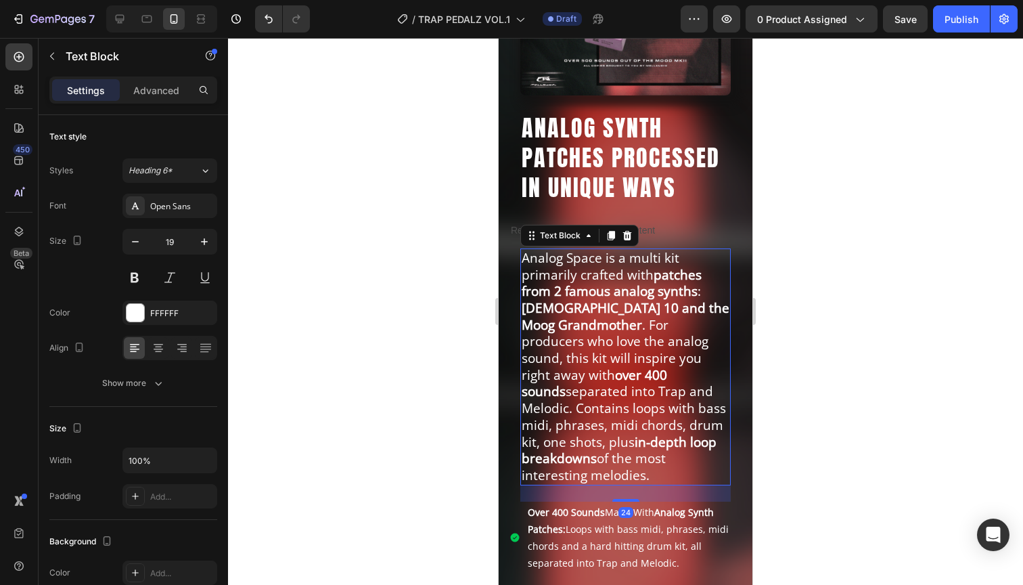
click at [591, 311] on strong "[DEMOGRAPHIC_DATA] 10 and the Moog Grandmother" at bounding box center [626, 316] width 208 height 35
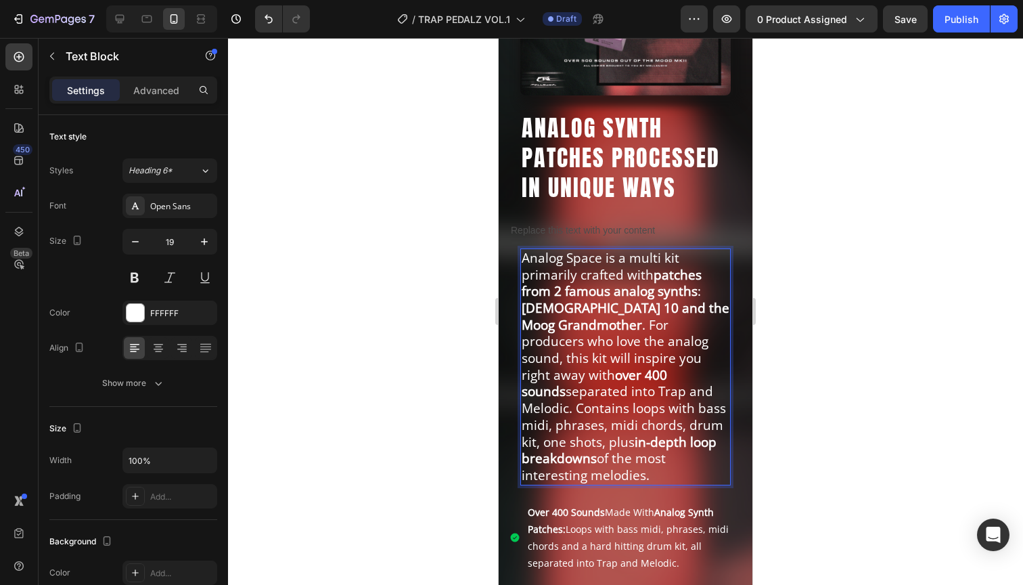
click at [591, 311] on strong "[DEMOGRAPHIC_DATA] 10 and the Moog Grandmother" at bounding box center [626, 316] width 208 height 35
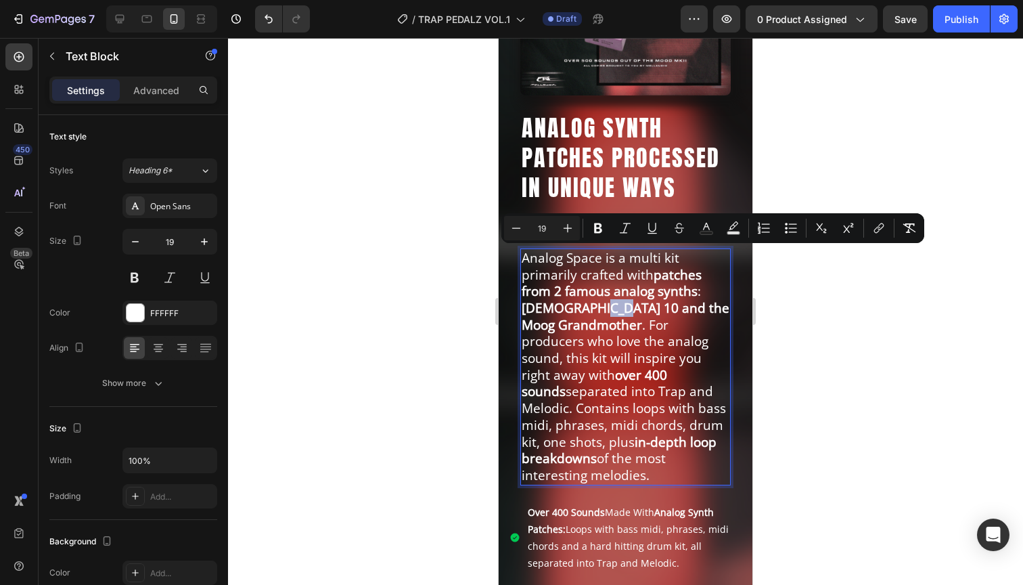
copy p "Analog Space is a multi kit primarily crafted with patches from 2 famous analog…"
click at [612, 302] on strong "[DEMOGRAPHIC_DATA] 10 and the Moog Grandmother" at bounding box center [626, 316] width 208 height 35
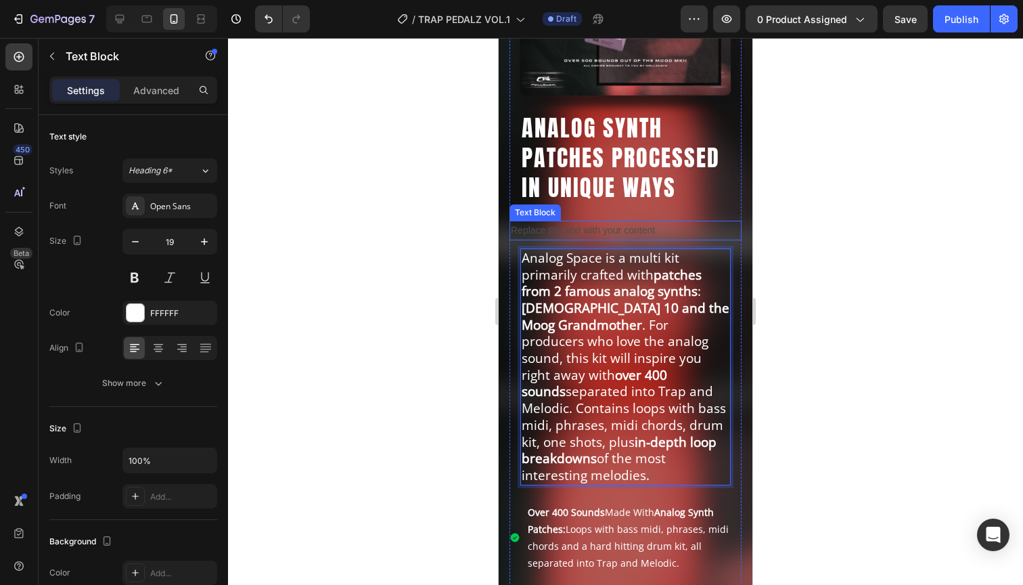
click at [593, 233] on p "Replace this text with your content" at bounding box center [625, 230] width 229 height 17
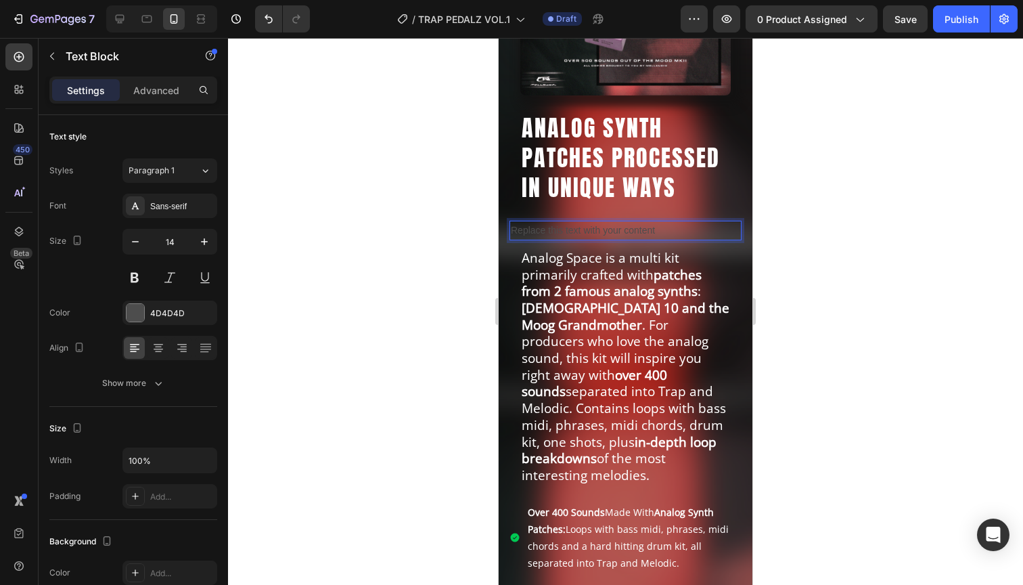
click at [579, 231] on p "Replace this text with your content" at bounding box center [625, 230] width 229 height 17
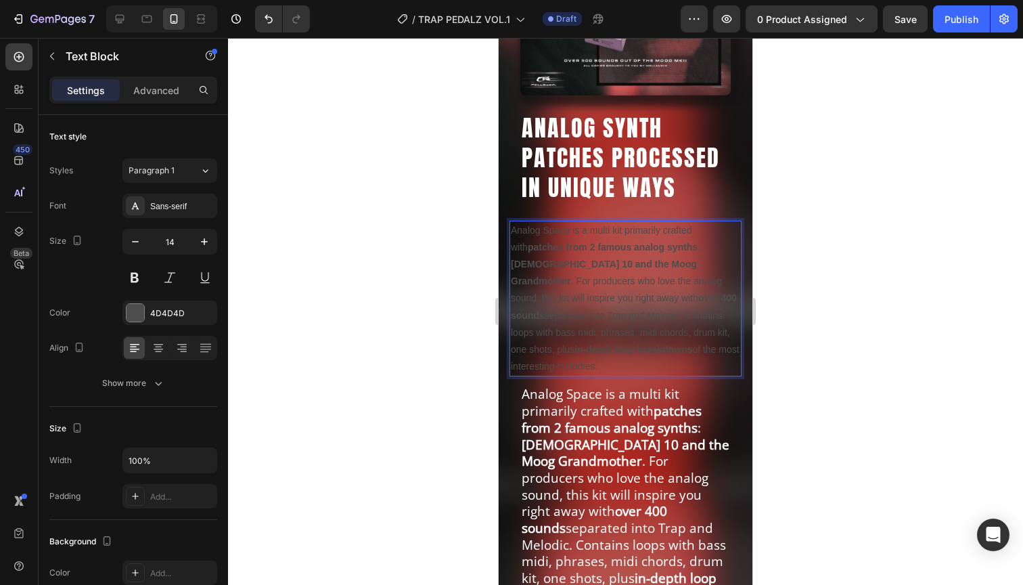
click at [580, 254] on p "Analog Space is a multi kit primarily crafted with patches from 2 famous analog…" at bounding box center [625, 299] width 229 height 154
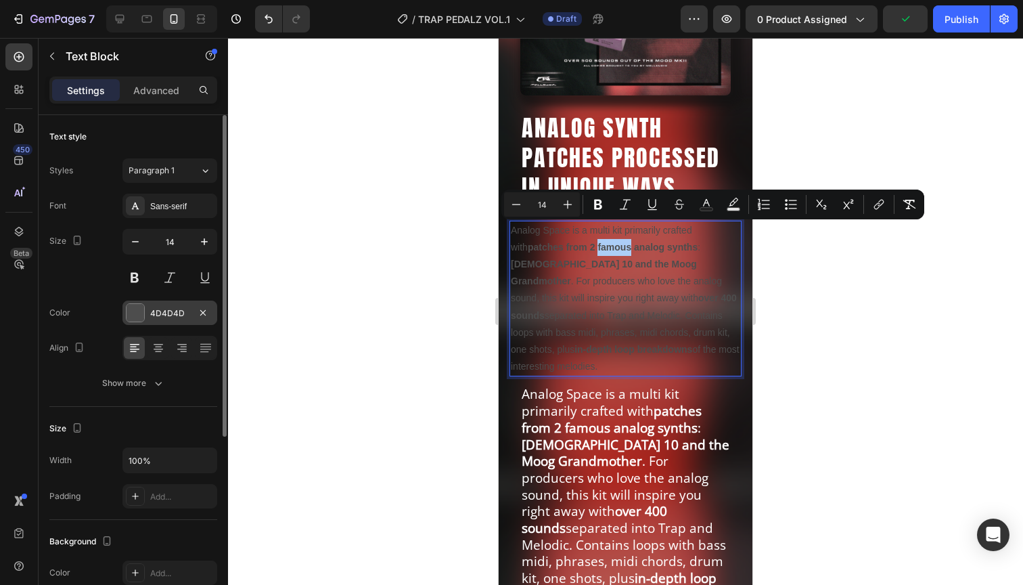
click at [133, 314] on div at bounding box center [136, 313] width 18 height 18
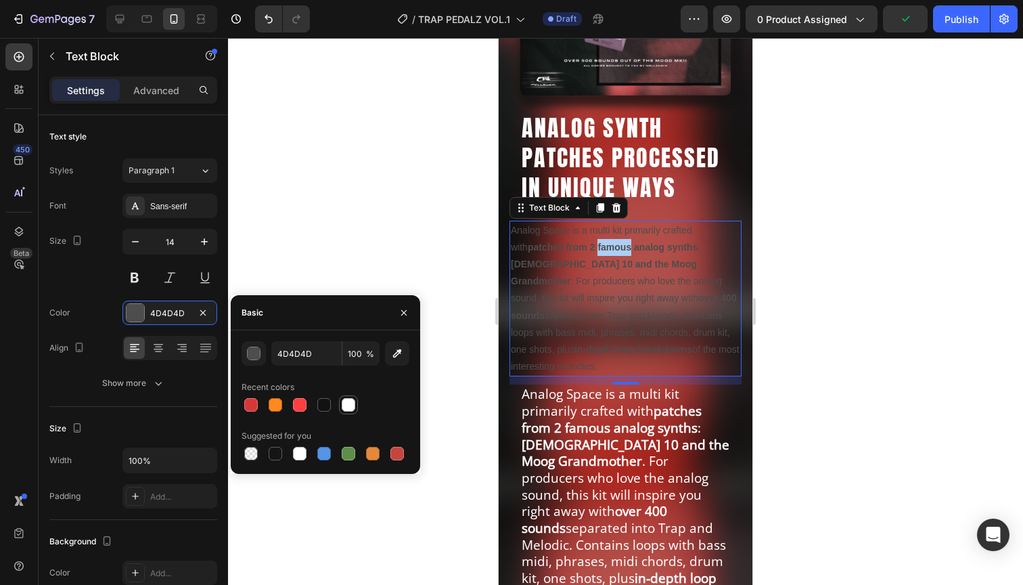
click at [342, 403] on div at bounding box center [349, 405] width 14 height 14
type input "FFFFFF"
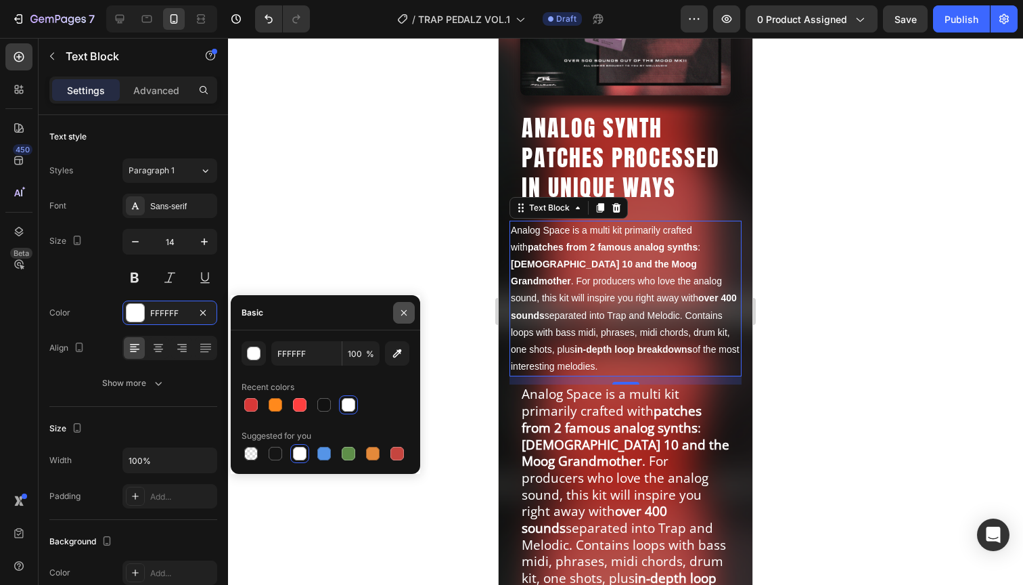
click at [407, 307] on icon "button" at bounding box center [403, 312] width 11 height 11
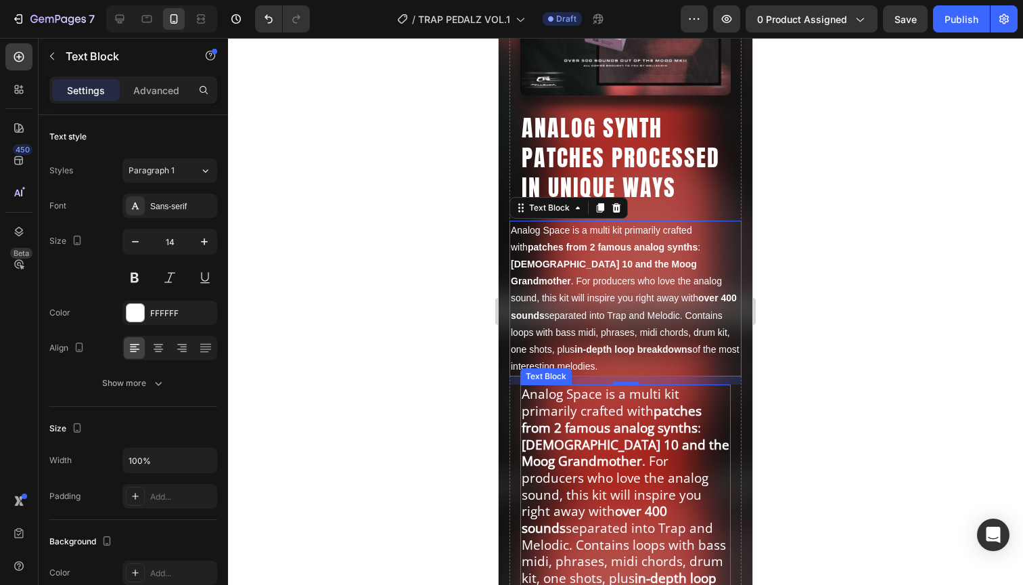
click at [582, 436] on strong "[DEMOGRAPHIC_DATA] 10 and the Moog Grandmother" at bounding box center [626, 453] width 208 height 35
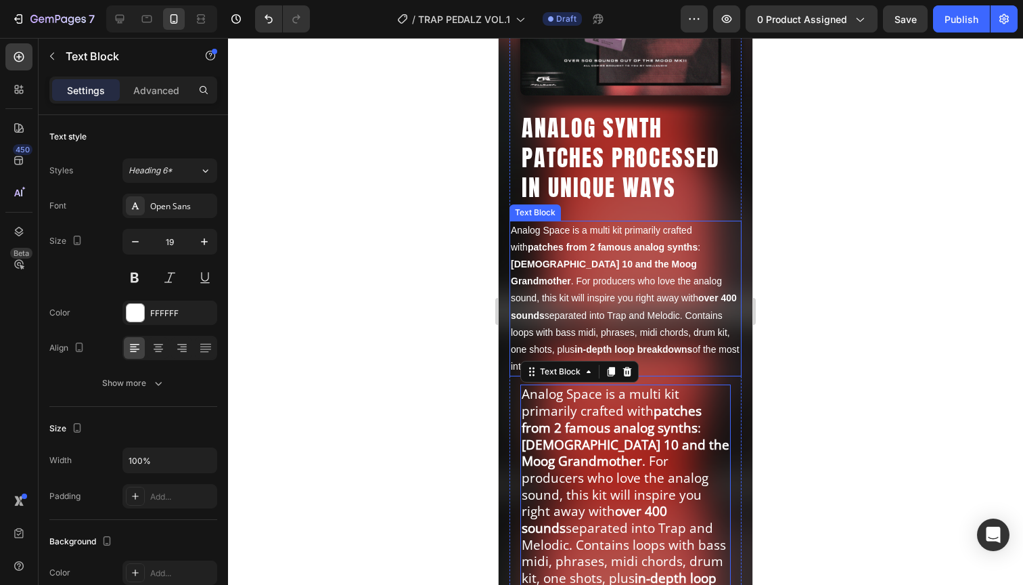
click at [608, 275] on p "Analog Space is a multi kit primarily crafted with patches from 2 famous analog…" at bounding box center [625, 299] width 229 height 154
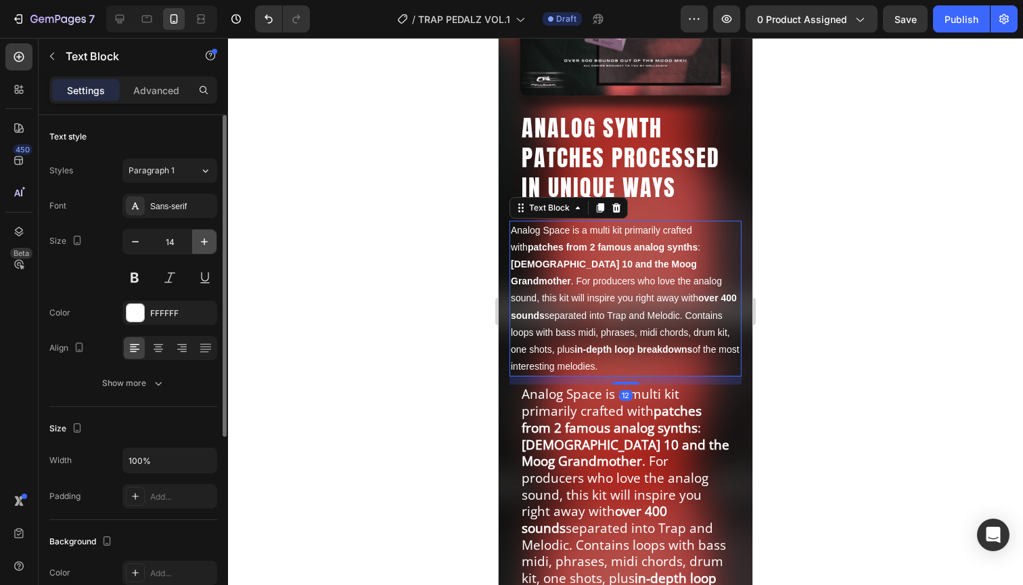
click at [212, 248] on button "button" at bounding box center [204, 241] width 24 height 24
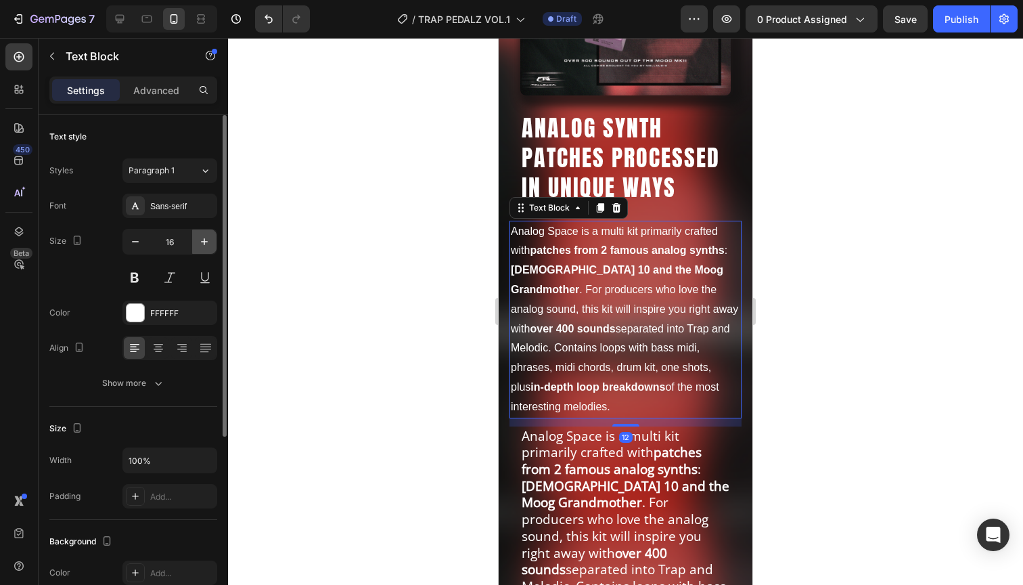
click at [212, 248] on button "button" at bounding box center [204, 241] width 24 height 24
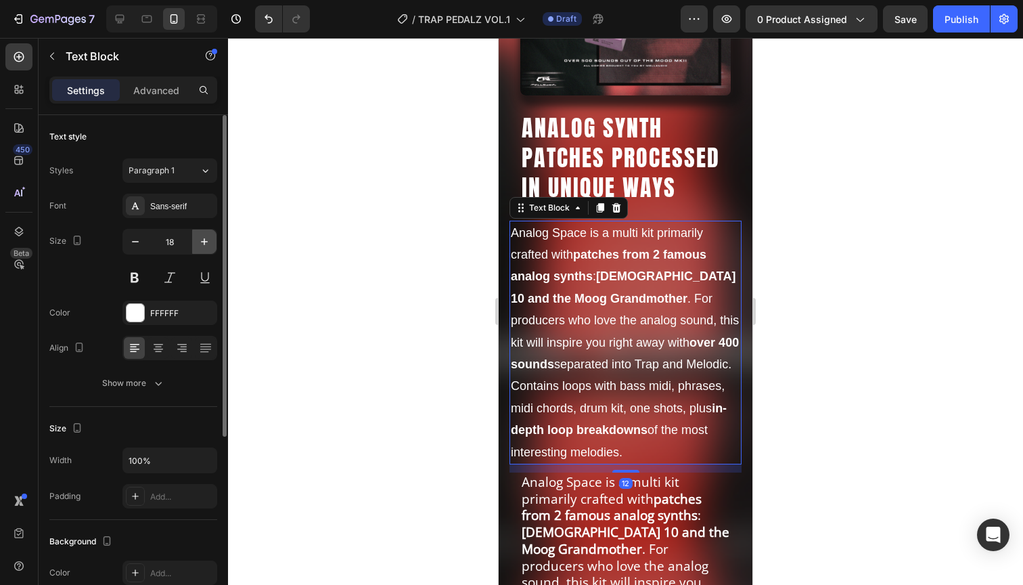
click at [212, 248] on button "button" at bounding box center [204, 241] width 24 height 24
type input "19"
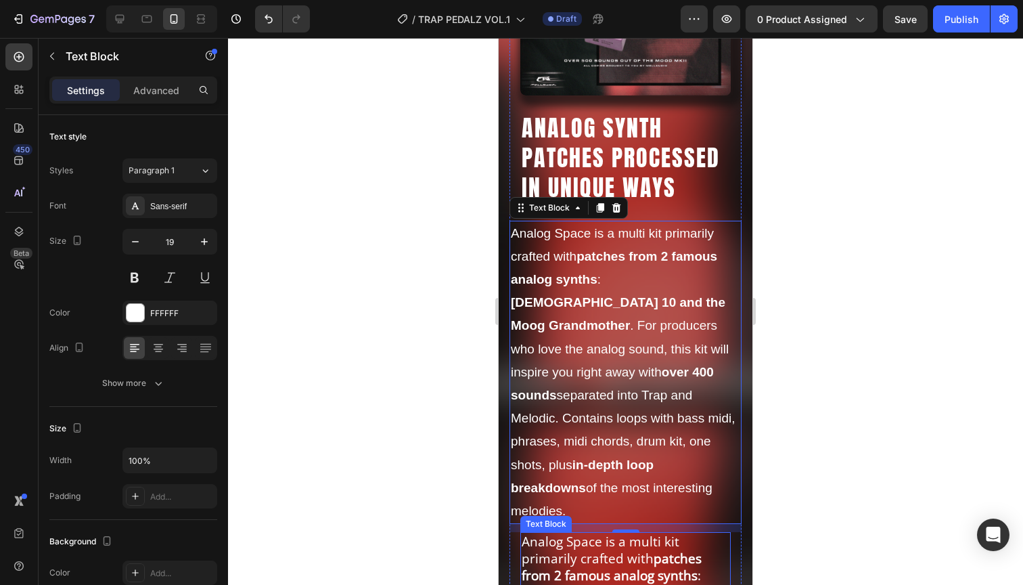
click at [580, 549] on strong "patches from 2 famous analog synths" at bounding box center [612, 566] width 180 height 35
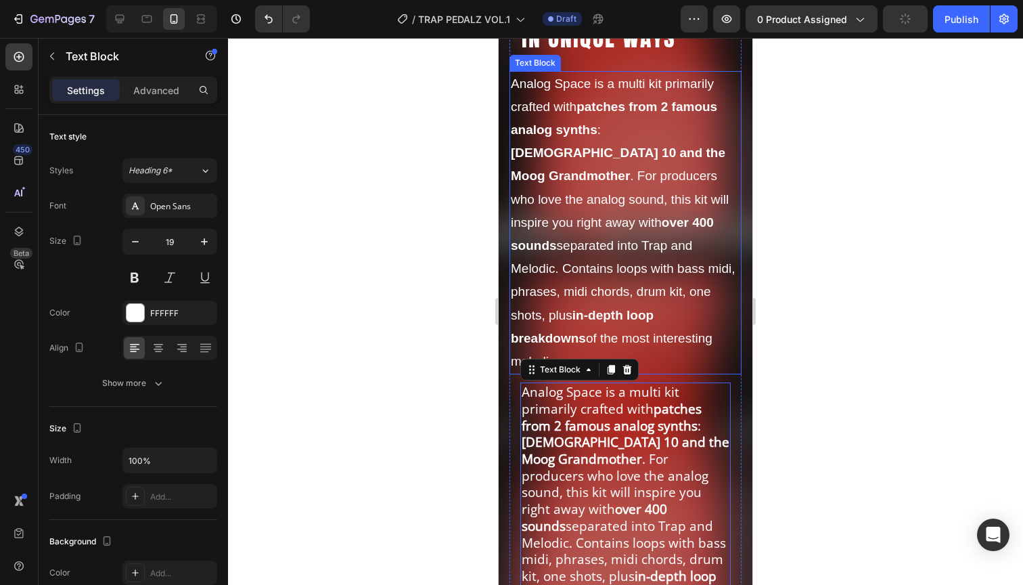
scroll to position [449, 0]
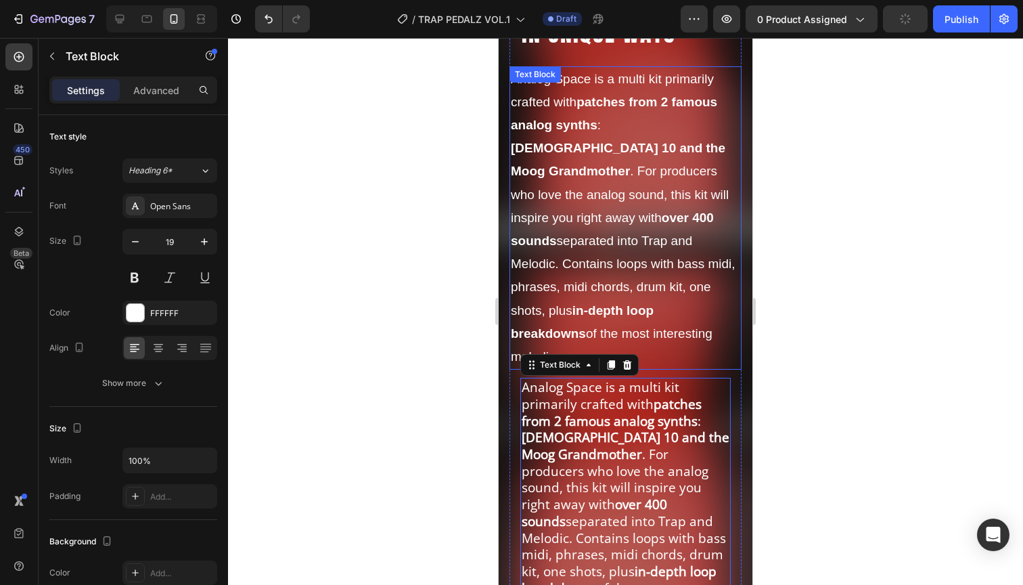
click at [648, 235] on p "Analog Space is a multi kit primarily crafted with patches from 2 famous analog…" at bounding box center [625, 218] width 229 height 301
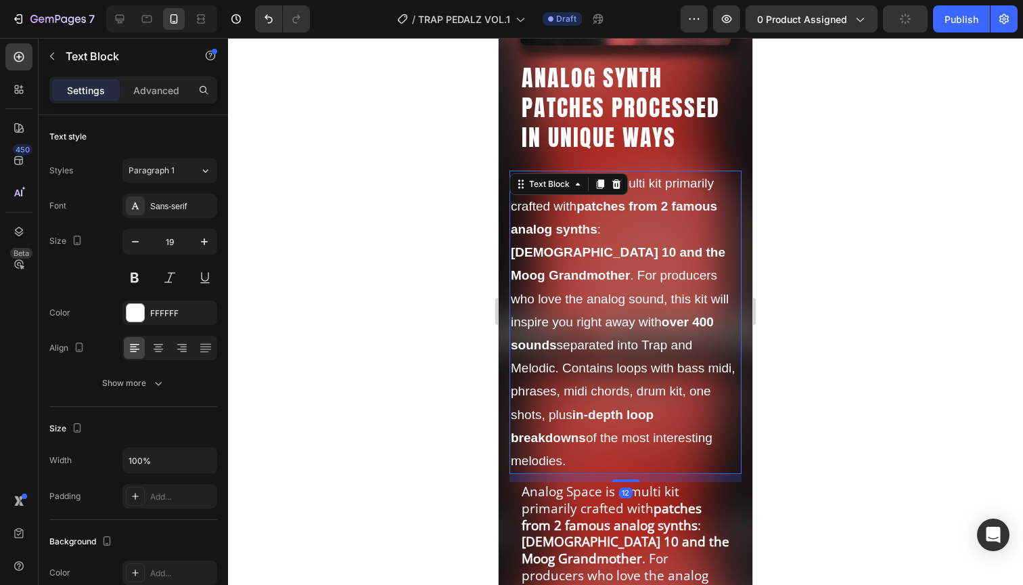
scroll to position [336, 0]
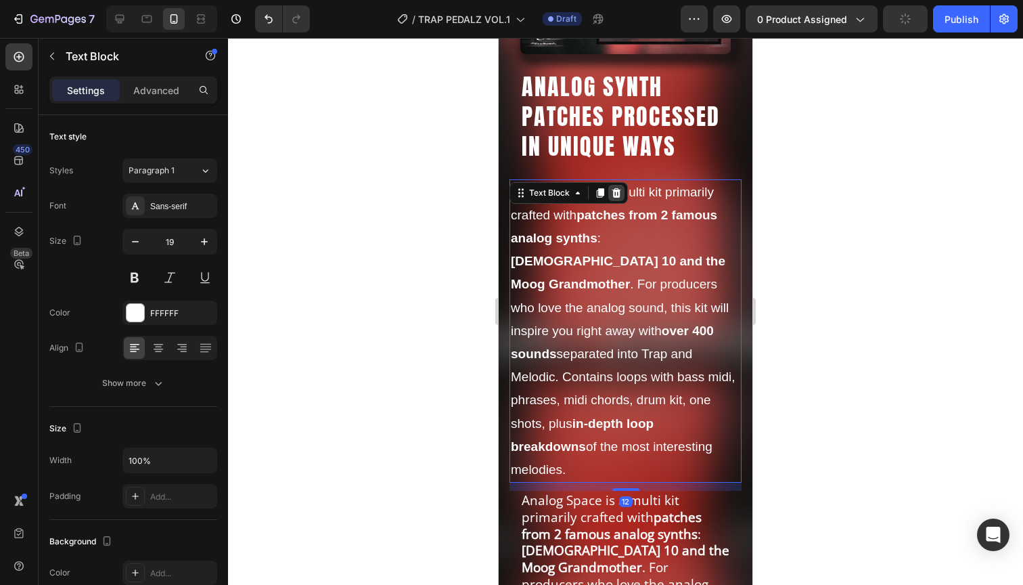
click at [618, 193] on icon at bounding box center [616, 191] width 9 height 9
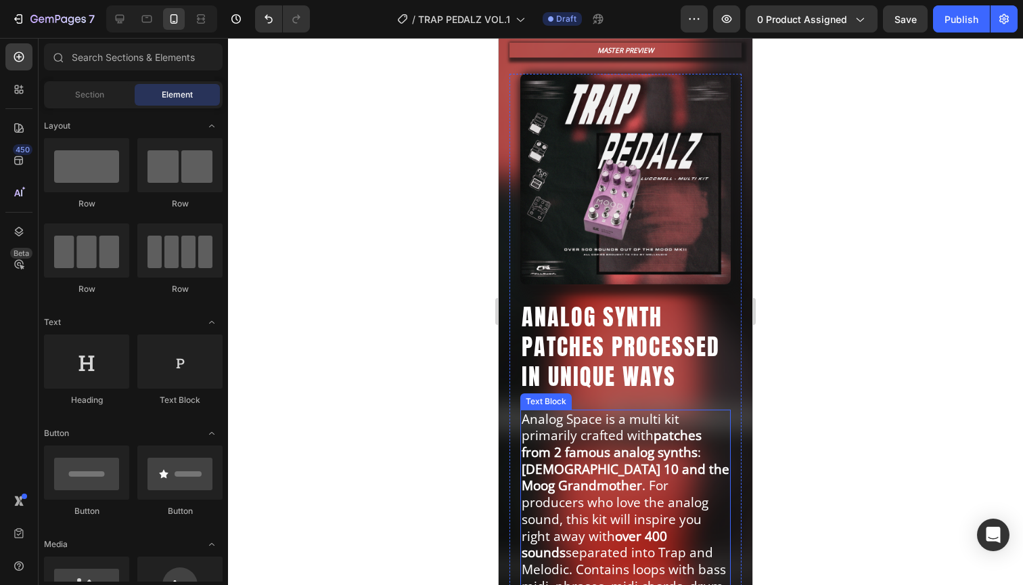
scroll to position [111, 0]
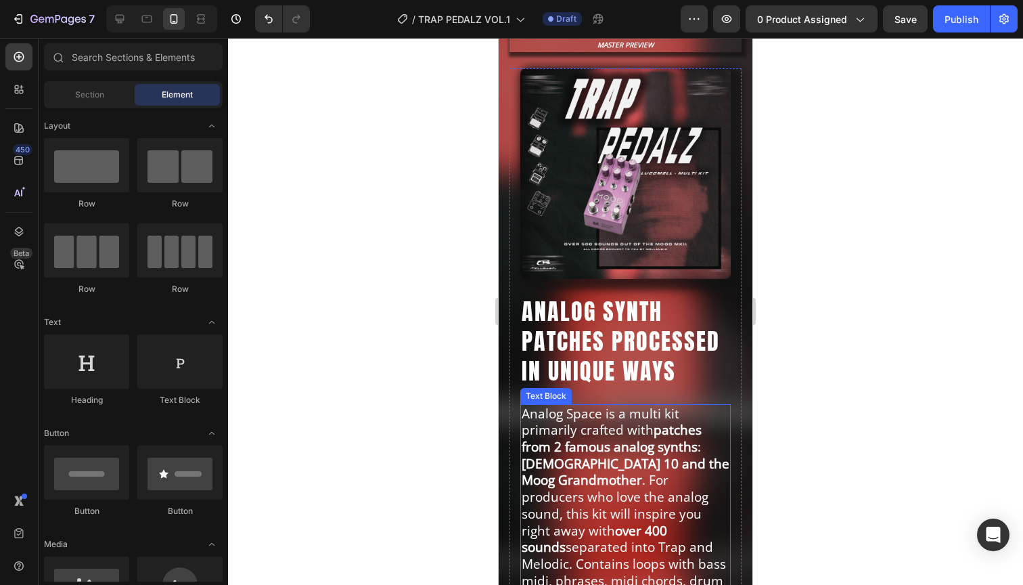
click at [608, 451] on strong "patches from 2 famous analog synths" at bounding box center [612, 438] width 180 height 35
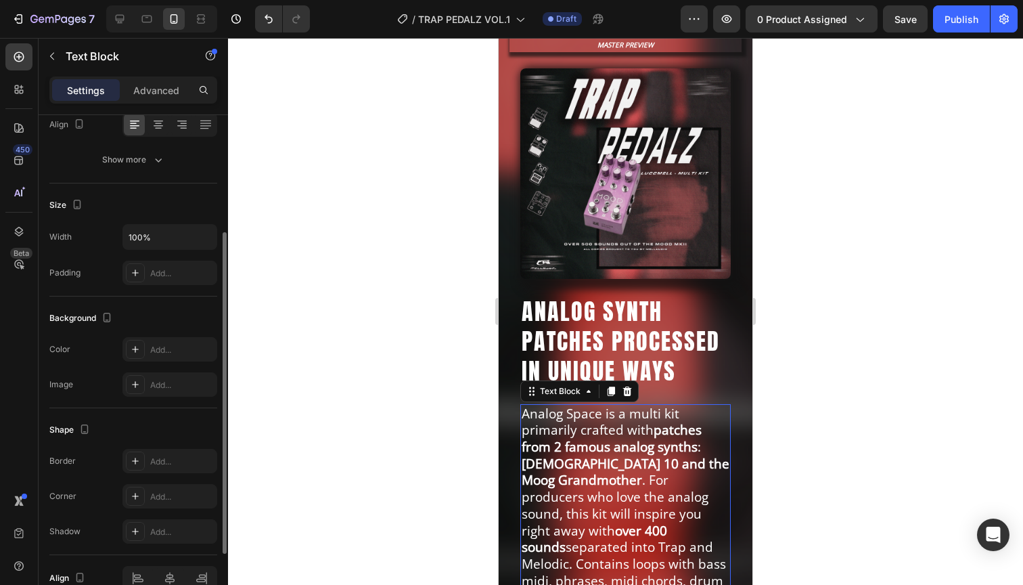
scroll to position [256, 0]
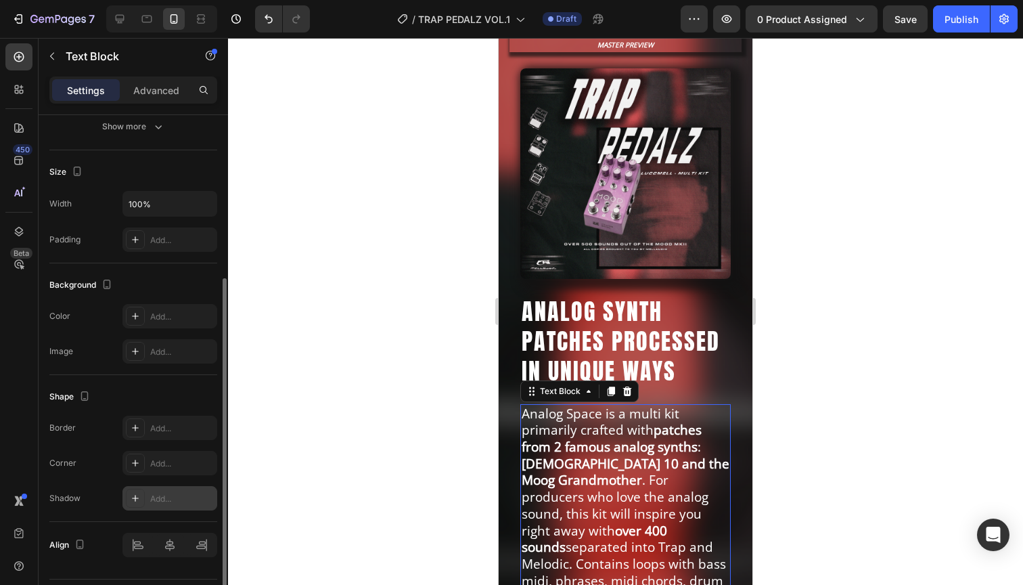
click at [165, 500] on div "Add..." at bounding box center [182, 499] width 64 height 12
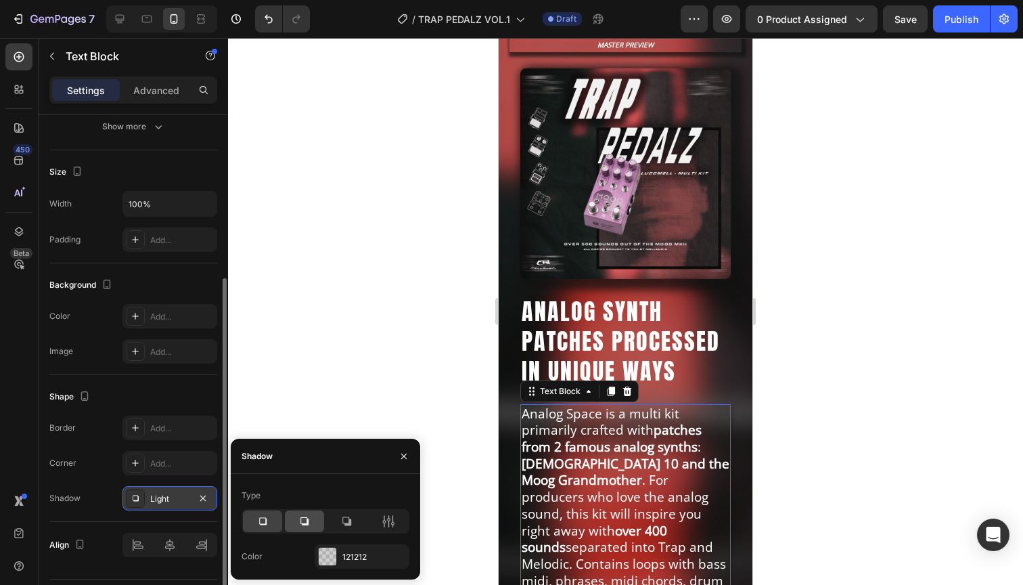
click at [301, 520] on icon at bounding box center [305, 521] width 14 height 14
click at [256, 520] on icon at bounding box center [263, 521] width 14 height 14
click at [407, 452] on icon "button" at bounding box center [403, 456] width 11 height 11
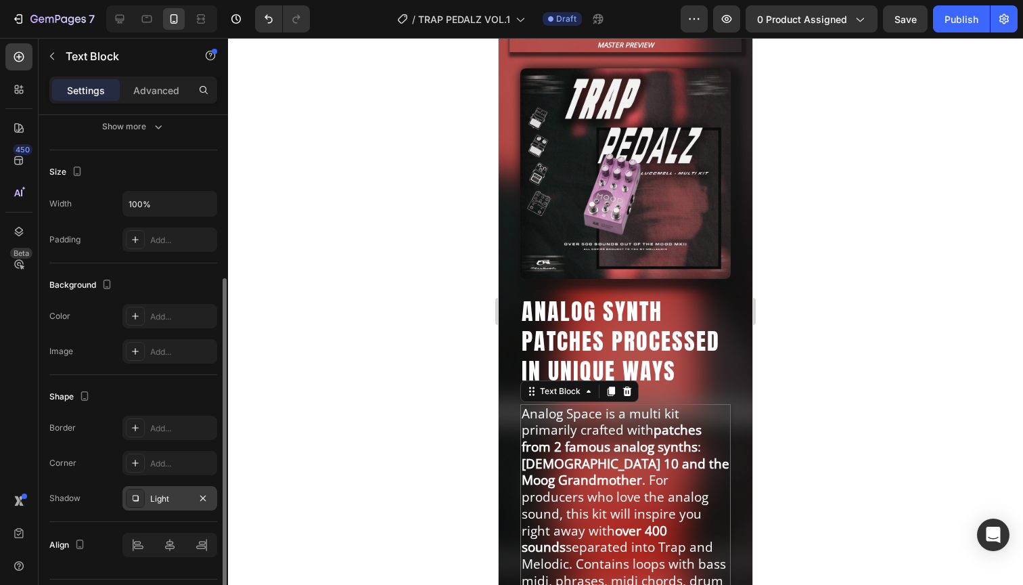
scroll to position [237, 0]
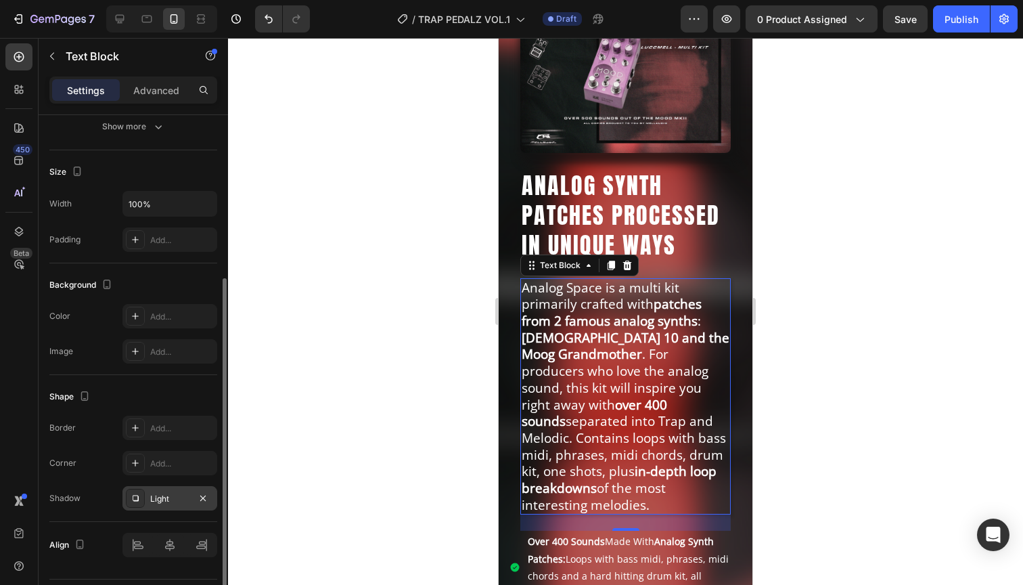
click at [167, 489] on div "Light" at bounding box center [169, 498] width 95 height 24
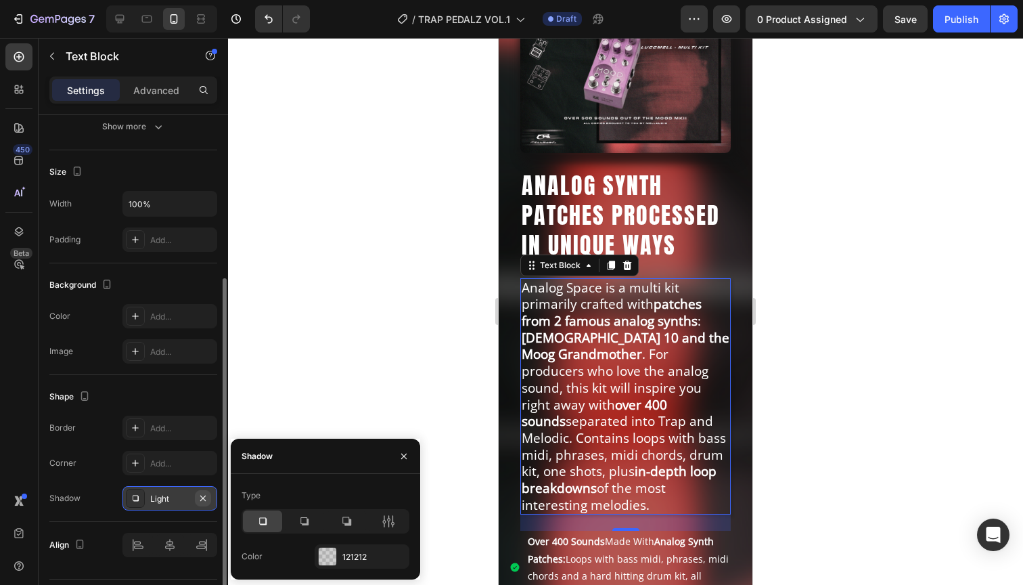
click at [206, 501] on icon "button" at bounding box center [203, 498] width 11 height 11
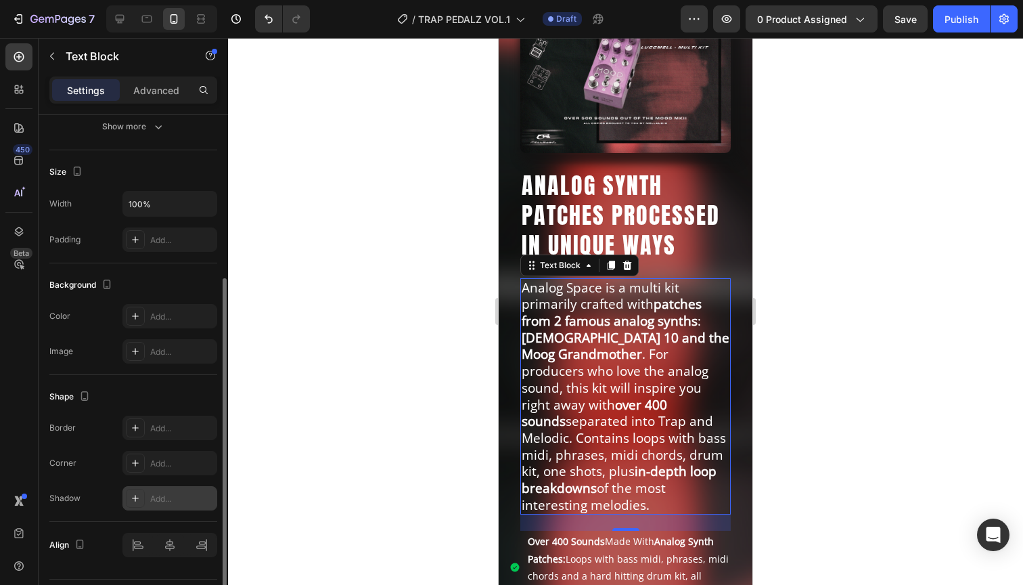
click at [166, 498] on div "Add..." at bounding box center [182, 499] width 64 height 12
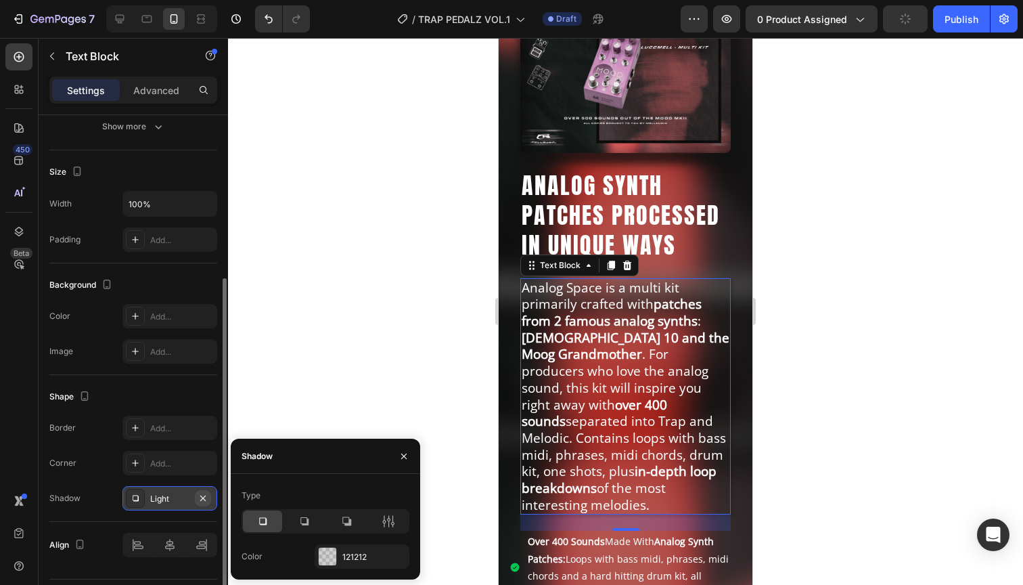
click at [203, 500] on icon "button" at bounding box center [203, 498] width 11 height 11
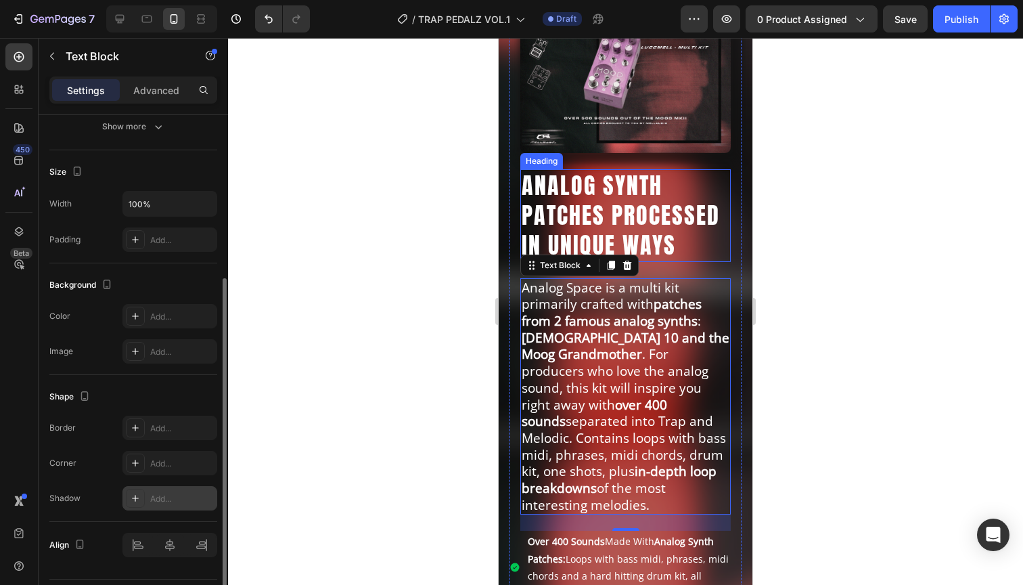
click at [668, 231] on h2 "ANALOG SYNTH PATCHES PROCESSED IN UNIQUE WAYS" at bounding box center [625, 215] width 210 height 93
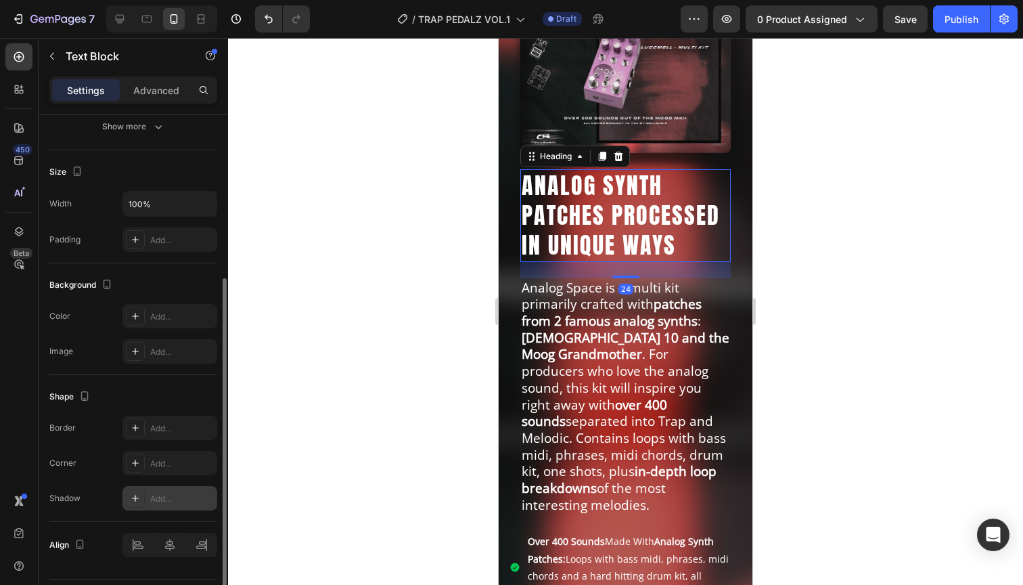
scroll to position [0, 0]
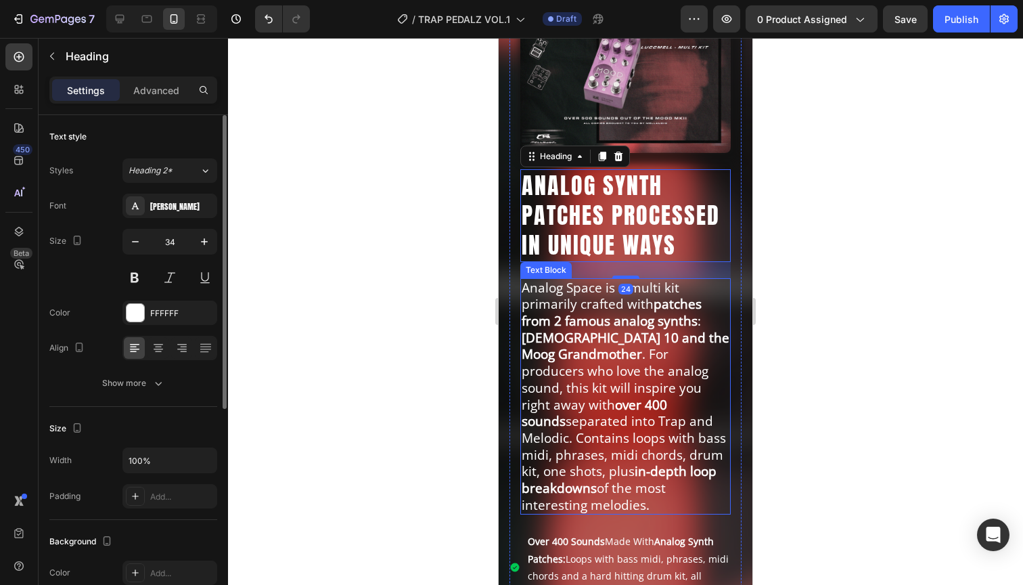
click at [643, 373] on p "Analog Space is a multi kit primarily crafted with patches from 2 famous analog…" at bounding box center [626, 396] width 208 height 234
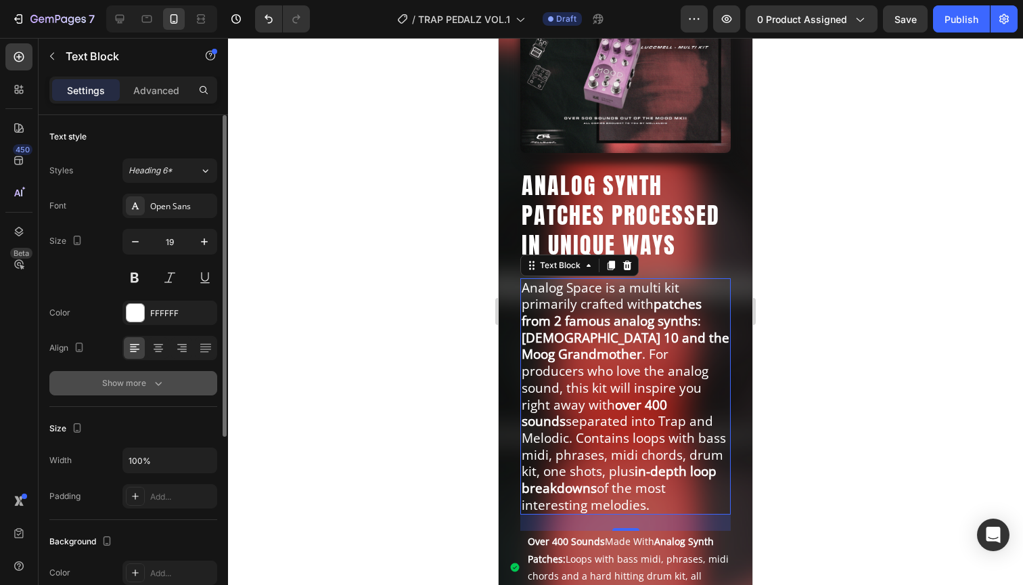
click at [140, 380] on div "Show more" at bounding box center [133, 383] width 63 height 14
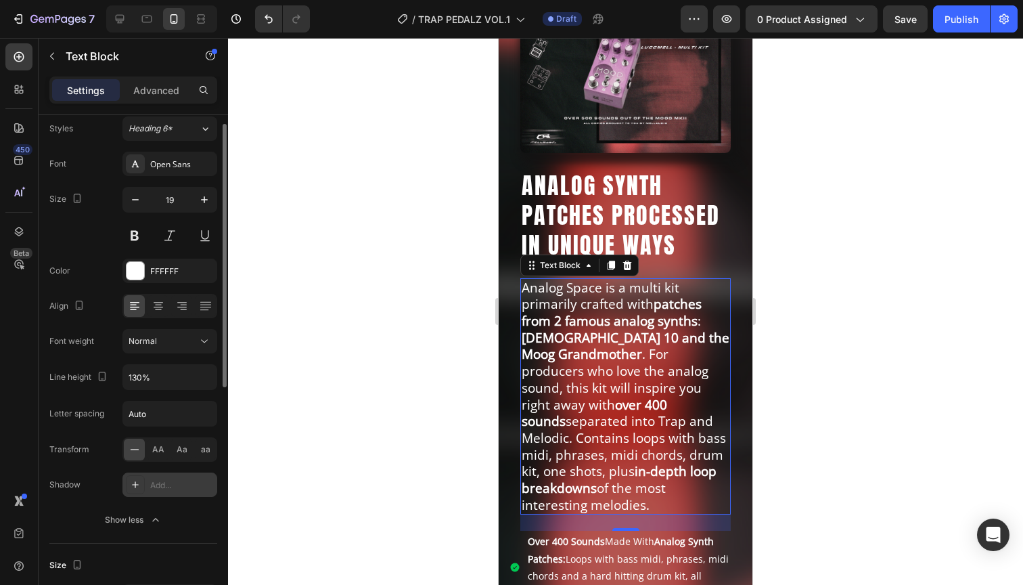
scroll to position [50, 0]
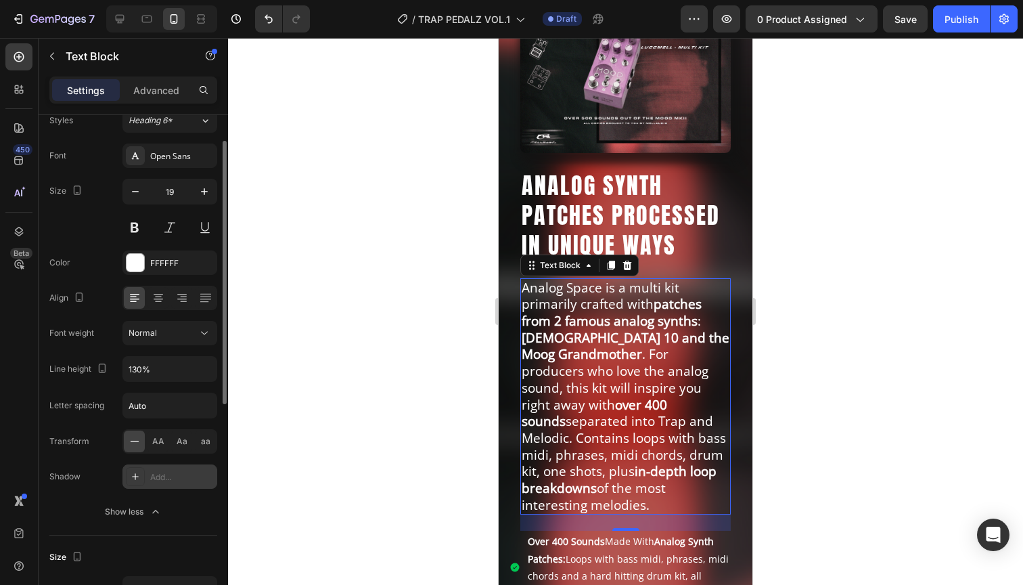
click at [166, 478] on div "Add..." at bounding box center [182, 477] width 64 height 12
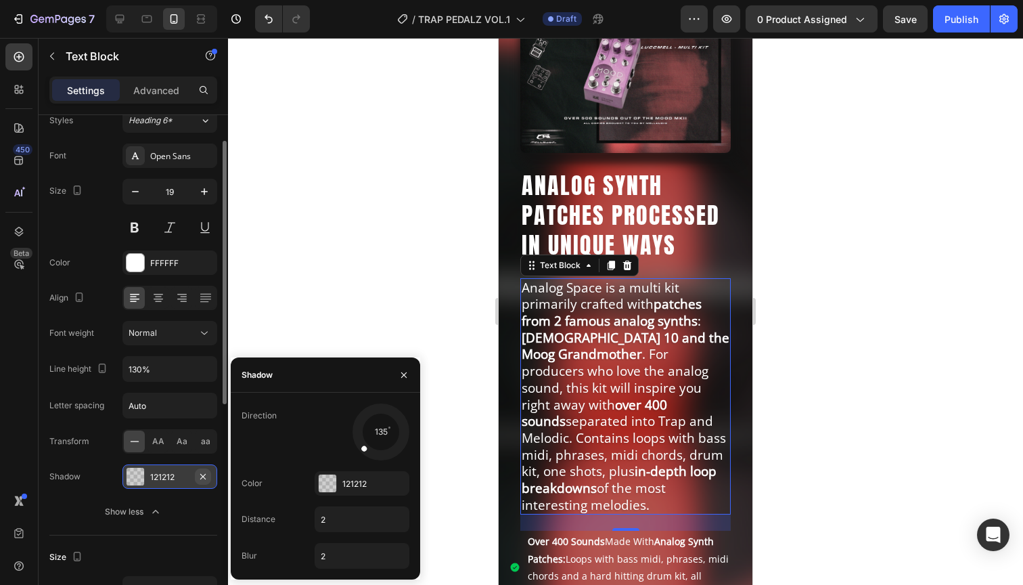
click at [206, 472] on icon "button" at bounding box center [203, 476] width 11 height 11
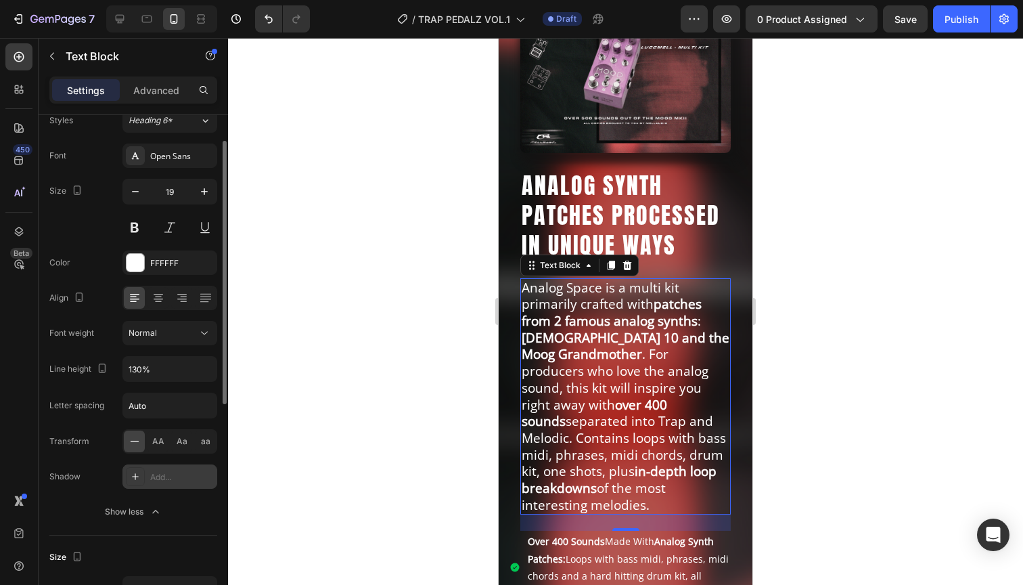
click at [176, 472] on div "Add..." at bounding box center [182, 477] width 64 height 12
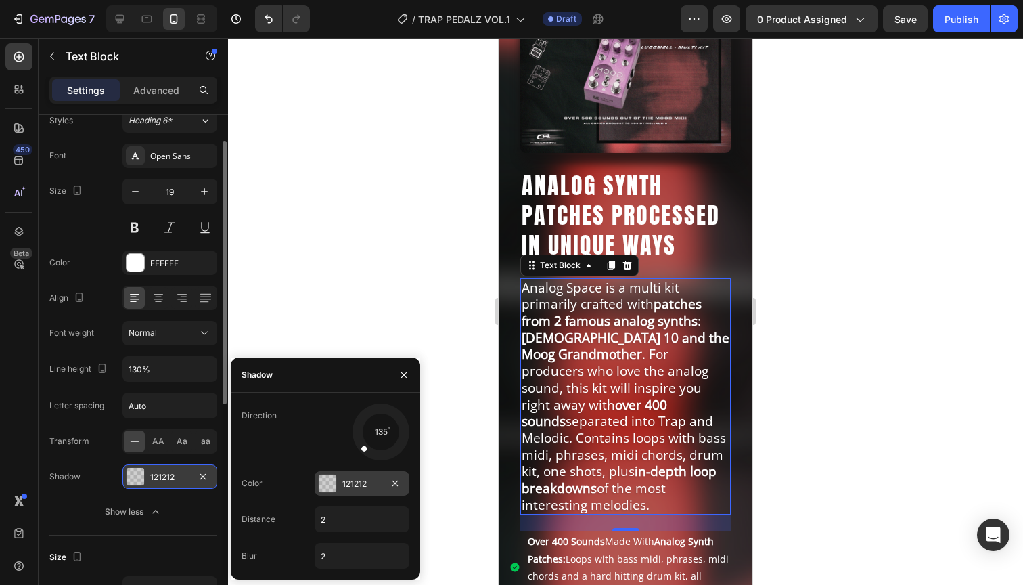
click at [335, 480] on div at bounding box center [328, 483] width 18 height 18
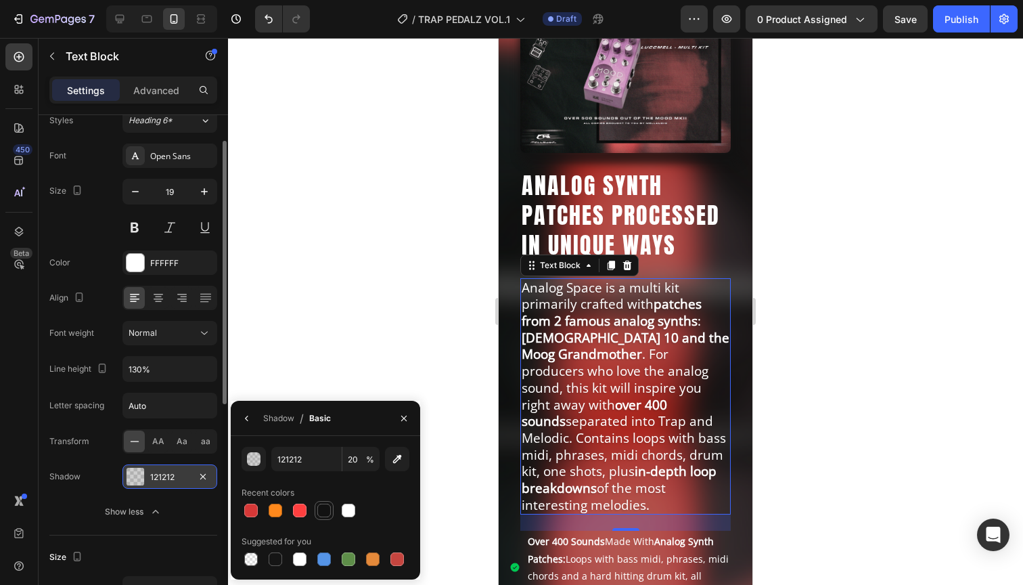
click at [325, 507] on div at bounding box center [324, 510] width 14 height 14
type input "100"
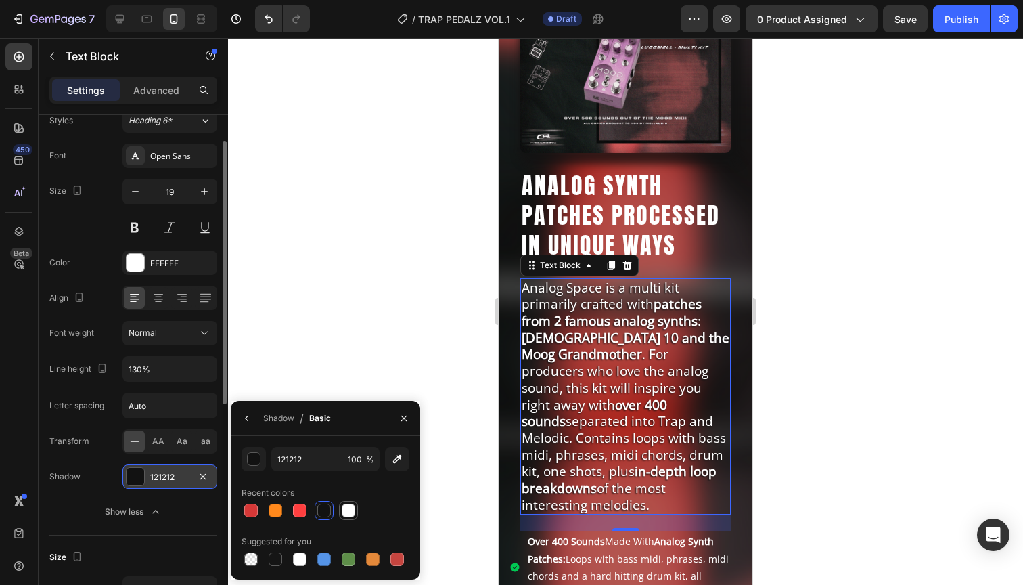
click at [348, 508] on div at bounding box center [349, 510] width 14 height 14
type input "FFFFFF"
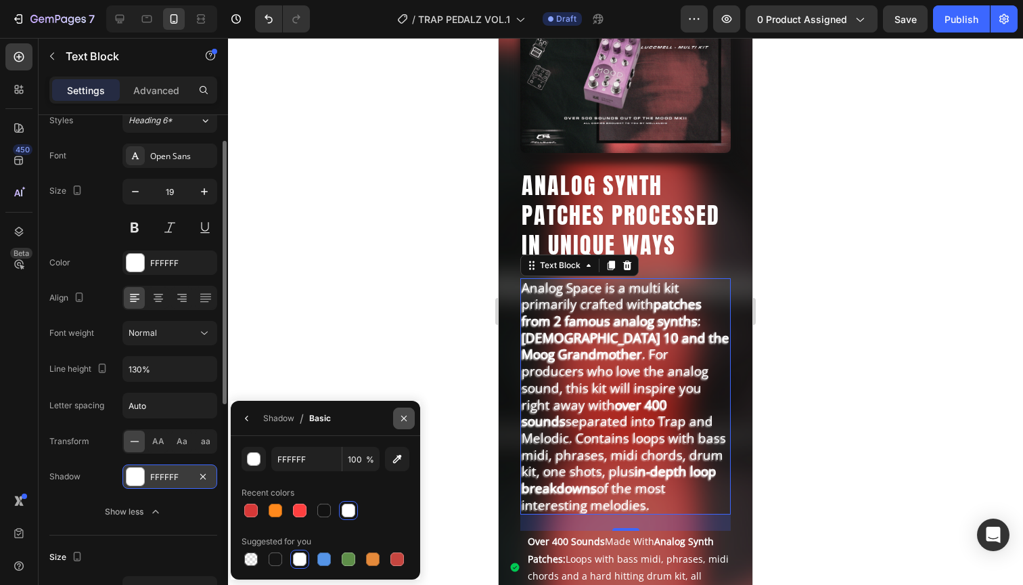
click at [407, 418] on icon "button" at bounding box center [403, 418] width 11 height 11
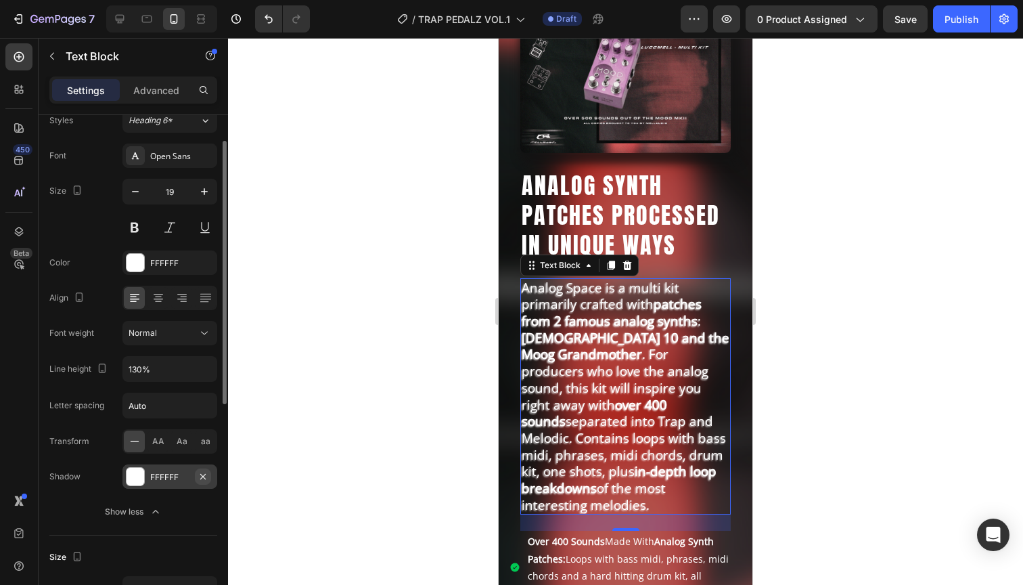
click at [202, 474] on icon "button" at bounding box center [202, 475] width 5 height 5
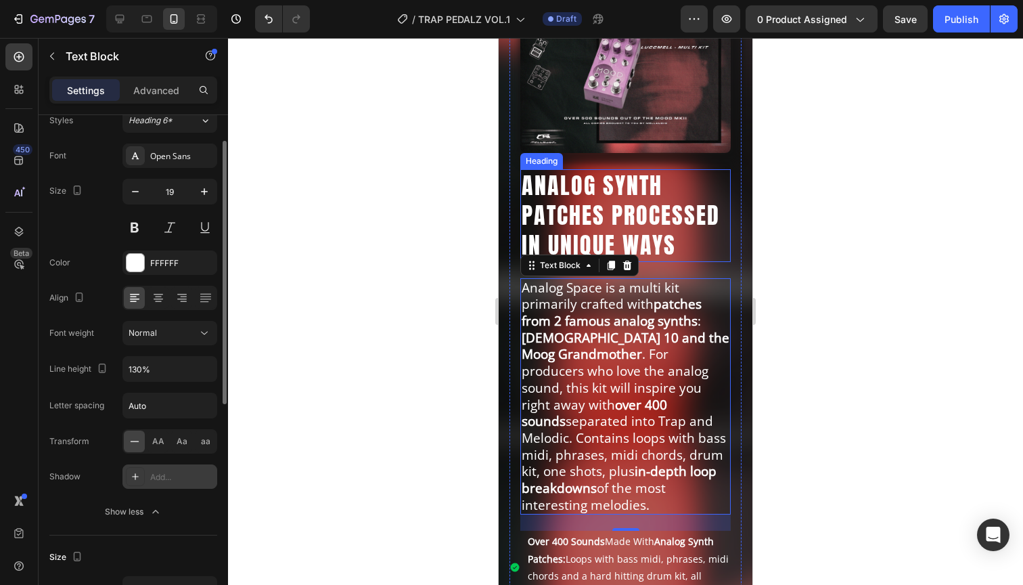
scroll to position [0, 0]
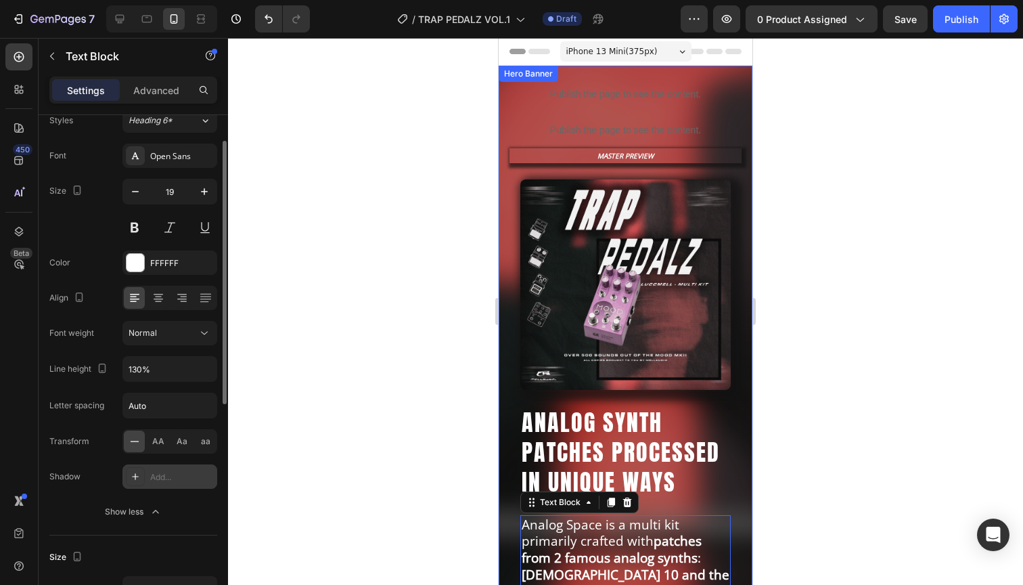
click at [524, 74] on div "Hero Banner" at bounding box center [528, 74] width 54 height 12
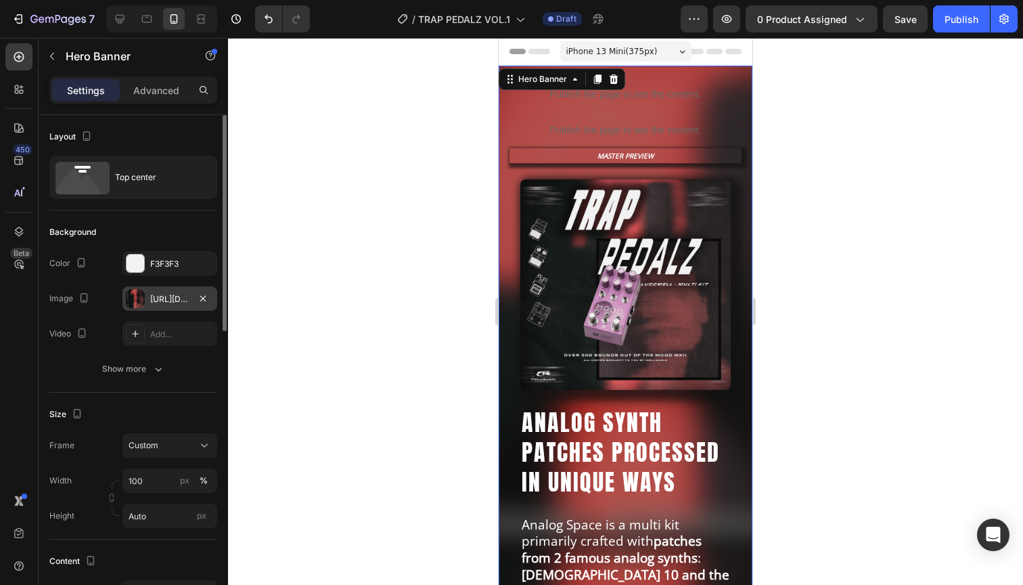
click at [166, 293] on div "[URL][DOMAIN_NAME]" at bounding box center [169, 299] width 39 height 12
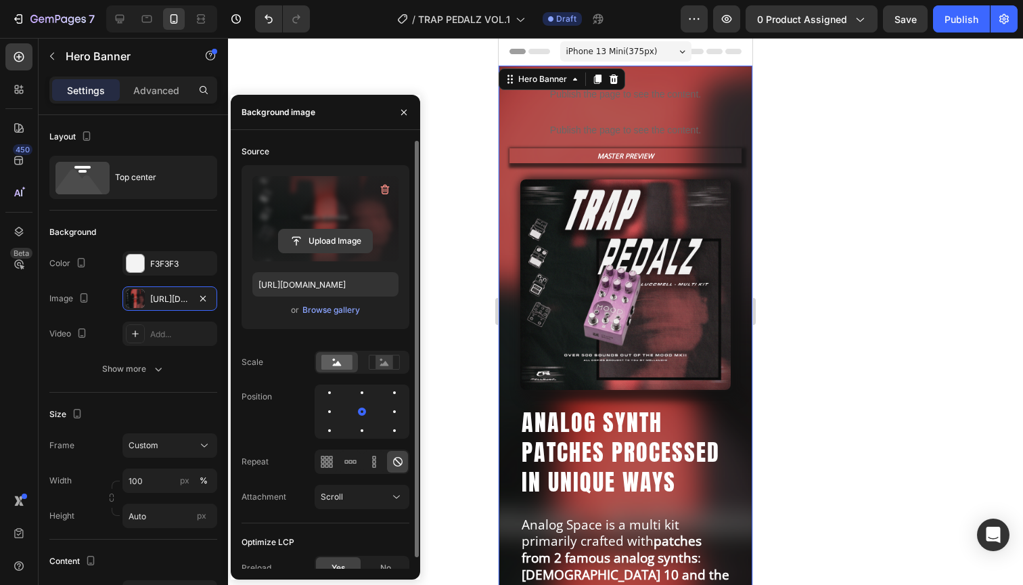
click at [321, 239] on input "file" at bounding box center [325, 240] width 93 height 23
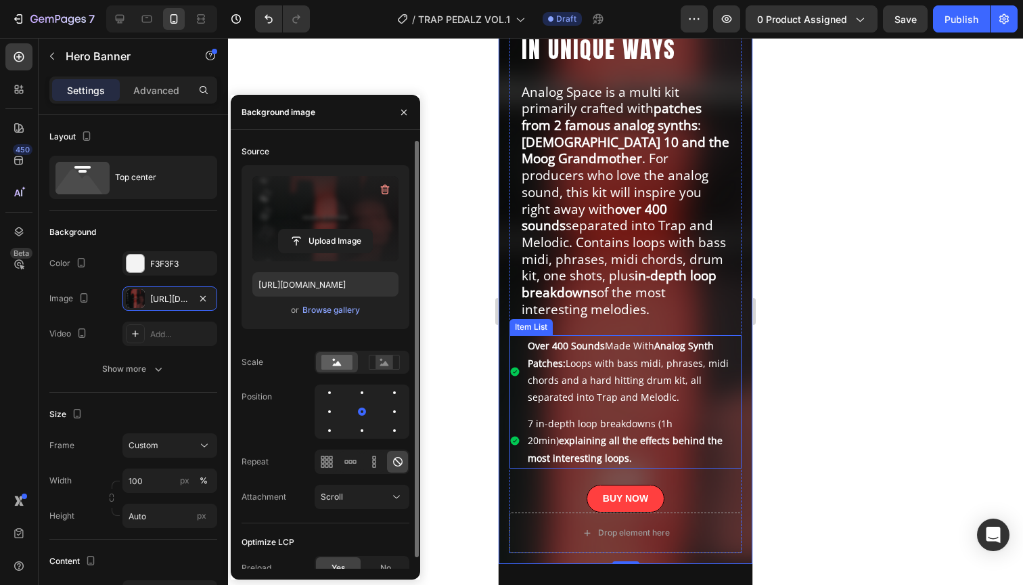
scroll to position [225, 0]
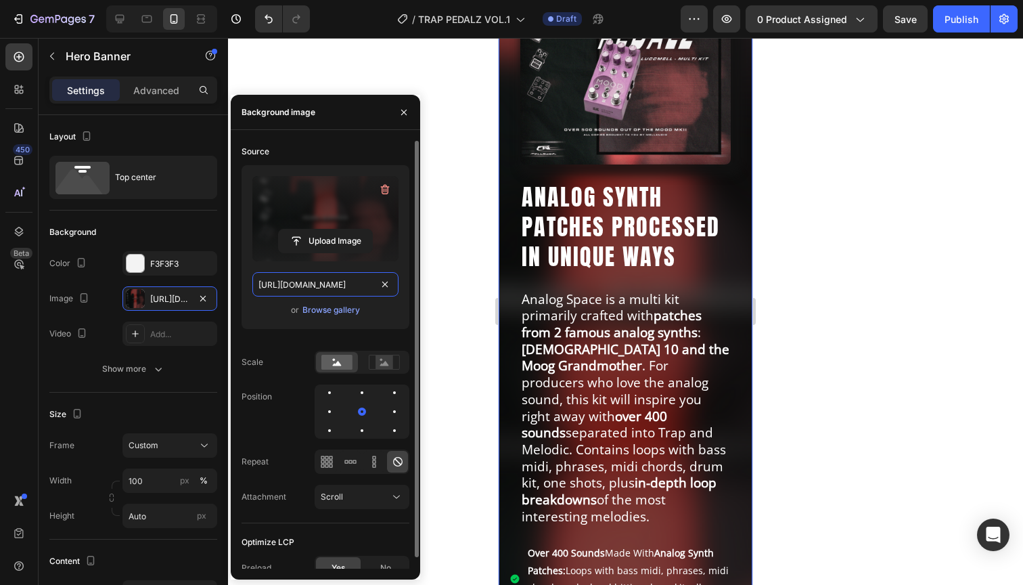
click at [307, 281] on input "[URL][DOMAIN_NAME]" at bounding box center [325, 284] width 146 height 24
paste input "e075a2b0-2809-4e5f-9a50-65f146e5c012.png?v=1756233196"
type input "[URL][DOMAIN_NAME]"
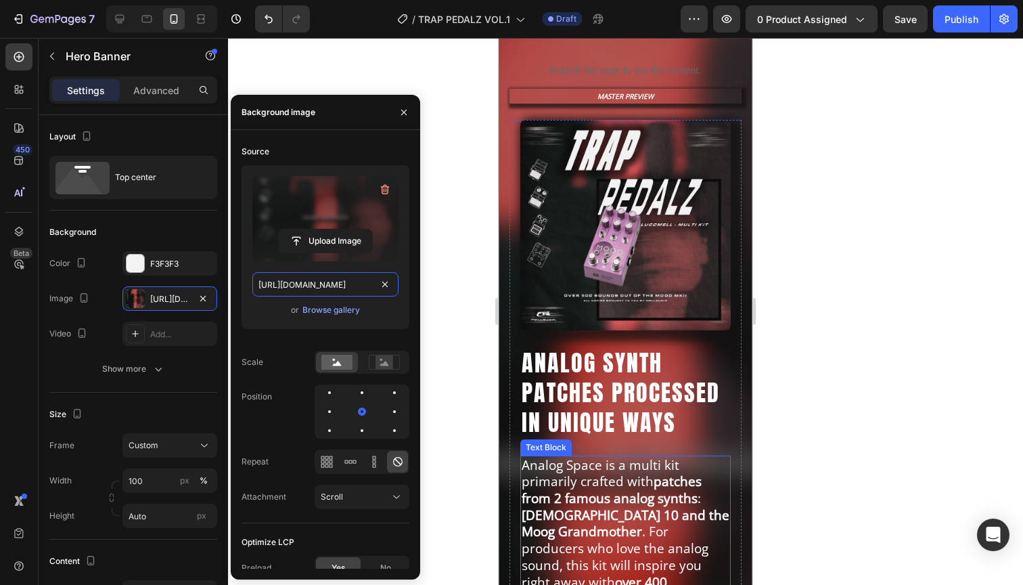
scroll to position [36, 0]
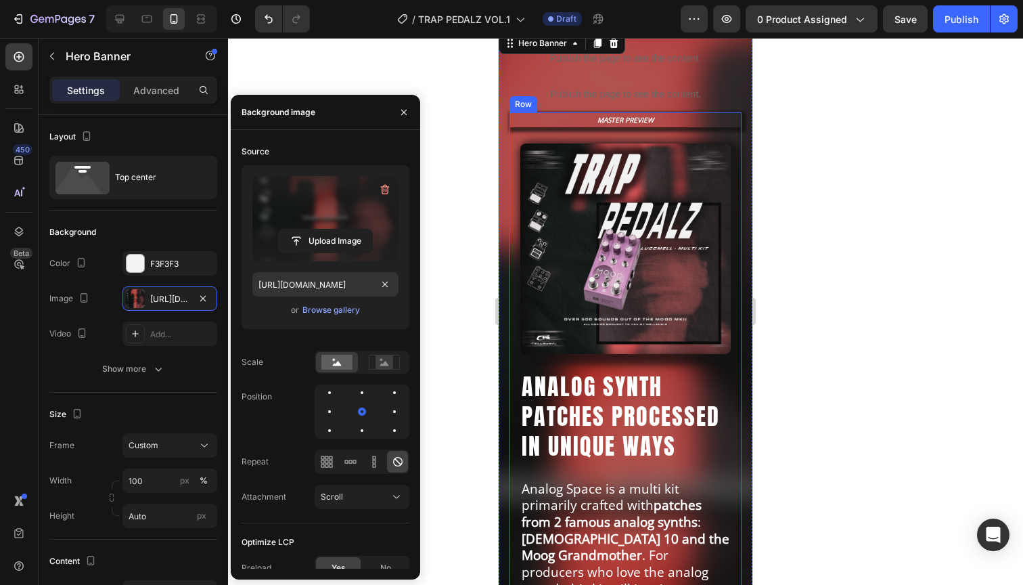
click at [513, 142] on div "MASTER PREVIEW Text Block Image ANALOG SYNTH PATCHES PROCESSED IN UNIQUE WAYS H…" at bounding box center [625, 530] width 232 height 837
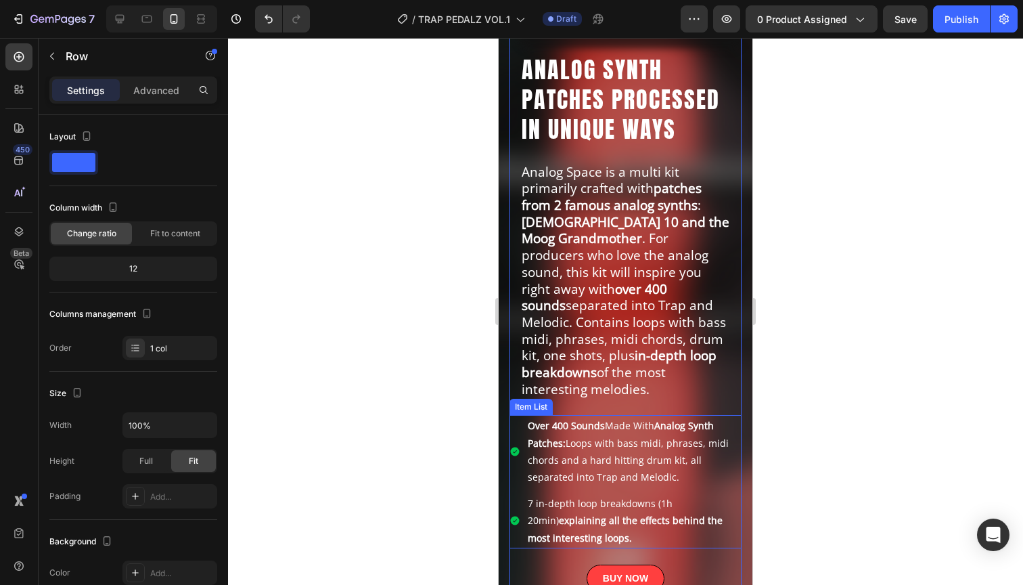
scroll to position [410, 0]
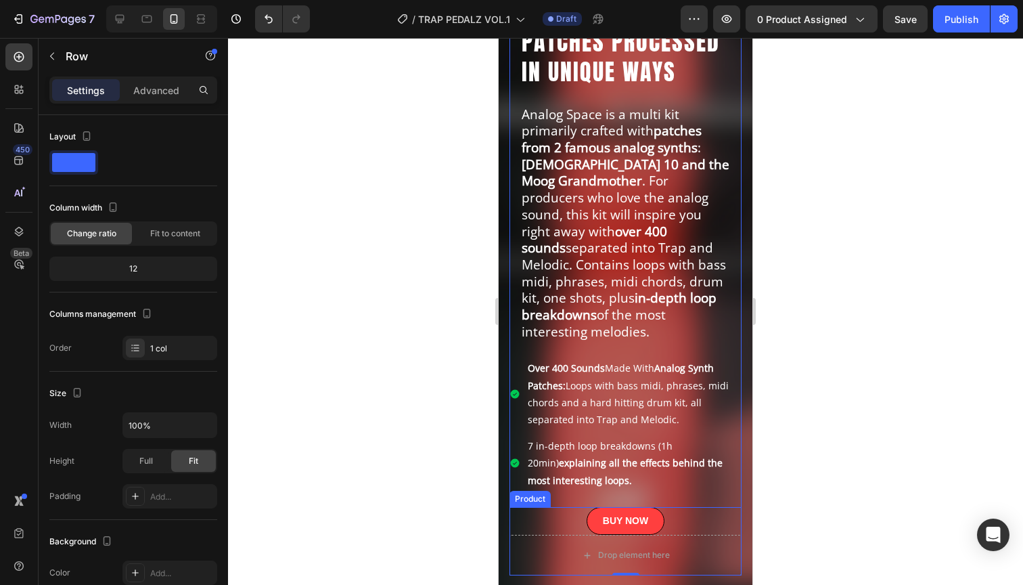
click at [523, 507] on div "BUY NOW Add to Cart" at bounding box center [625, 521] width 232 height 28
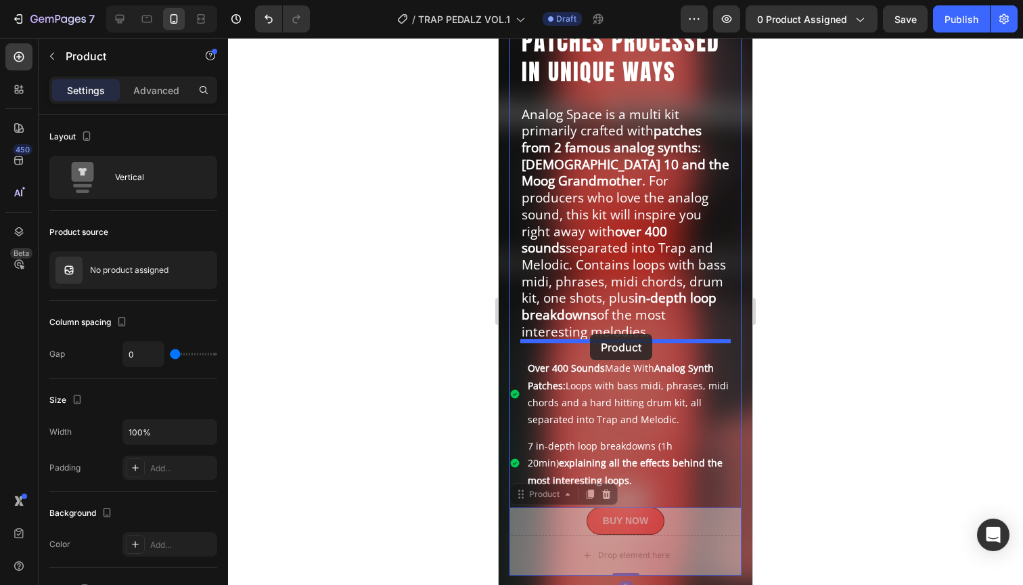
drag, startPoint x: 522, startPoint y: 480, endPoint x: 590, endPoint y: 335, distance: 160.1
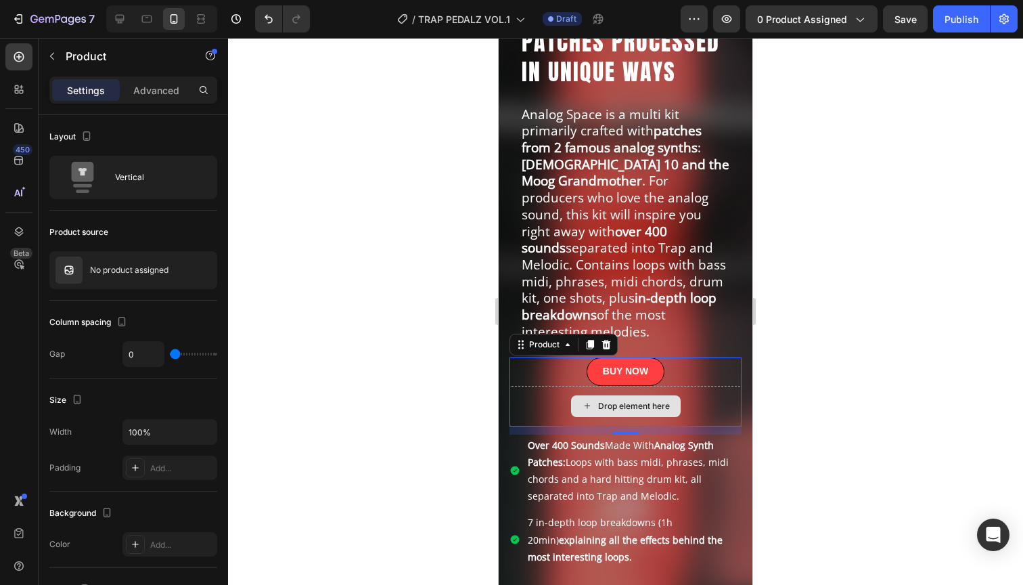
click at [529, 389] on div "Drop element here" at bounding box center [625, 406] width 232 height 41
click at [540, 357] on div "BUY NOW Add to Cart" at bounding box center [625, 371] width 232 height 28
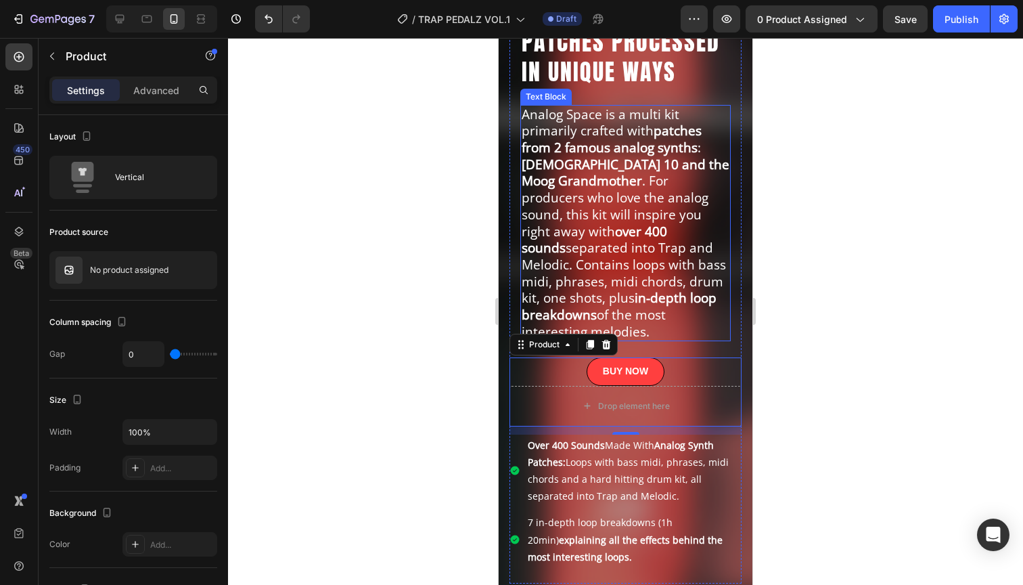
click at [690, 289] on strong "in-depth loop breakdowns" at bounding box center [619, 306] width 195 height 35
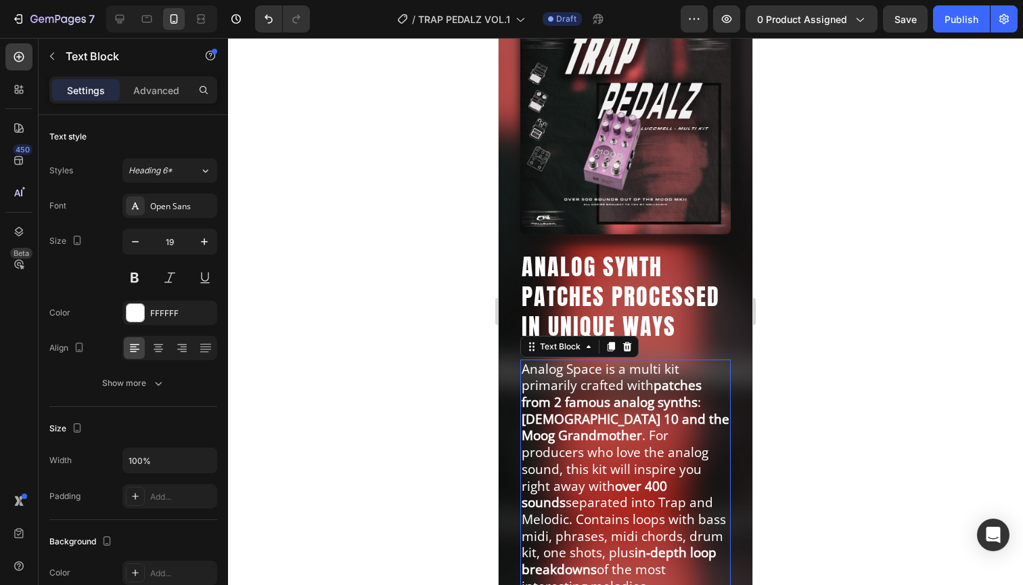
scroll to position [0, 0]
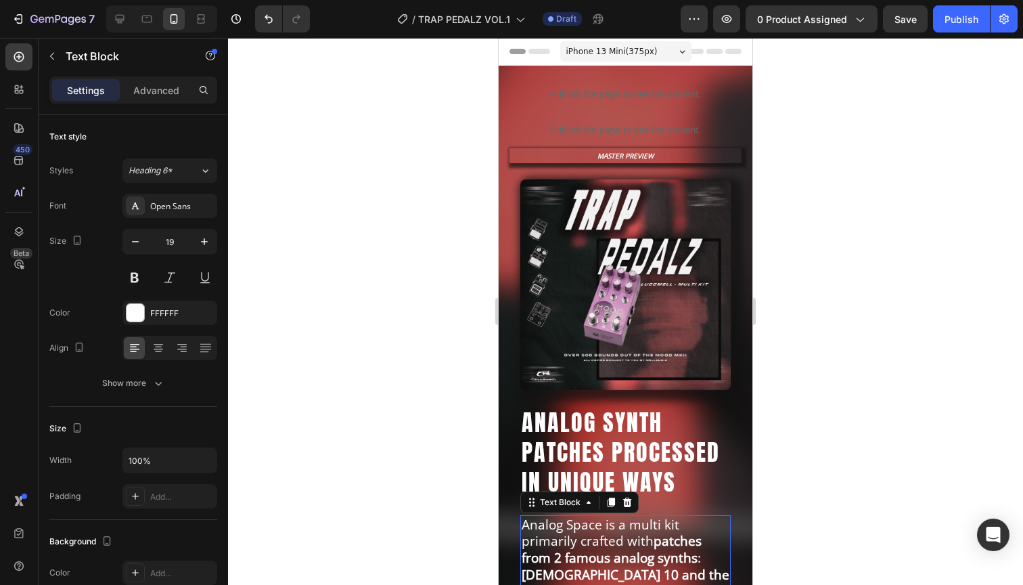
click at [628, 45] on span "iPhone 13 Mini ( 375 px)" at bounding box center [611, 52] width 91 height 14
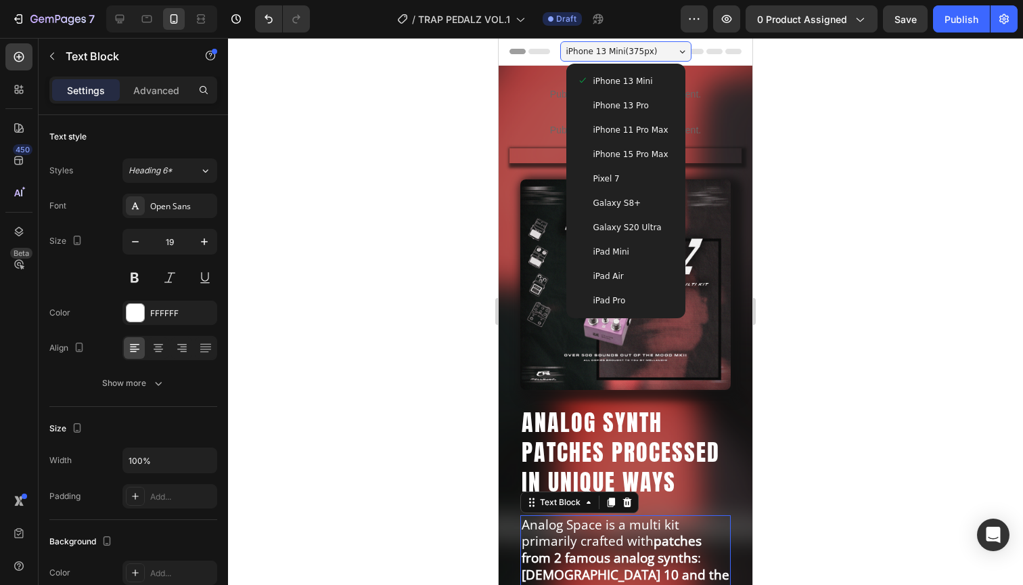
click at [635, 151] on span "iPhone 15 Pro Max" at bounding box center [630, 154] width 75 height 14
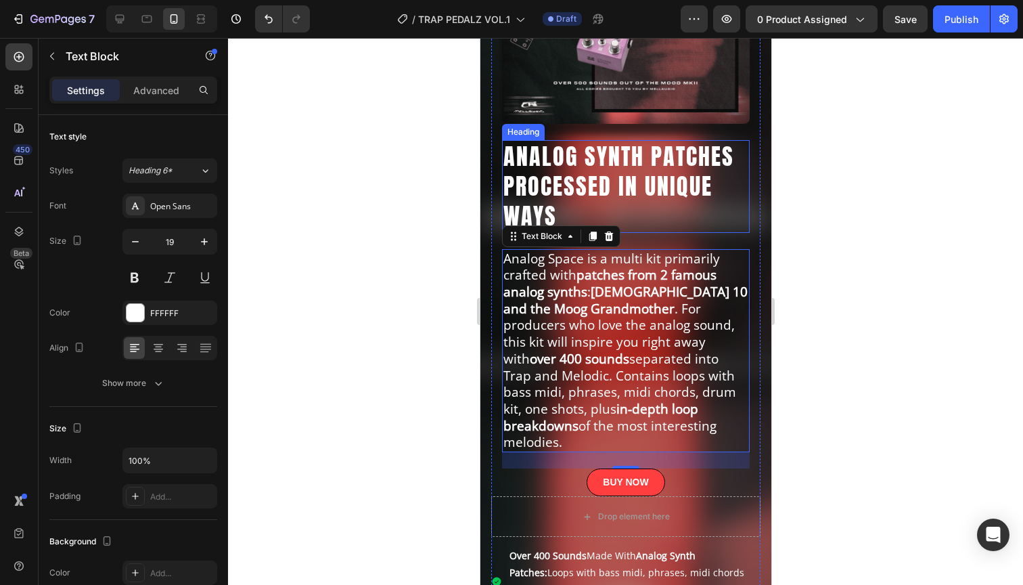
scroll to position [308, 0]
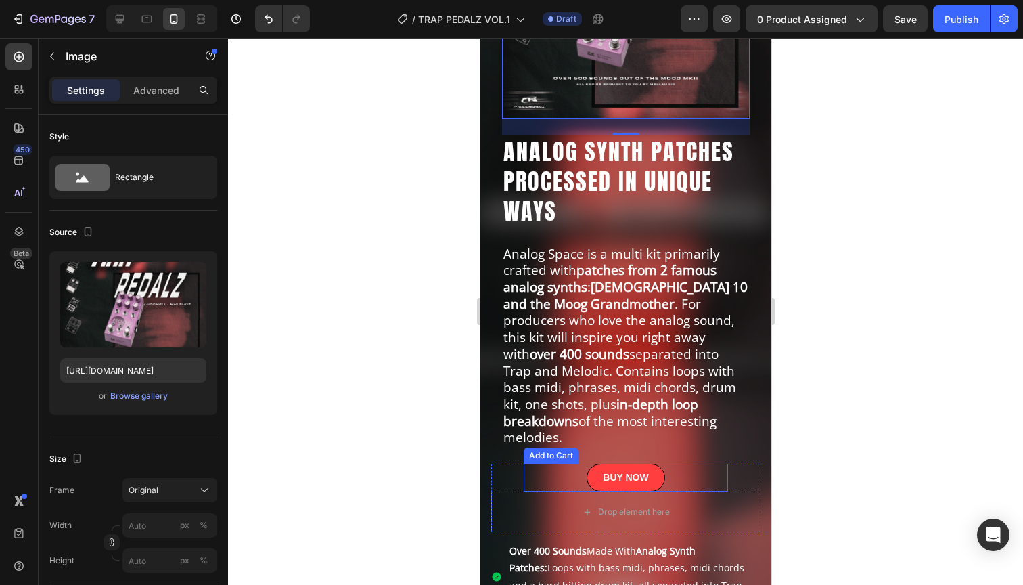
click at [547, 463] on div "BUY NOW Add to Cart" at bounding box center [625, 477] width 204 height 28
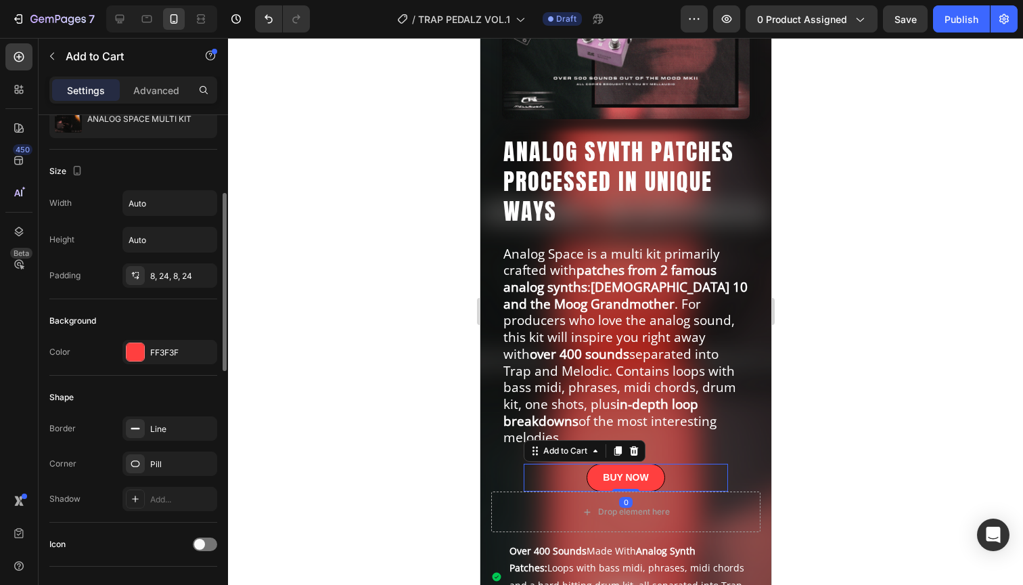
scroll to position [193, 0]
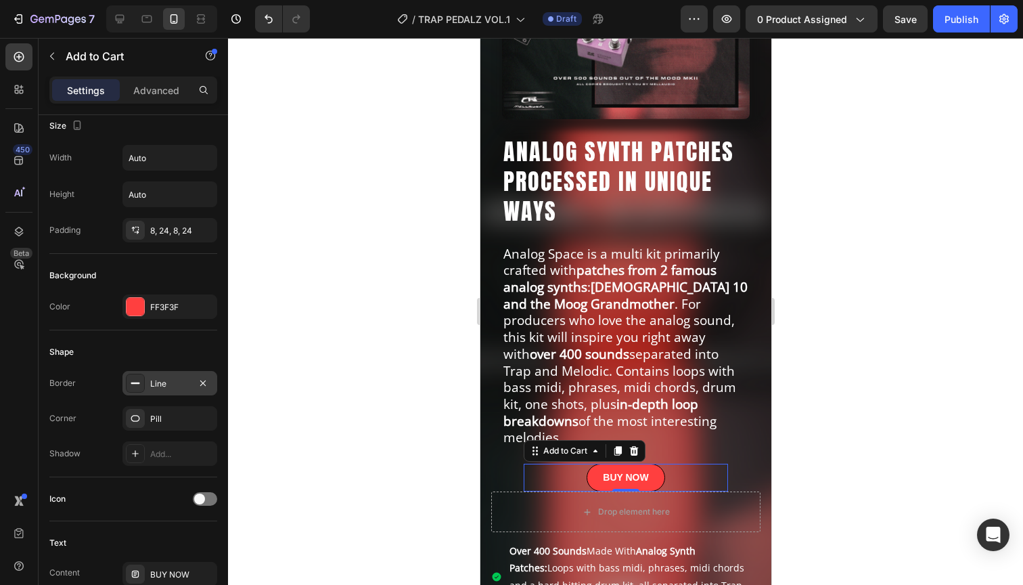
click at [158, 384] on div "Line" at bounding box center [169, 383] width 39 height 12
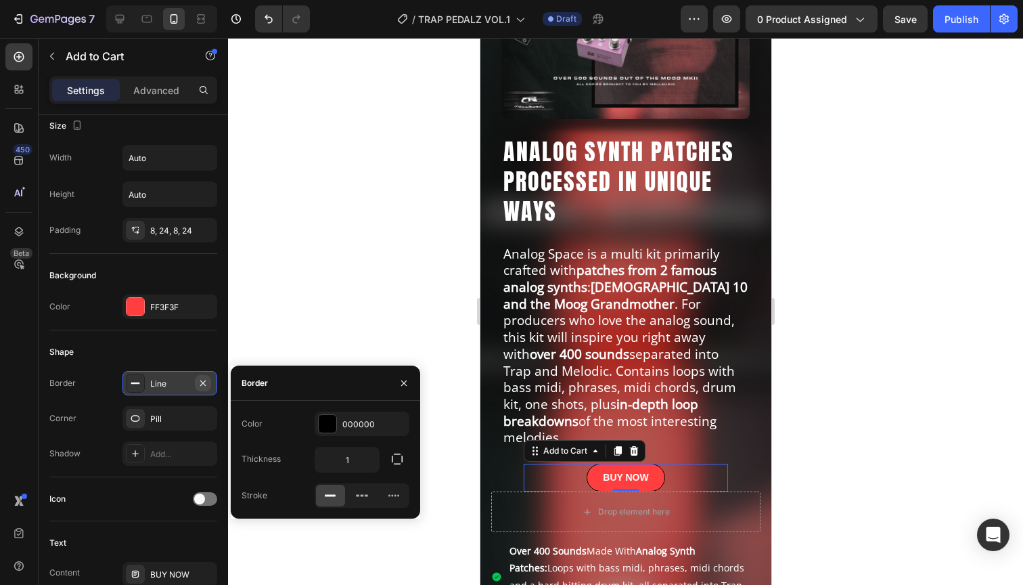
click at [200, 382] on icon "button" at bounding box center [203, 382] width 11 height 11
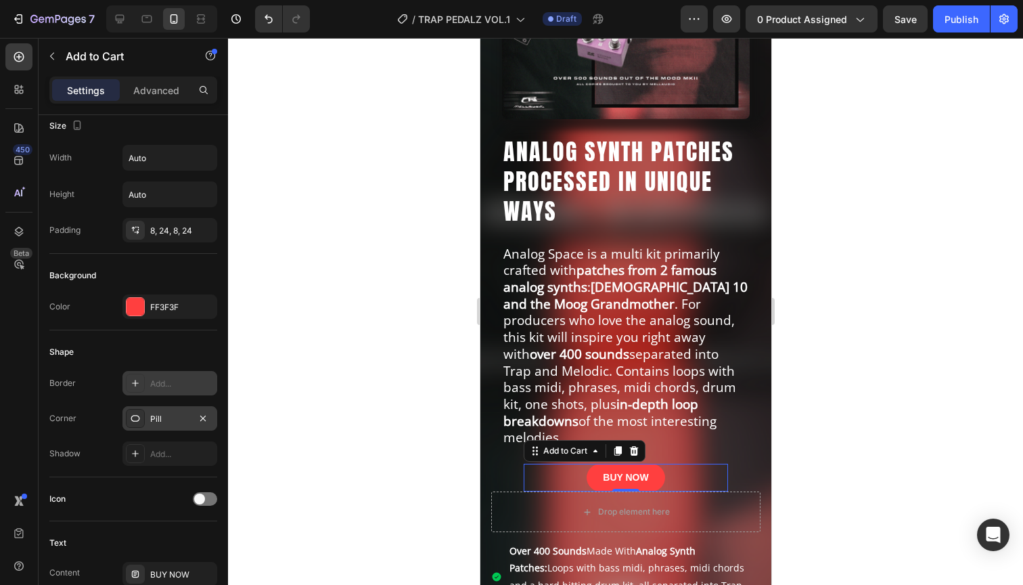
click at [157, 415] on div "Pill" at bounding box center [169, 419] width 39 height 12
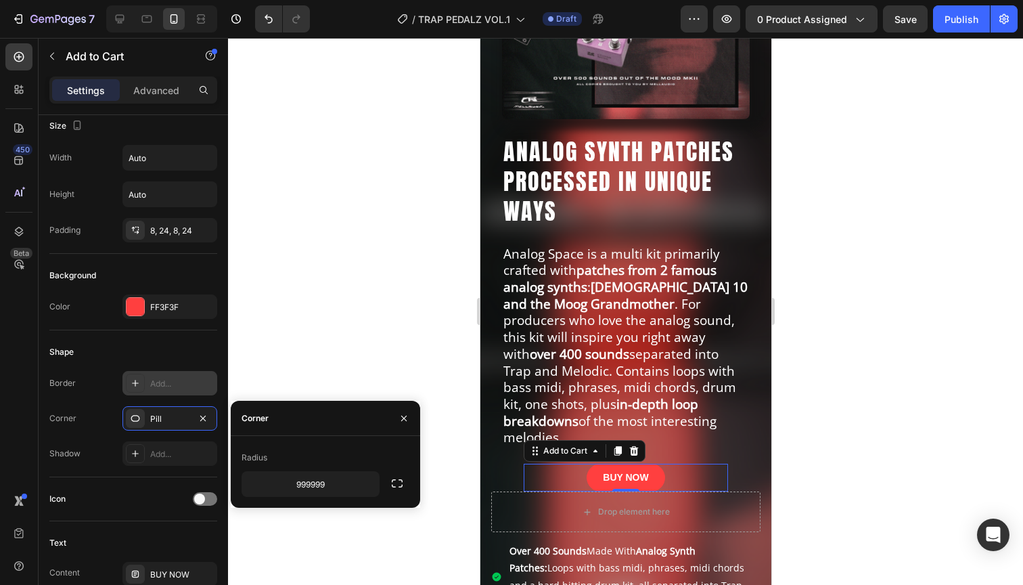
click at [166, 348] on div "Shape" at bounding box center [133, 352] width 168 height 22
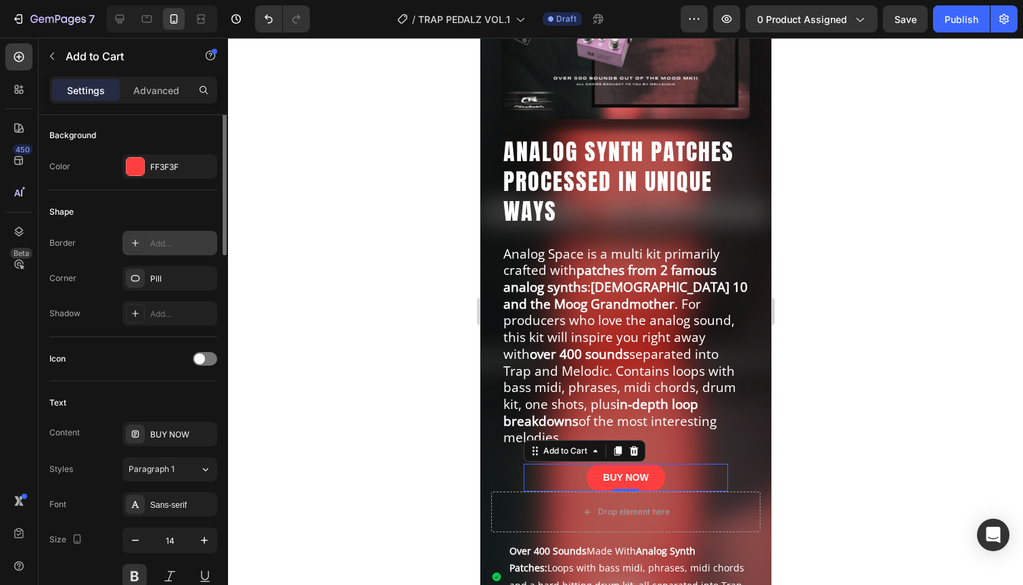
scroll to position [373, 0]
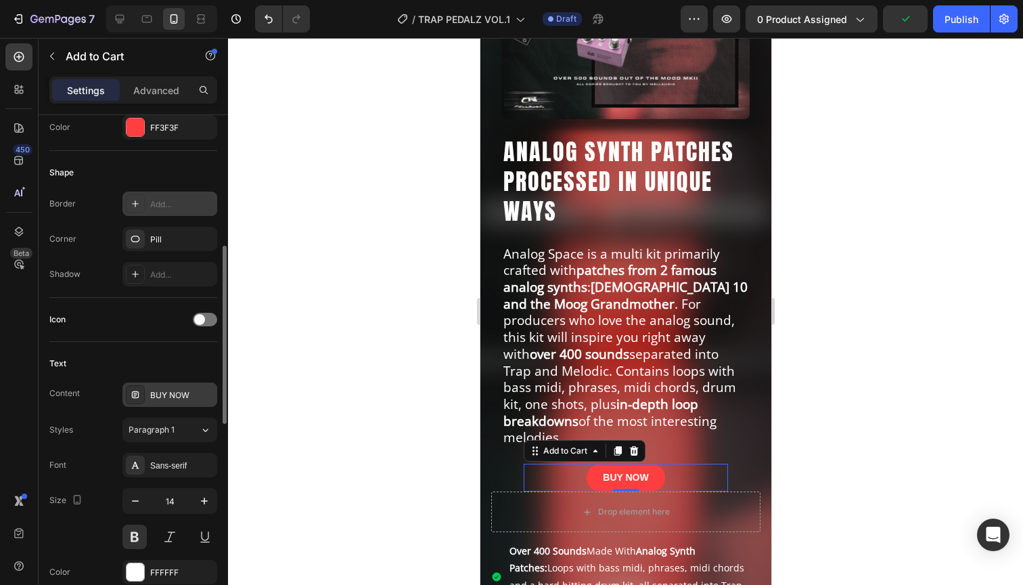
click at [164, 394] on div "BUY NOW" at bounding box center [182, 395] width 64 height 12
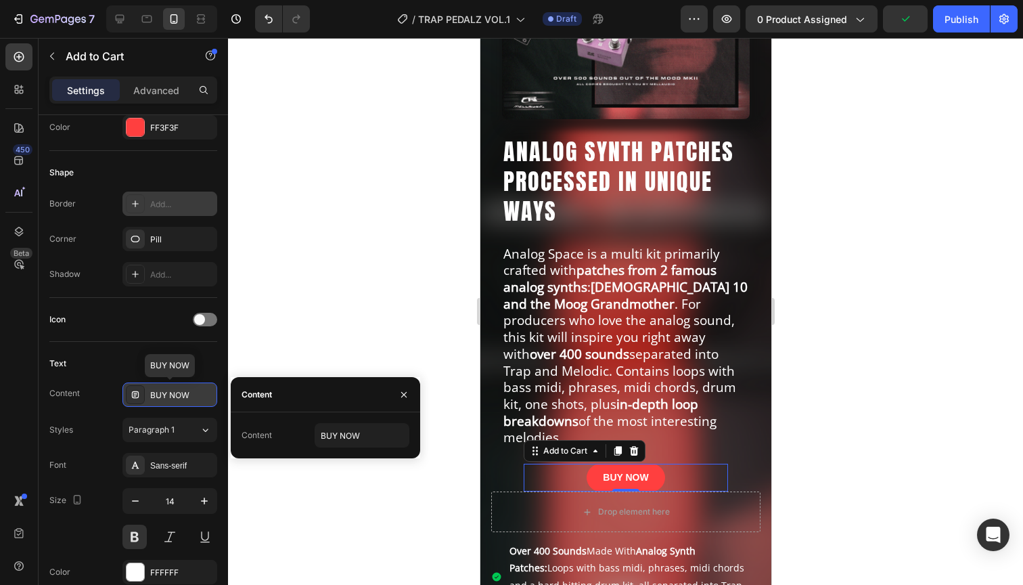
click at [195, 395] on div "BUY NOW" at bounding box center [182, 395] width 64 height 12
click at [352, 436] on input "BUY NOW" at bounding box center [362, 435] width 95 height 24
click at [371, 436] on input "BUY NOW" at bounding box center [362, 435] width 95 height 24
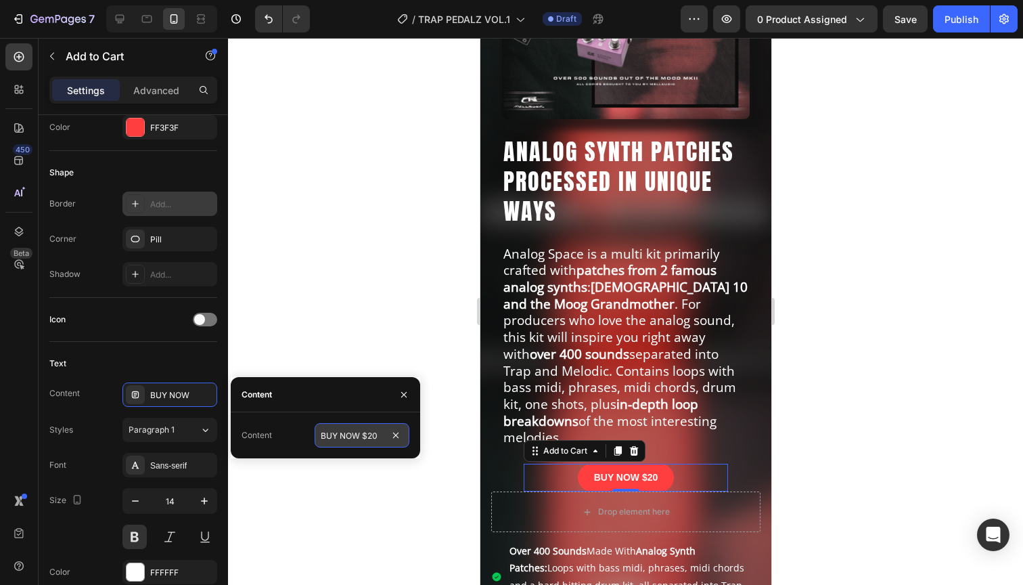
click at [362, 436] on input "BUY NOW $20" at bounding box center [362, 435] width 95 height 24
type input "BUY NOW - $20"
click at [405, 392] on icon "button" at bounding box center [403, 394] width 11 height 11
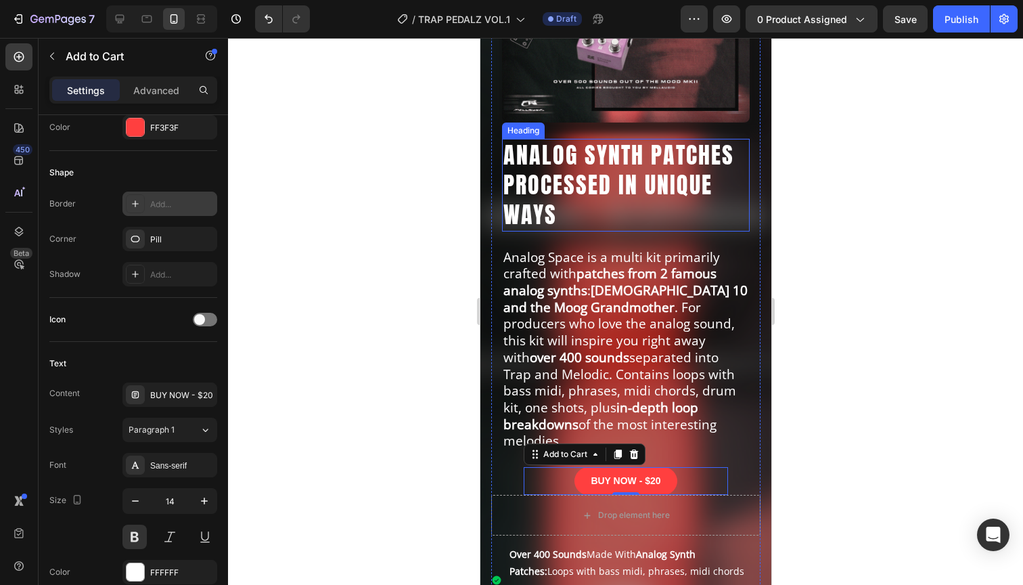
scroll to position [308, 0]
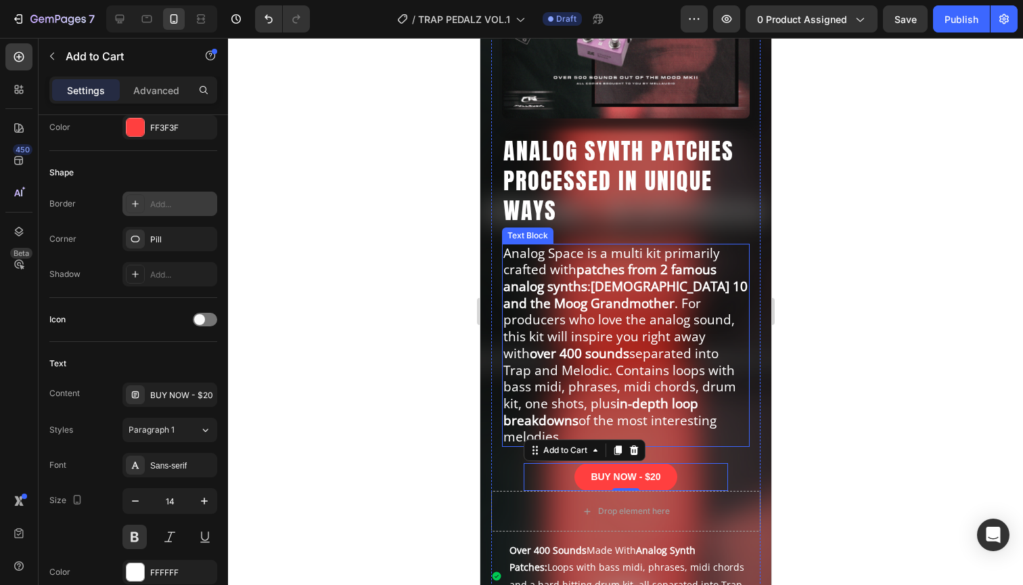
click at [618, 344] on strong "over 400 sounds" at bounding box center [578, 353] width 99 height 18
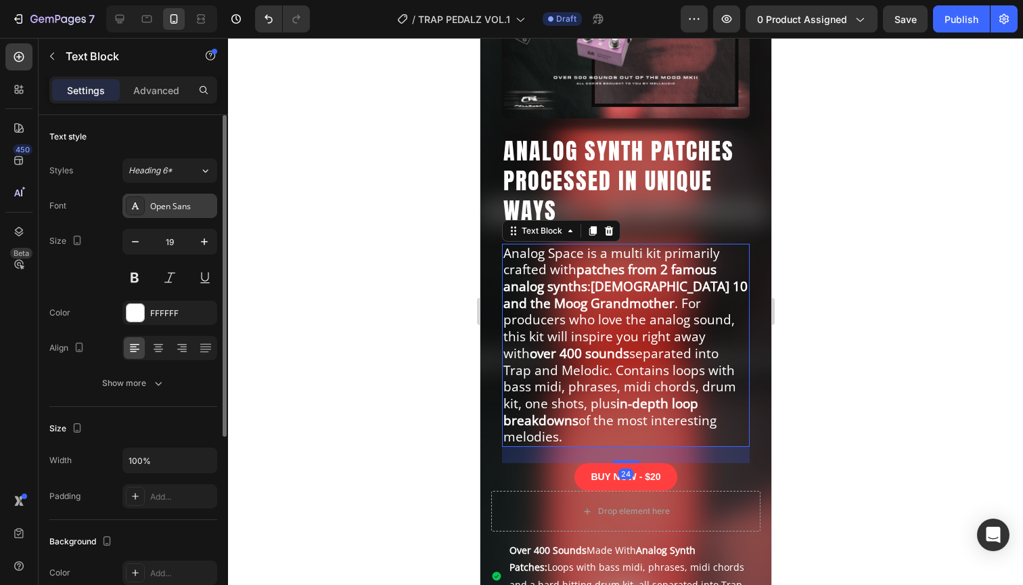
click at [181, 206] on div "Open Sans" at bounding box center [182, 206] width 64 height 12
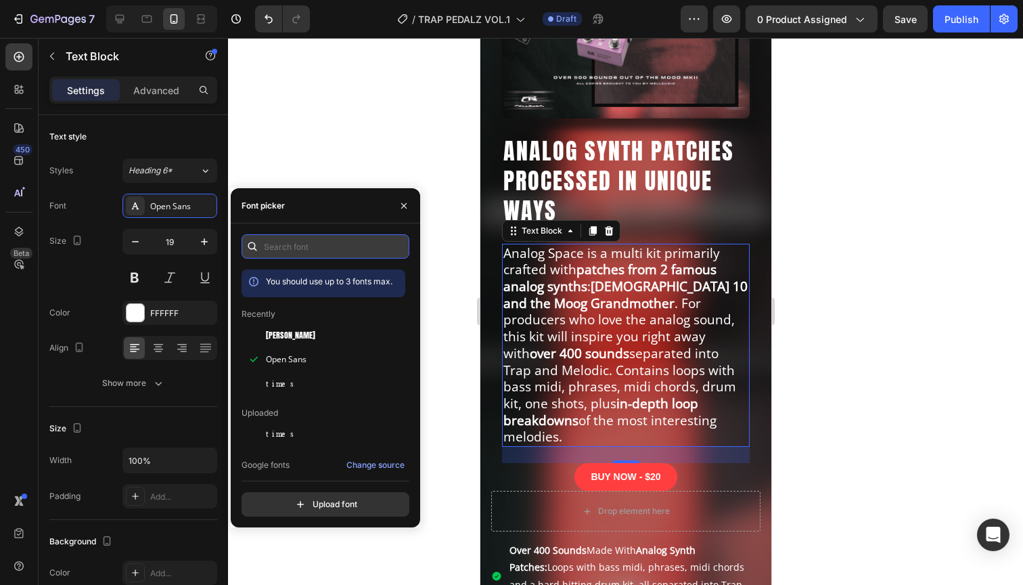
click at [305, 247] on input "text" at bounding box center [326, 246] width 168 height 24
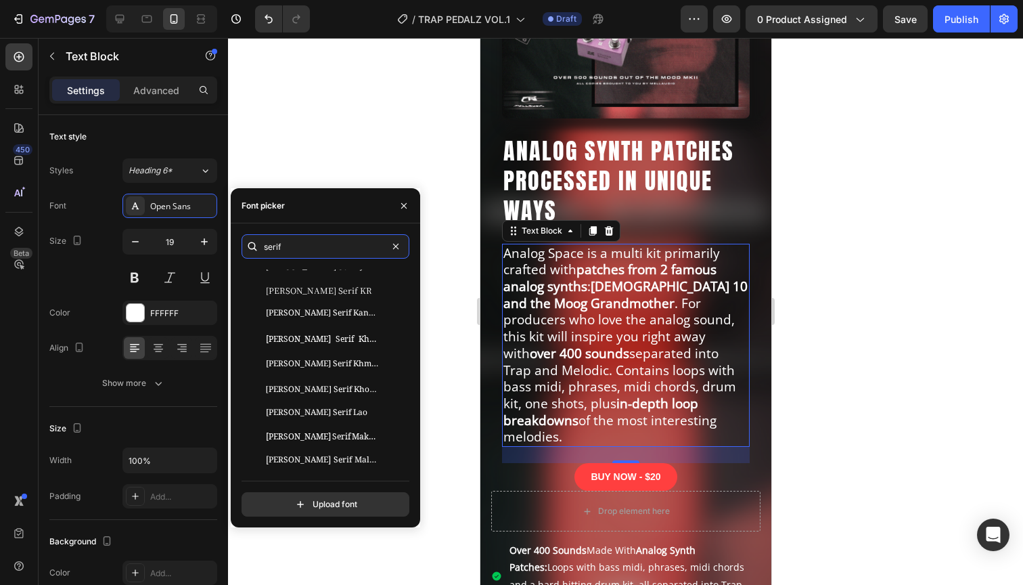
scroll to position [755, 0]
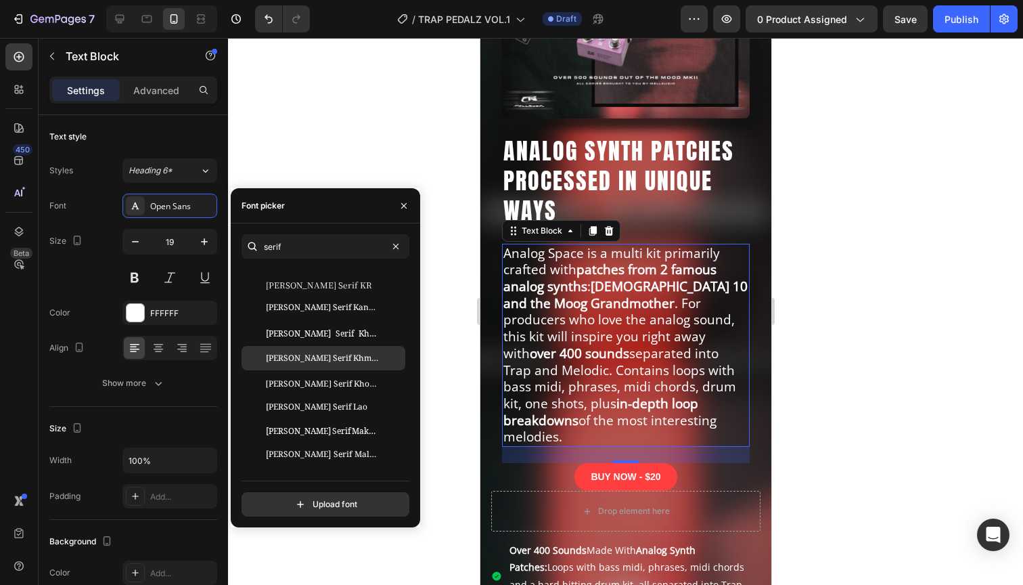
click at [338, 367] on div "[PERSON_NAME] Serif Khmer" at bounding box center [324, 358] width 164 height 24
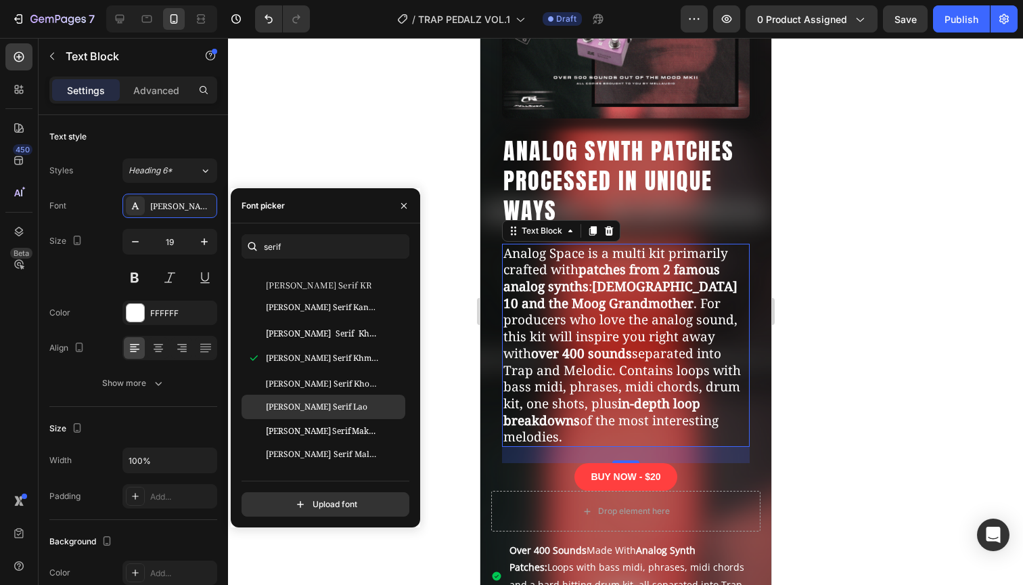
click at [298, 416] on div "[PERSON_NAME] Serif Lao" at bounding box center [324, 406] width 164 height 24
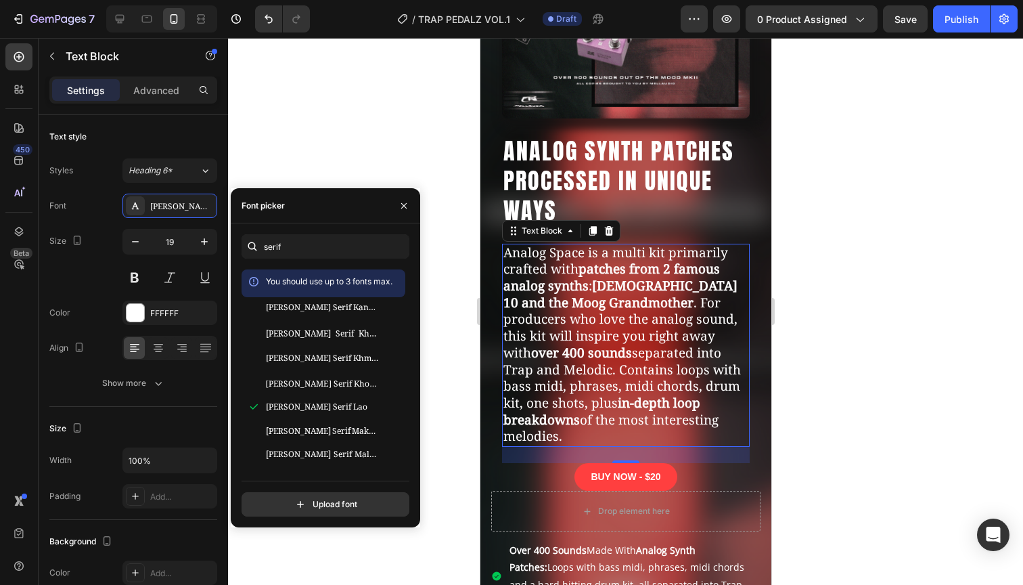
scroll to position [998, 0]
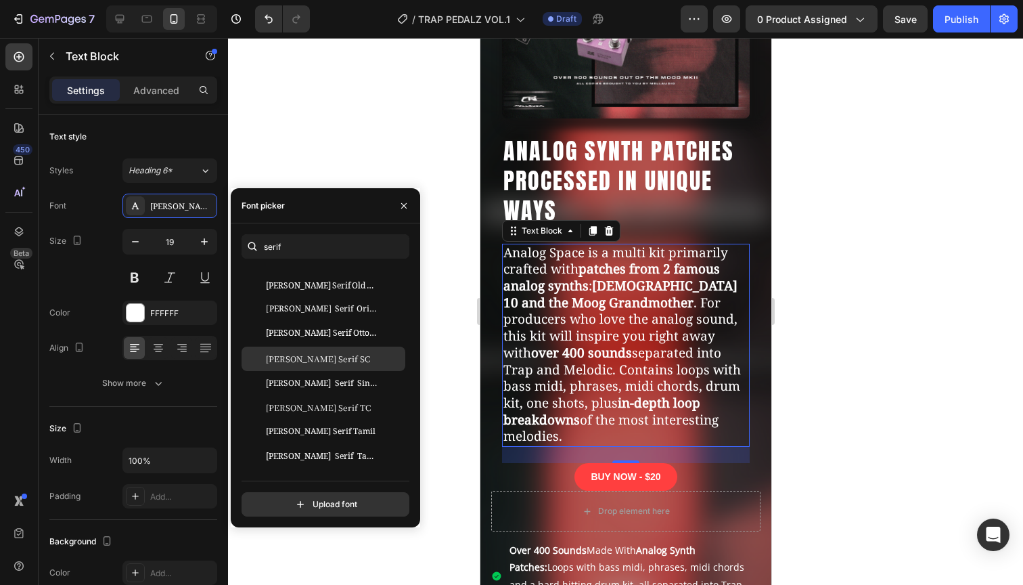
click at [317, 353] on span "[PERSON_NAME] Serif SC" at bounding box center [318, 358] width 104 height 12
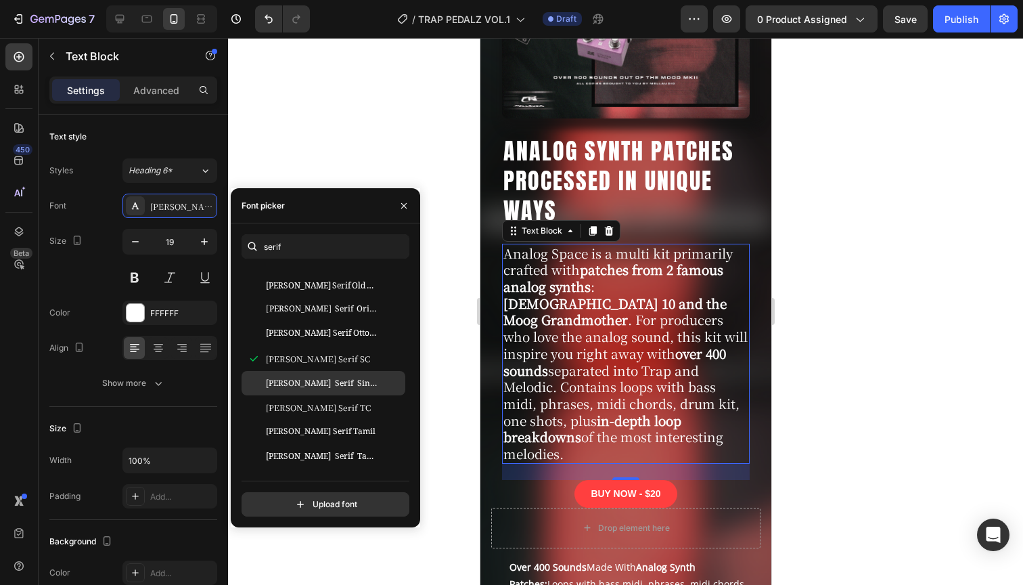
click at [327, 374] on div "[PERSON_NAME] Serif Sinhala" at bounding box center [324, 383] width 164 height 24
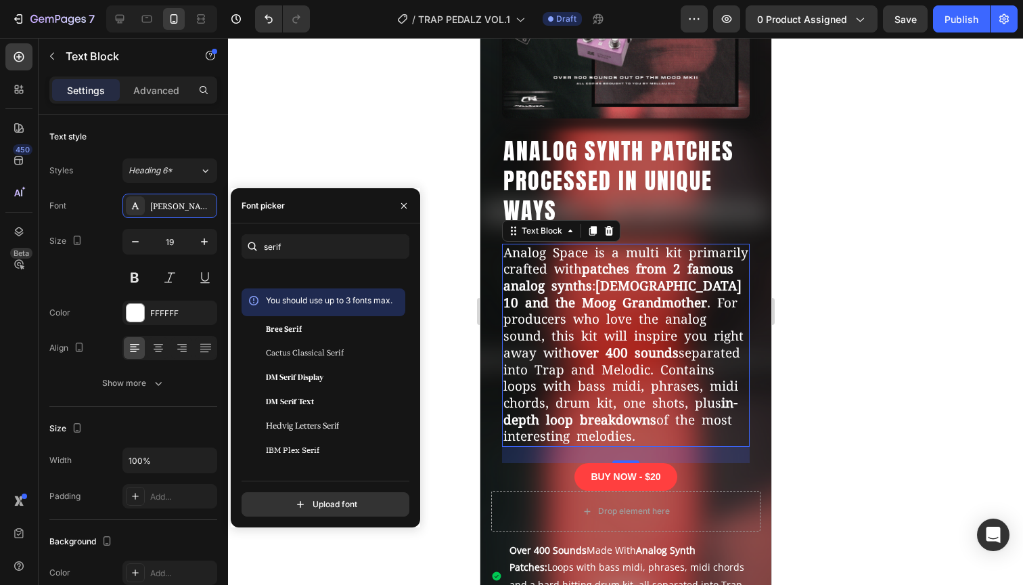
scroll to position [0, 0]
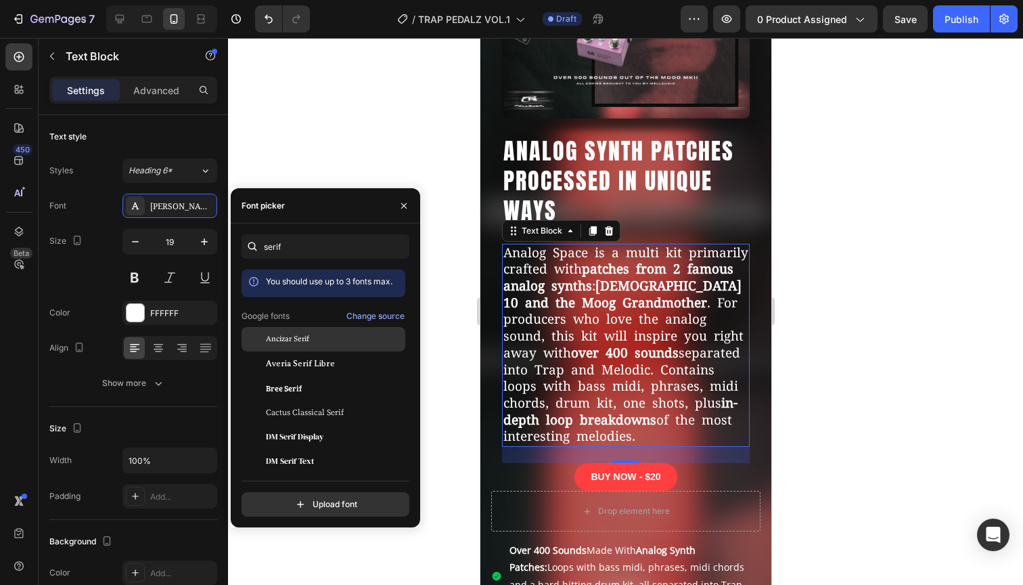
click at [316, 340] on div "Ancizar Serif" at bounding box center [334, 339] width 137 height 12
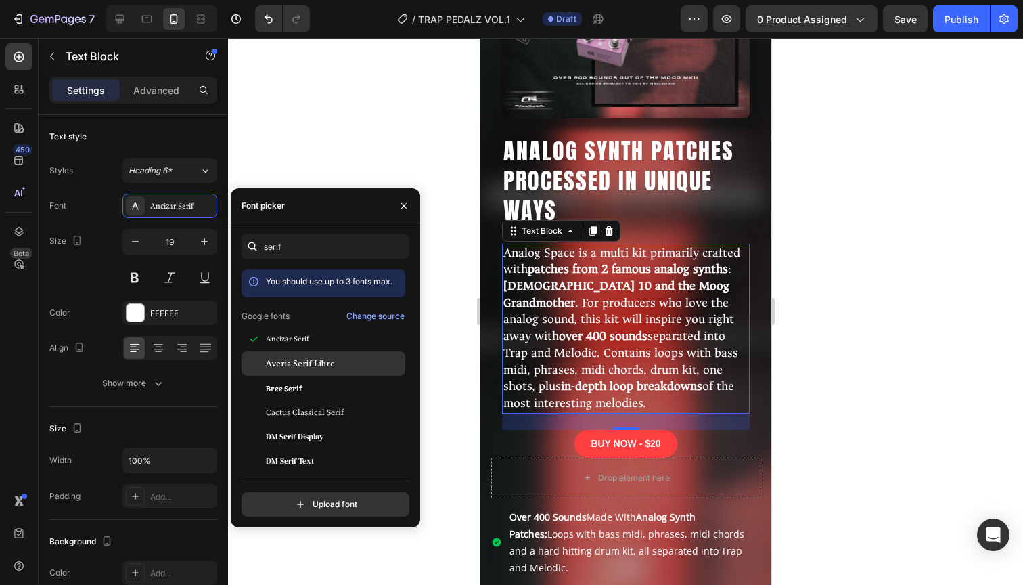
click at [311, 359] on span "Averia Serif Libre" at bounding box center [300, 363] width 69 height 12
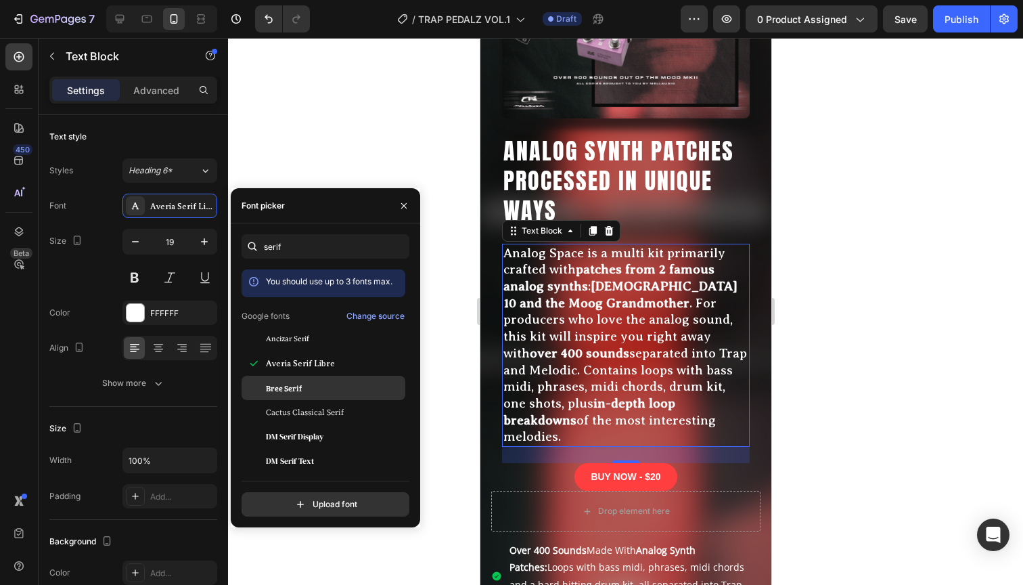
click at [310, 390] on div "Bree Serif" at bounding box center [334, 388] width 137 height 12
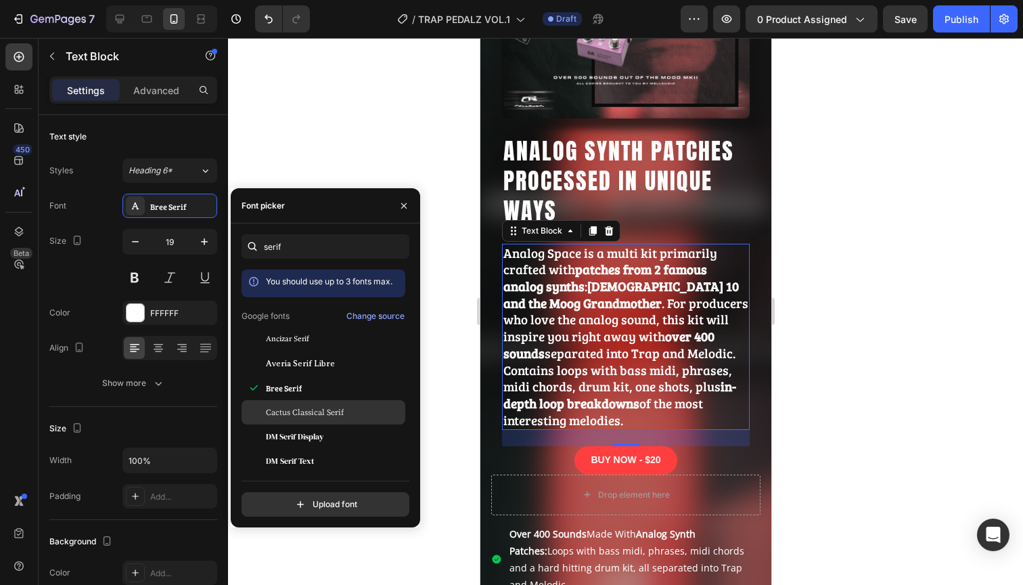
click at [315, 415] on span "Cactus Classical Serif" at bounding box center [305, 412] width 78 height 12
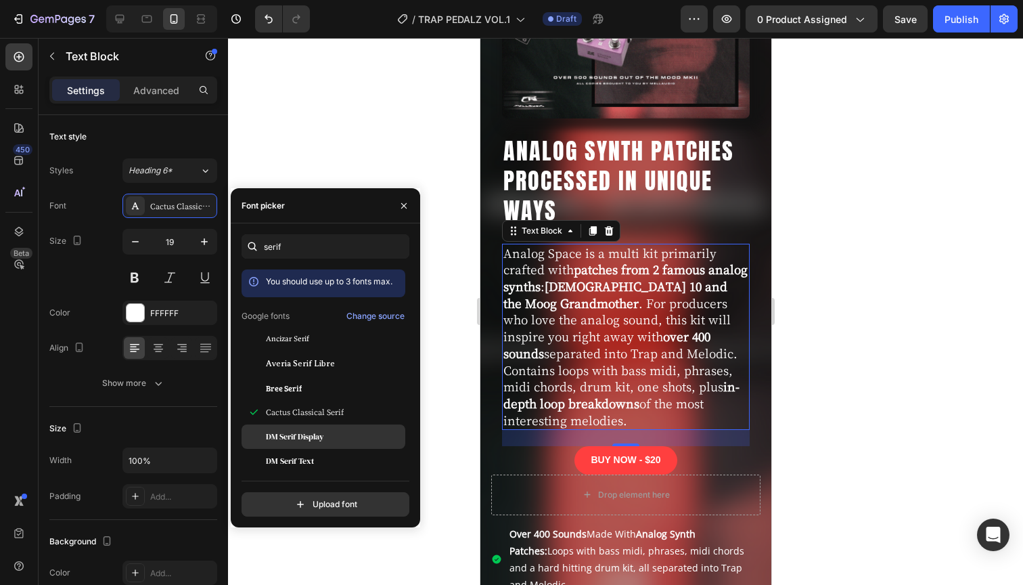
scroll to position [129, 0]
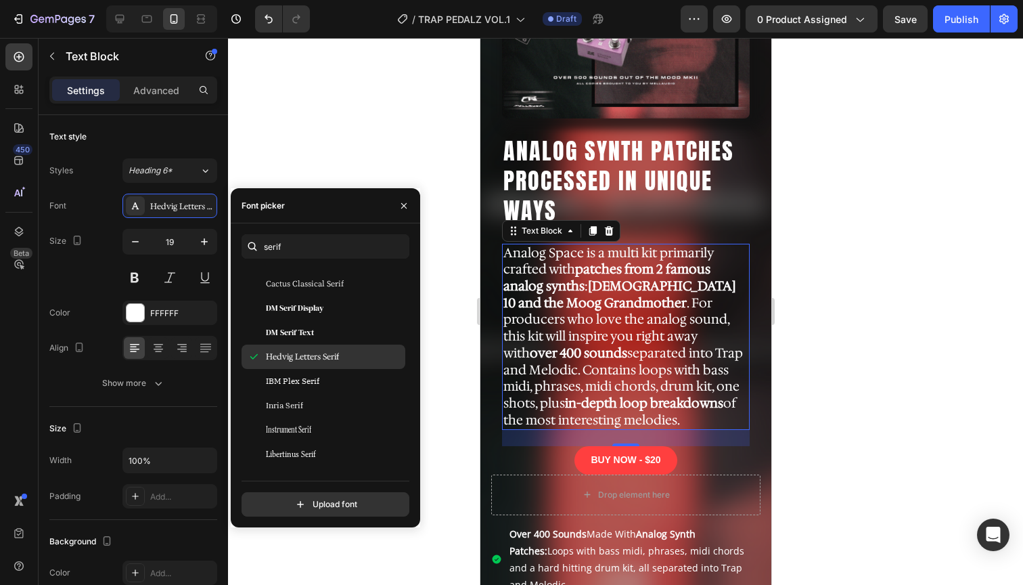
click at [323, 327] on div "DM Serif Text" at bounding box center [334, 332] width 137 height 12
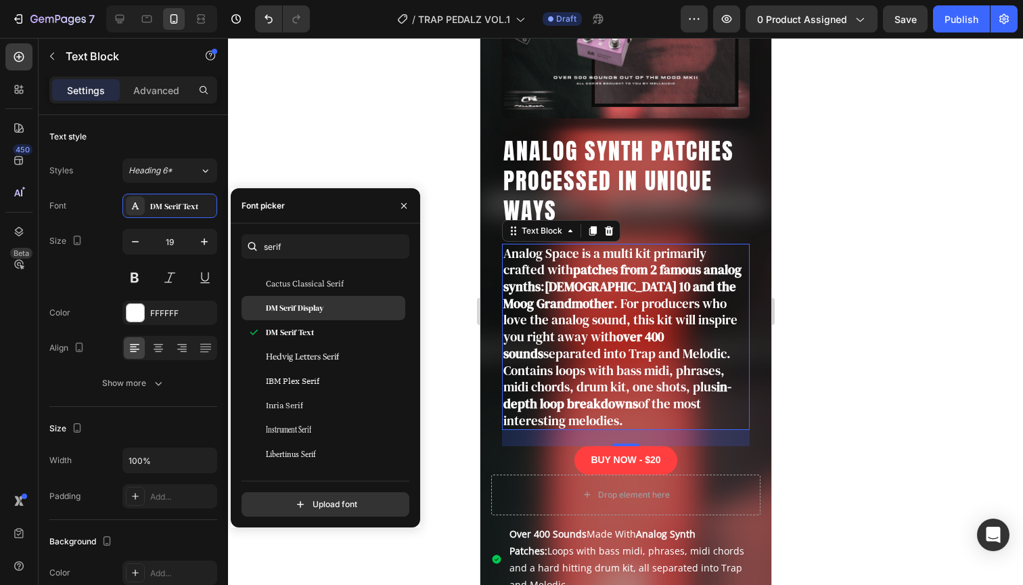
click at [326, 307] on div "DM Serif Display" at bounding box center [334, 308] width 137 height 12
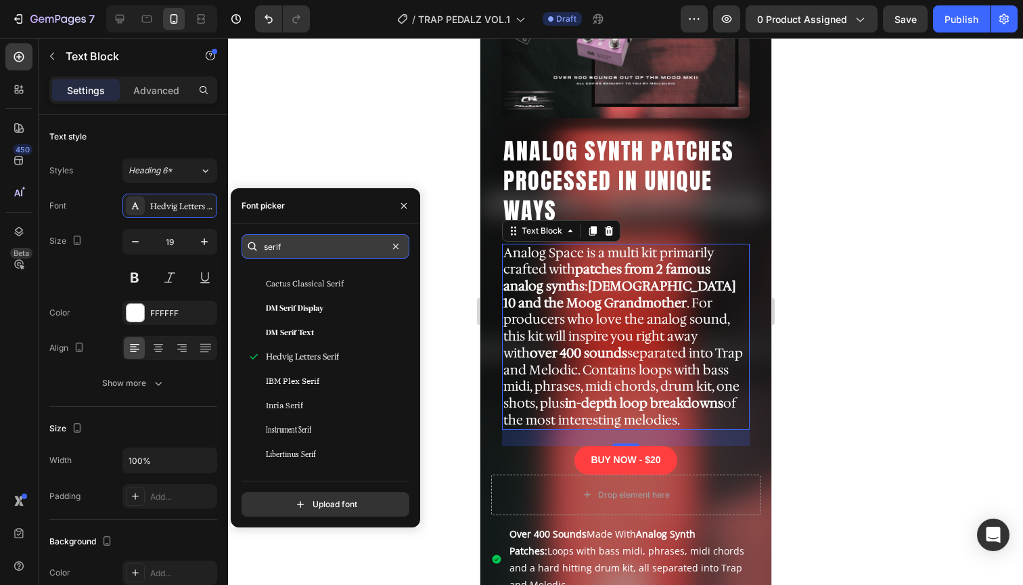
click at [288, 242] on input "serif" at bounding box center [326, 246] width 168 height 24
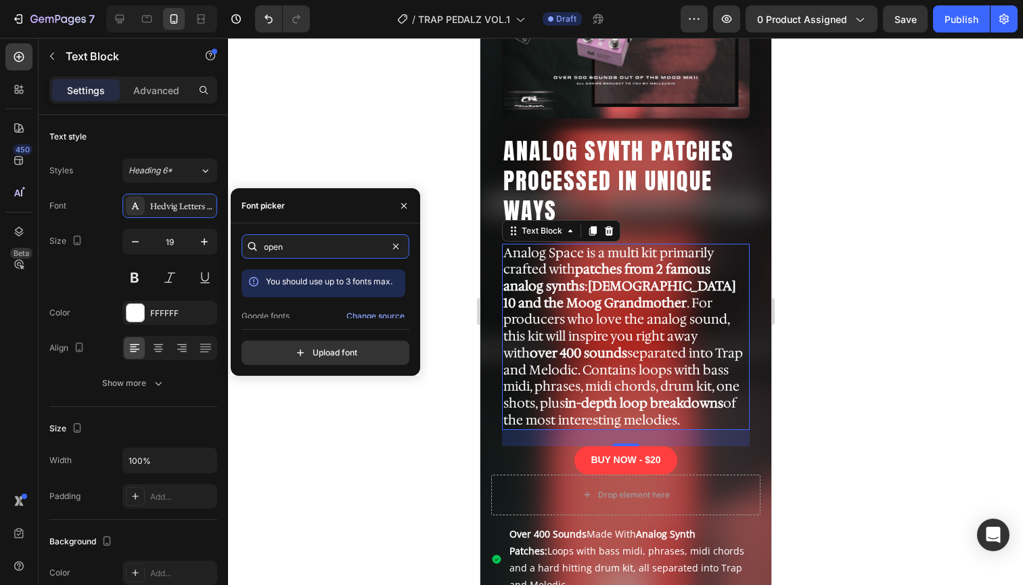
scroll to position [33, 0]
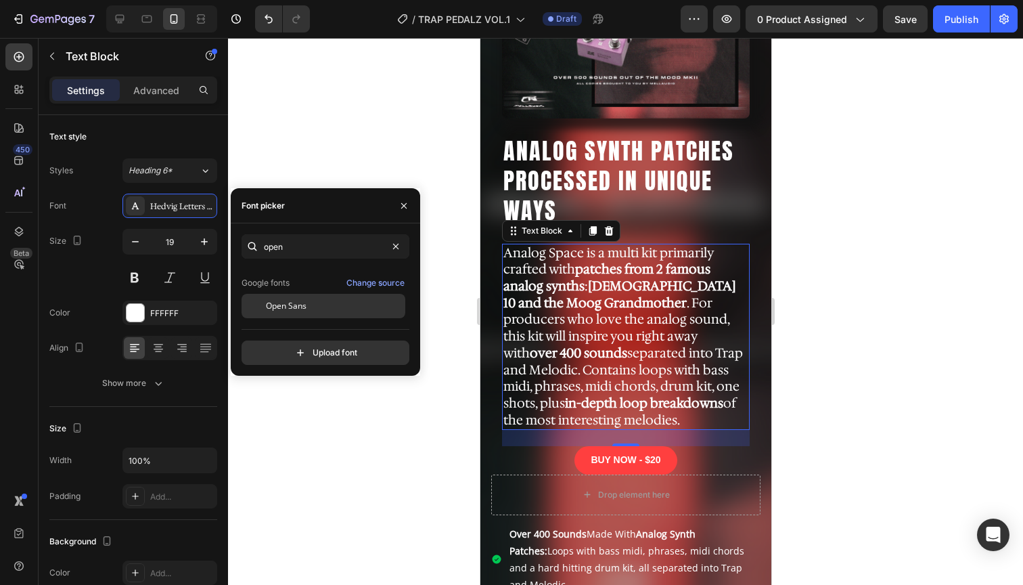
click at [308, 300] on div "Open Sans" at bounding box center [334, 306] width 137 height 12
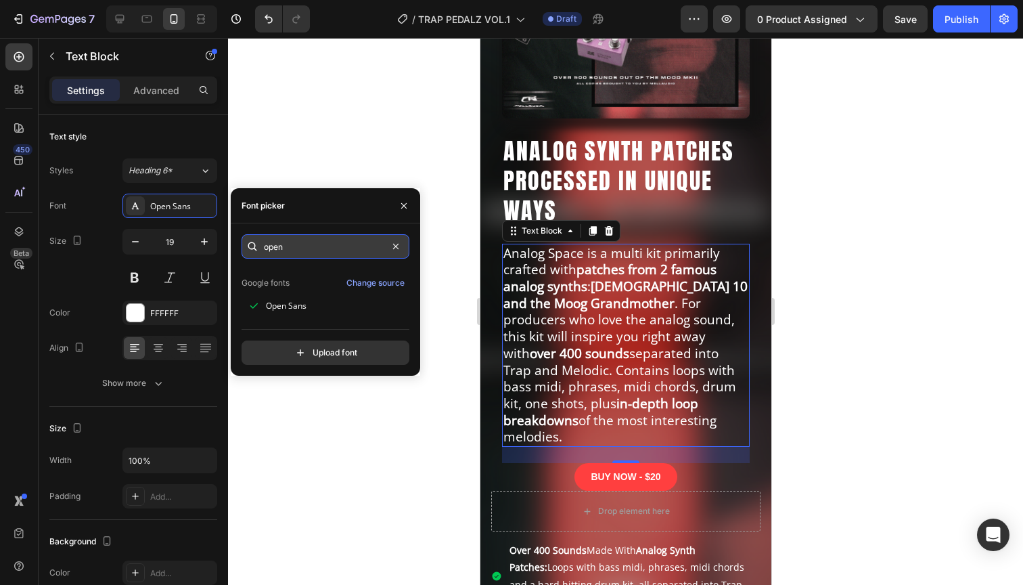
click at [308, 243] on input "open" at bounding box center [326, 246] width 168 height 24
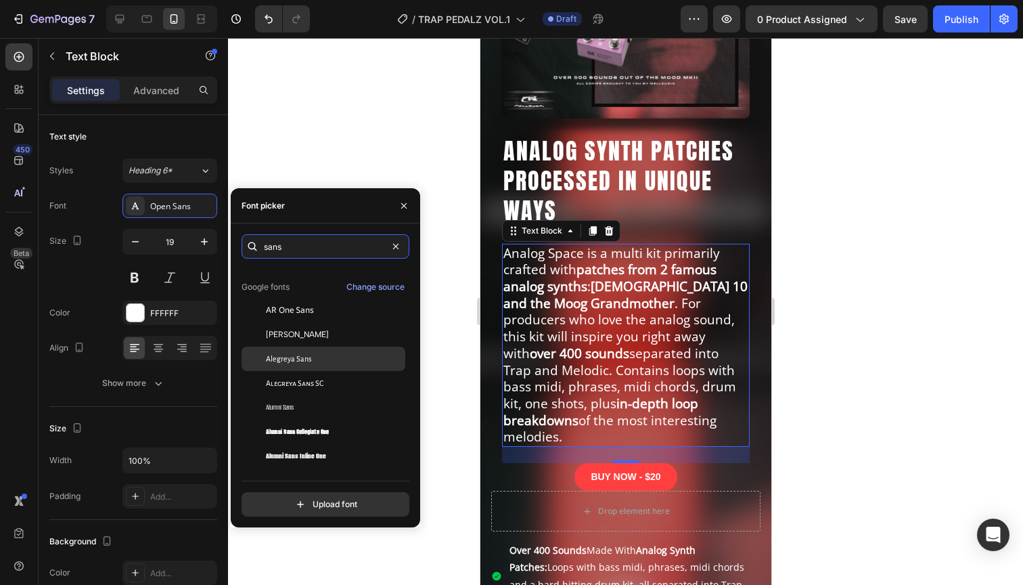
scroll to position [39, 0]
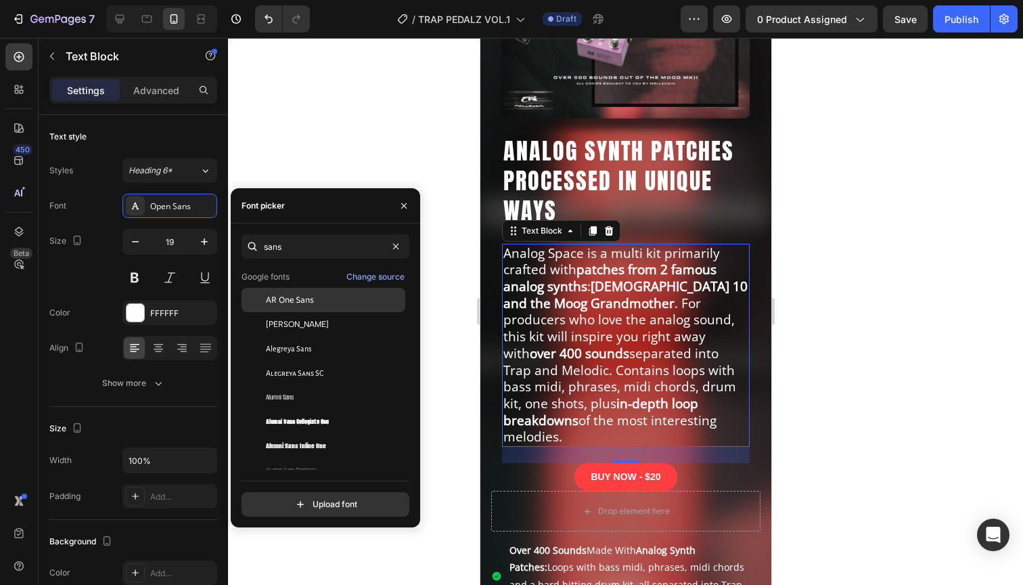
click at [322, 303] on div "AR One Sans" at bounding box center [334, 300] width 137 height 12
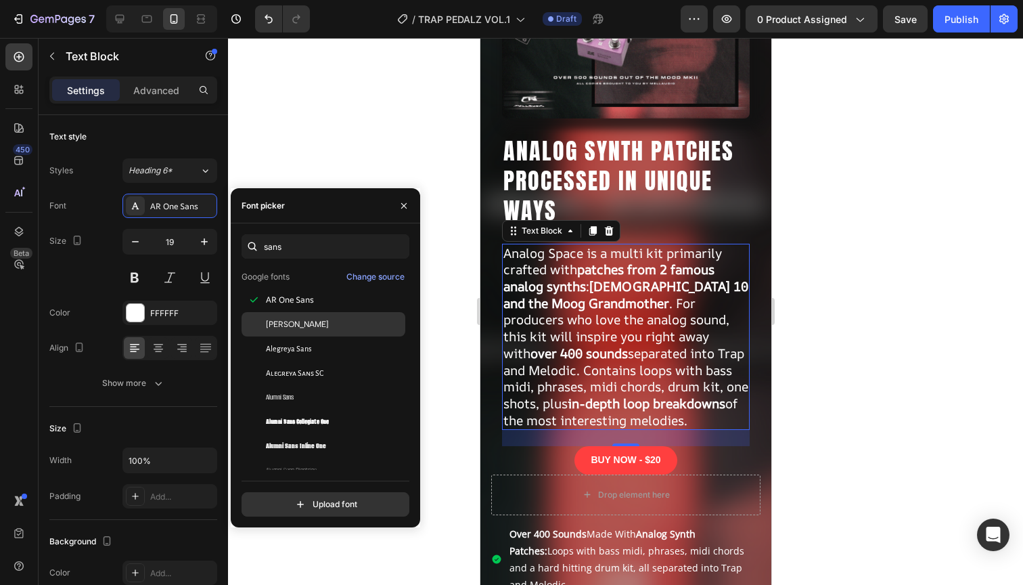
click at [313, 319] on div "[PERSON_NAME]" at bounding box center [334, 324] width 137 height 12
click at [313, 458] on div "[PERSON_NAME]" at bounding box center [324, 470] width 164 height 24
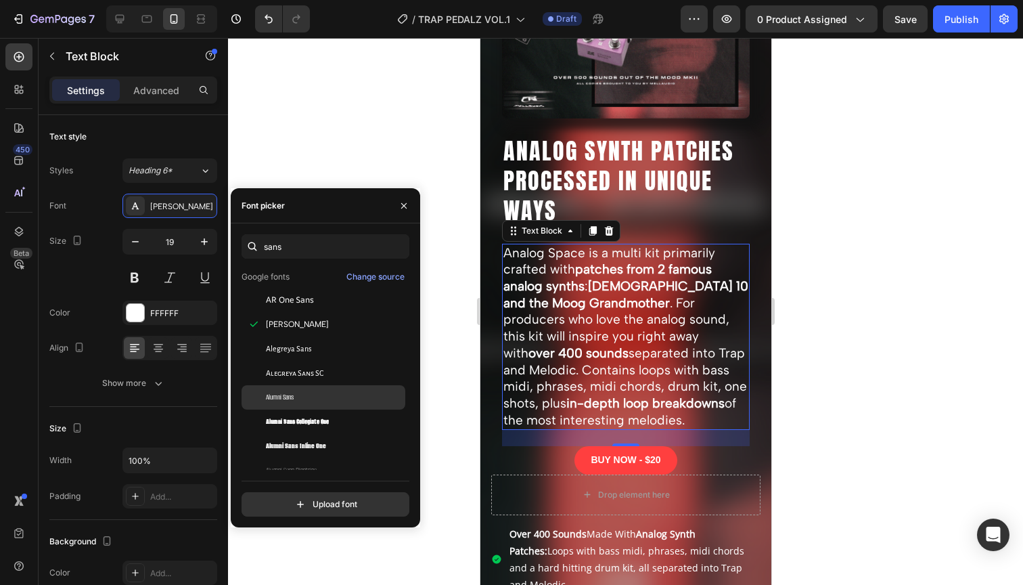
click at [317, 391] on div "Alumni Sans" at bounding box center [334, 397] width 137 height 12
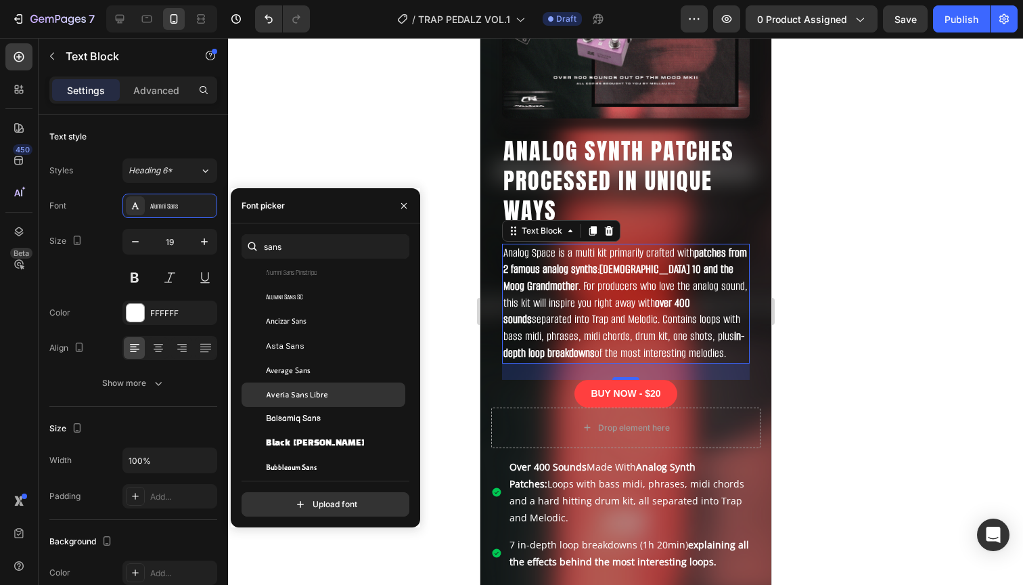
scroll to position [269, 0]
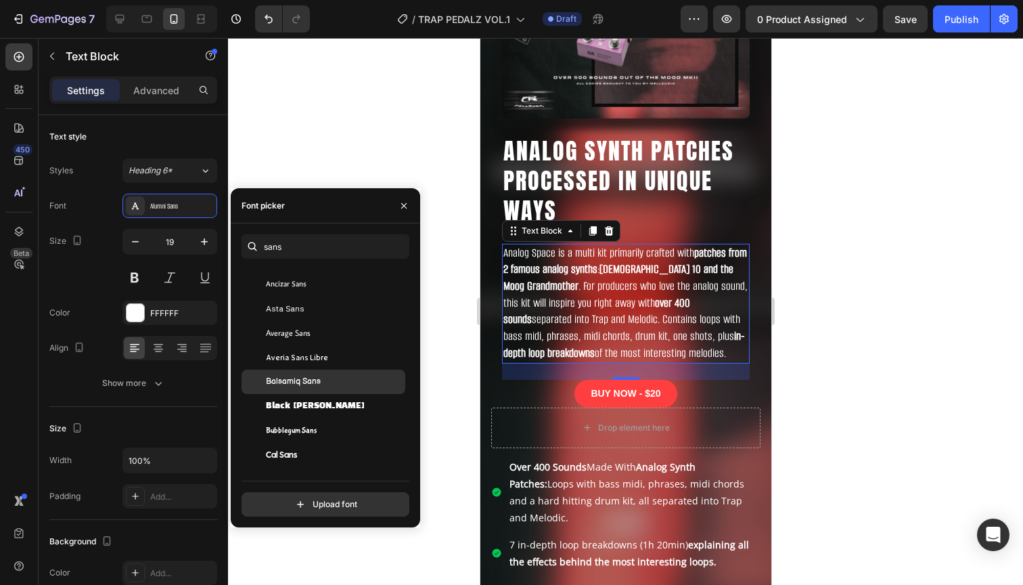
click at [320, 382] on div "Balsamiq Sans" at bounding box center [334, 381] width 137 height 12
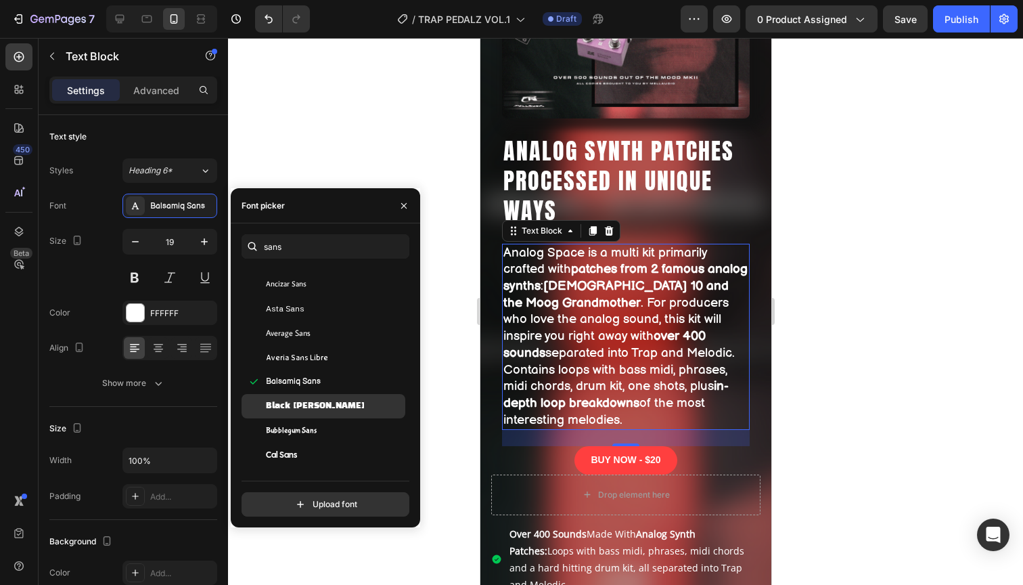
click at [319, 398] on div "Black [PERSON_NAME]" at bounding box center [324, 406] width 164 height 24
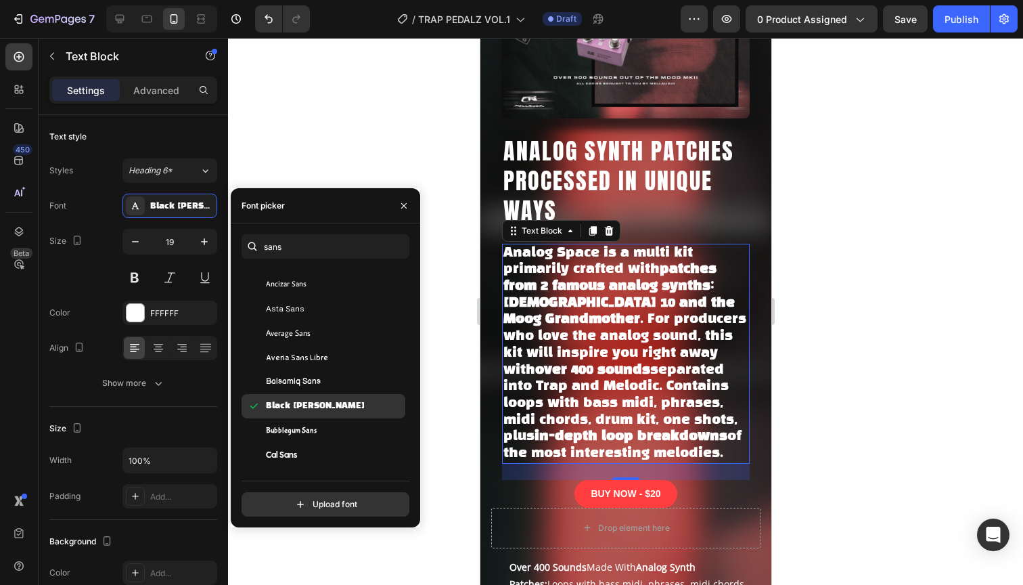
scroll to position [642, 0]
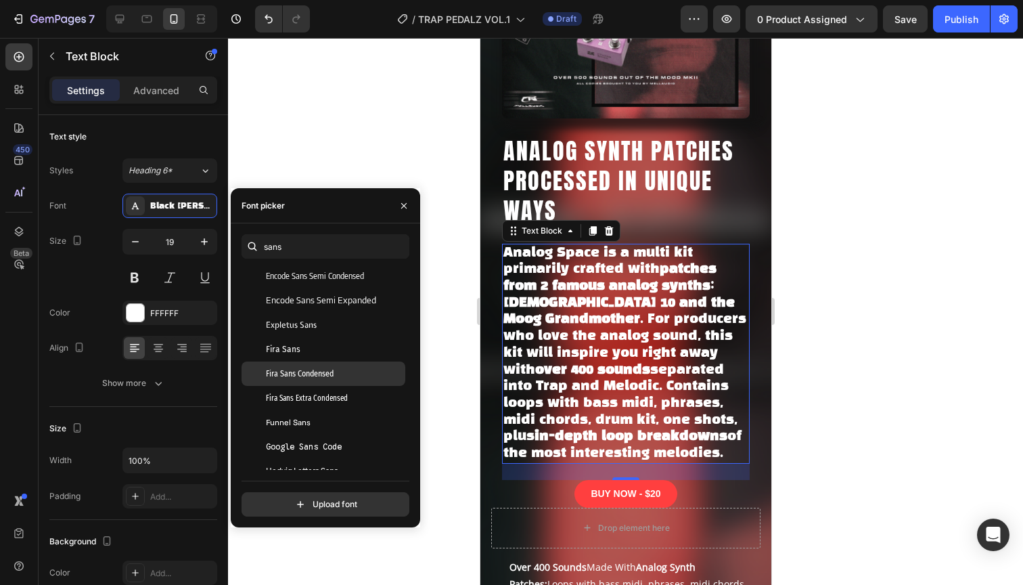
click at [326, 382] on div "Fira Sans Condensed" at bounding box center [324, 373] width 164 height 24
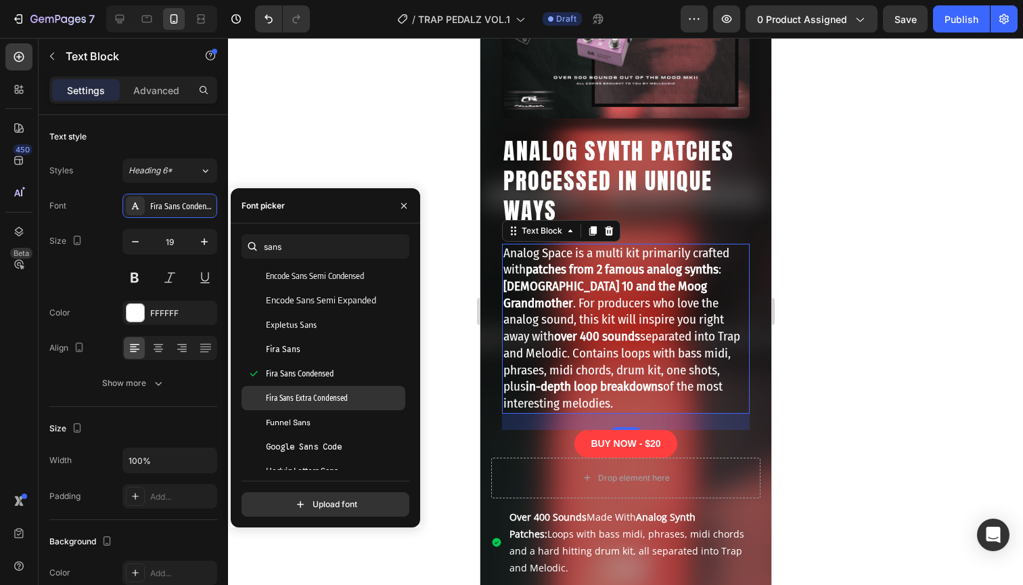
click at [321, 406] on div "Fira Sans Extra Condensed" at bounding box center [324, 398] width 164 height 24
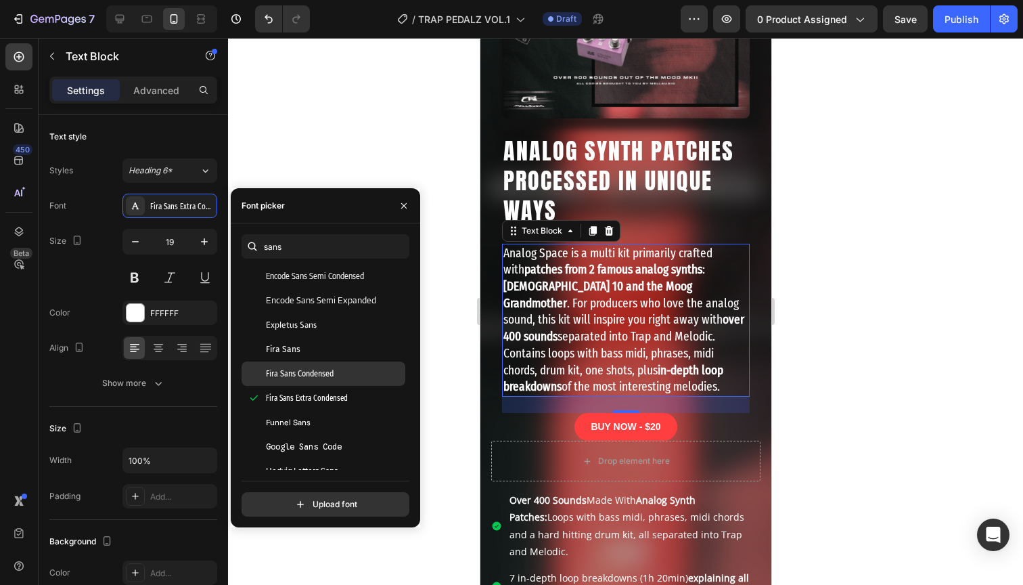
click at [321, 364] on div "Fira Sans Condensed" at bounding box center [324, 373] width 164 height 24
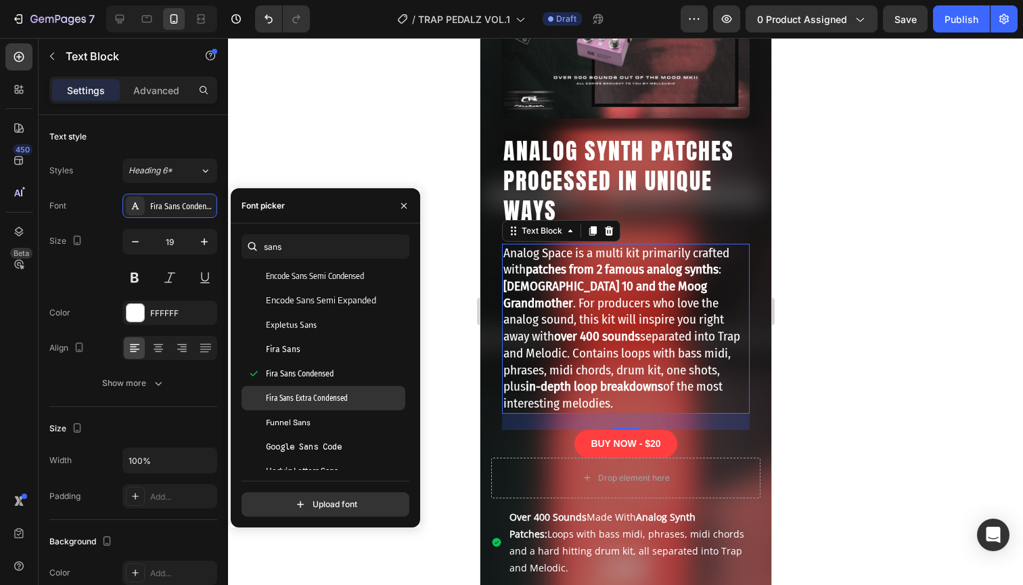
scroll to position [803, 0]
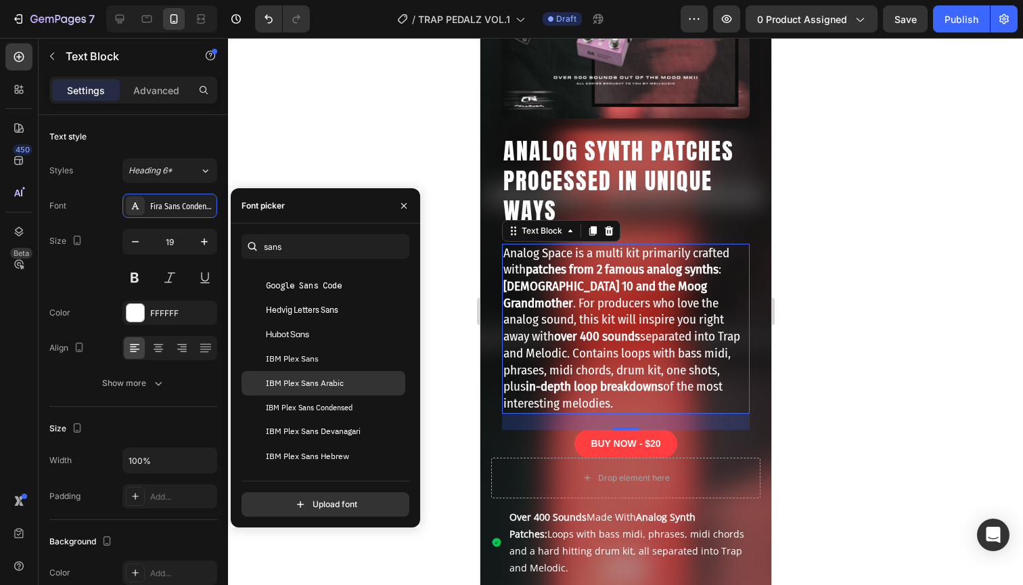
click at [320, 373] on div "IBM Plex Sans Arabic" at bounding box center [324, 383] width 164 height 24
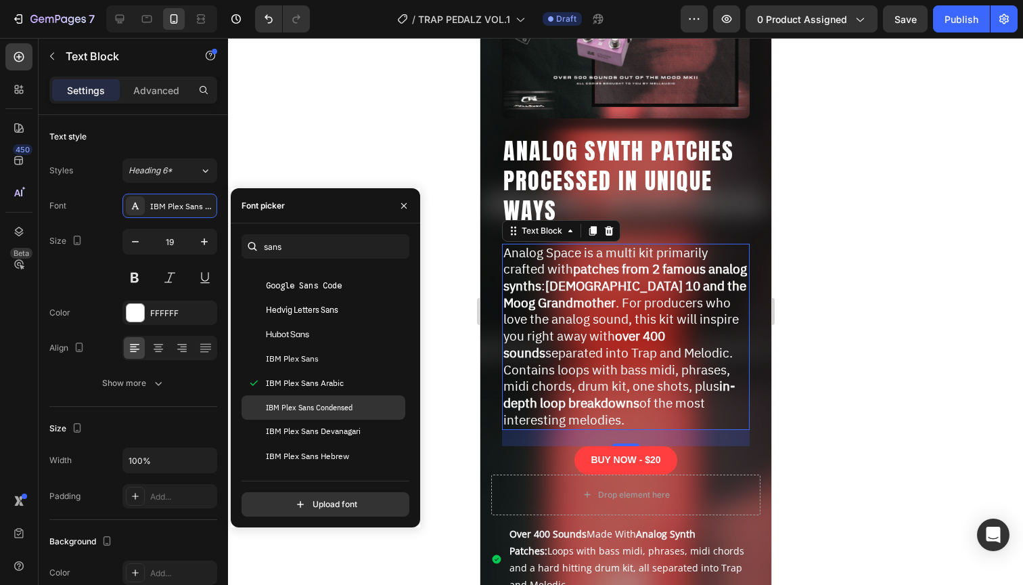
click at [316, 407] on span "IBM Plex Sans Condensed" at bounding box center [309, 407] width 87 height 12
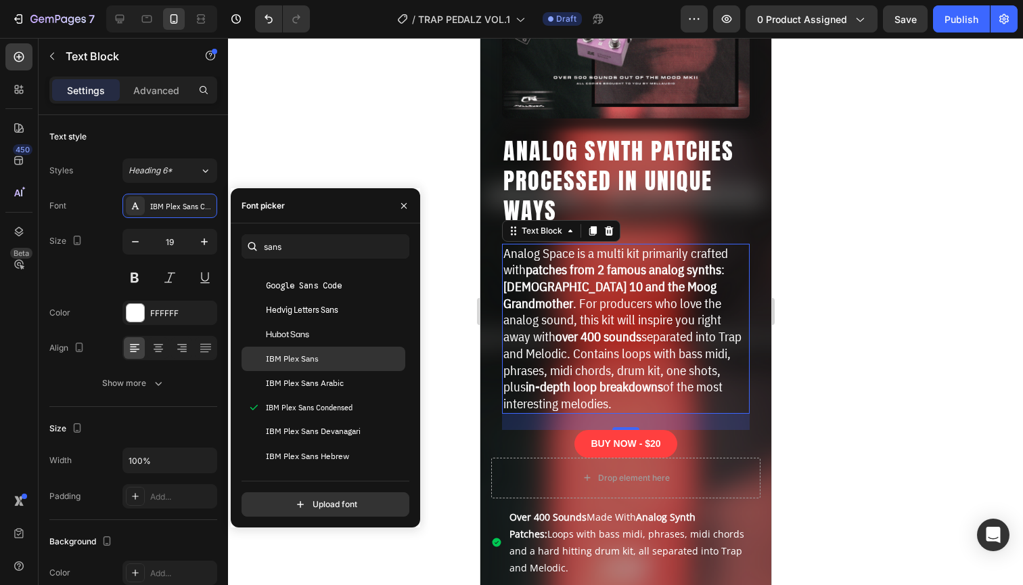
scroll to position [979, 0]
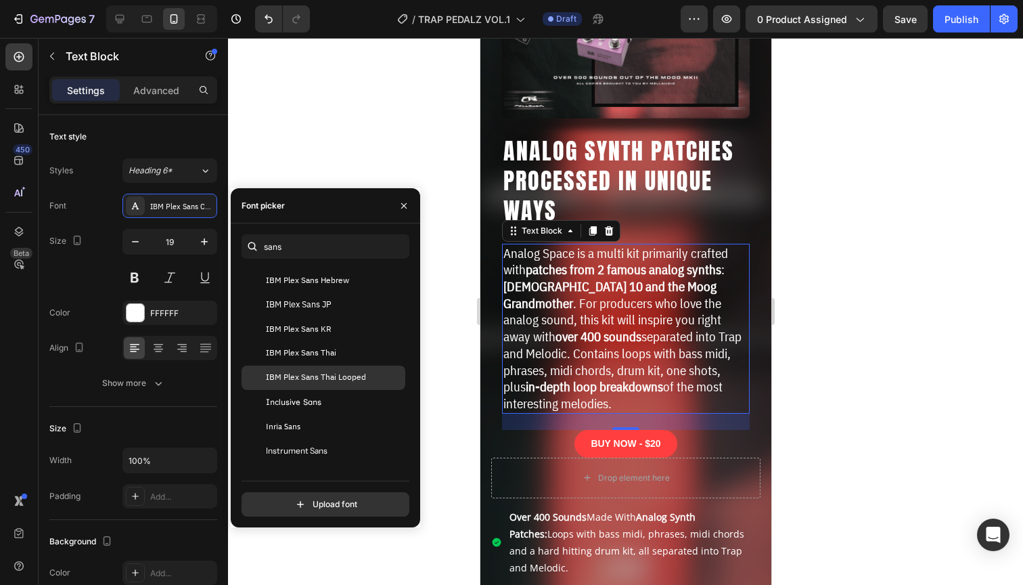
click at [319, 373] on span "IBM Plex Sans Thai Looped" at bounding box center [316, 377] width 100 height 12
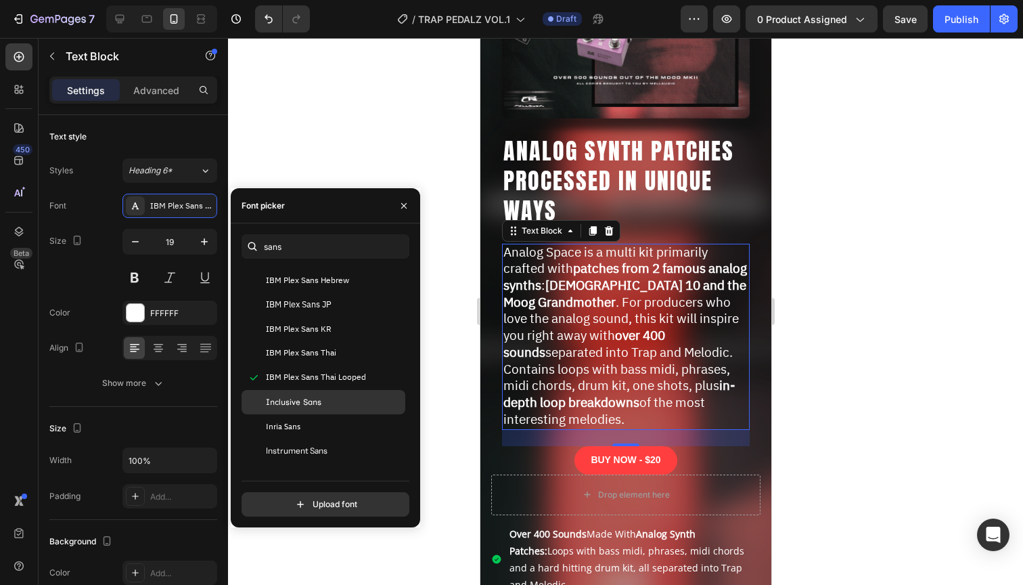
click at [319, 413] on div "Inclusive Sans" at bounding box center [324, 402] width 164 height 24
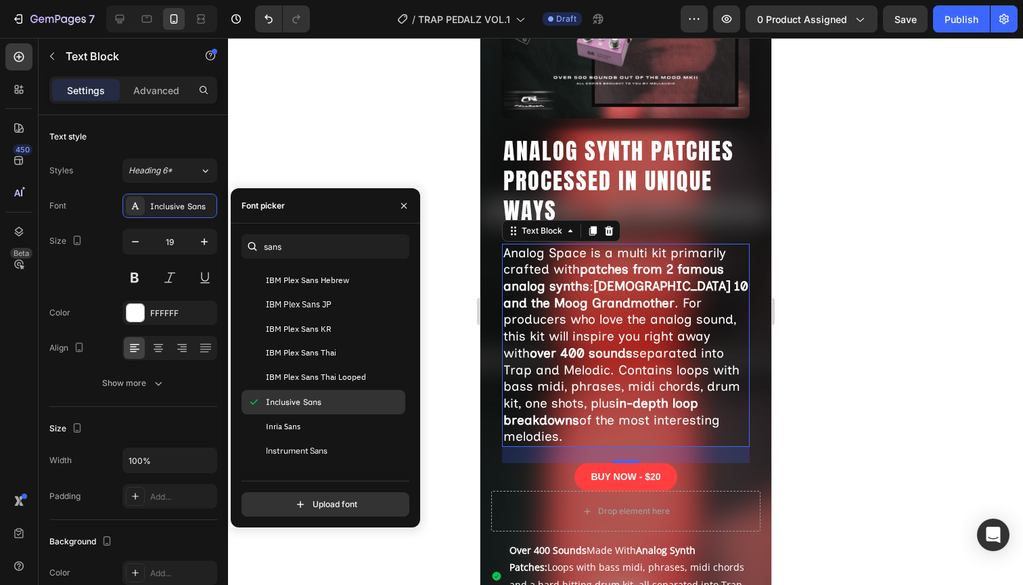
scroll to position [1283, 0]
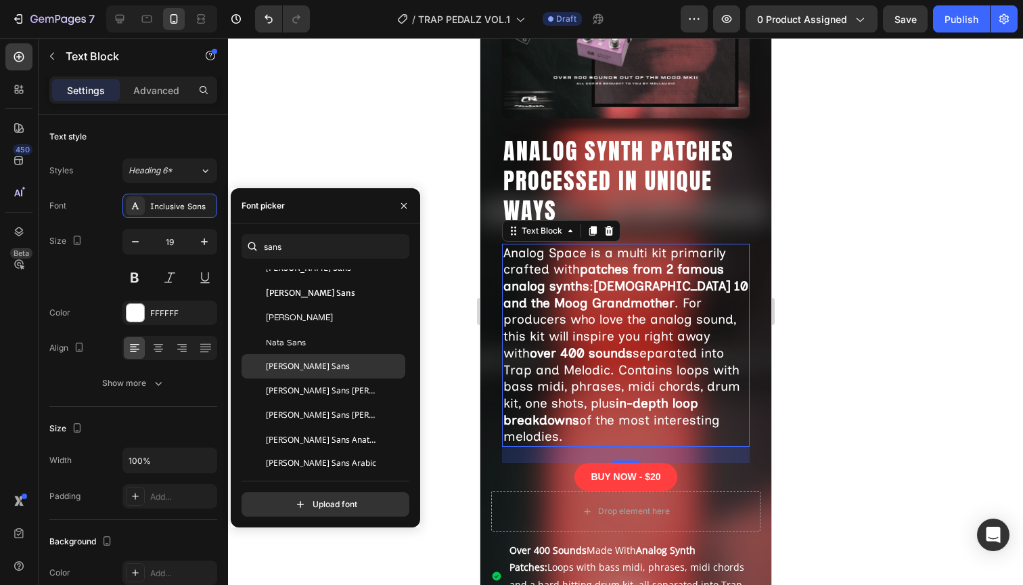
click at [318, 361] on div "[PERSON_NAME] Sans" at bounding box center [334, 366] width 137 height 12
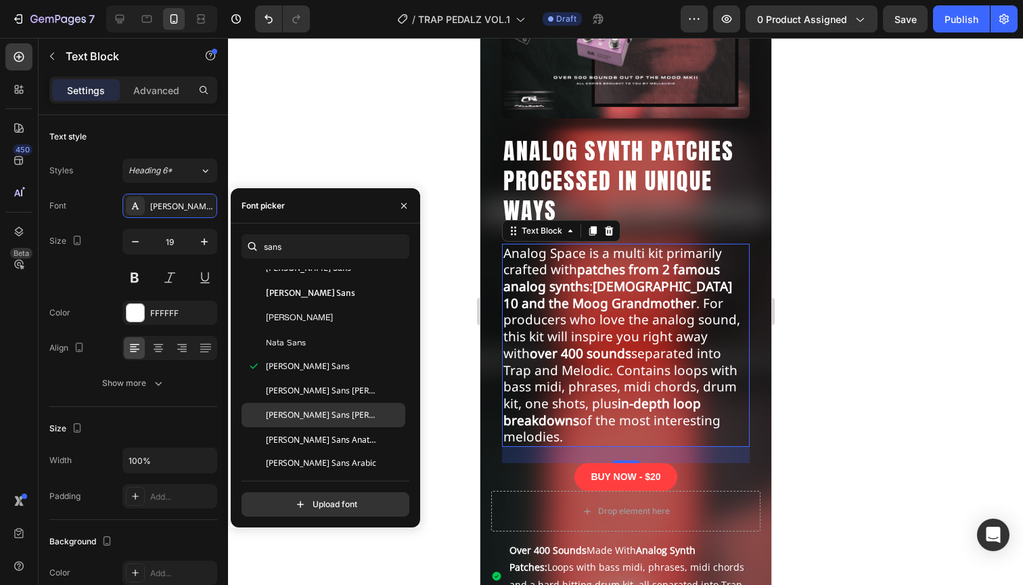
click at [316, 415] on span "[PERSON_NAME] Sans [PERSON_NAME] Unjoined" at bounding box center [322, 415] width 112 height 12
click at [321, 359] on div "[PERSON_NAME] Sans" at bounding box center [324, 366] width 164 height 24
click at [322, 343] on div "Nata Sans" at bounding box center [334, 342] width 137 height 12
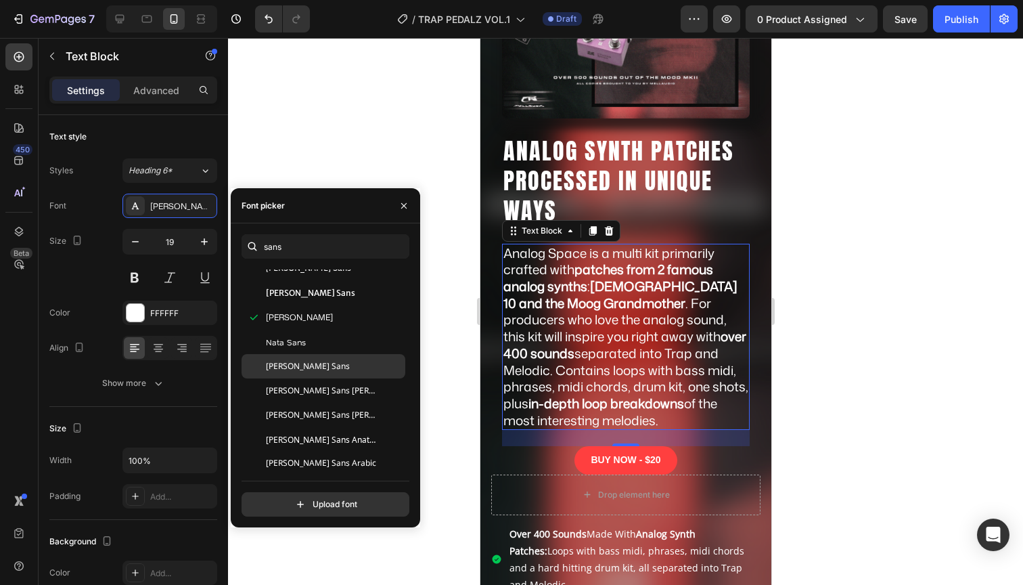
click at [315, 370] on div "[PERSON_NAME] Sans" at bounding box center [334, 366] width 137 height 12
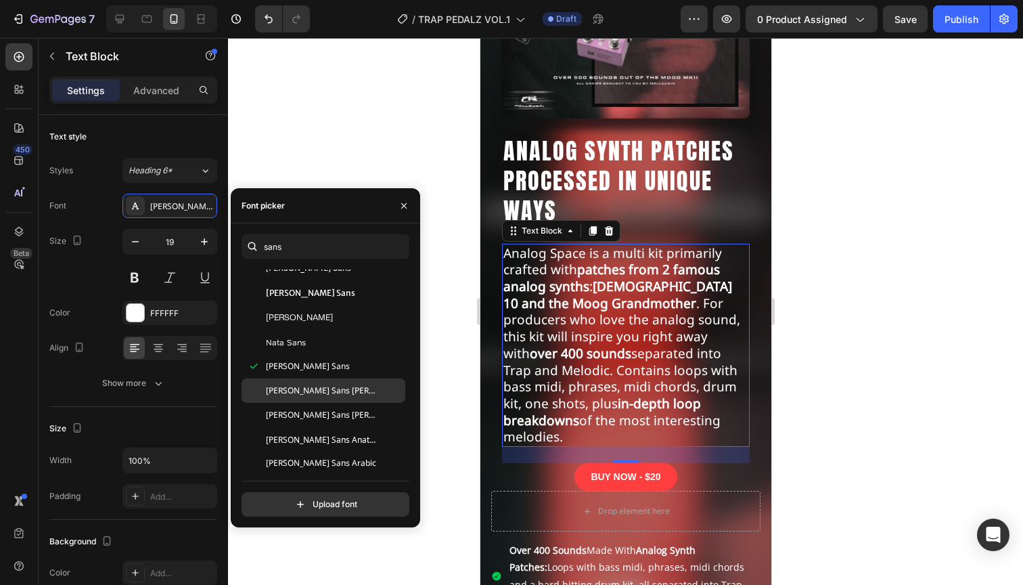
click at [312, 396] on span "[PERSON_NAME] Sans [PERSON_NAME]" at bounding box center [322, 390] width 112 height 12
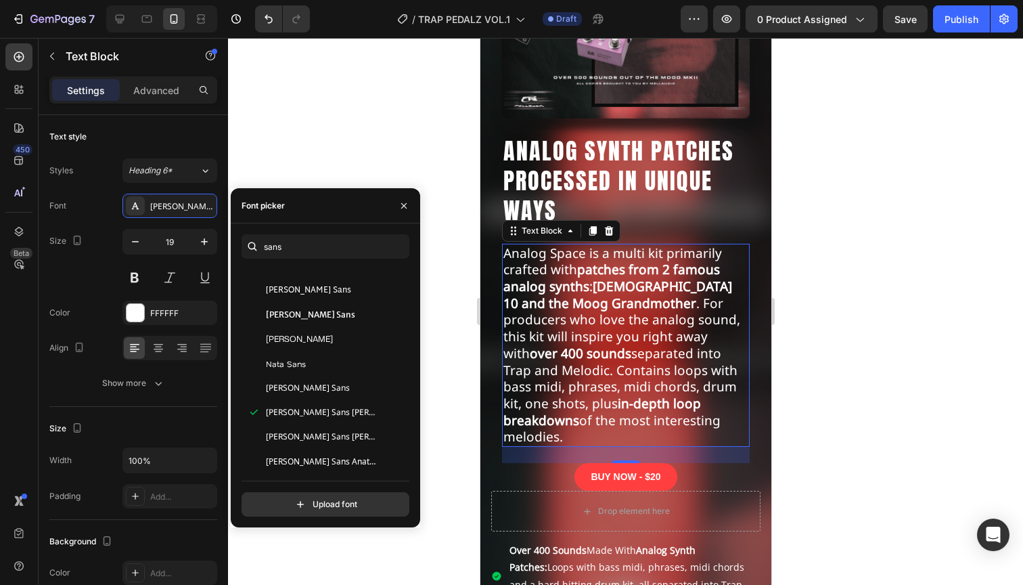
scroll to position [1247, 0]
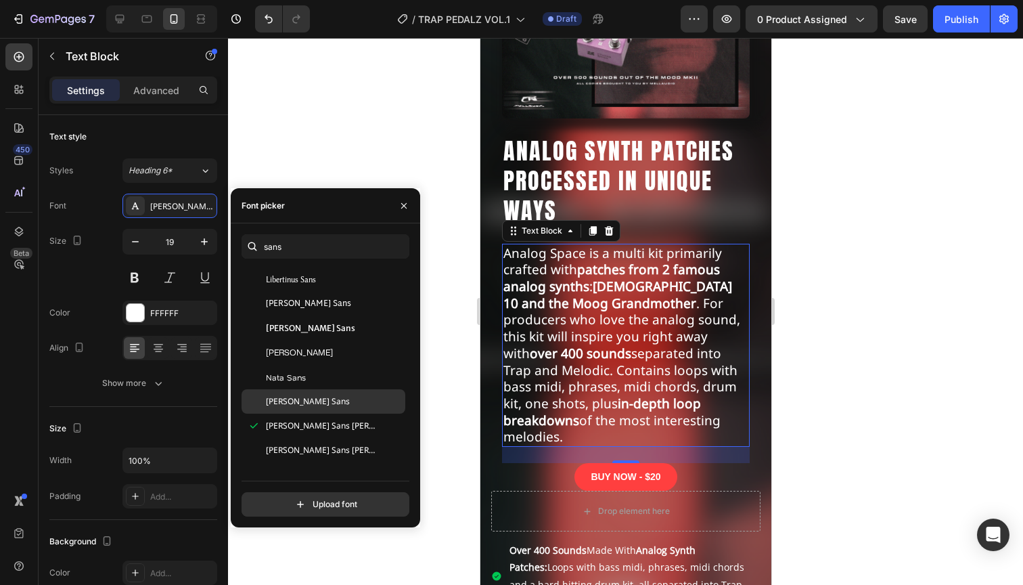
click at [326, 397] on div "[PERSON_NAME] Sans" at bounding box center [334, 401] width 137 height 12
click at [319, 413] on div "[PERSON_NAME] Sans [PERSON_NAME]" at bounding box center [324, 425] width 164 height 24
click at [321, 406] on div "[PERSON_NAME] Sans" at bounding box center [334, 401] width 137 height 12
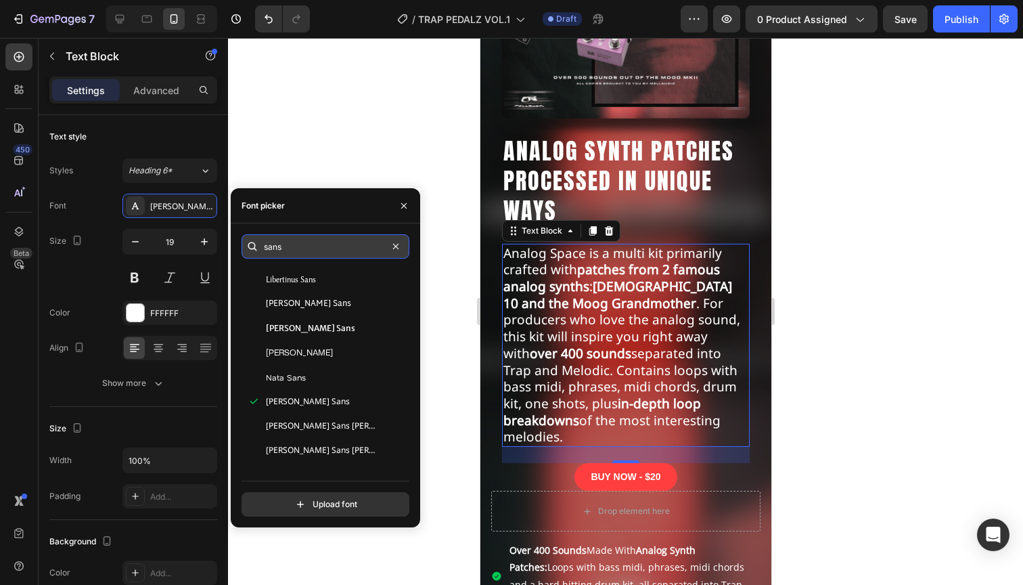
click at [294, 243] on input "sans" at bounding box center [326, 246] width 168 height 24
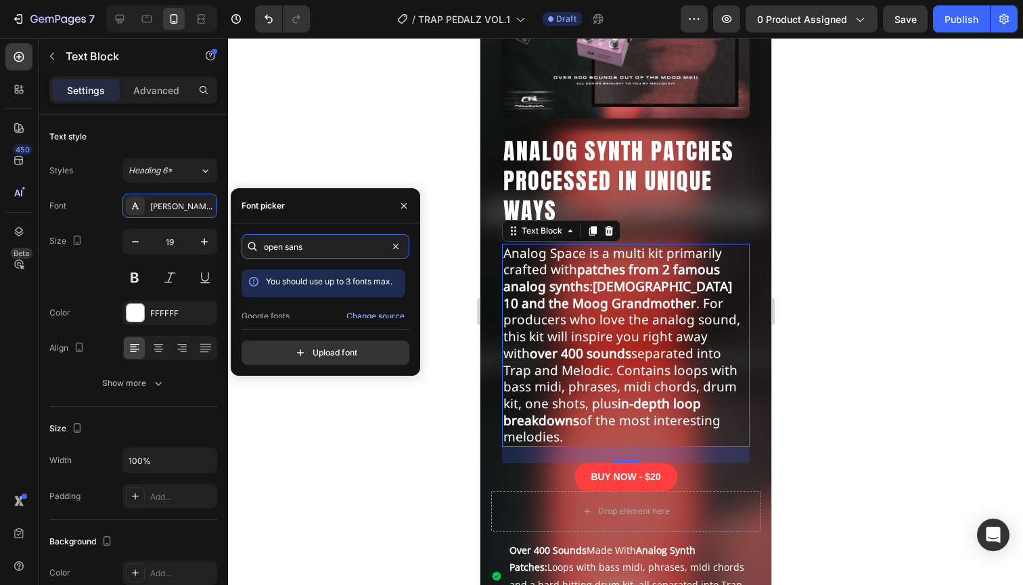
scroll to position [33, 0]
type input "open sans"
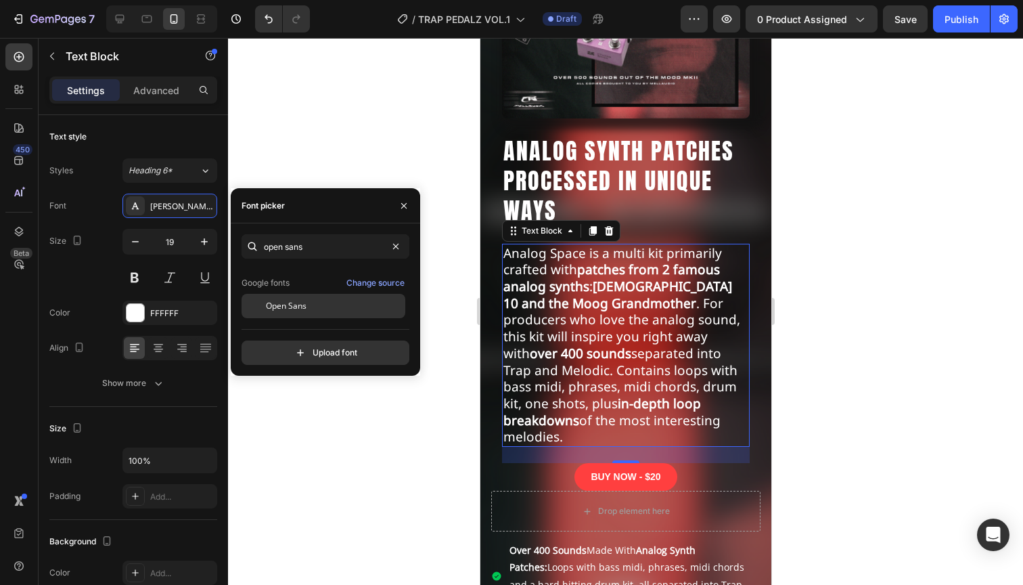
click at [298, 300] on span "Open Sans" at bounding box center [286, 306] width 41 height 12
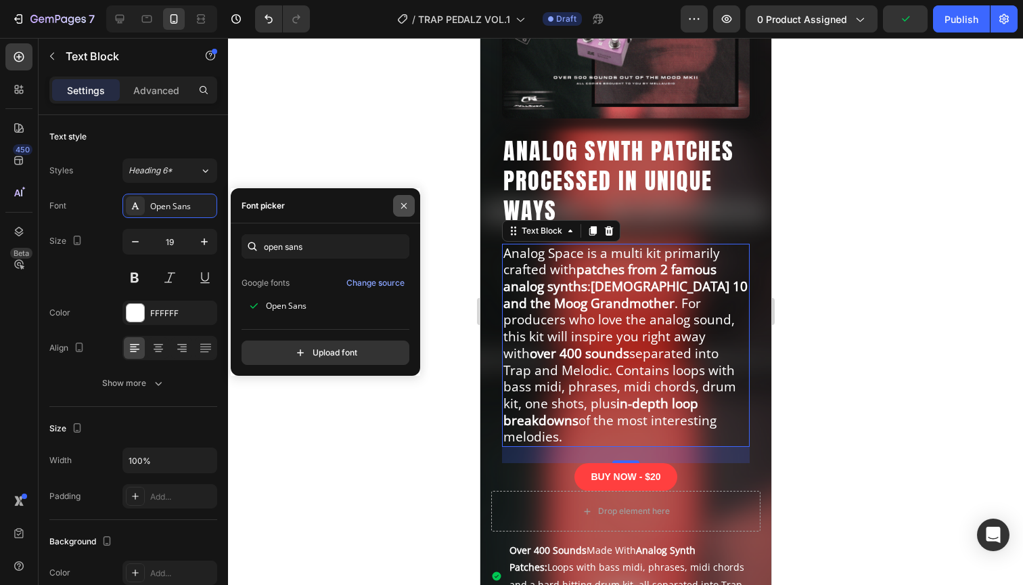
click at [403, 207] on icon "button" at bounding box center [403, 205] width 11 height 11
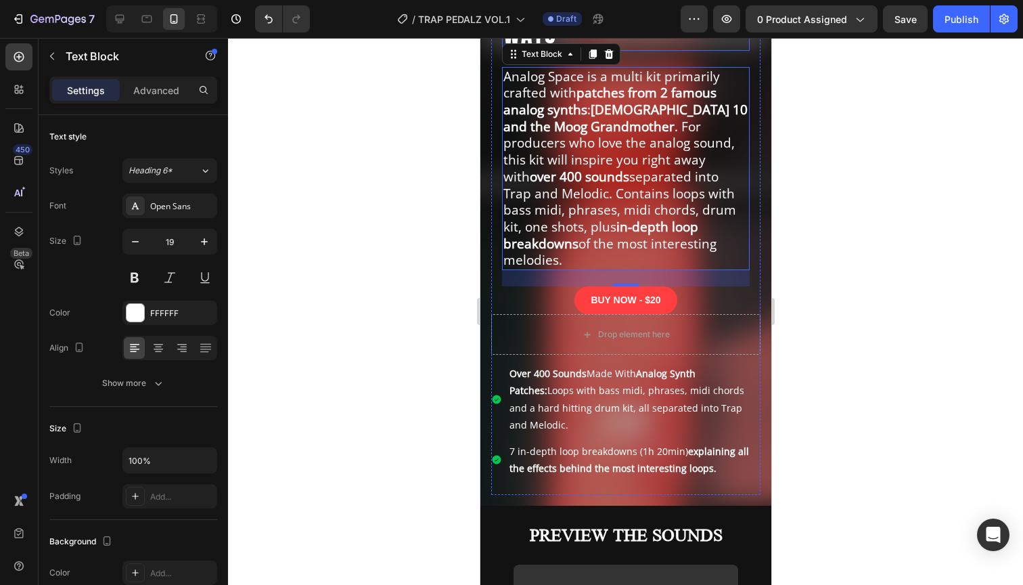
scroll to position [536, 0]
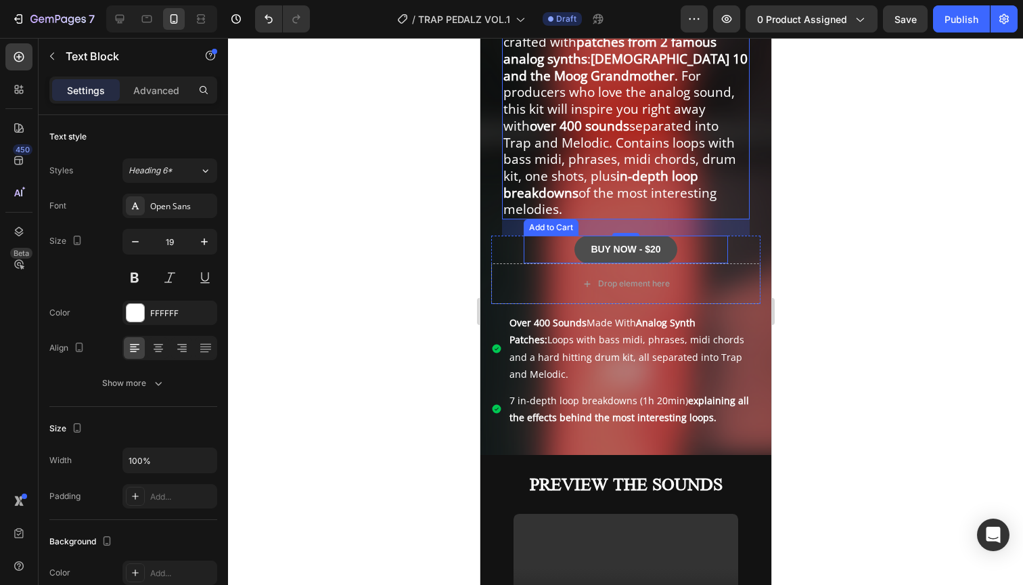
click at [670, 235] on button "BUY NOW - $20" at bounding box center [625, 249] width 102 height 28
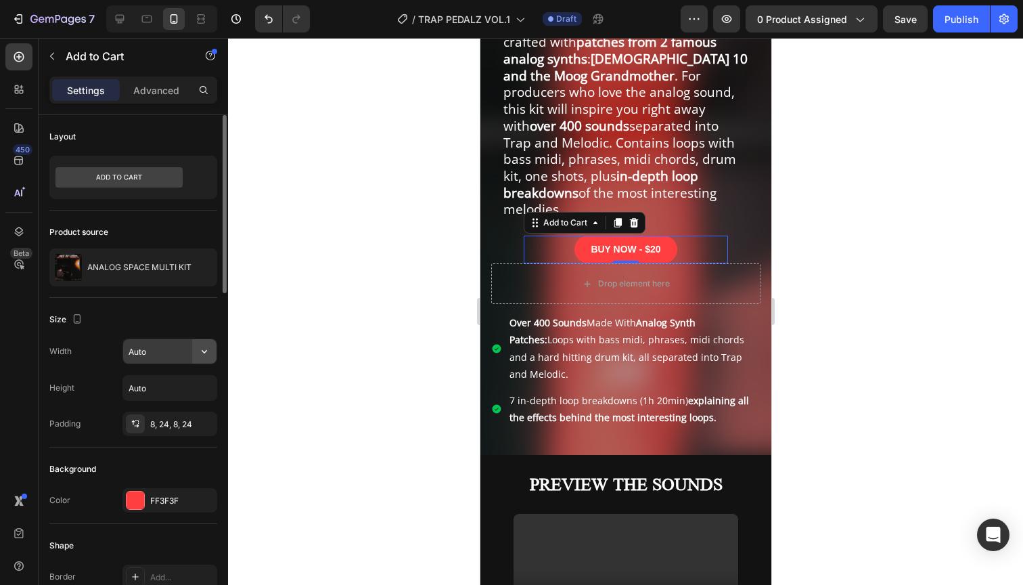
click at [204, 352] on icon "button" at bounding box center [205, 351] width 14 height 14
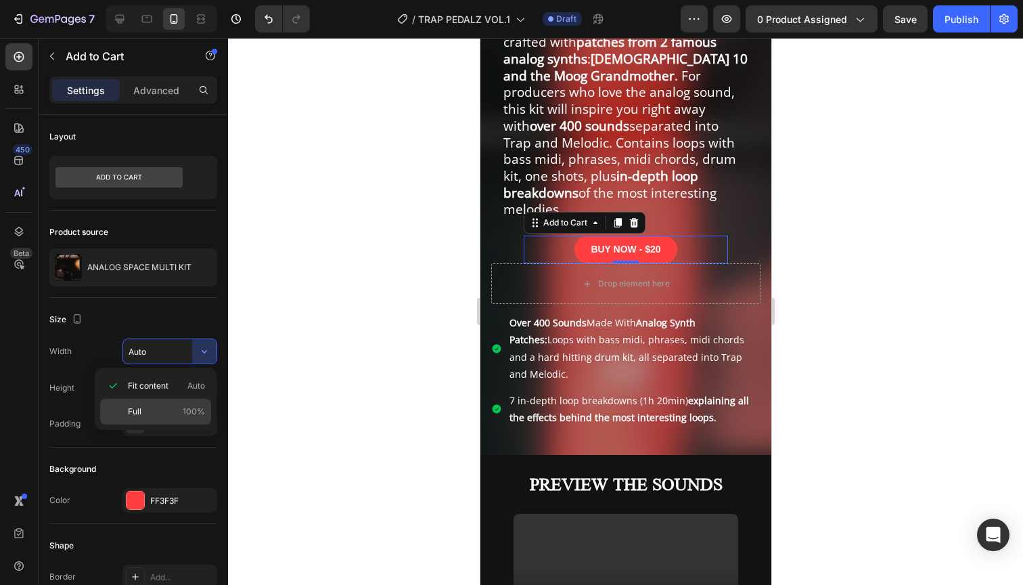
click at [146, 407] on p "Full 100%" at bounding box center [166, 411] width 77 height 12
type input "100%"
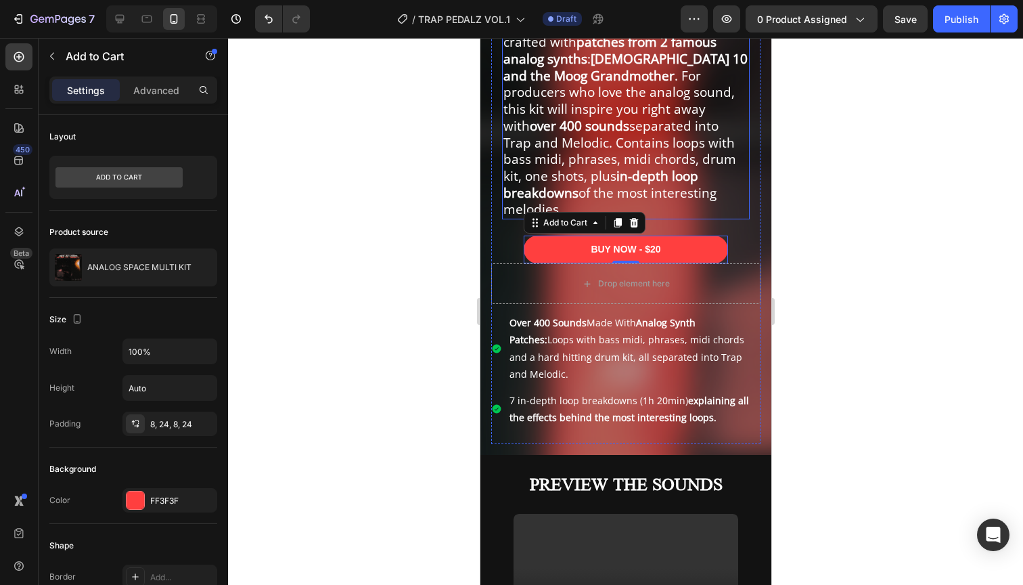
click at [681, 181] on p "Analog Space is a multi kit primarily crafted with patches from 2 famous analog…" at bounding box center [625, 118] width 245 height 200
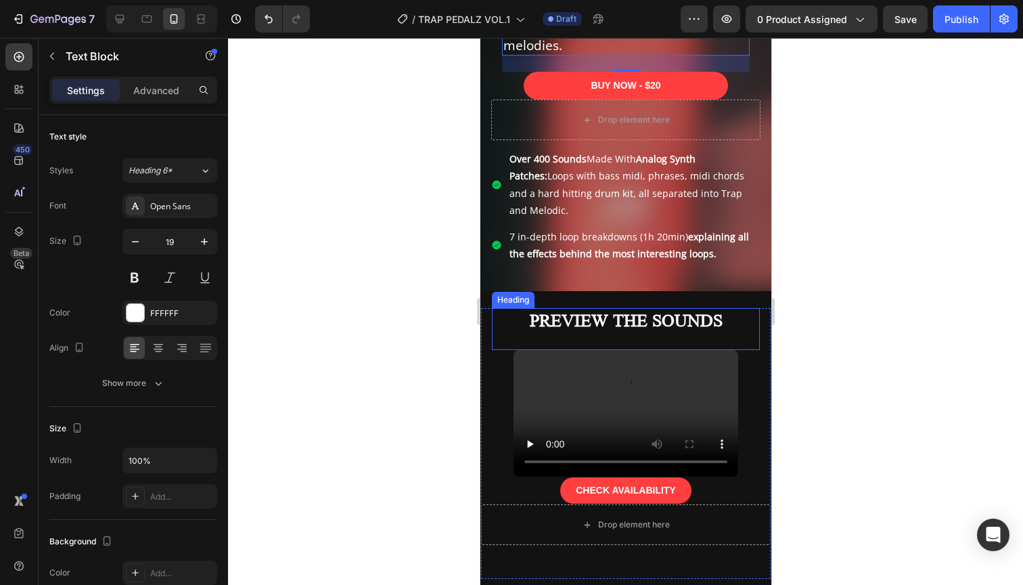
scroll to position [539, 0]
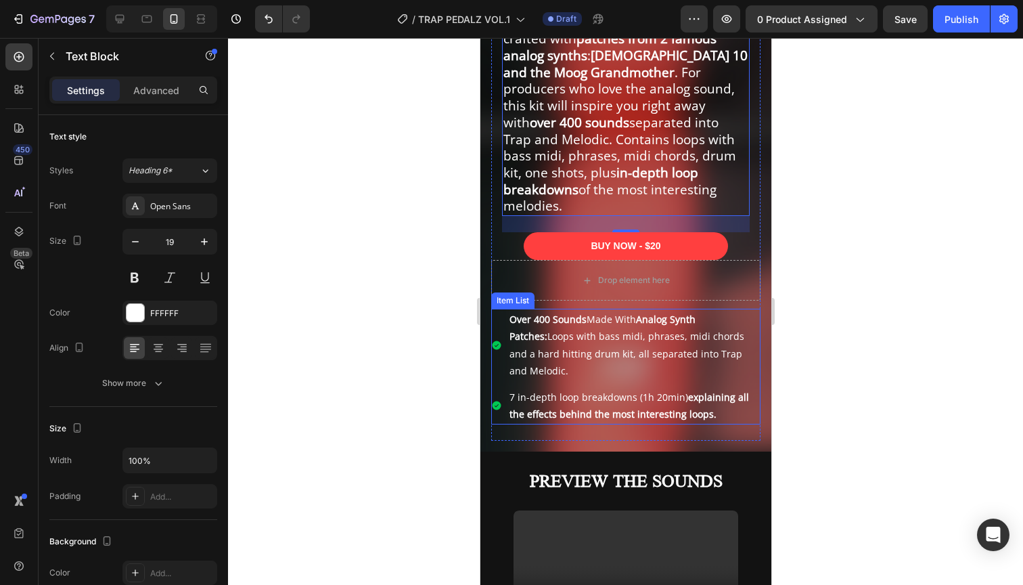
click at [622, 316] on p "Over 400 Sounds Made With Analog Synth Patches: Loops with bass midi, phrases, …" at bounding box center [633, 345] width 249 height 68
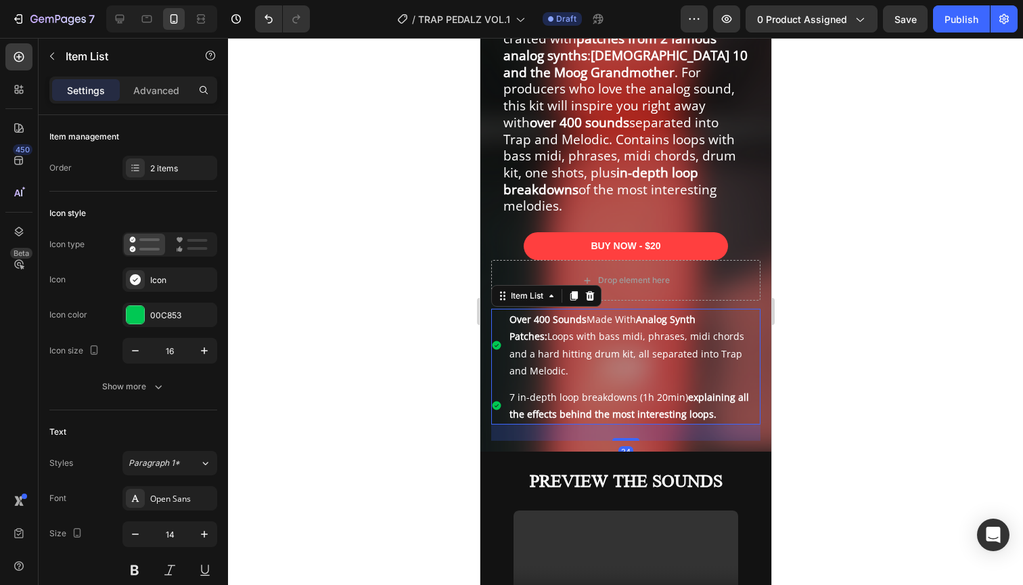
click at [645, 390] on strong "explaining all the effects behind the most interesting loops." at bounding box center [628, 405] width 239 height 30
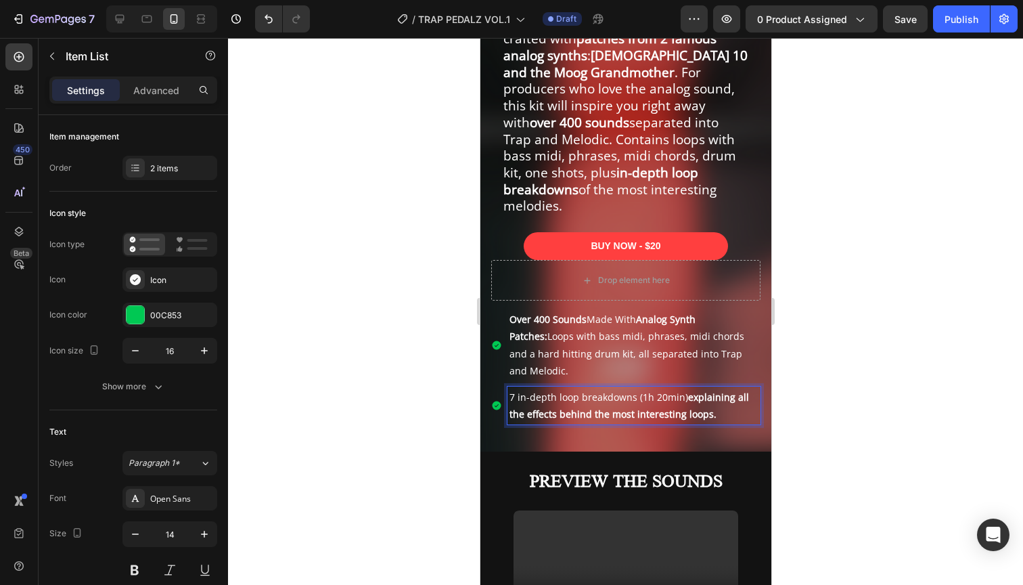
click at [678, 327] on p "Over 400 Sounds Made With Analog Synth Patches: Loops with bass midi, phrases, …" at bounding box center [633, 345] width 249 height 68
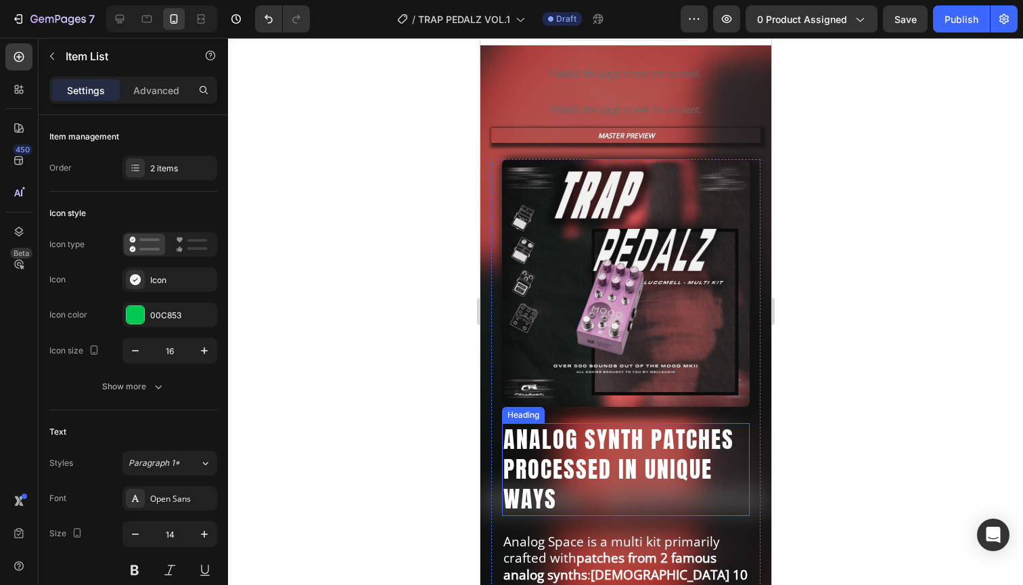
scroll to position [5, 0]
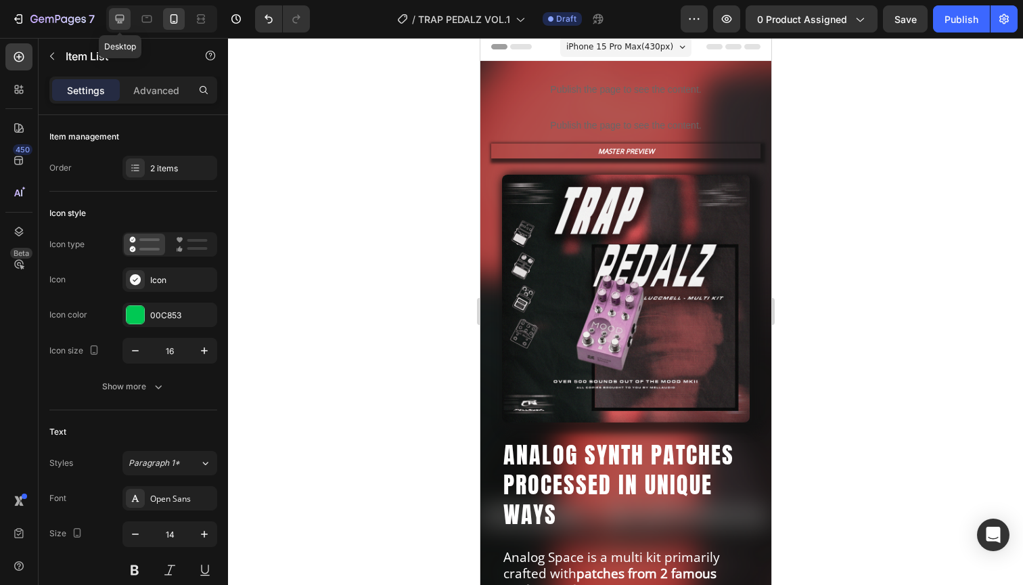
click at [116, 19] on icon at bounding box center [120, 19] width 9 height 9
type input "18"
type input "19"
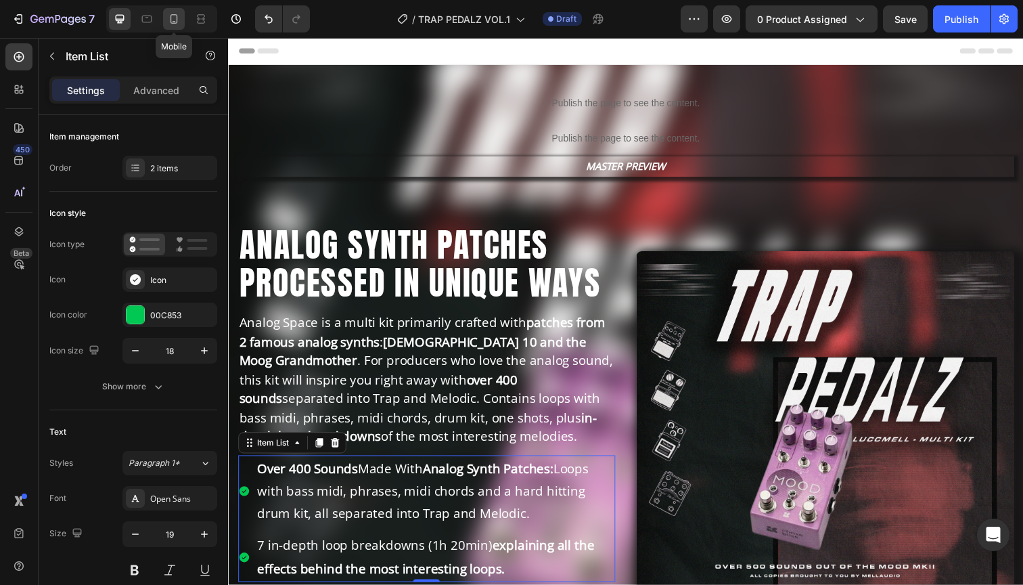
click at [175, 16] on icon at bounding box center [174, 19] width 14 height 14
type input "16"
type input "14"
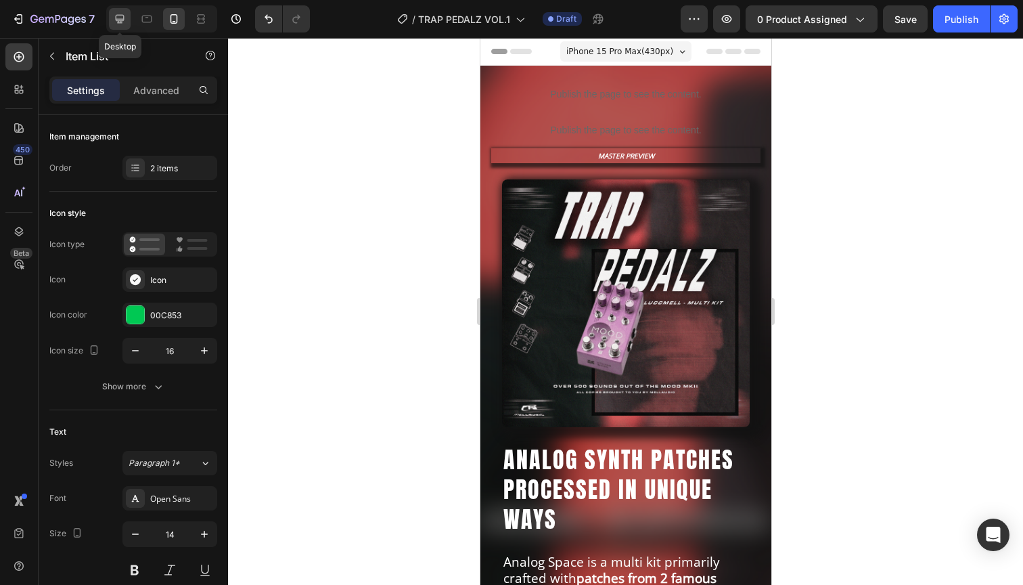
click at [120, 20] on icon at bounding box center [120, 19] width 9 height 9
type input "18"
type input "19"
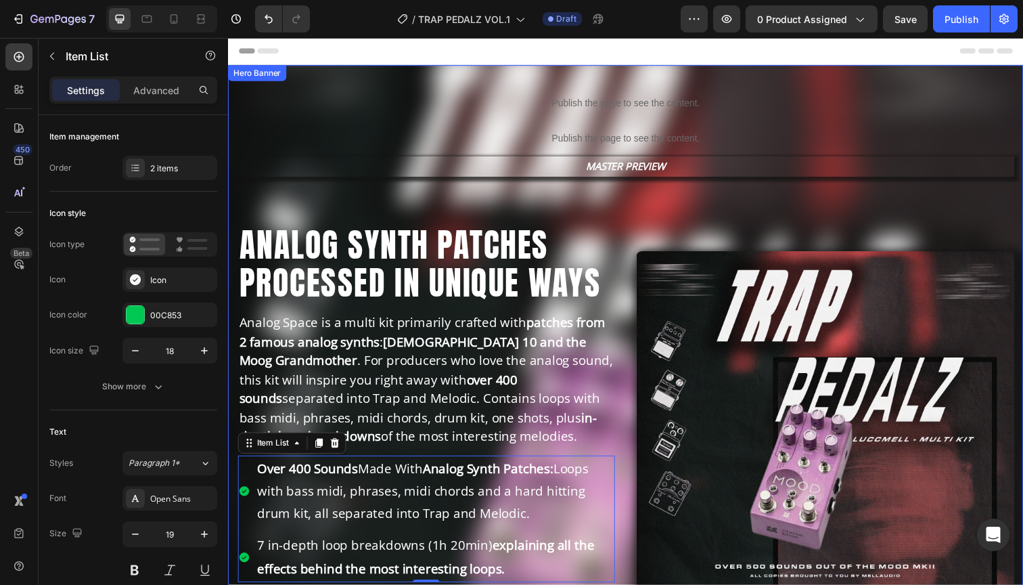
click at [293, 78] on div "Publish the page to see the content. Custom Code Publish the page to see the co…" at bounding box center [634, 418] width 812 height 704
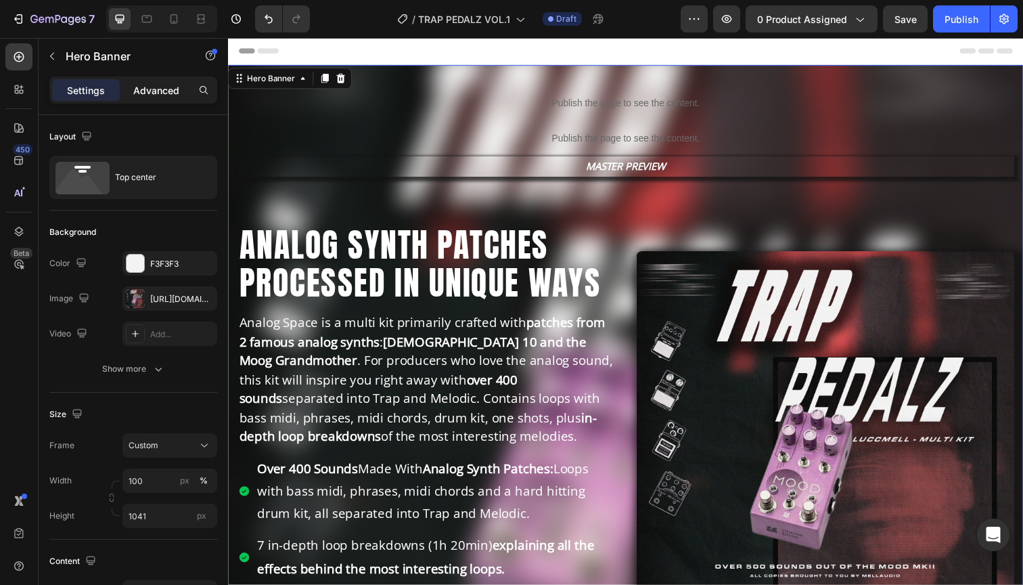
click at [154, 99] on div "Advanced" at bounding box center [156, 90] width 68 height 22
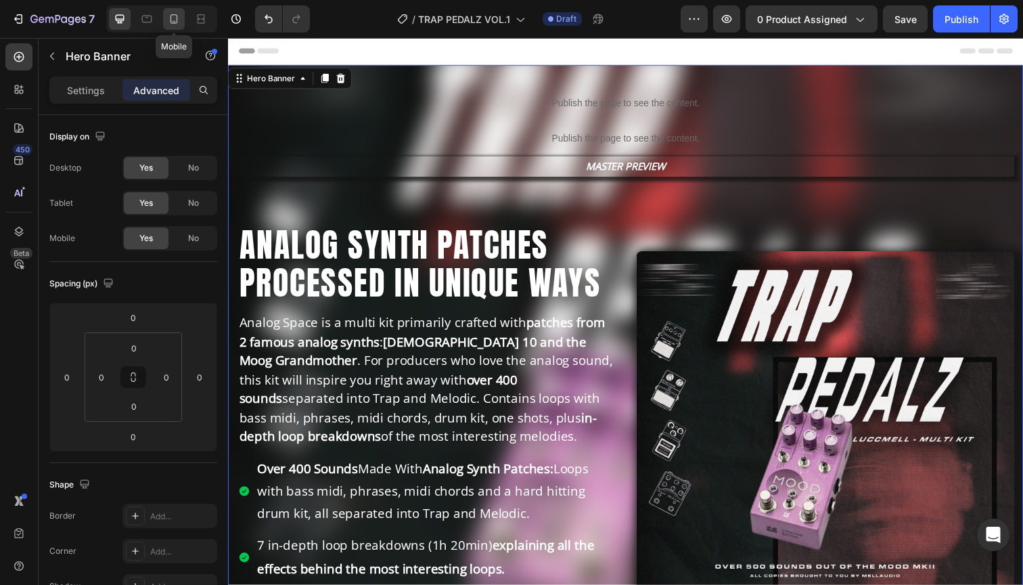
click at [172, 18] on icon at bounding box center [174, 19] width 14 height 14
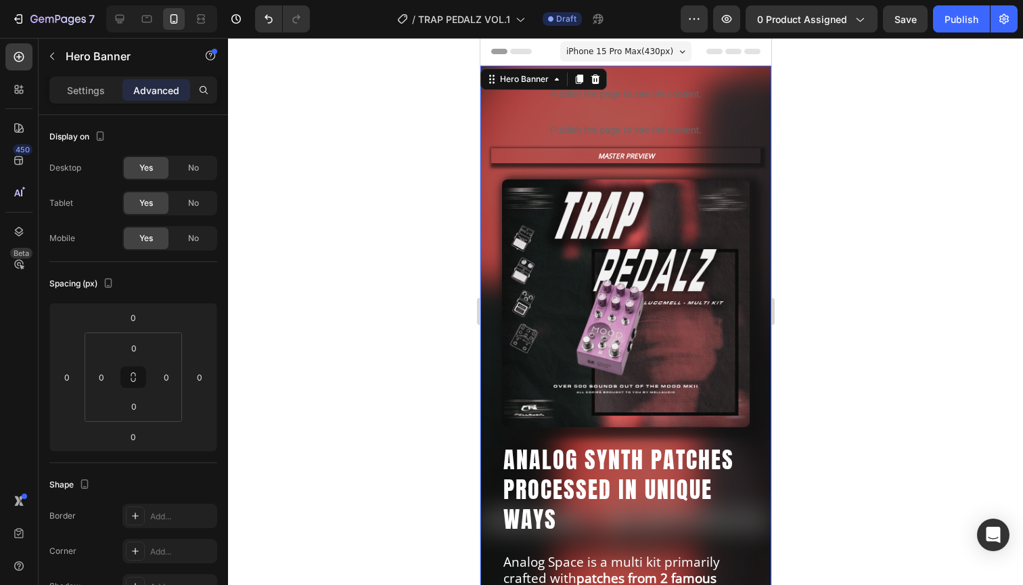
click at [672, 70] on div "Publish the page to see the content. Custom Code Publish the page to see the co…" at bounding box center [625, 528] width 291 height 925
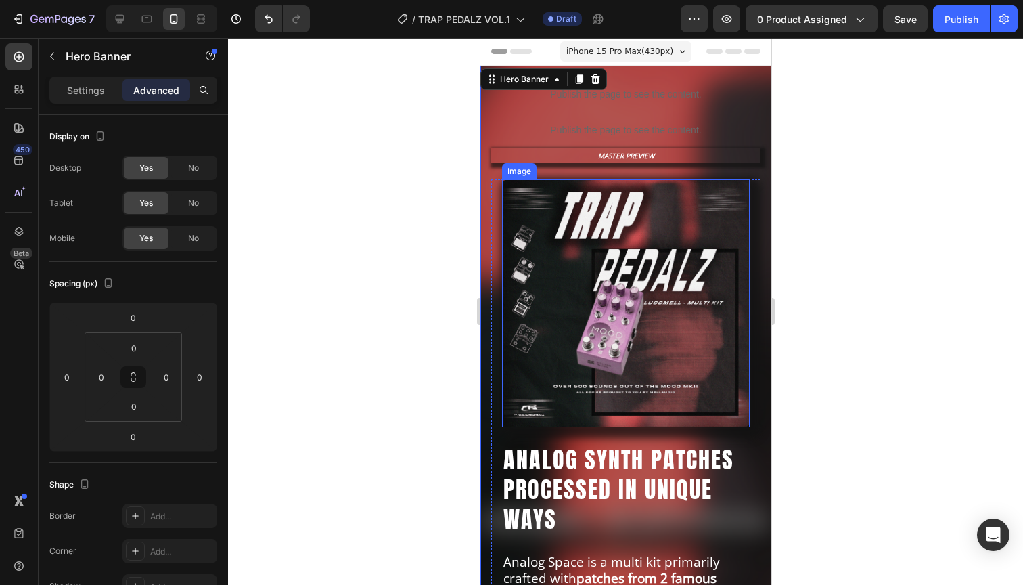
click at [616, 265] on img at bounding box center [625, 303] width 248 height 248
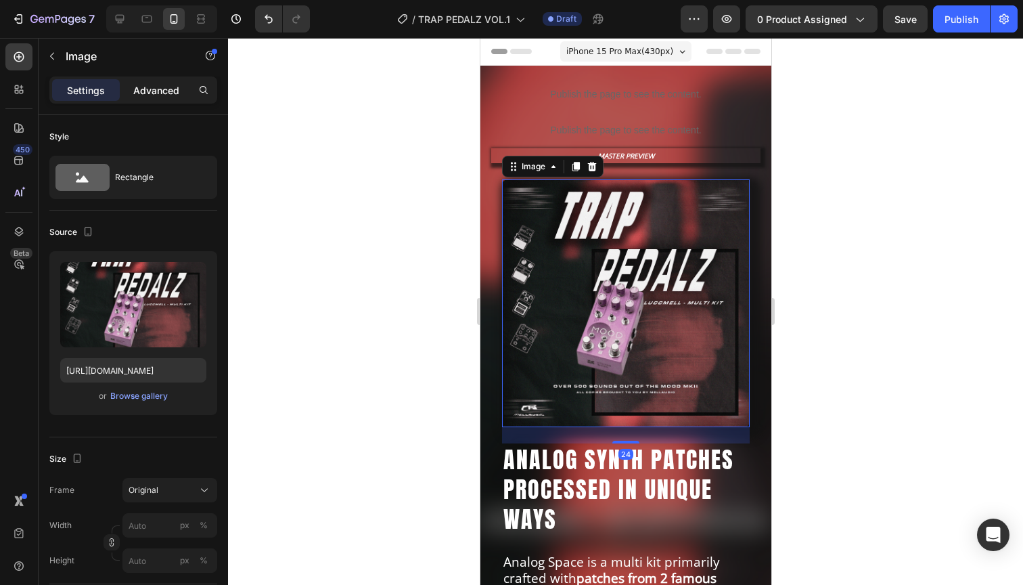
click at [151, 84] on p "Advanced" at bounding box center [156, 90] width 46 height 14
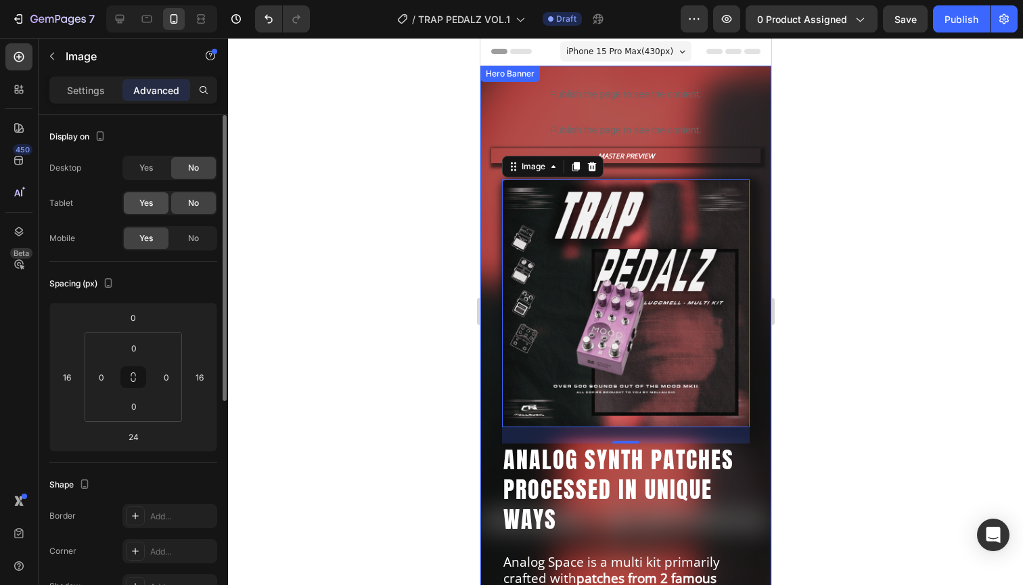
click at [140, 199] on span "Yes" at bounding box center [146, 203] width 14 height 12
click at [144, 174] on div "Yes" at bounding box center [146, 168] width 45 height 22
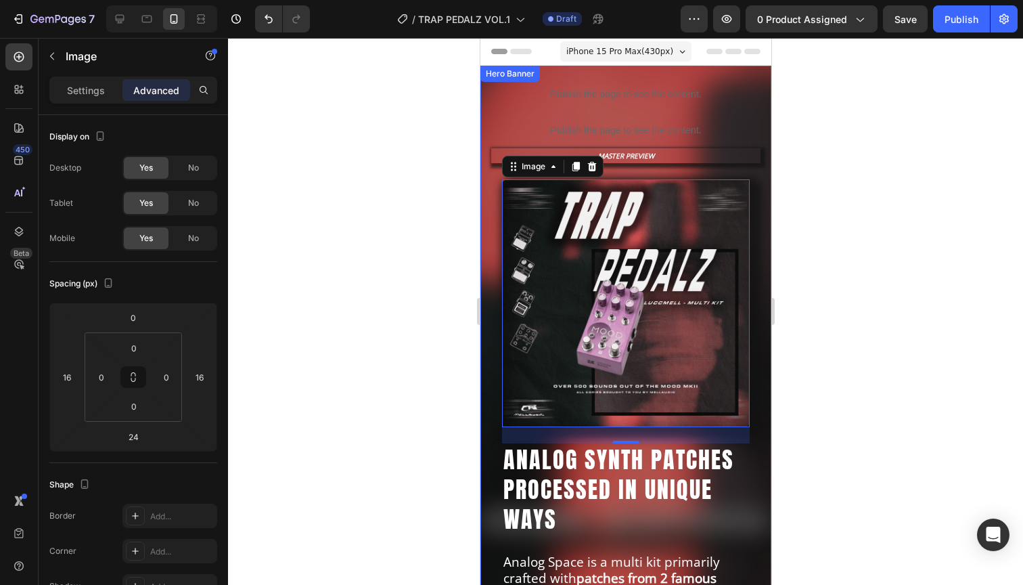
click at [601, 71] on div "Publish the page to see the content. Custom Code Publish the page to see the co…" at bounding box center [625, 528] width 291 height 925
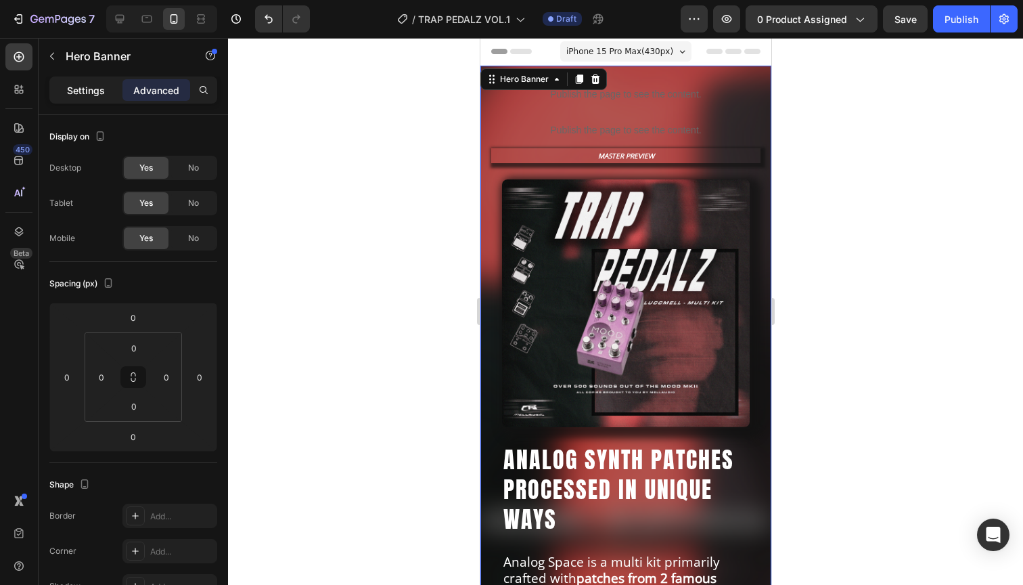
click at [79, 79] on div "Settings" at bounding box center [86, 90] width 68 height 22
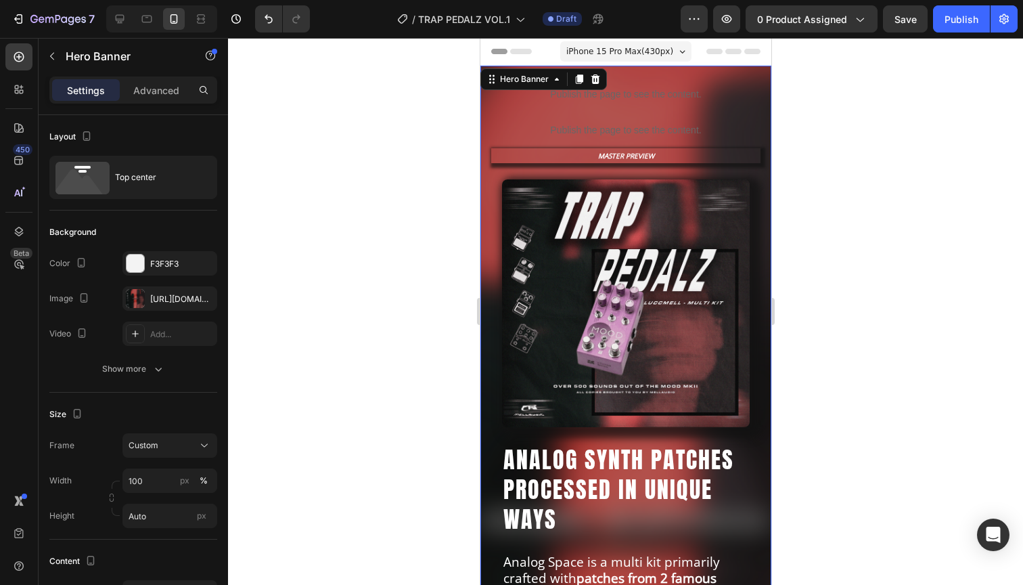
click at [78, 88] on p "Settings" at bounding box center [86, 90] width 38 height 14
click at [114, 14] on icon at bounding box center [120, 19] width 14 height 14
type input "1041"
type input "1200"
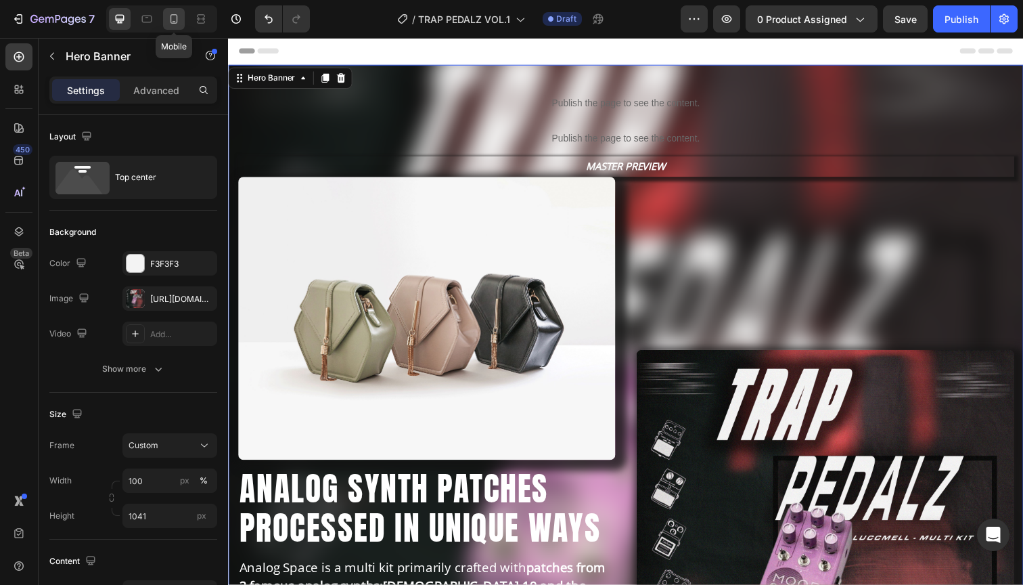
click at [174, 18] on icon at bounding box center [174, 19] width 14 height 14
type input "Auto"
type input "100%"
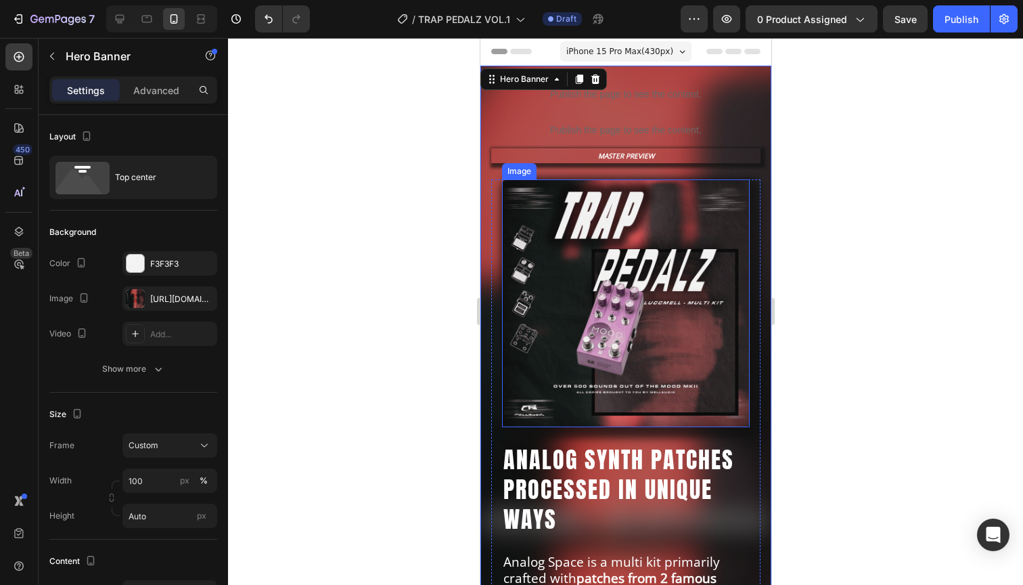
click at [621, 231] on img at bounding box center [625, 303] width 248 height 248
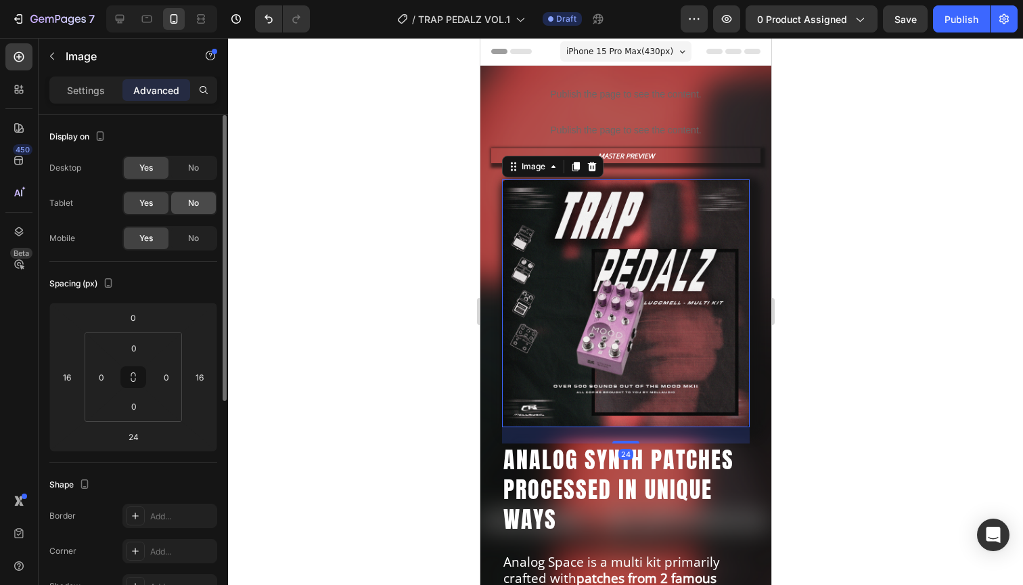
click at [200, 201] on div "No" at bounding box center [193, 203] width 45 height 22
click at [200, 168] on div "No" at bounding box center [193, 168] width 45 height 22
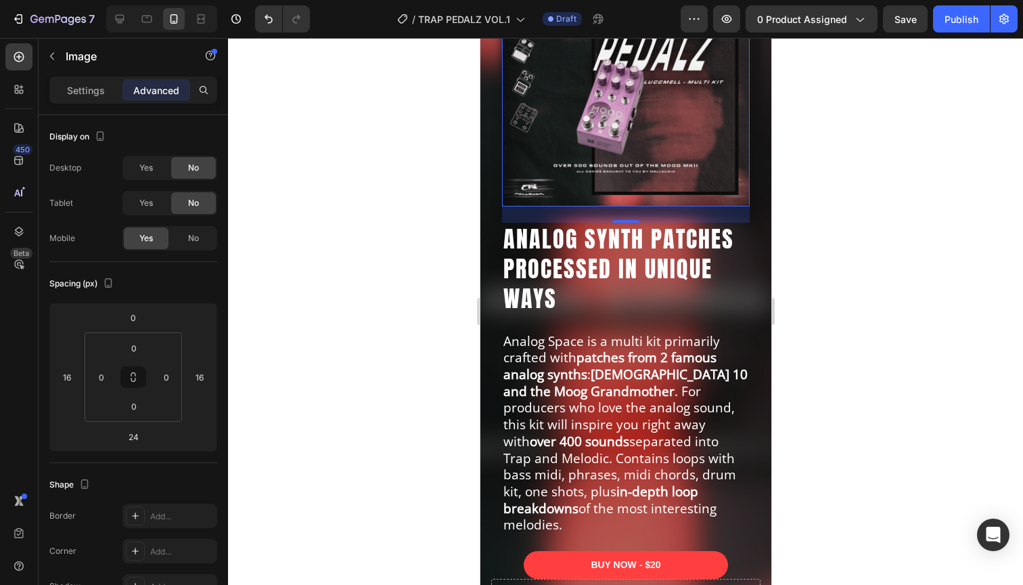
scroll to position [236, 0]
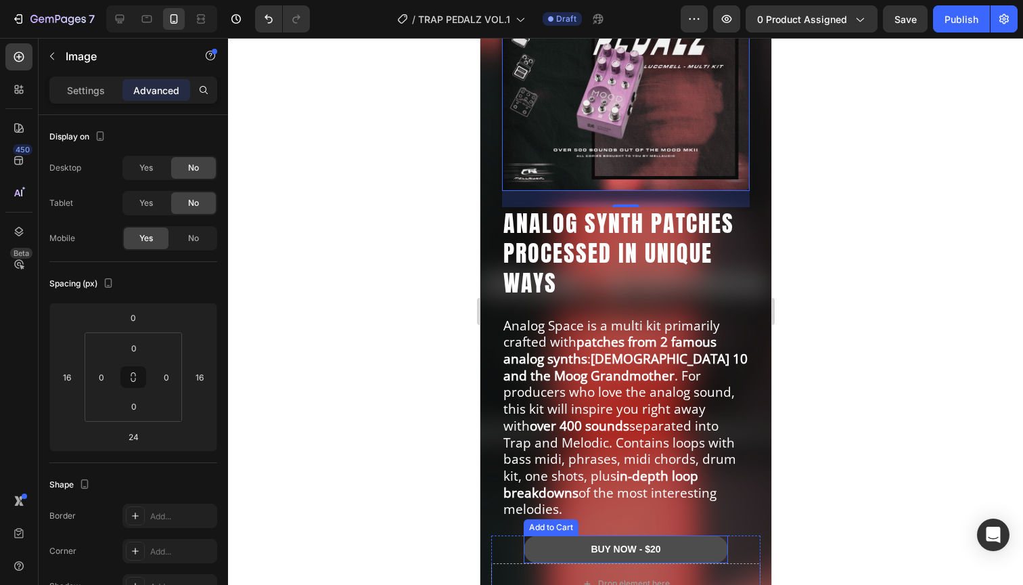
click at [551, 535] on button "BUY NOW - $20" at bounding box center [625, 549] width 204 height 28
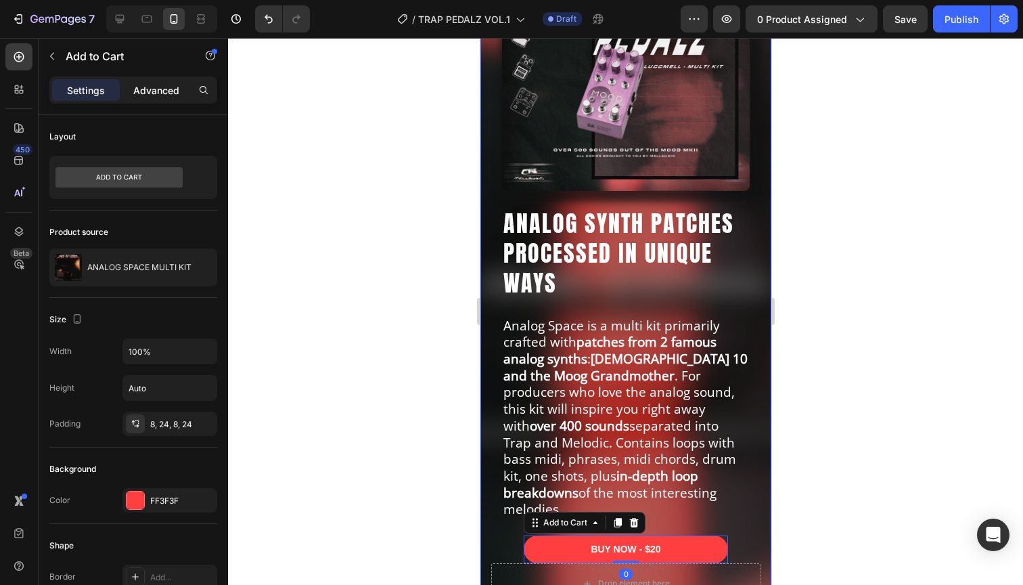
click at [154, 89] on p "Advanced" at bounding box center [156, 90] width 46 height 14
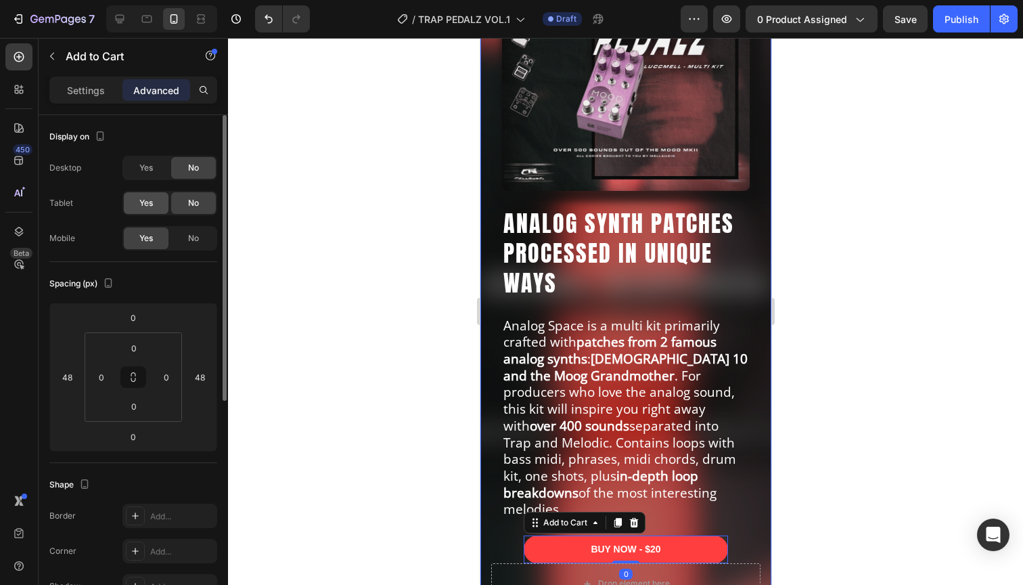
click at [149, 194] on div "Yes" at bounding box center [146, 203] width 45 height 22
click at [149, 178] on div "Yes" at bounding box center [146, 168] width 45 height 22
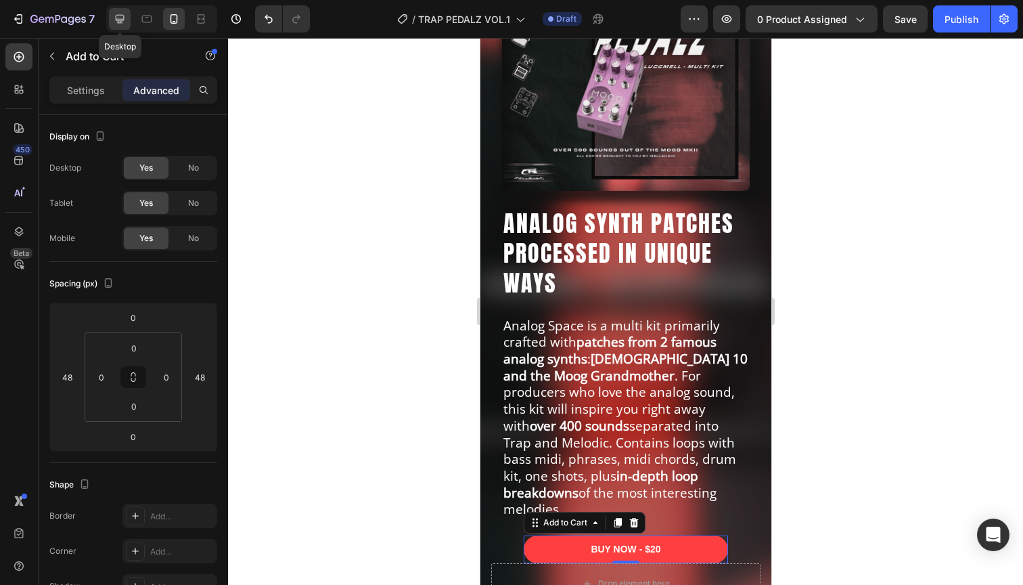
click at [122, 16] on icon at bounding box center [120, 19] width 14 height 14
type input "0"
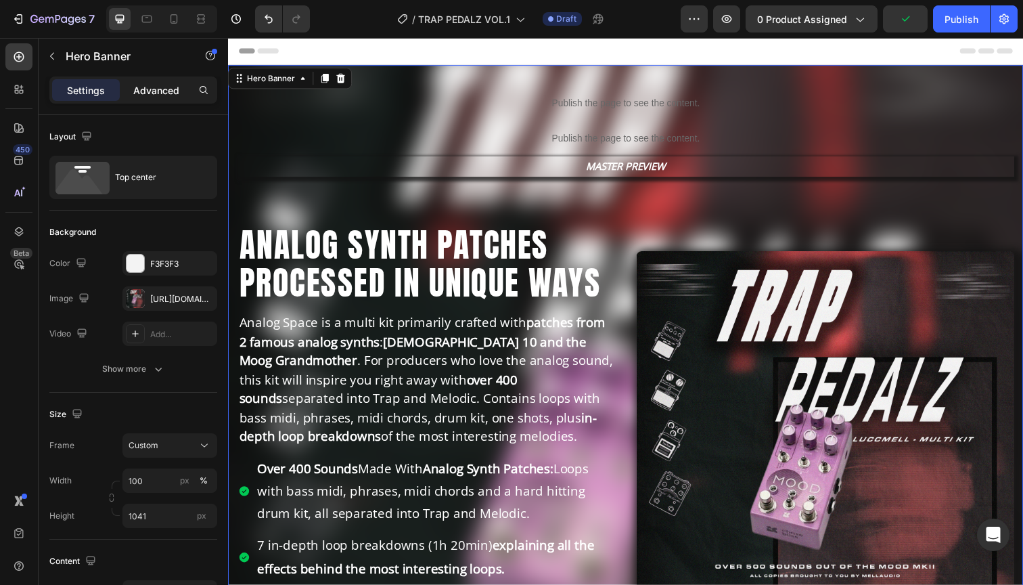
click at [164, 85] on p "Advanced" at bounding box center [156, 90] width 46 height 14
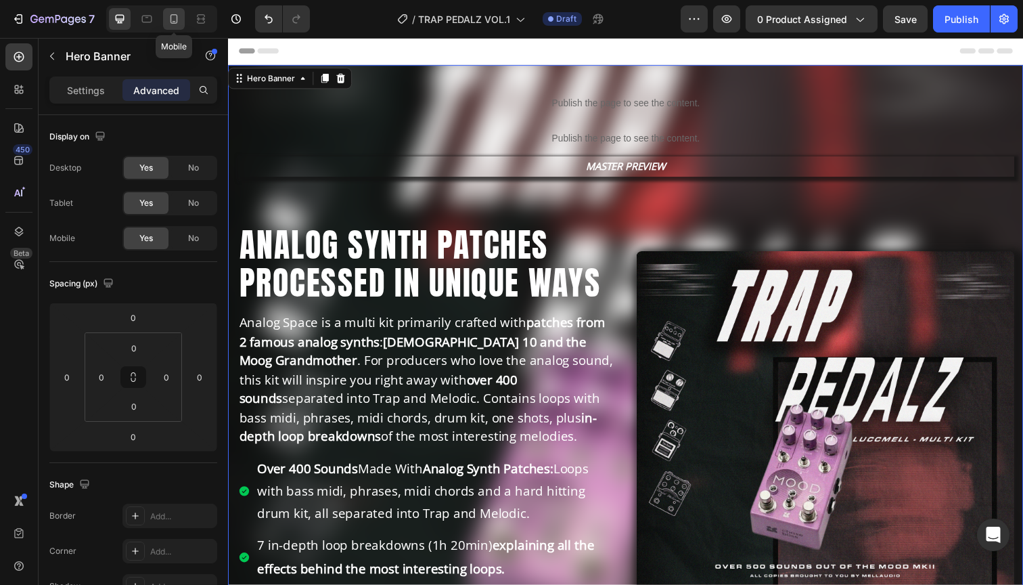
click at [177, 12] on icon at bounding box center [174, 19] width 14 height 14
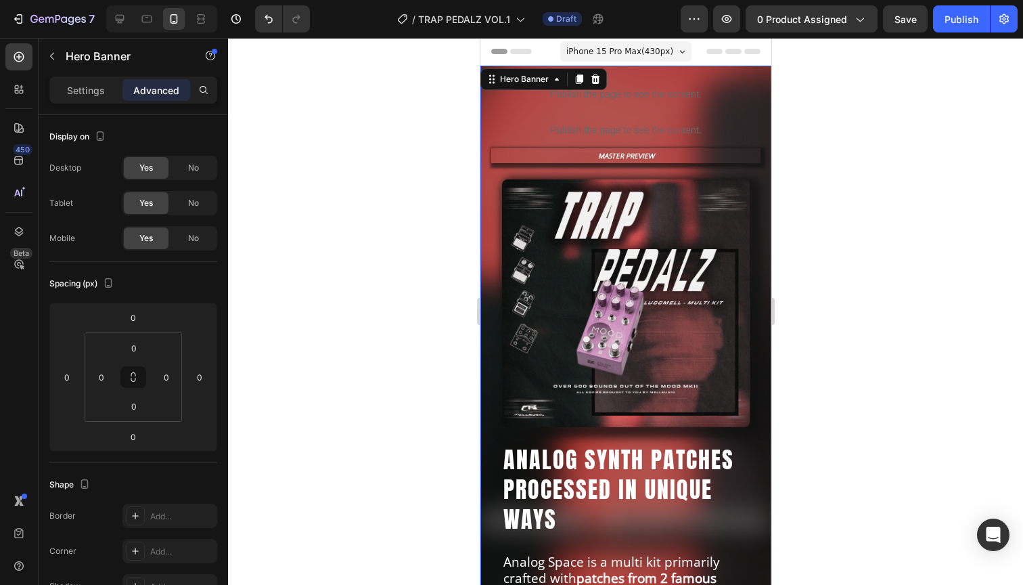
click at [692, 70] on div "Publish the page to see the content. Custom Code Publish the page to see the co…" at bounding box center [625, 528] width 291 height 925
click at [102, 89] on p "Settings" at bounding box center [86, 90] width 38 height 14
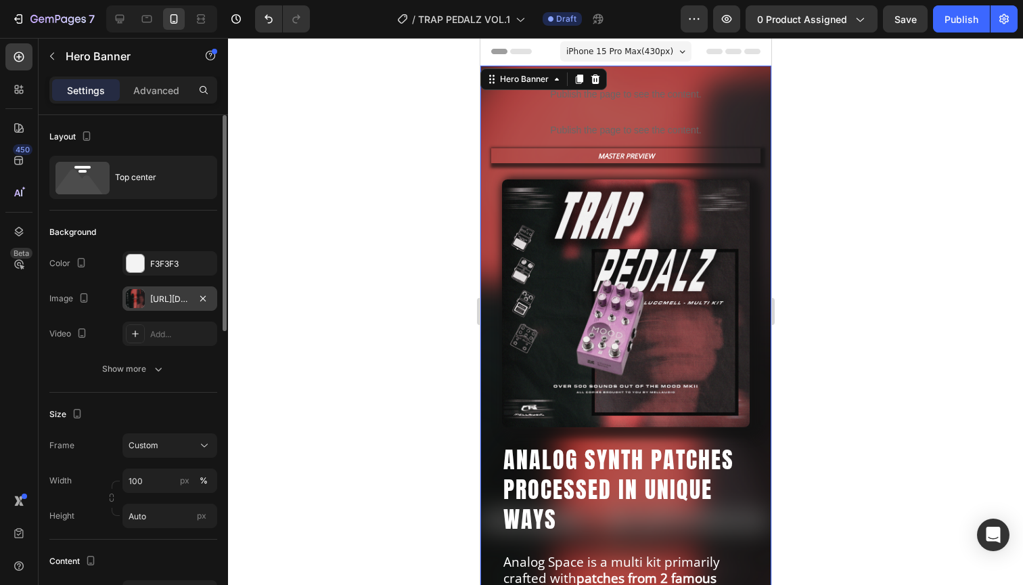
click at [166, 293] on div "[URL][DOMAIN_NAME]" at bounding box center [169, 299] width 39 height 12
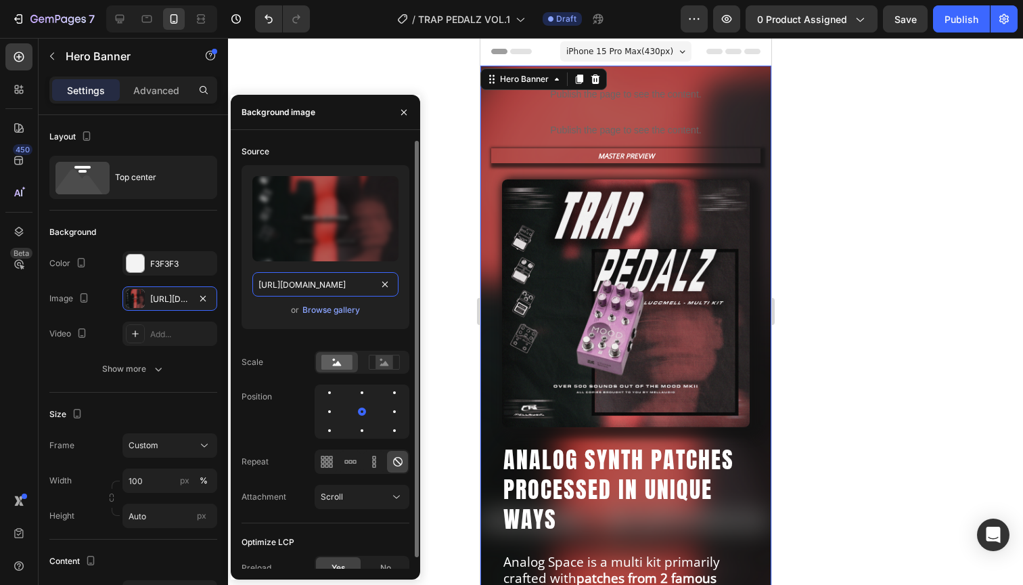
click at [323, 281] on input "[URL][DOMAIN_NAME]" at bounding box center [325, 284] width 146 height 24
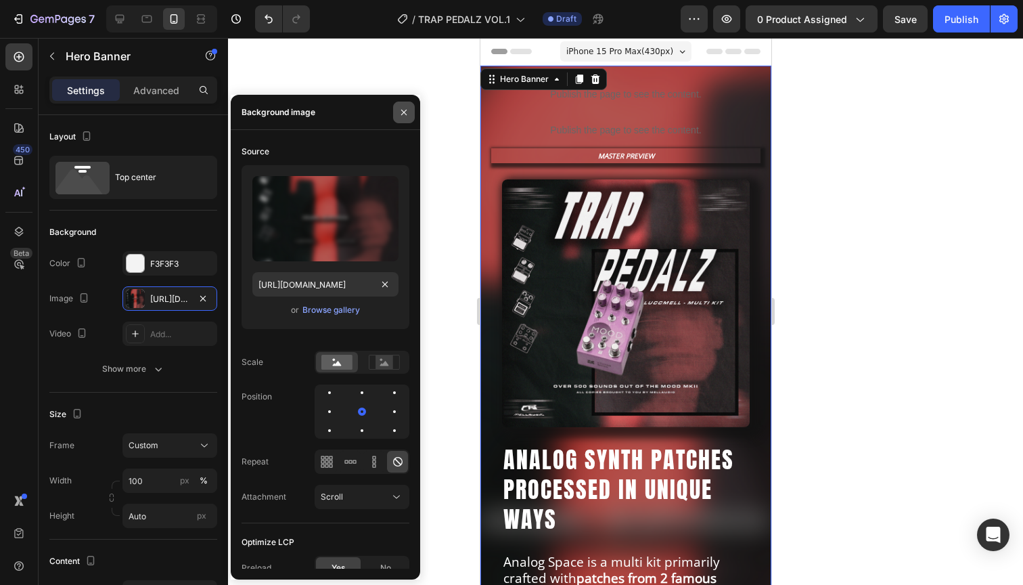
click at [408, 110] on icon "button" at bounding box center [403, 112] width 11 height 11
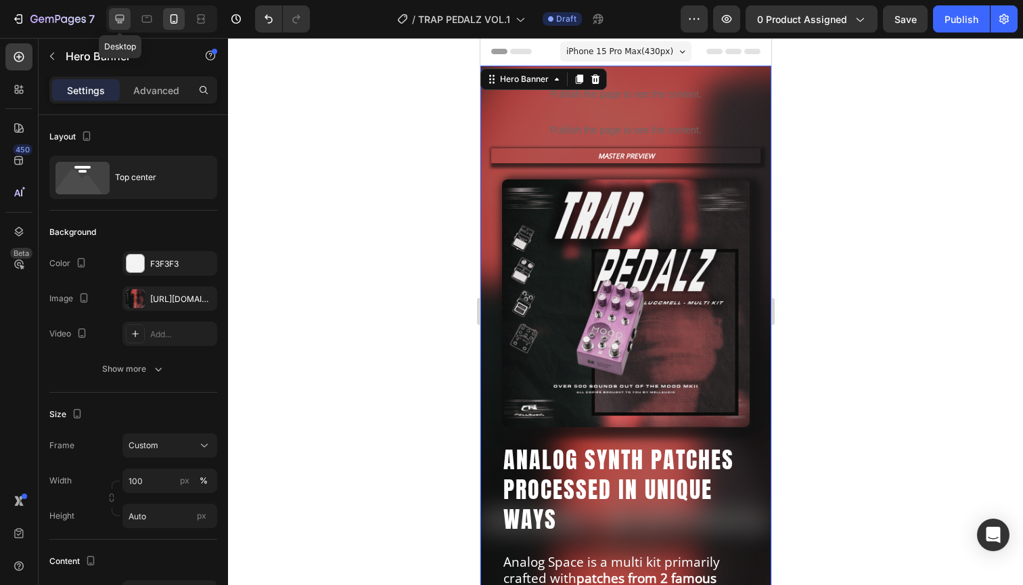
click at [116, 20] on icon at bounding box center [120, 19] width 14 height 14
type input "1041"
type input "1200"
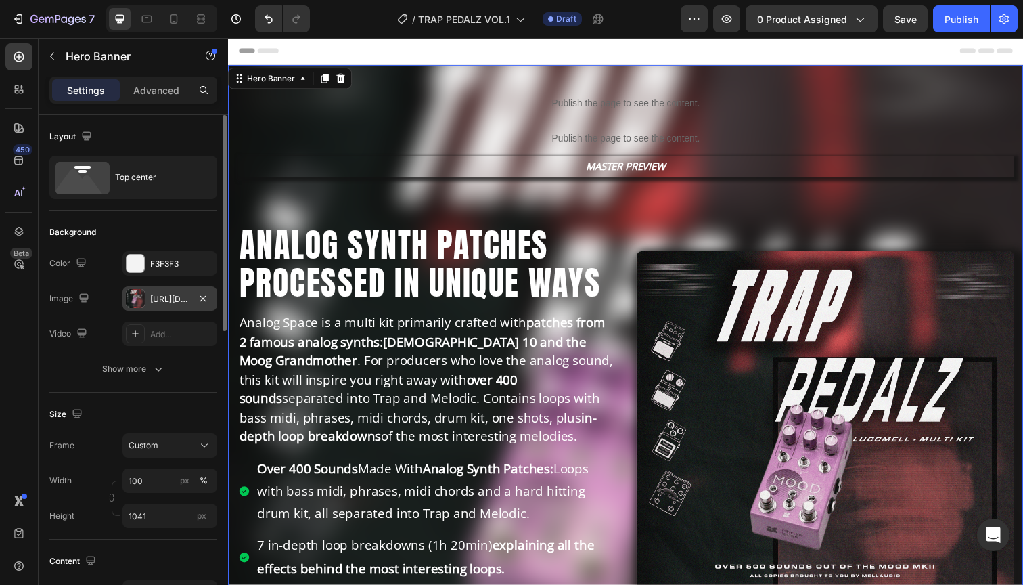
click at [163, 296] on div "[URL][DOMAIN_NAME]" at bounding box center [169, 299] width 39 height 12
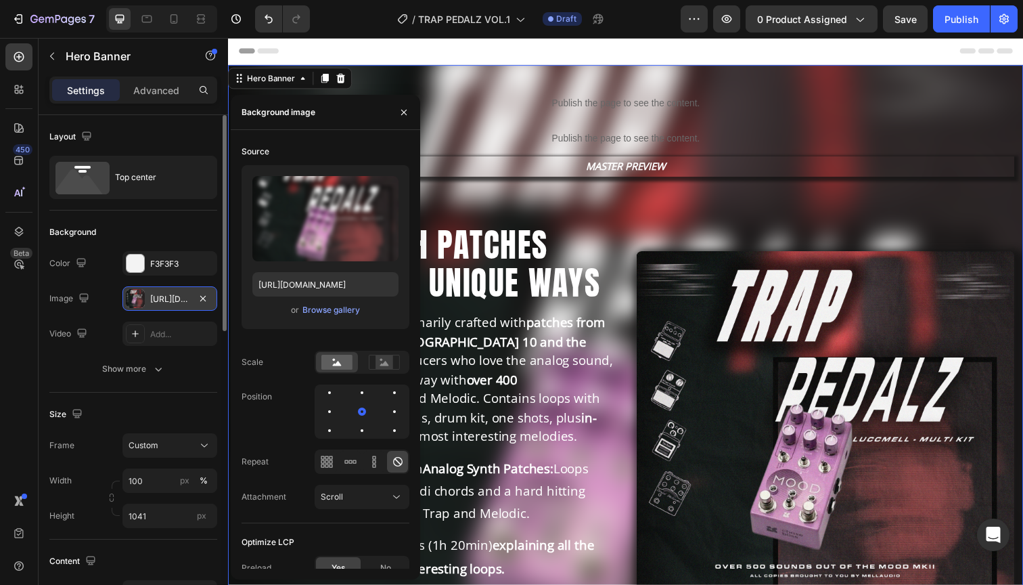
click at [163, 296] on div "[URL][DOMAIN_NAME]" at bounding box center [169, 299] width 39 height 12
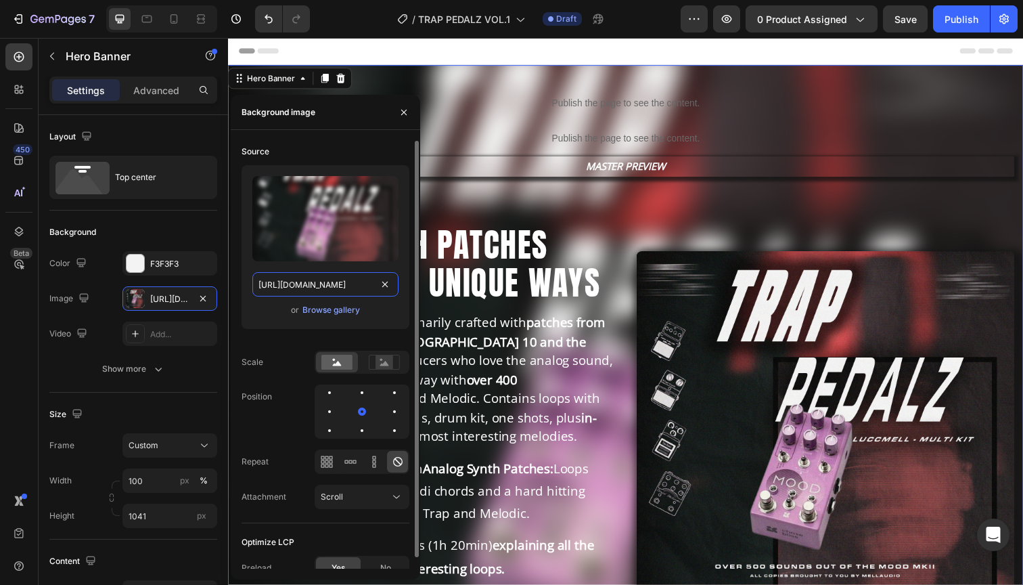
click at [319, 287] on input "[URL][DOMAIN_NAME]" at bounding box center [325, 284] width 146 height 24
paste input "e075a2b0-2809-4e5f-9a50-65f146e5c012.png?v=1756233196"
type input "[URL][DOMAIN_NAME]"
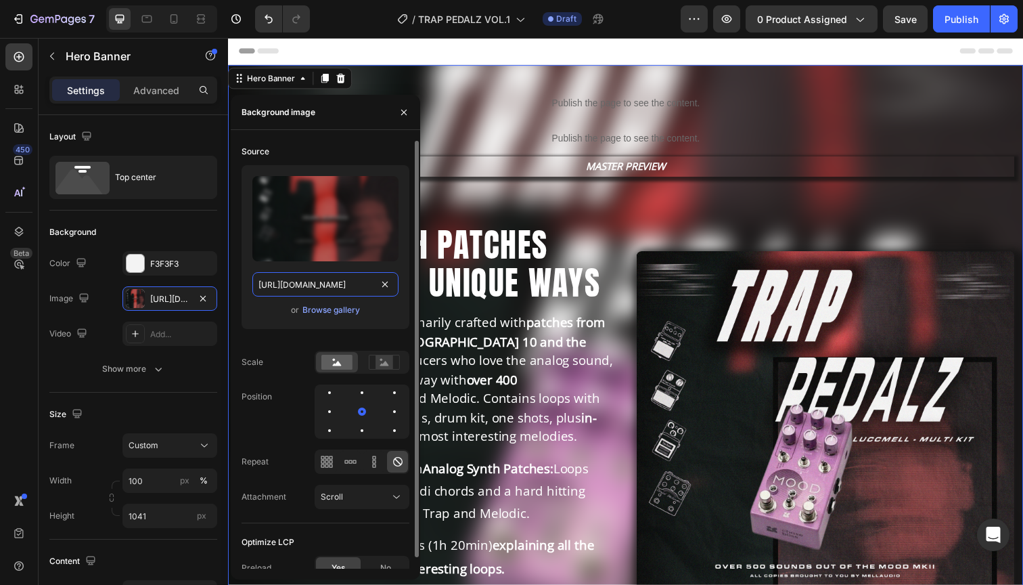
scroll to position [0, 477]
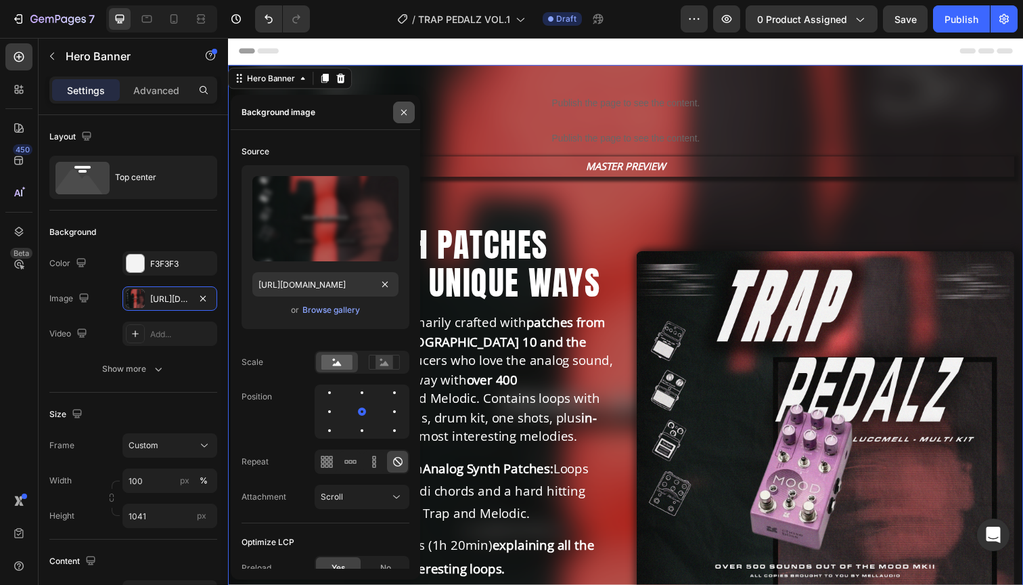
click at [404, 114] on icon "button" at bounding box center [403, 112] width 11 height 11
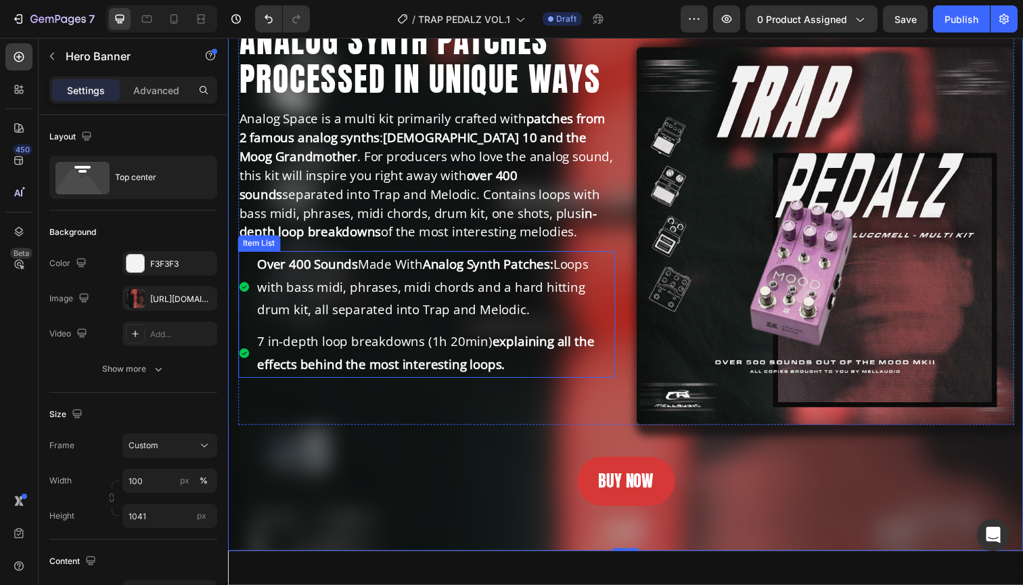
scroll to position [235, 0]
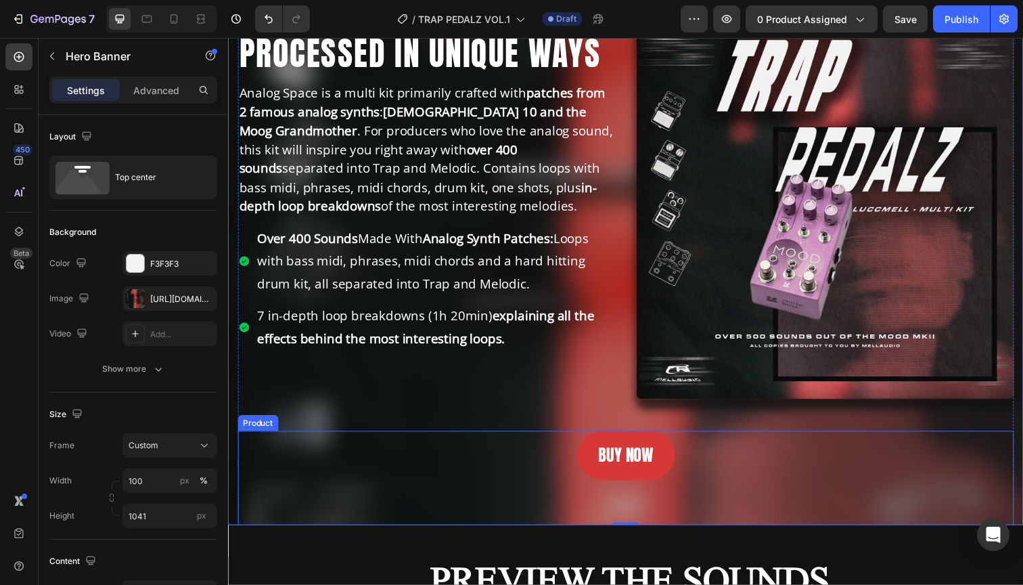
click at [286, 459] on div "BUY NOW Add to Cart" at bounding box center [634, 469] width 792 height 61
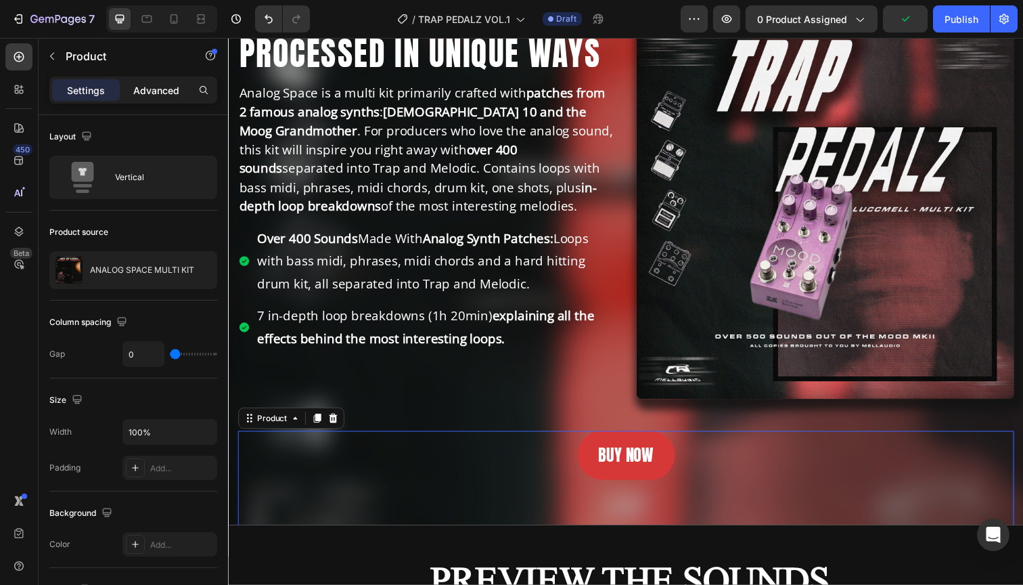
click at [165, 91] on p "Advanced" at bounding box center [156, 90] width 46 height 14
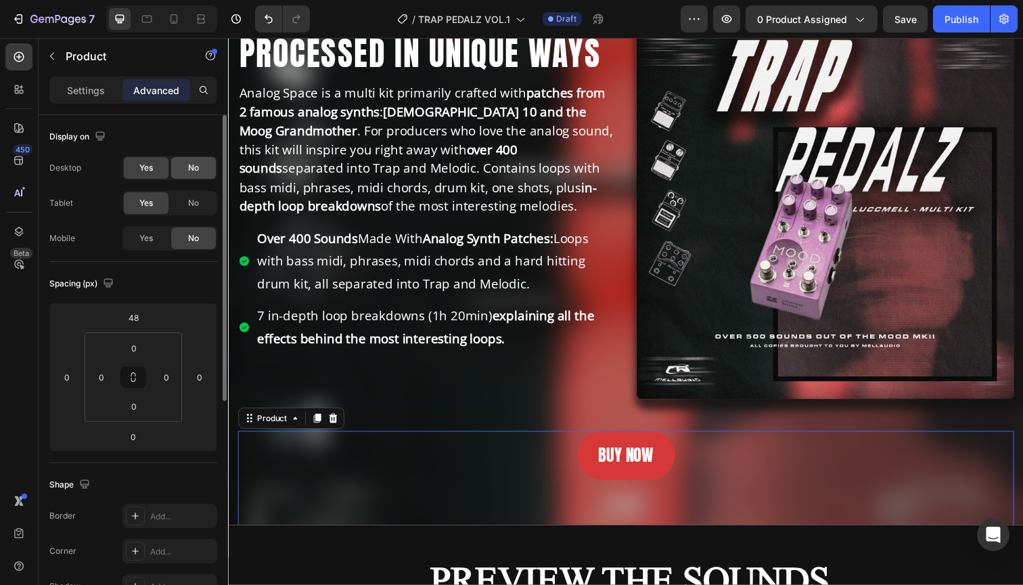
click at [189, 166] on span "No" at bounding box center [193, 168] width 11 height 12
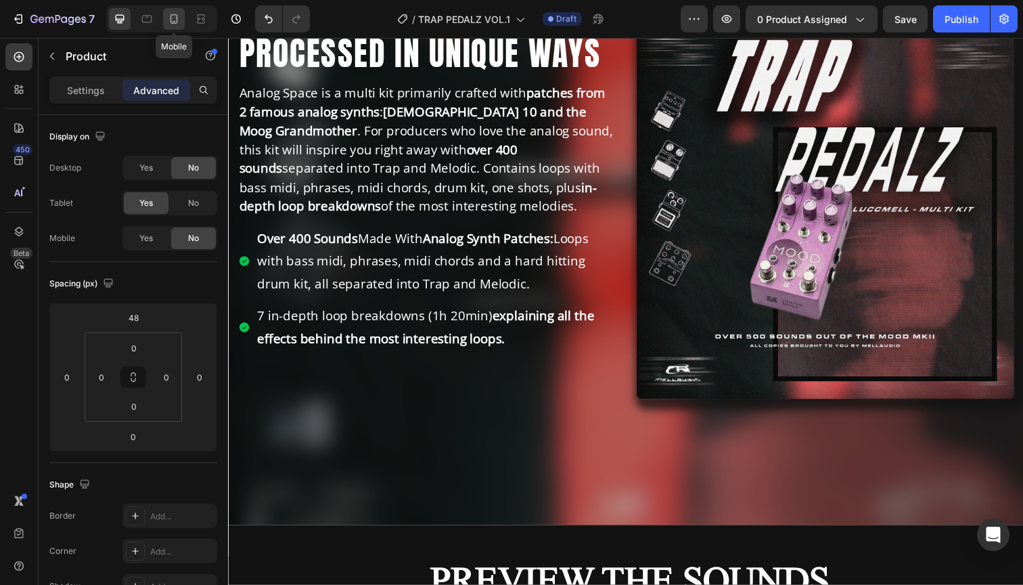
click at [175, 23] on icon at bounding box center [173, 18] width 7 height 9
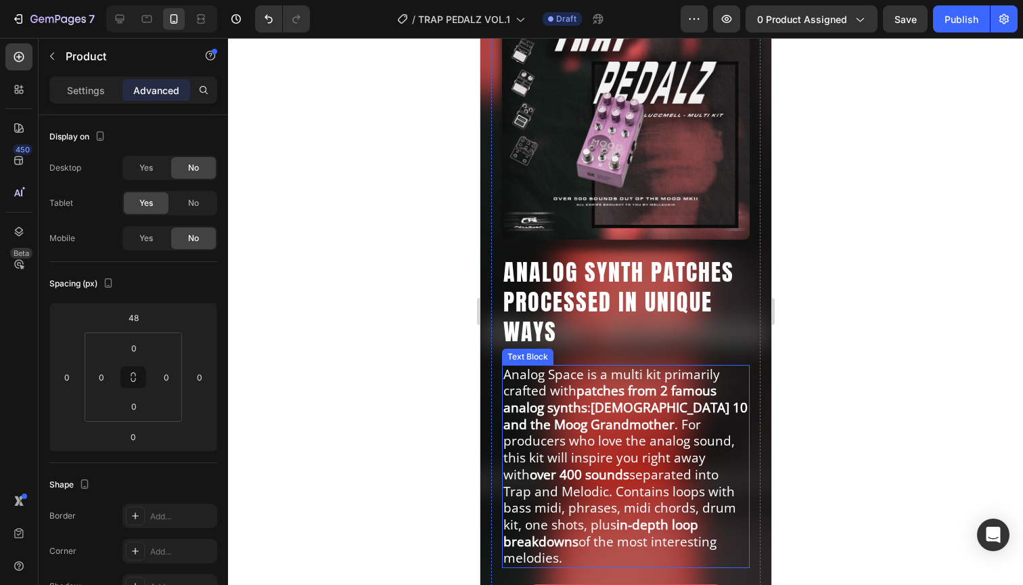
scroll to position [371, 0]
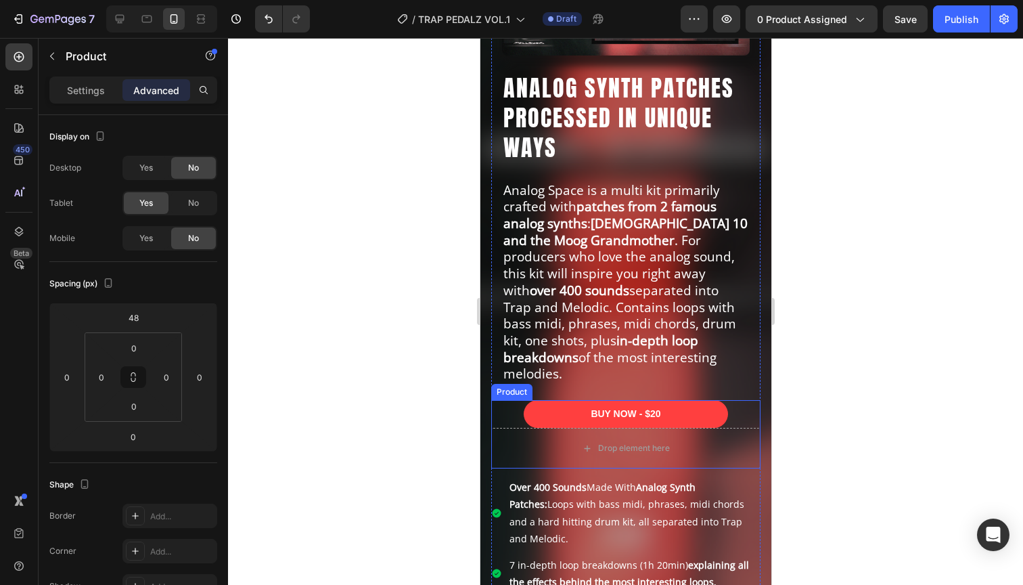
click at [506, 400] on div "BUY NOW - $20 Add to Cart" at bounding box center [624, 414] width 269 height 28
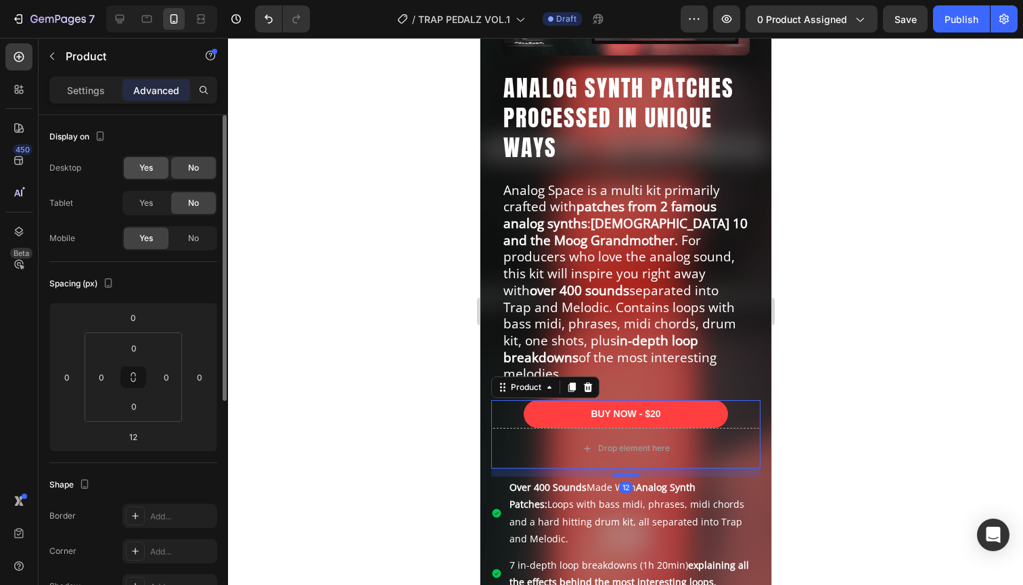
click at [152, 176] on div "Yes" at bounding box center [146, 168] width 45 height 22
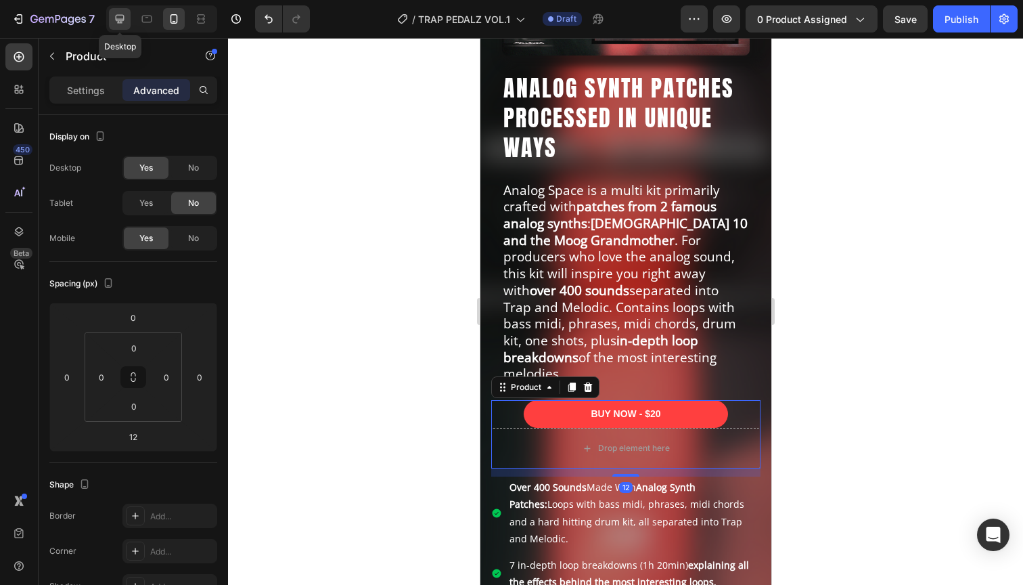
click at [122, 14] on icon at bounding box center [120, 19] width 14 height 14
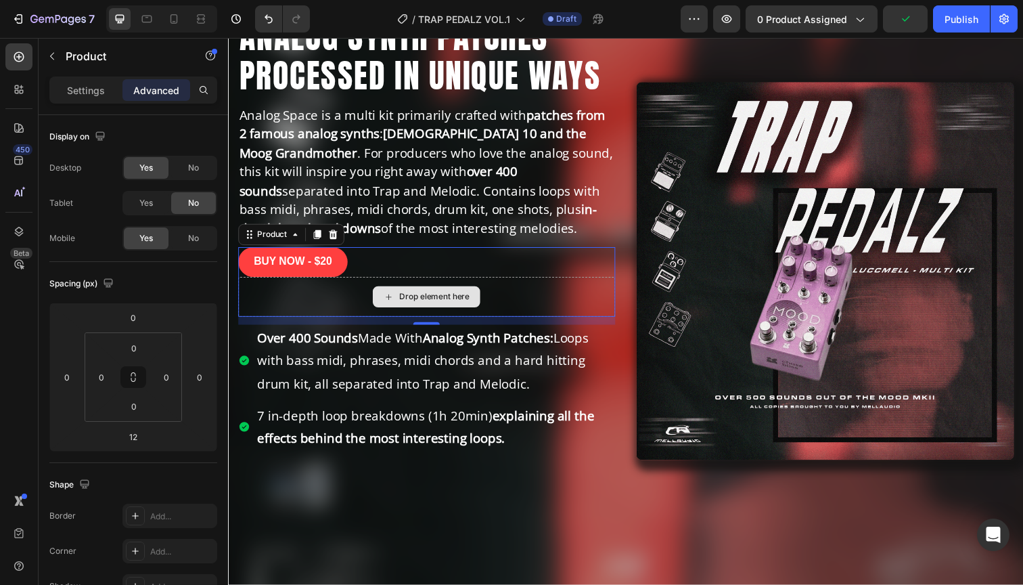
scroll to position [184, 0]
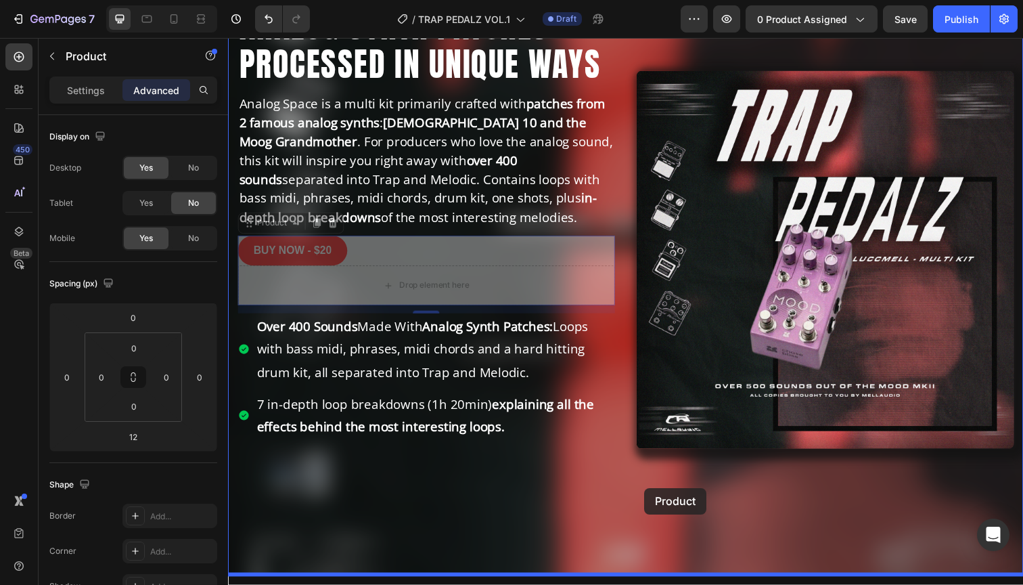
drag, startPoint x: 249, startPoint y: 227, endPoint x: 653, endPoint y: 499, distance: 486.9
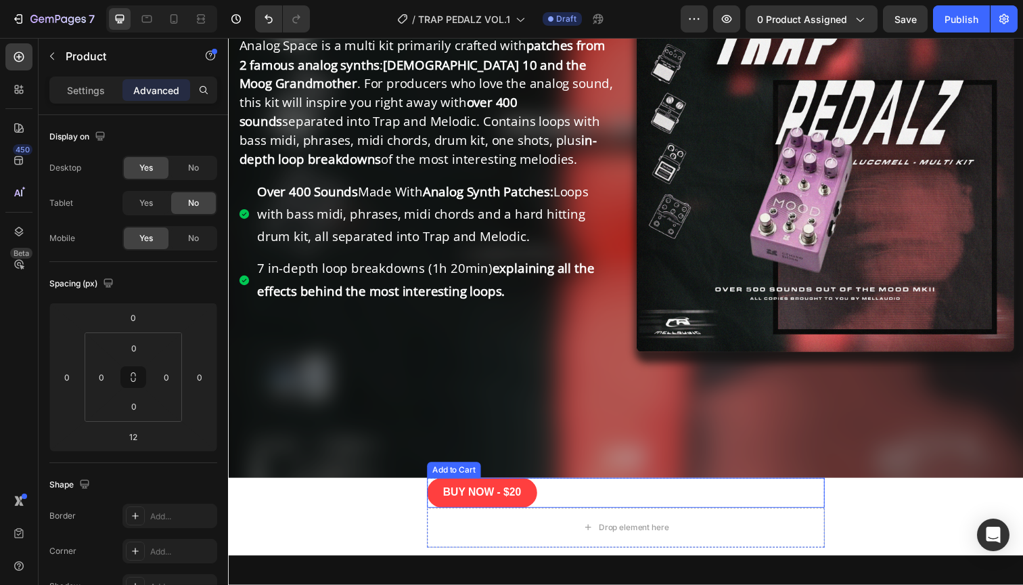
scroll to position [280, 0]
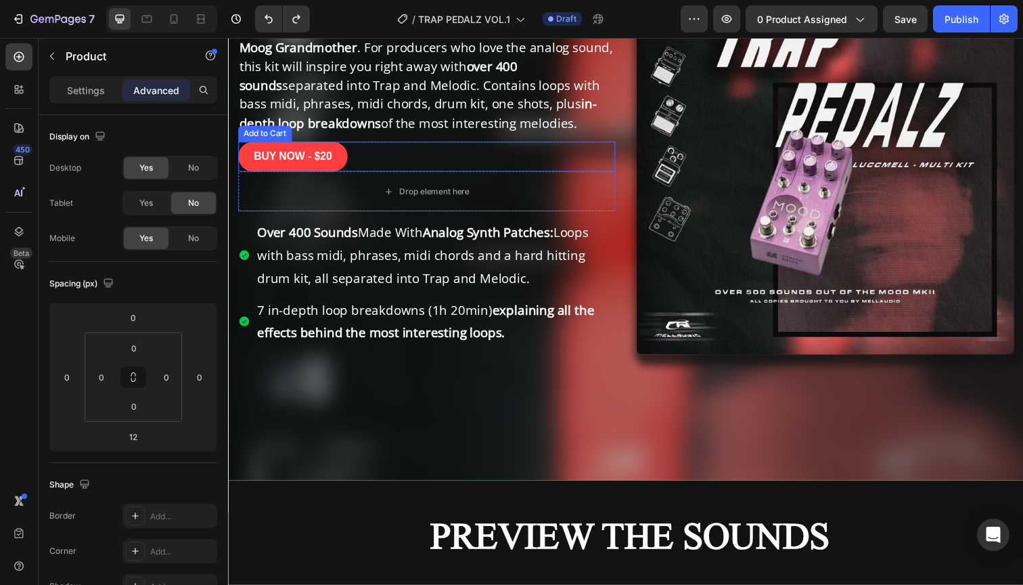
click at [395, 152] on div "BUY NOW - $20 Add to Cart" at bounding box center [431, 159] width 386 height 30
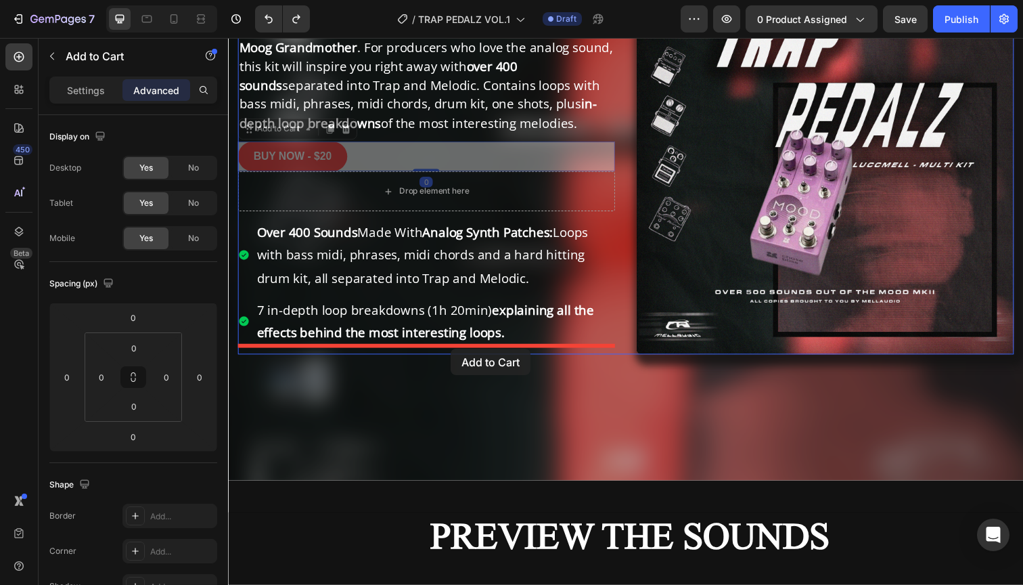
drag, startPoint x: 246, startPoint y: 128, endPoint x: 455, endPoint y: 354, distance: 308.3
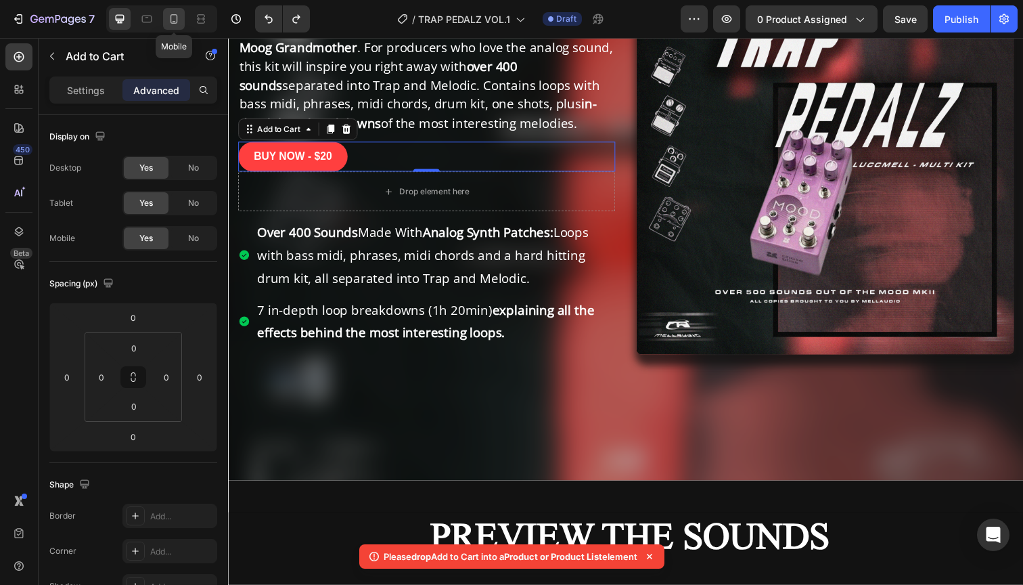
click at [176, 18] on icon at bounding box center [174, 19] width 14 height 14
type input "48"
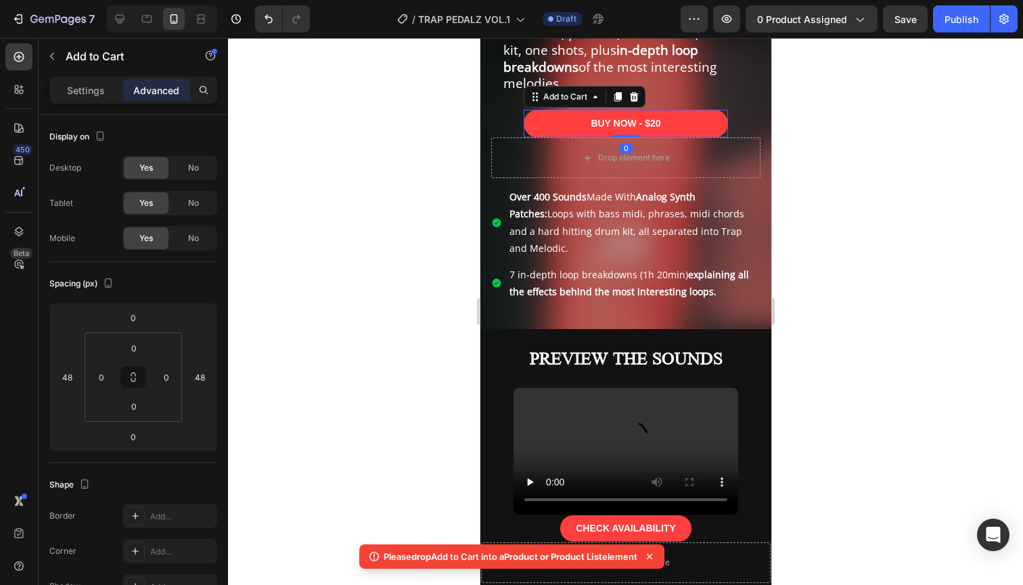
scroll to position [669, 0]
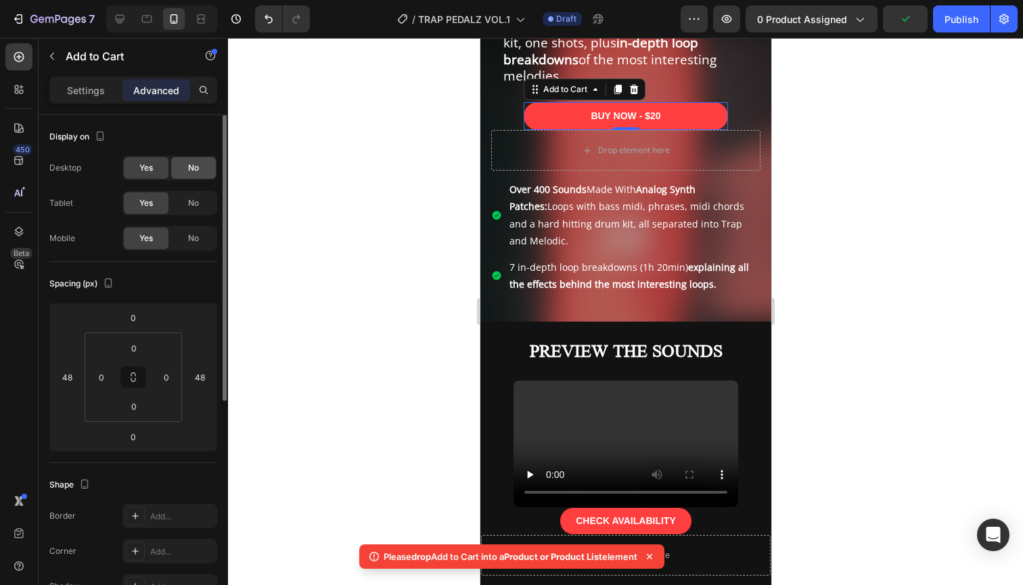
click at [202, 165] on div "No" at bounding box center [193, 168] width 45 height 22
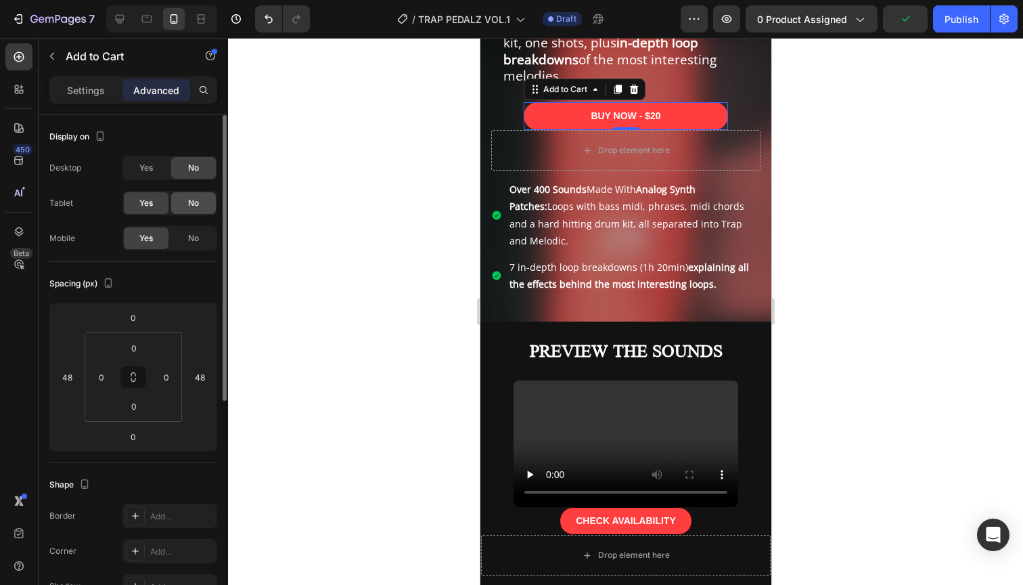
click at [194, 192] on div "No" at bounding box center [193, 203] width 45 height 22
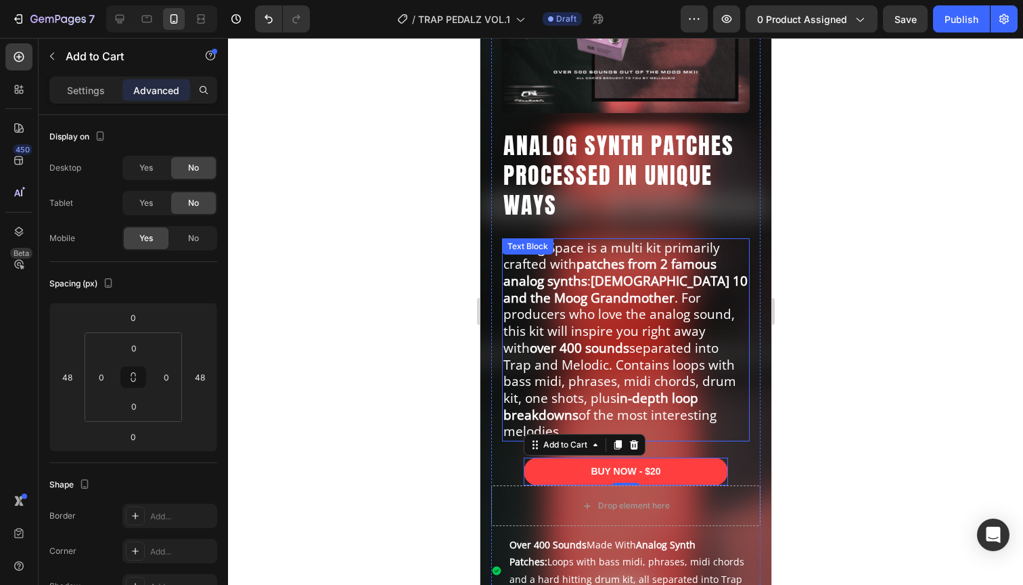
scroll to position [304, 0]
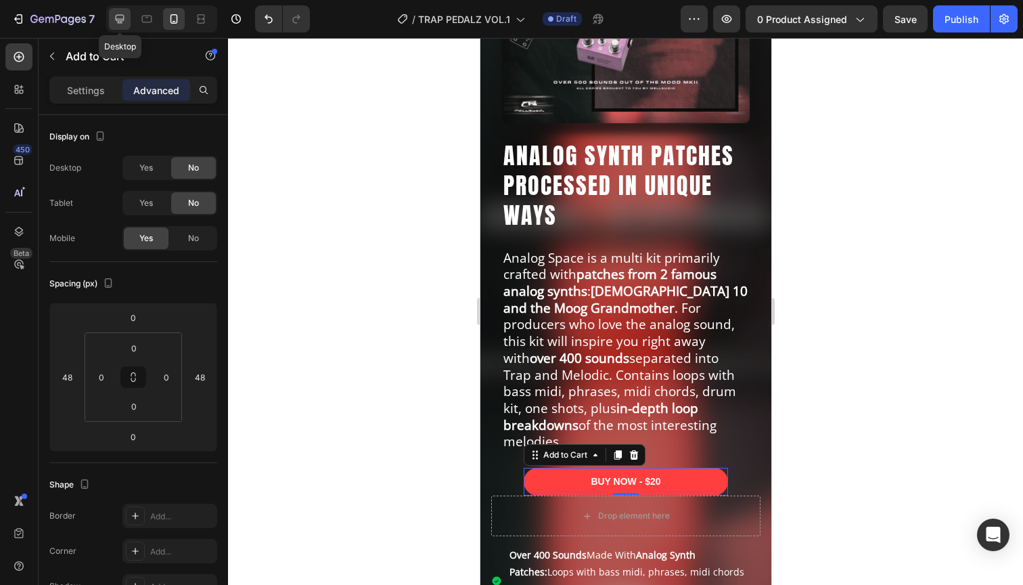
click at [117, 16] on icon at bounding box center [120, 19] width 14 height 14
type input "0"
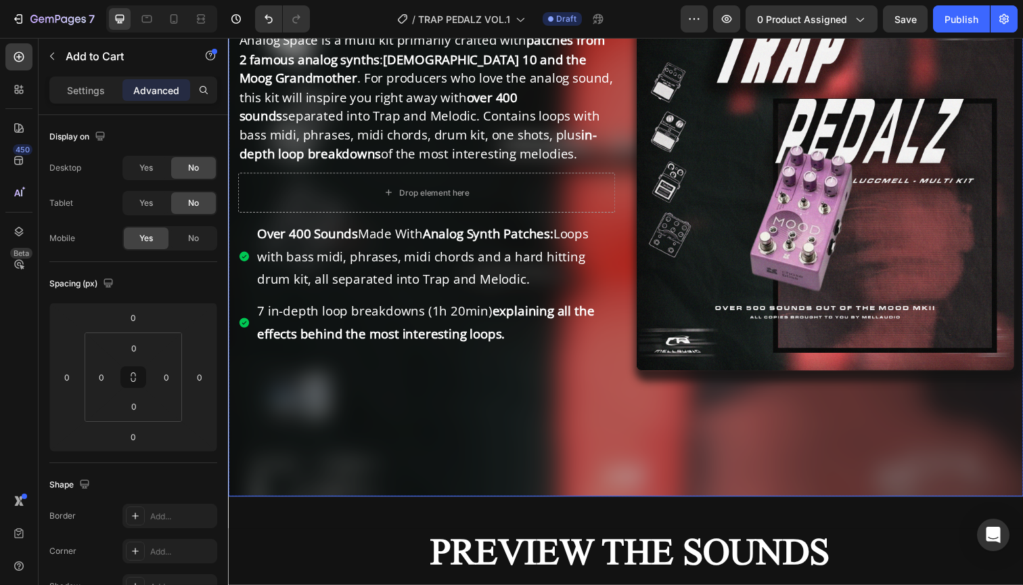
scroll to position [256, 0]
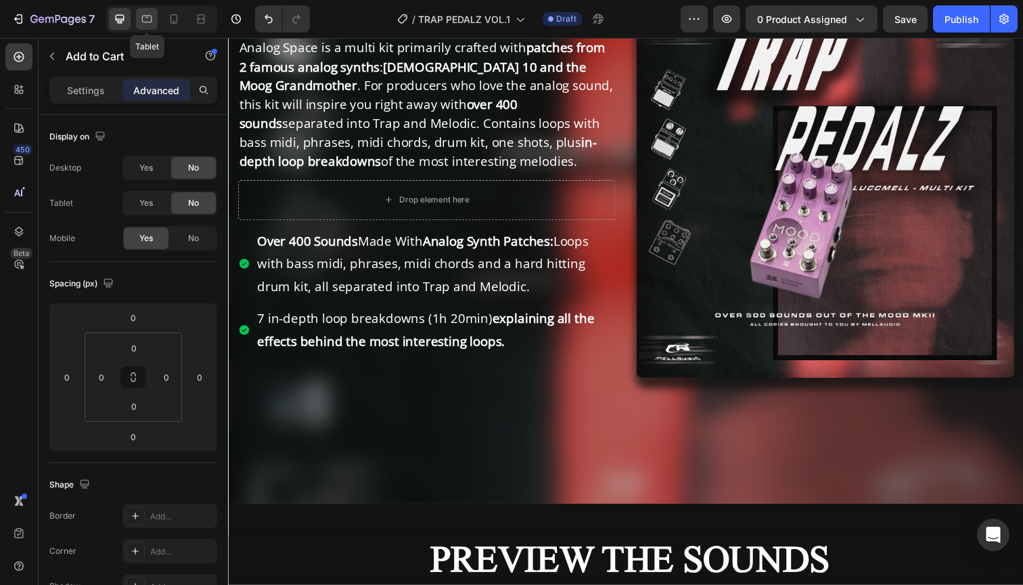
click at [141, 16] on icon at bounding box center [147, 19] width 14 height 14
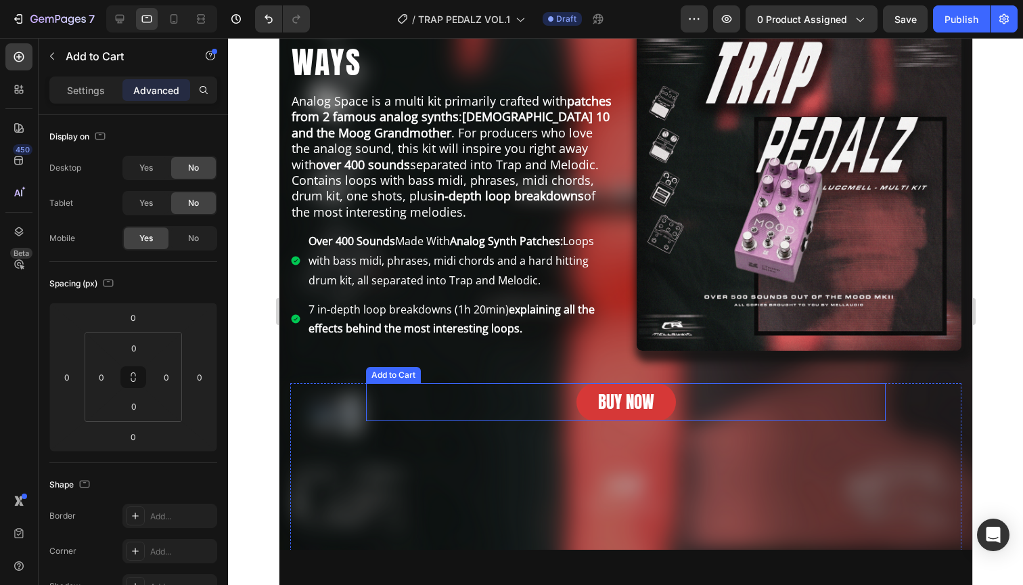
scroll to position [209, 0]
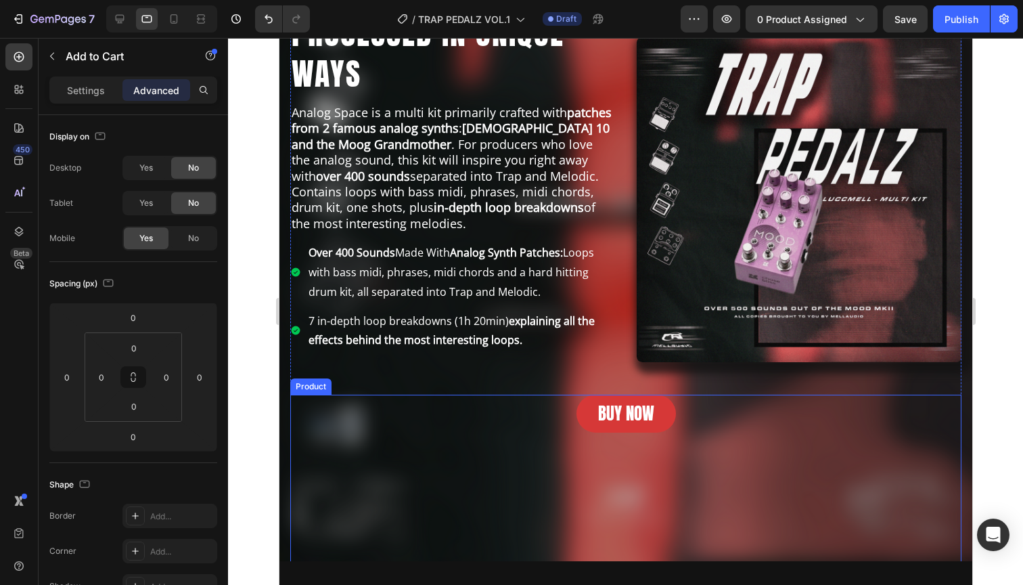
click at [326, 412] on div "BUY NOW Add to Cart" at bounding box center [625, 418] width 671 height 49
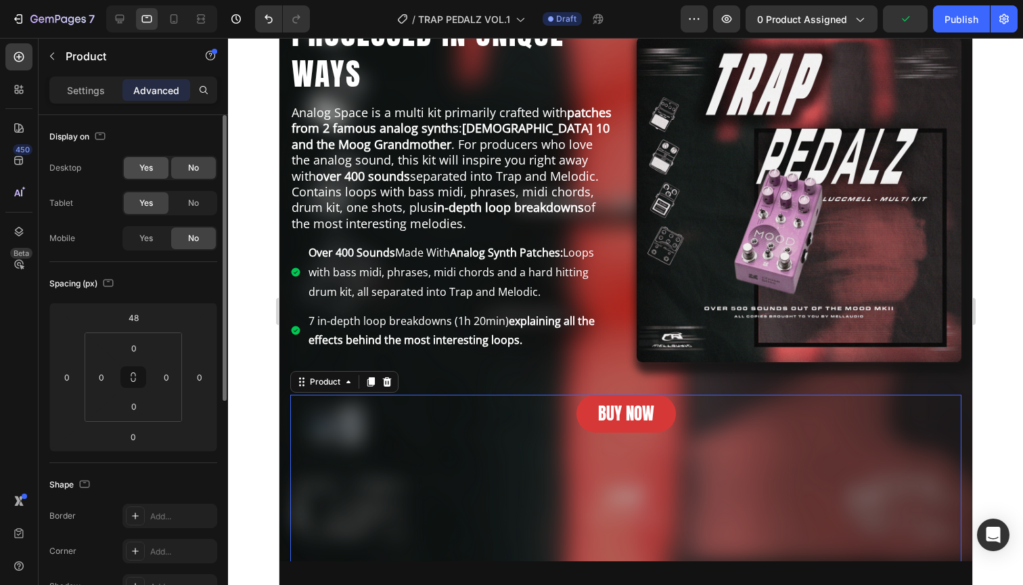
click at [150, 167] on span "Yes" at bounding box center [146, 168] width 14 height 12
click at [120, 24] on icon at bounding box center [120, 19] width 14 height 14
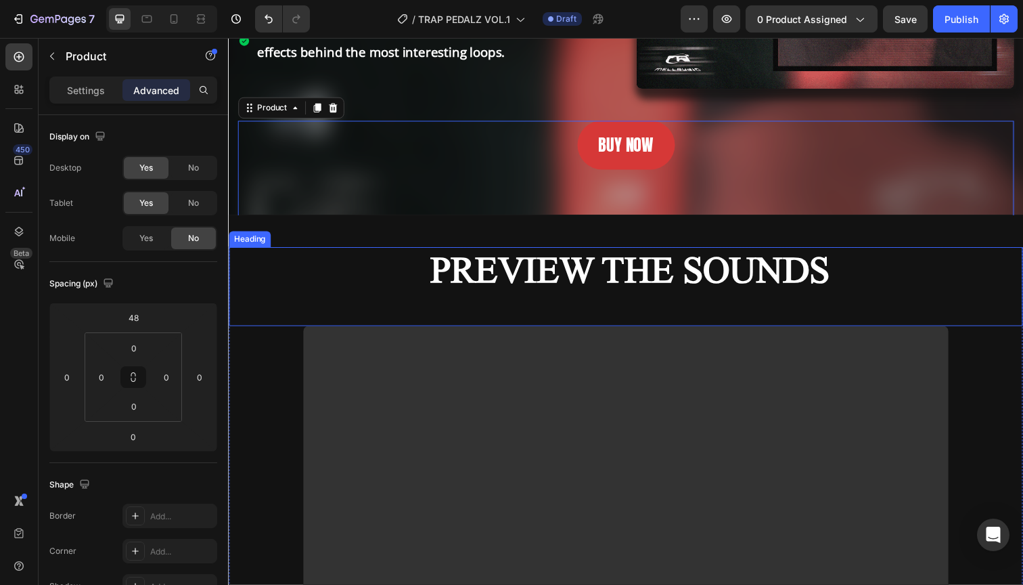
scroll to position [505, 0]
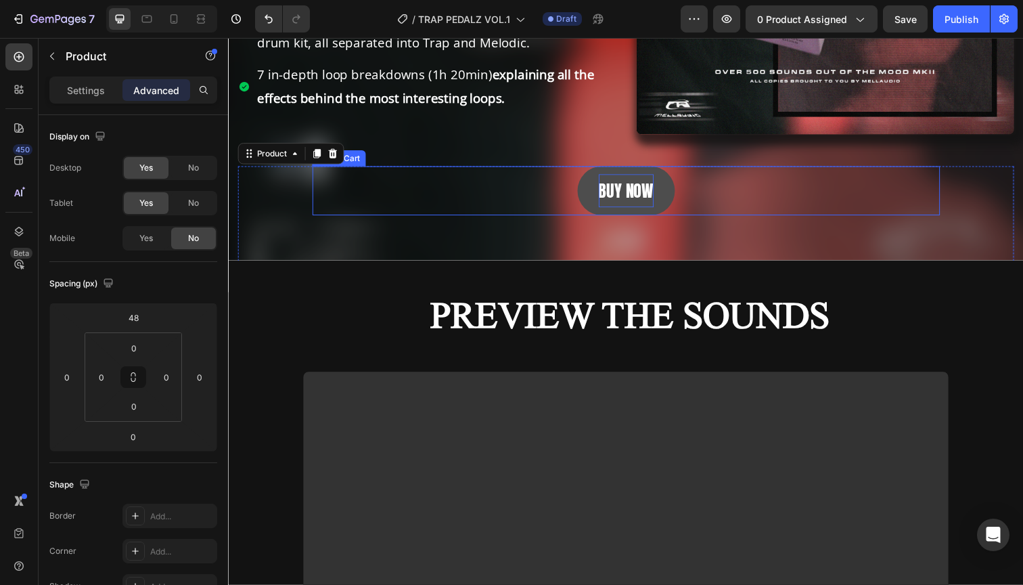
click at [619, 191] on div "BUY NOW" at bounding box center [634, 194] width 56 height 34
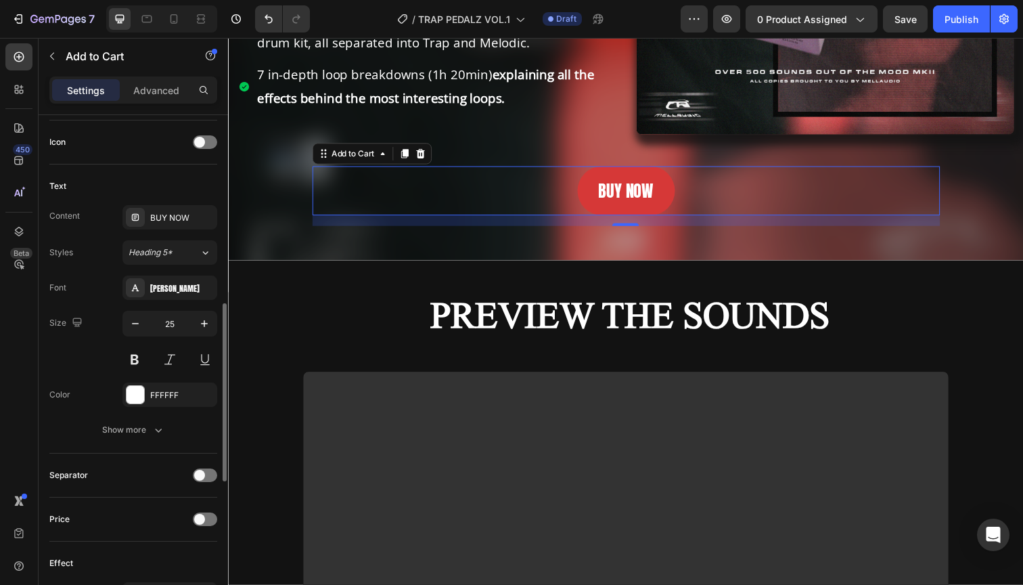
scroll to position [534, 0]
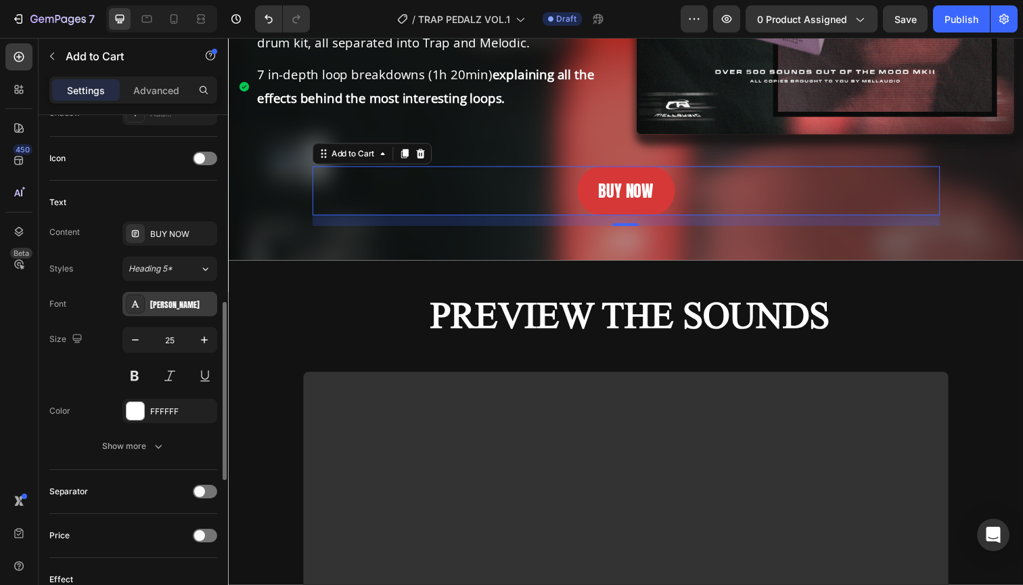
click at [160, 298] on div "[PERSON_NAME]" at bounding box center [182, 304] width 64 height 12
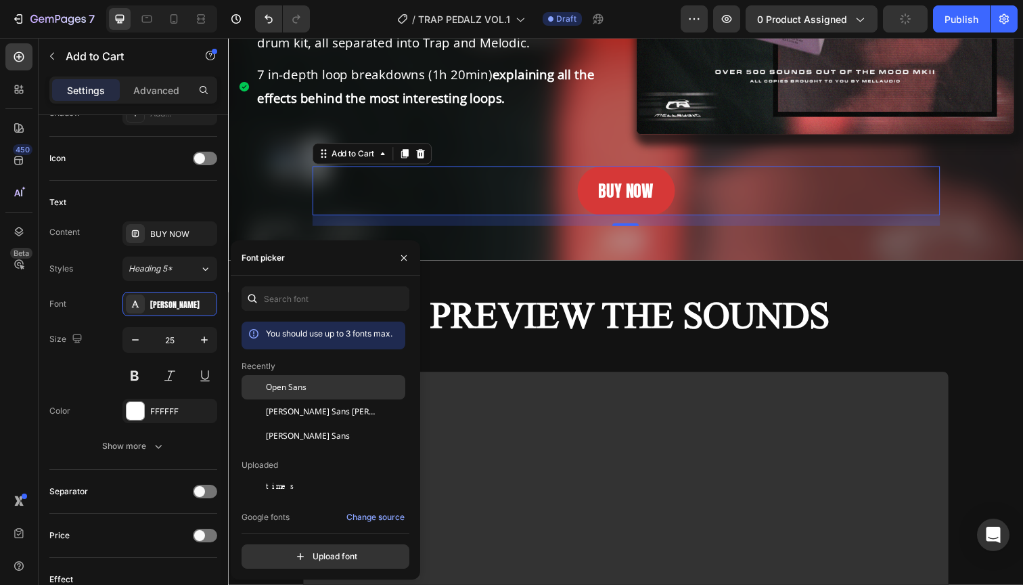
click at [304, 382] on span "Open Sans" at bounding box center [286, 387] width 41 height 12
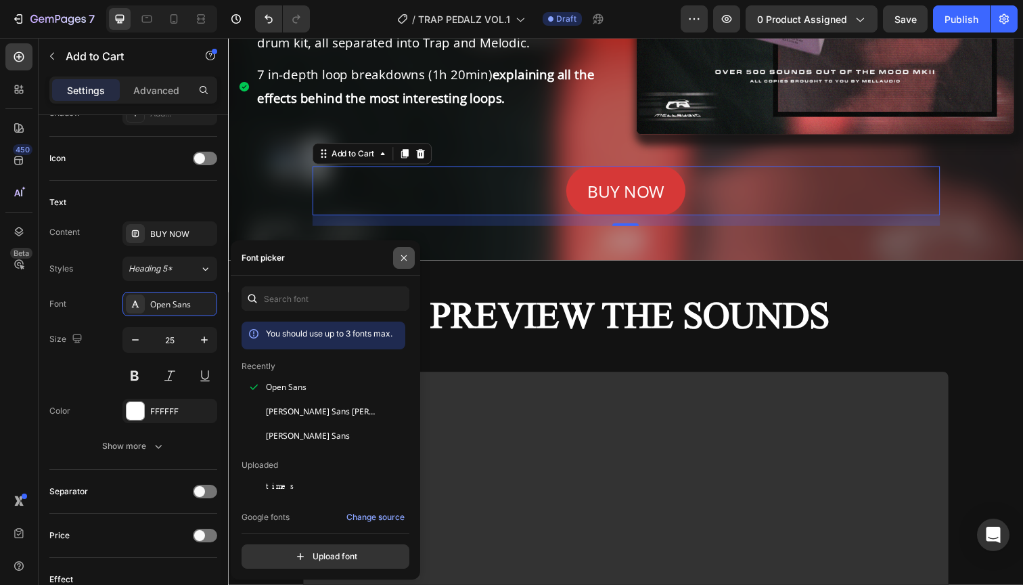
click at [405, 258] on icon "button" at bounding box center [403, 257] width 11 height 11
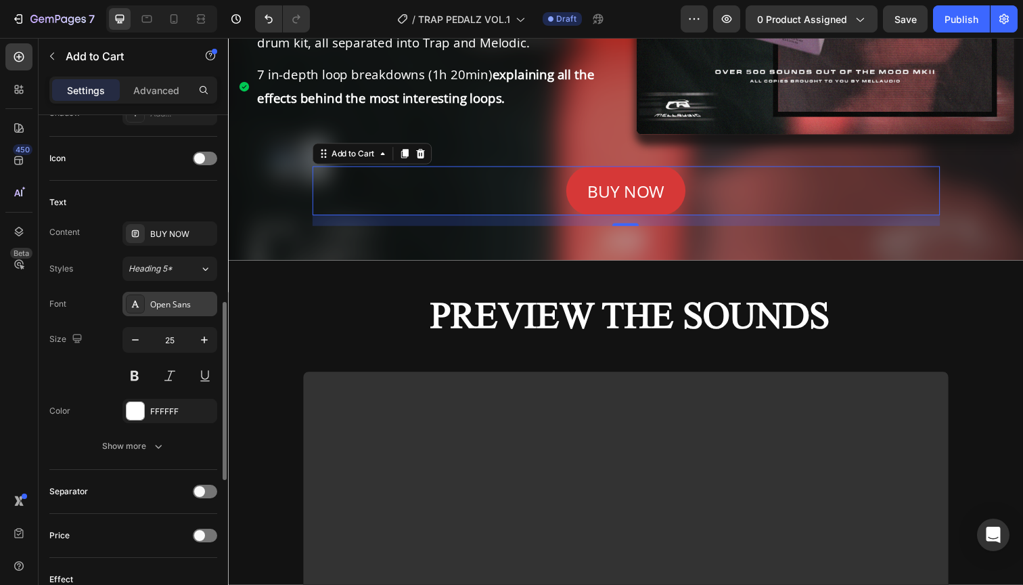
click at [160, 313] on div "Open Sans" at bounding box center [169, 304] width 95 height 24
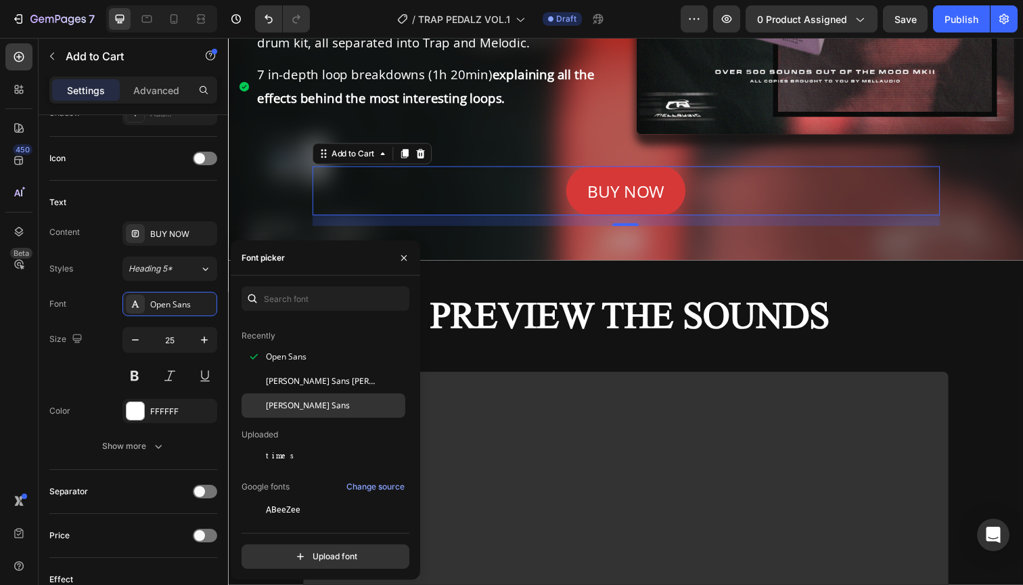
scroll to position [0, 0]
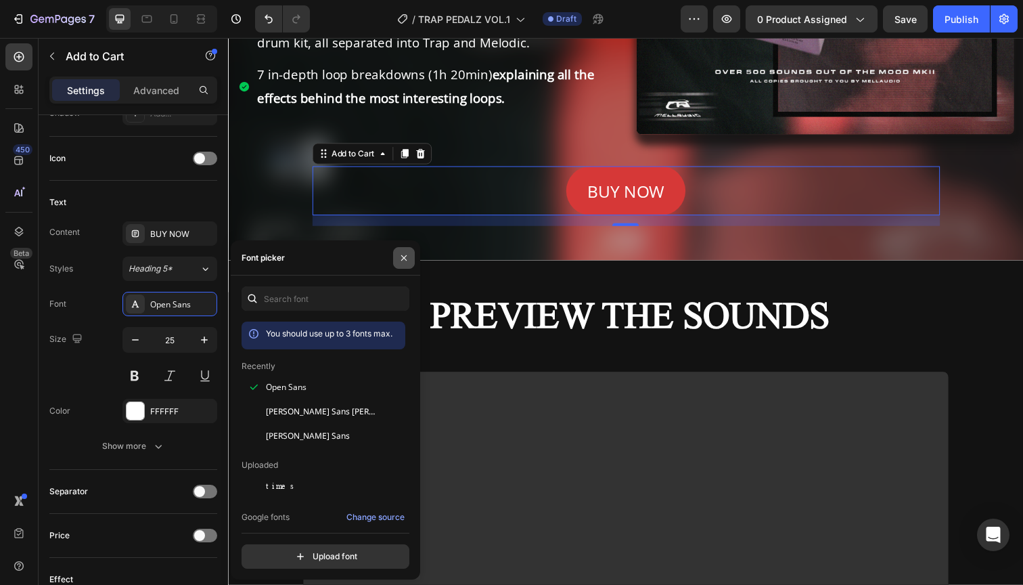
click at [407, 259] on icon "button" at bounding box center [403, 257] width 11 height 11
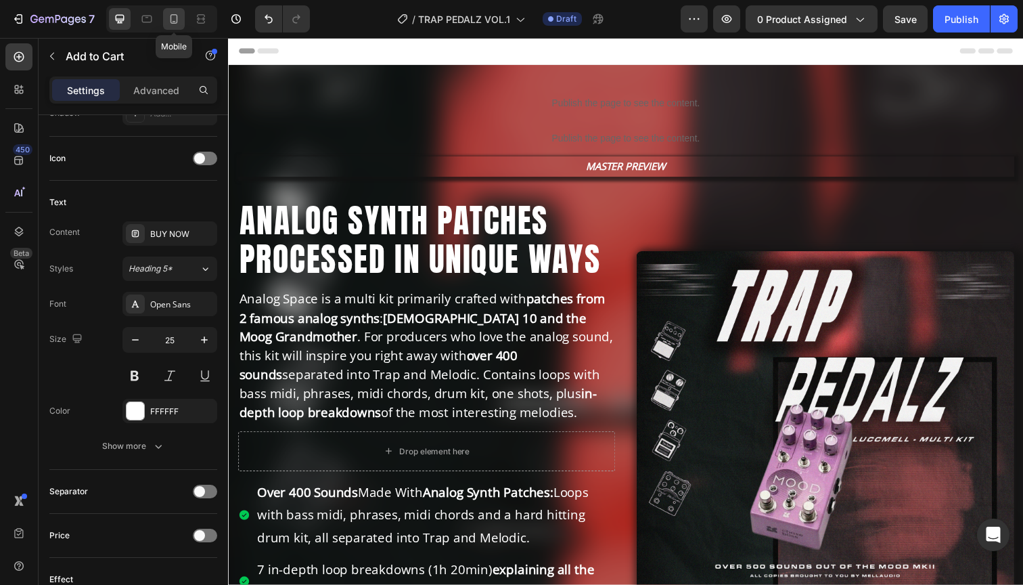
click at [173, 21] on icon at bounding box center [173, 18] width 7 height 9
type input "23"
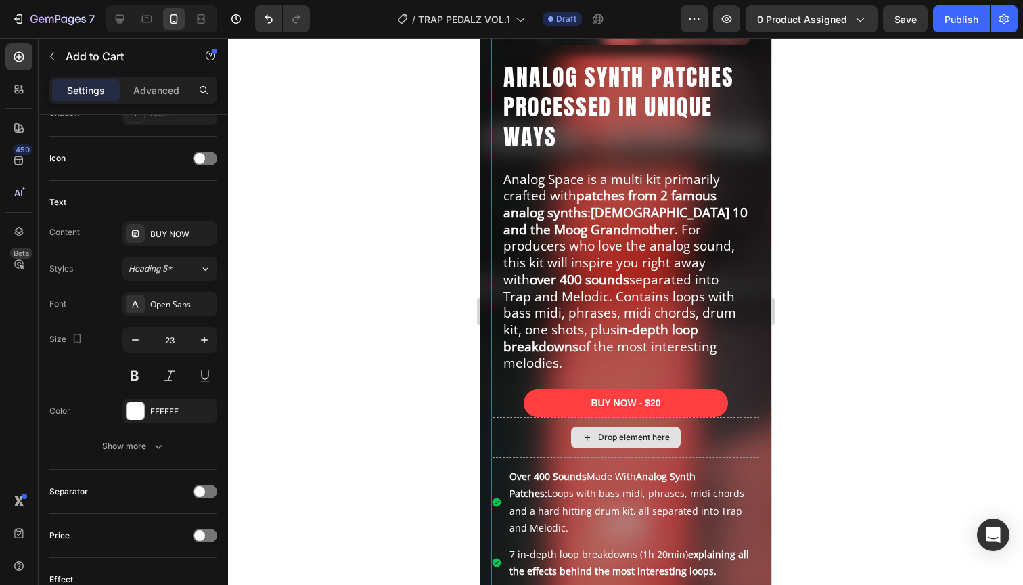
scroll to position [384, 0]
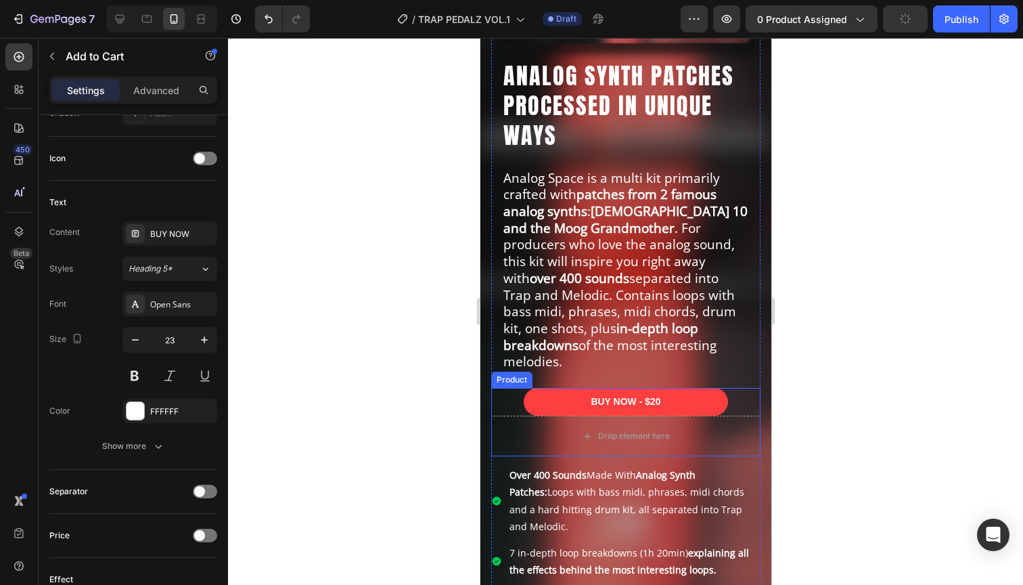
click at [505, 388] on div "BUY NOW - $20 Add to Cart" at bounding box center [624, 402] width 269 height 28
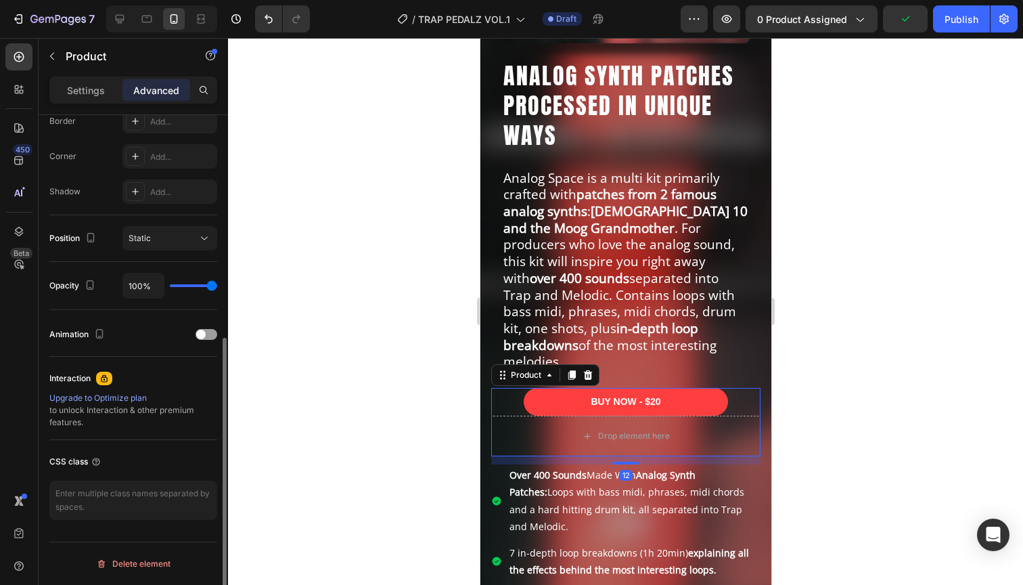
scroll to position [0, 0]
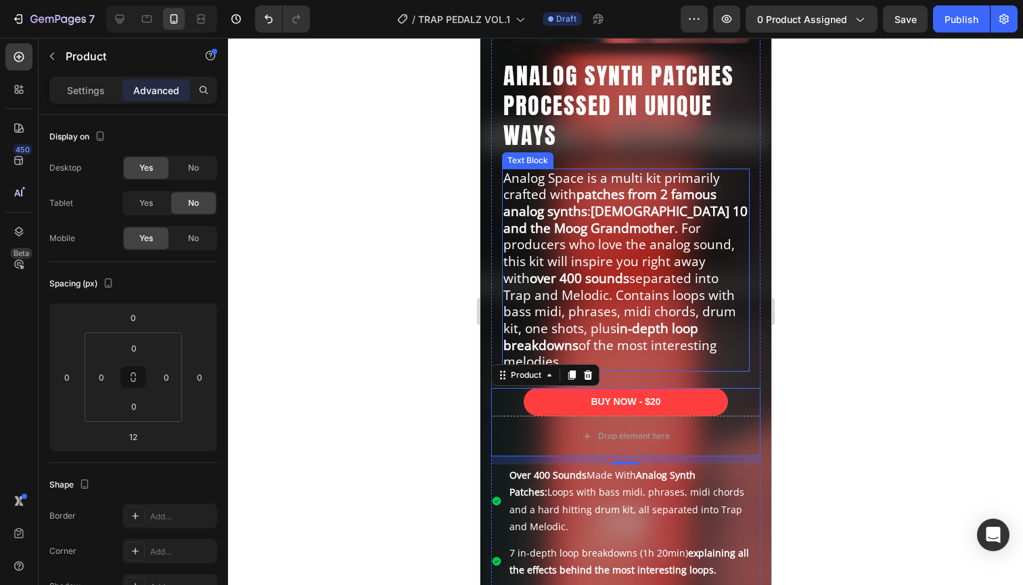
click at [735, 350] on p "Analog Space is a multi kit primarily crafted with patches from 2 famous analog…" at bounding box center [625, 270] width 245 height 200
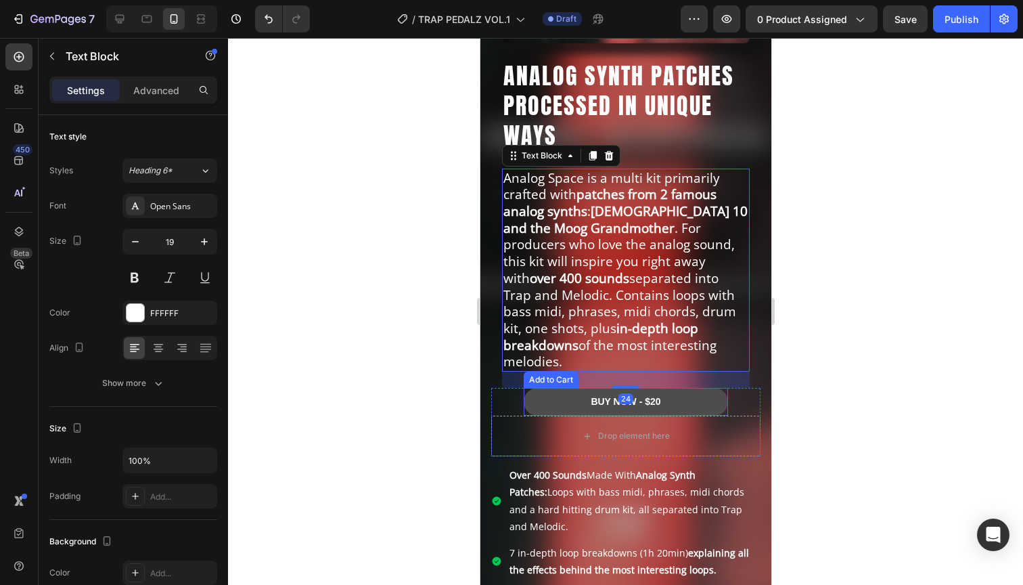
click at [706, 388] on button "BUY NOW - $20" at bounding box center [625, 402] width 204 height 28
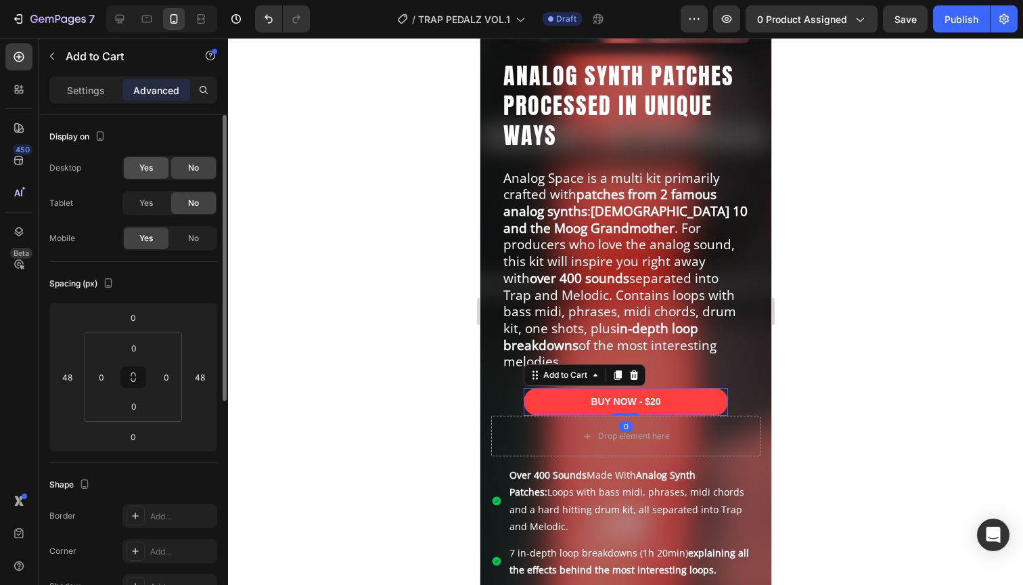
click at [141, 166] on span "Yes" at bounding box center [146, 168] width 14 height 12
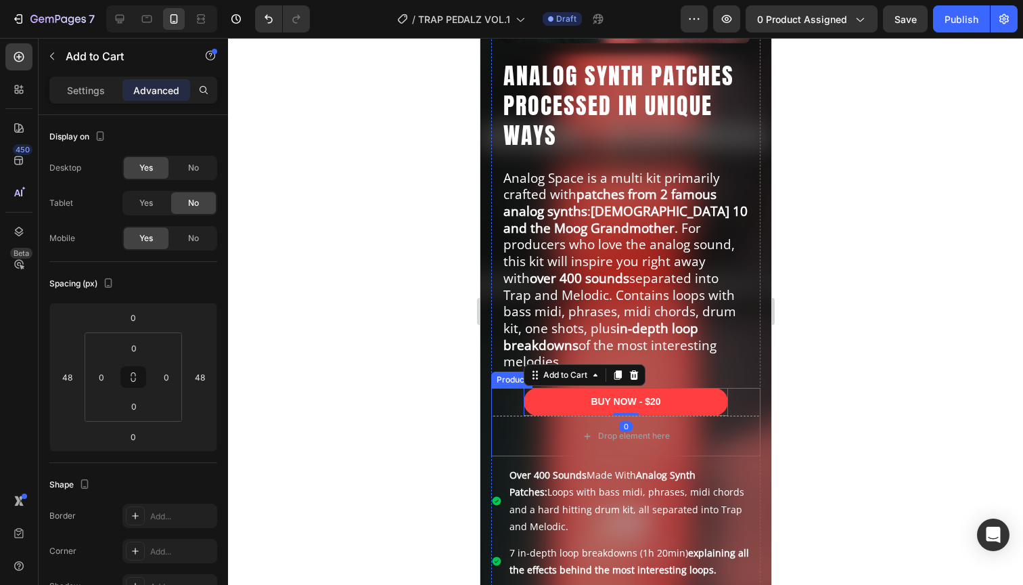
click at [500, 388] on div "BUY NOW - $20 Add to Cart 0" at bounding box center [624, 402] width 269 height 28
